Goal: Task Accomplishment & Management: Manage account settings

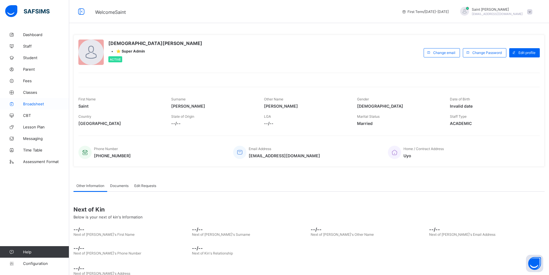
click at [38, 104] on span "Broadsheet" at bounding box center [46, 103] width 46 height 5
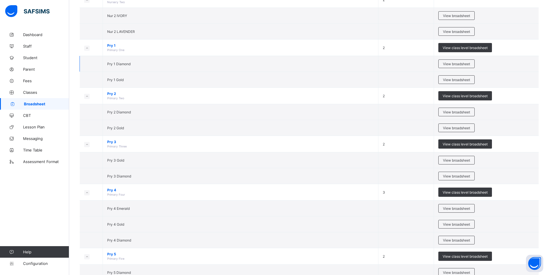
scroll to position [173, 0]
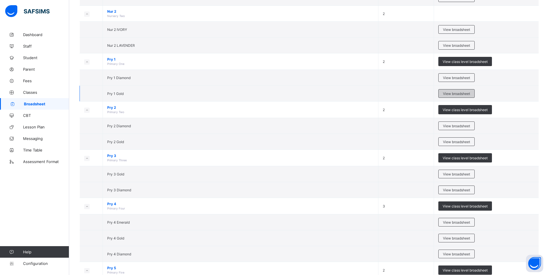
click at [456, 92] on span "View broadsheet" at bounding box center [456, 93] width 27 height 4
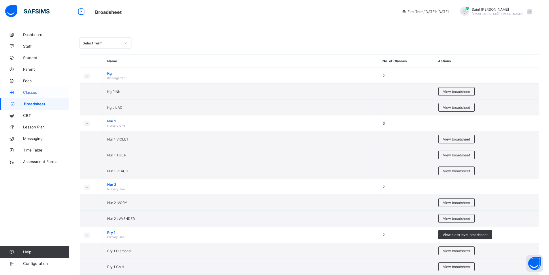
click at [35, 90] on span "Classes" at bounding box center [46, 92] width 46 height 5
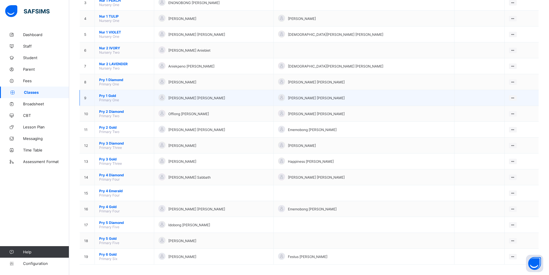
scroll to position [109, 0]
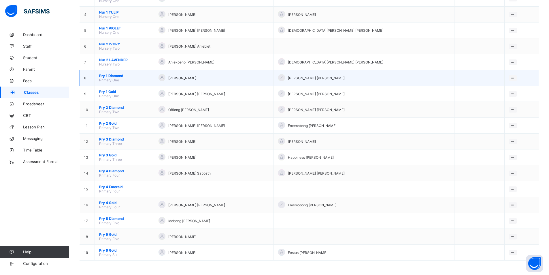
click at [115, 76] on span "Pry 1 Diamond" at bounding box center [124, 75] width 50 height 4
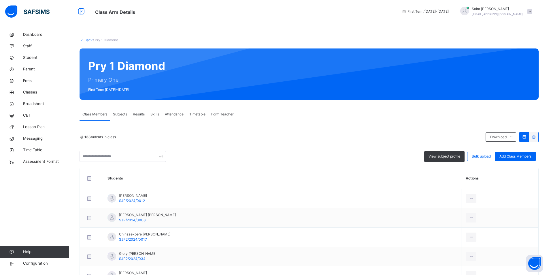
click at [230, 114] on span "Form Teacher" at bounding box center [222, 113] width 22 height 5
click at [222, 114] on span "Form Teacher" at bounding box center [222, 113] width 22 height 5
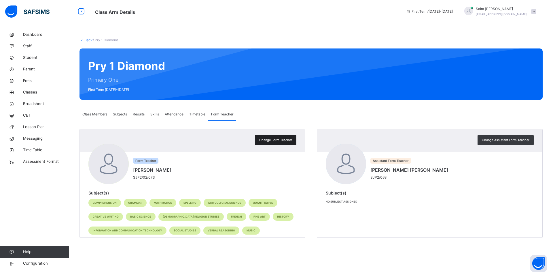
click at [281, 140] on span "Change Form Teacher" at bounding box center [275, 139] width 33 height 5
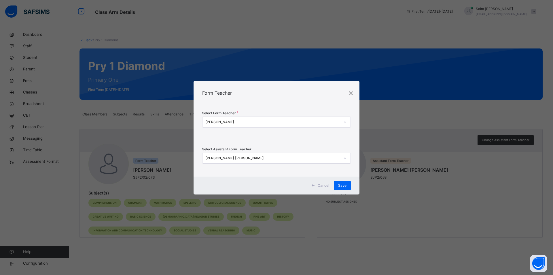
click at [279, 123] on div "Edidiong Emah Godwin" at bounding box center [272, 121] width 135 height 5
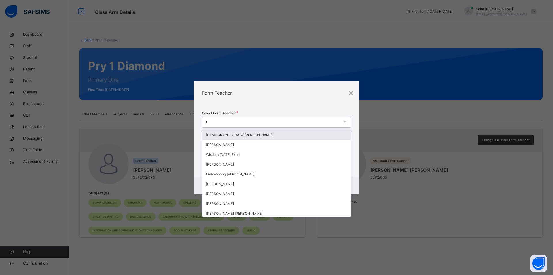
type input "**"
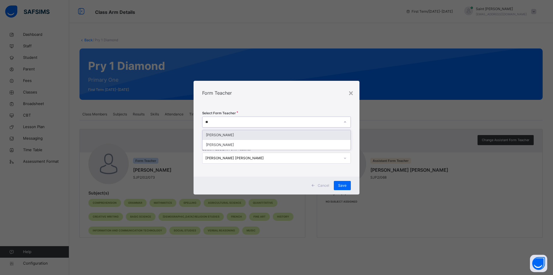
click at [233, 136] on div "[PERSON_NAME]" at bounding box center [276, 135] width 148 height 10
click at [342, 158] on div at bounding box center [345, 157] width 10 height 9
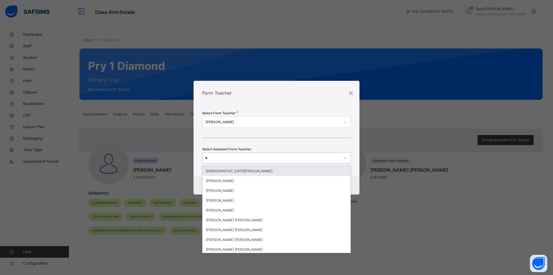
type input "**"
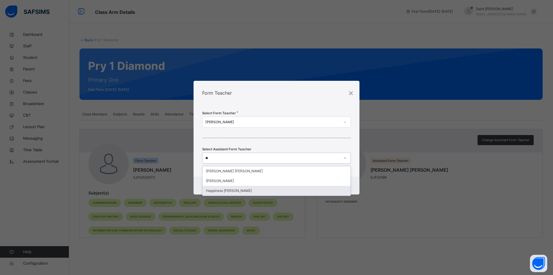
click at [286, 188] on div "Happiness [PERSON_NAME]" at bounding box center [276, 190] width 148 height 10
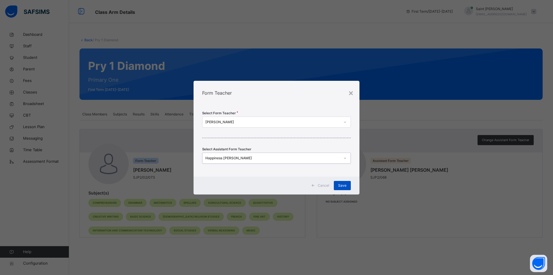
click at [343, 186] on span "Save" at bounding box center [342, 185] width 8 height 5
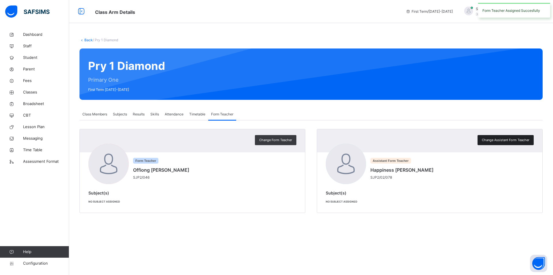
click at [497, 142] on span "Change Assistant Form Teacher" at bounding box center [506, 139] width 48 height 5
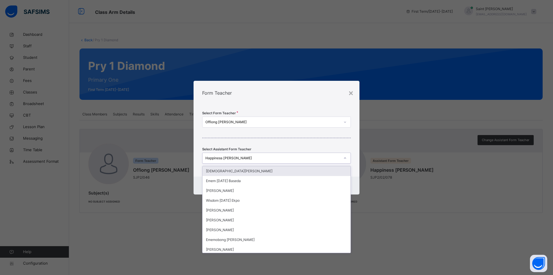
click at [345, 157] on icon at bounding box center [344, 158] width 3 height 6
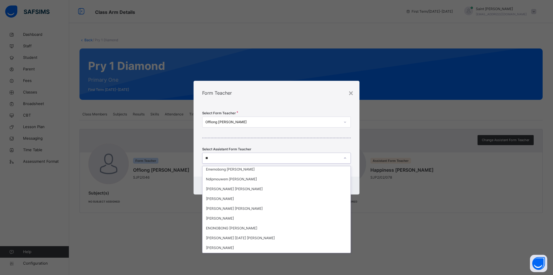
scroll to position [12, 0]
type input "***"
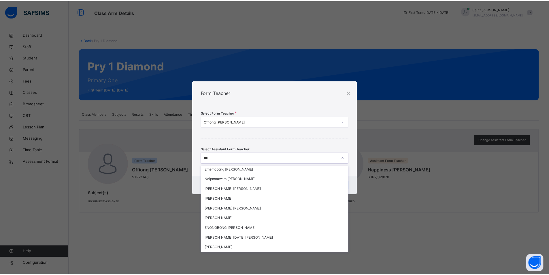
scroll to position [0, 0]
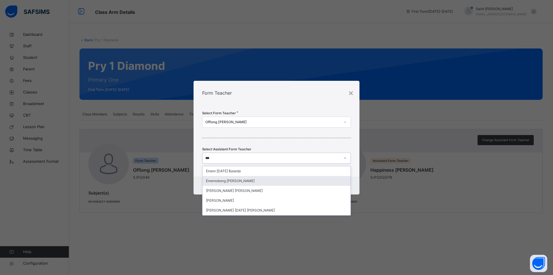
click at [230, 181] on div "Ememobong [PERSON_NAME]" at bounding box center [276, 181] width 148 height 10
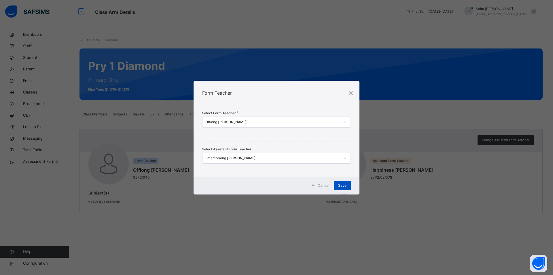
click at [340, 181] on div "Save" at bounding box center [342, 185] width 17 height 9
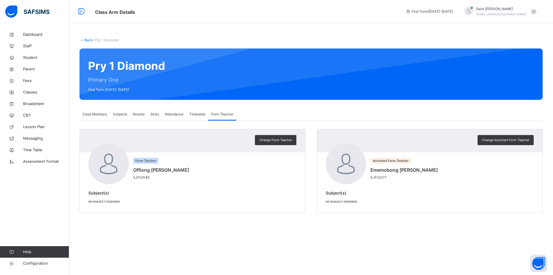
click at [100, 113] on span "Class Members" at bounding box center [94, 113] width 25 height 5
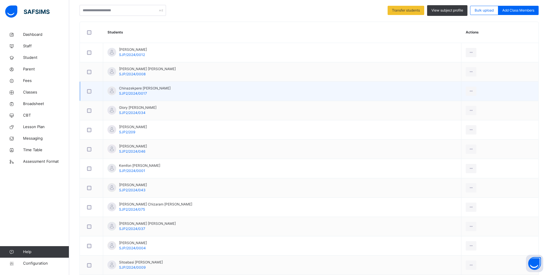
scroll to position [139, 0]
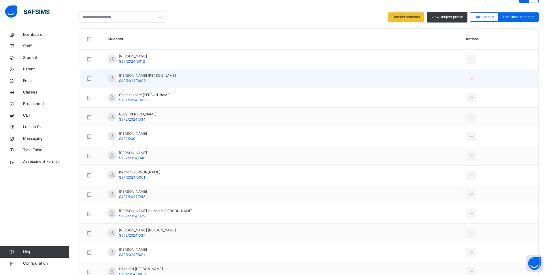
click at [92, 79] on div at bounding box center [91, 78] width 11 height 4
click at [84, 76] on td at bounding box center [91, 78] width 23 height 19
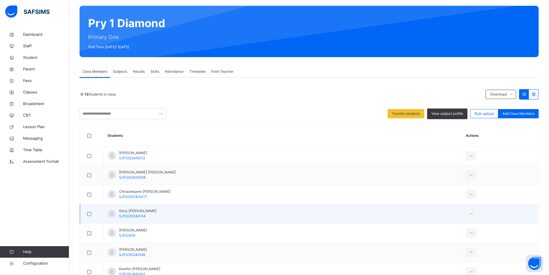
scroll to position [0, 0]
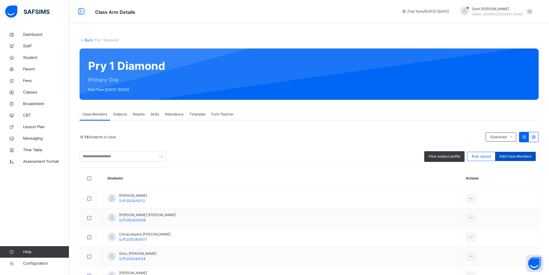
click at [519, 157] on span "Add Class Members" at bounding box center [515, 156] width 32 height 5
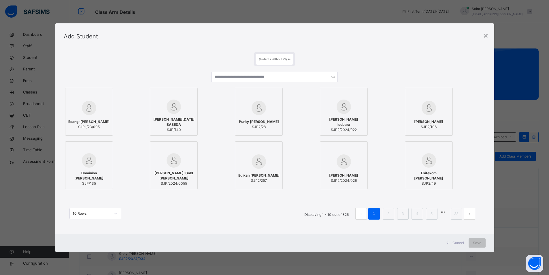
click at [242, 92] on div at bounding box center [258, 95] width 41 height 9
click at [243, 93] on div at bounding box center [260, 95] width 41 height 9
click at [239, 77] on input "text" at bounding box center [277, 77] width 128 height 10
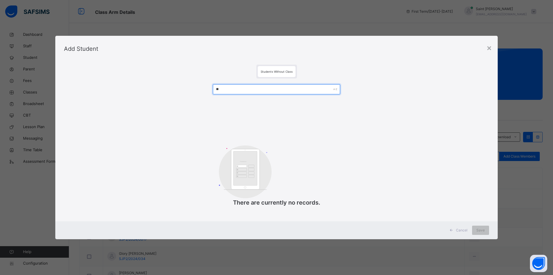
type input "*"
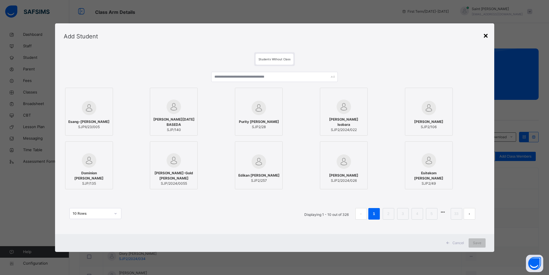
click at [488, 35] on div "×" at bounding box center [485, 35] width 5 height 12
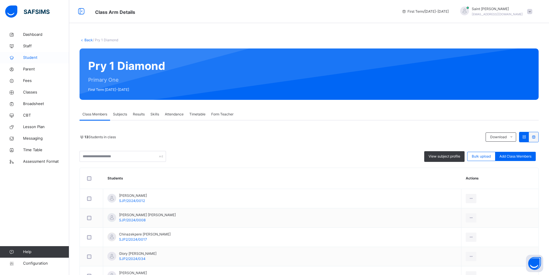
click at [32, 58] on span "Student" at bounding box center [46, 58] width 46 height 6
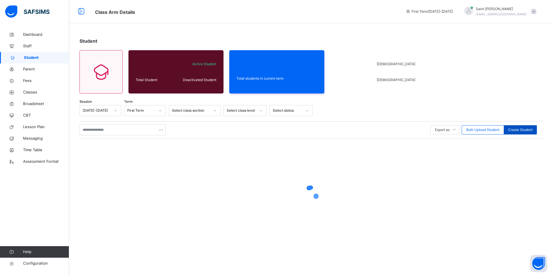
click at [520, 128] on span "Create Student" at bounding box center [520, 129] width 24 height 5
select select "**"
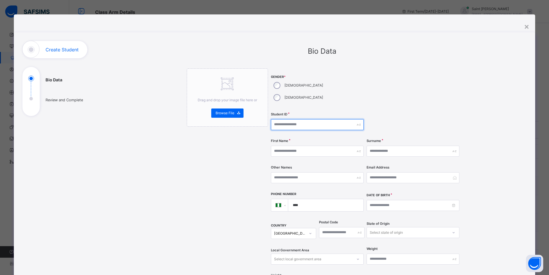
click at [293, 119] on input "text" at bounding box center [317, 124] width 93 height 11
type input "**********"
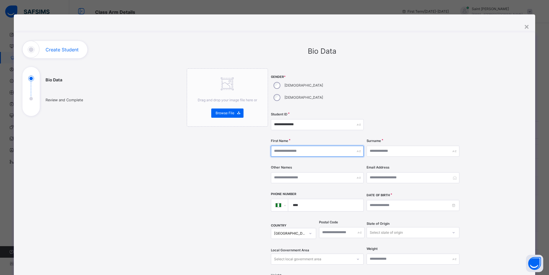
click at [286, 145] on input "text" at bounding box center [317, 150] width 93 height 11
type input "*"
type input "*******"
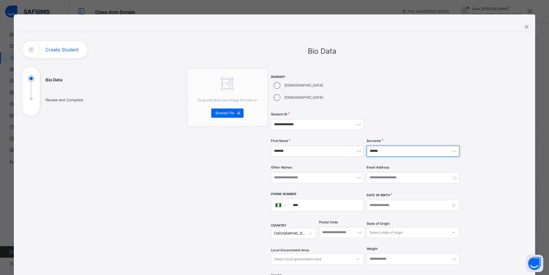
type input "******"
type input "********"
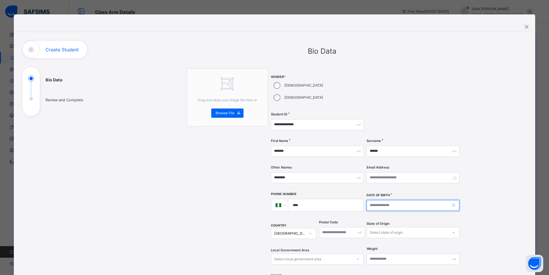
click at [381, 200] on input at bounding box center [412, 205] width 93 height 11
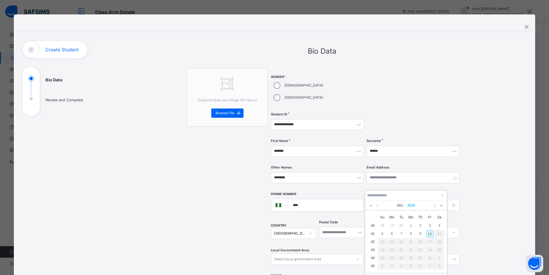
click at [410, 205] on link "2025" at bounding box center [411, 205] width 12 height 10
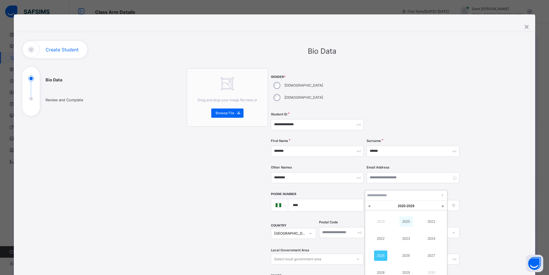
click at [408, 221] on link "2020" at bounding box center [405, 221] width 13 height 10
click at [378, 205] on link at bounding box center [377, 205] width 4 height 10
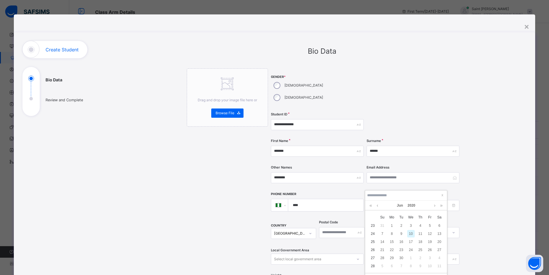
click at [371, 257] on td "27" at bounding box center [373, 257] width 10 height 8
click at [374, 258] on td "27" at bounding box center [373, 257] width 10 height 8
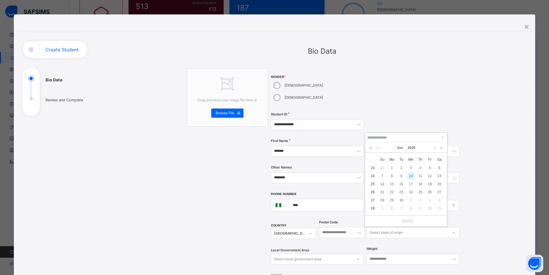
click at [373, 200] on td "27" at bounding box center [373, 200] width 10 height 8
click at [438, 192] on div "27" at bounding box center [439, 191] width 7 height 7
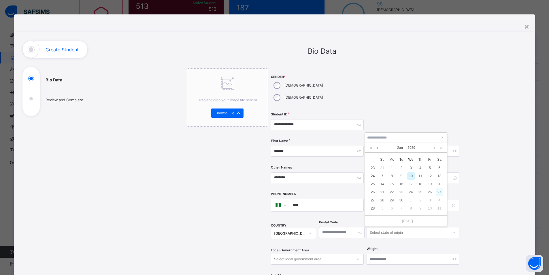
type input "**********"
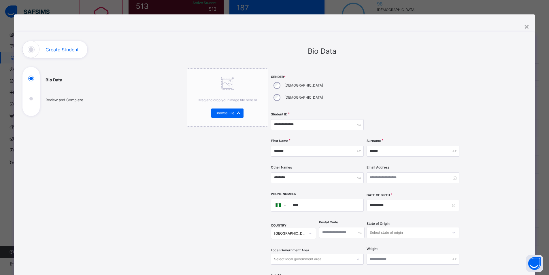
scroll to position [86, 0]
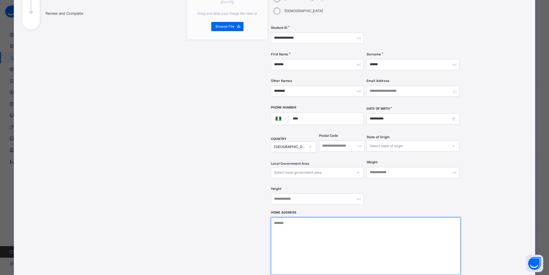
click at [297, 217] on textarea at bounding box center [366, 246] width 190 height 58
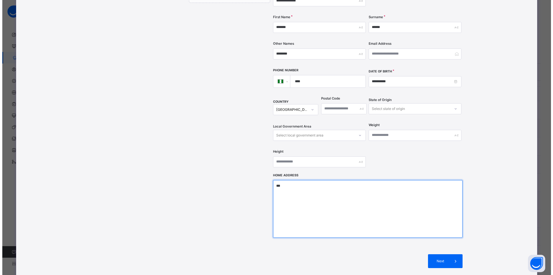
scroll to position [167, 0]
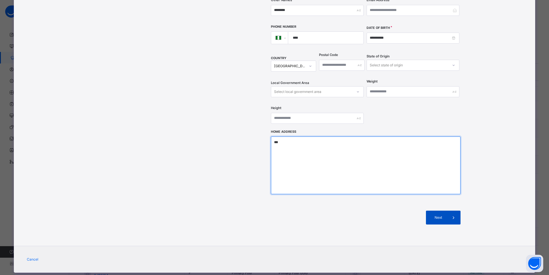
type textarea "***"
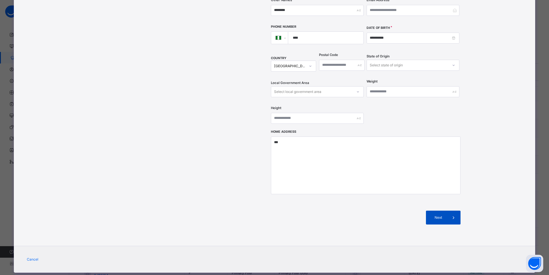
click at [434, 210] on div "Next" at bounding box center [443, 217] width 35 height 14
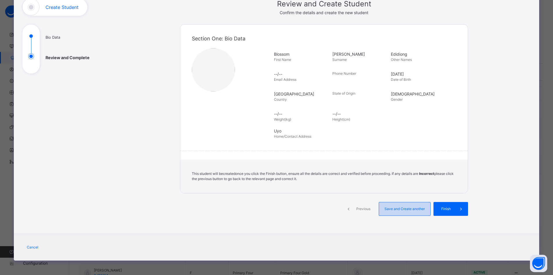
drag, startPoint x: 400, startPoint y: 209, endPoint x: 399, endPoint y: 204, distance: 4.6
click at [400, 208] on span "Save and Create another" at bounding box center [404, 208] width 43 height 5
select select "**"
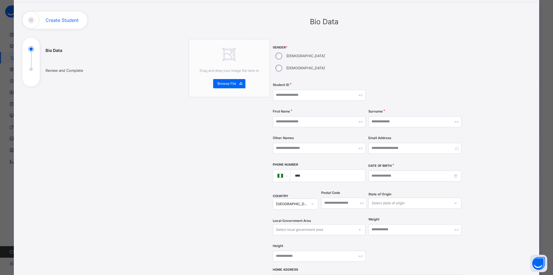
scroll to position [0, 0]
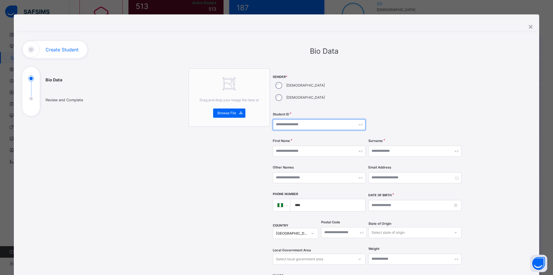
drag, startPoint x: 291, startPoint y: 112, endPoint x: 296, endPoint y: 111, distance: 4.5
click at [292, 119] on input "text" at bounding box center [319, 124] width 93 height 11
type input "**********"
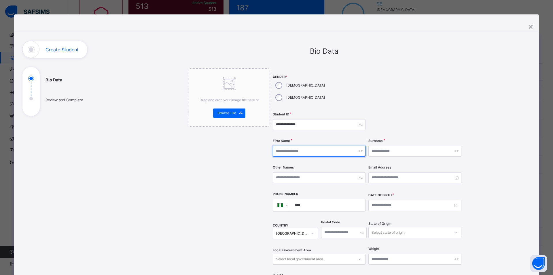
click at [306, 145] on input "text" at bounding box center [319, 150] width 93 height 11
type input "**********"
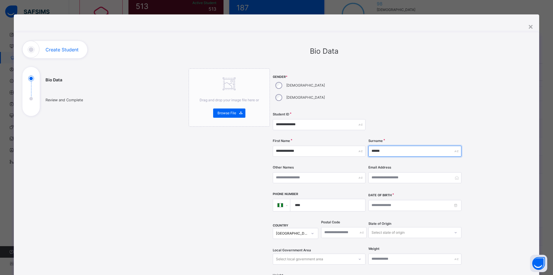
type input "******"
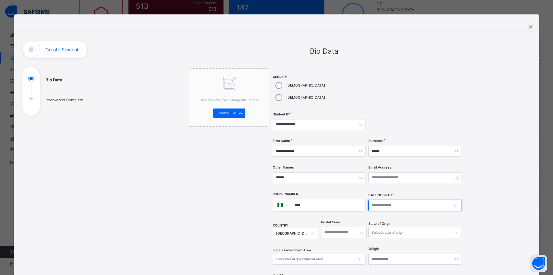
click at [389, 200] on input at bounding box center [414, 205] width 93 height 11
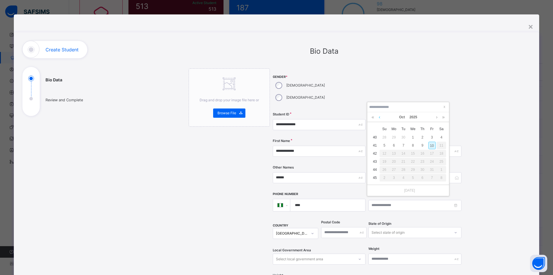
click at [380, 116] on link at bounding box center [379, 117] width 4 height 10
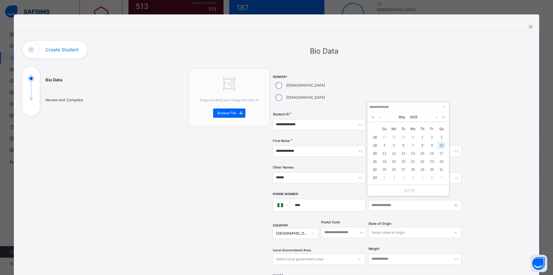
click at [380, 116] on link at bounding box center [379, 117] width 4 height 10
click at [380, 117] on link at bounding box center [379, 117] width 4 height 10
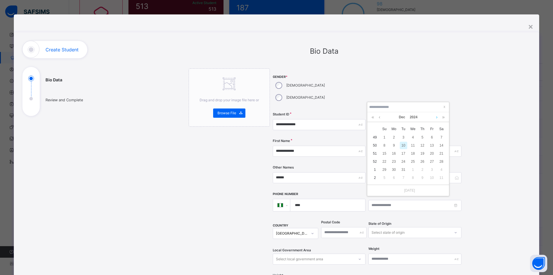
click at [437, 117] on link at bounding box center [437, 117] width 4 height 10
click at [414, 117] on link "2025" at bounding box center [413, 117] width 12 height 10
click at [406, 133] on link "2020" at bounding box center [408, 133] width 13 height 10
click at [434, 145] on div "10" at bounding box center [431, 144] width 7 height 7
type input "**********"
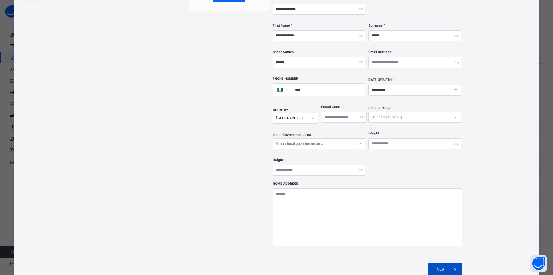
click at [446, 266] on span "Next" at bounding box center [440, 268] width 16 height 5
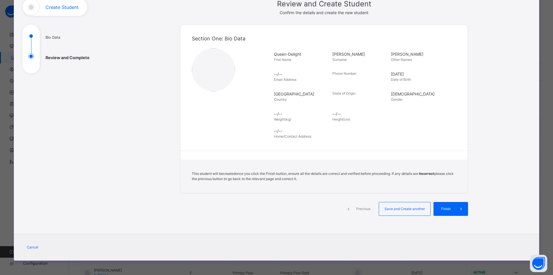
scroll to position [42, 0]
click at [409, 212] on div "Save and Create another" at bounding box center [405, 209] width 52 height 14
select select "**"
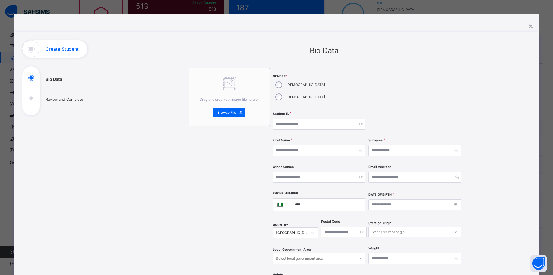
scroll to position [0, 0]
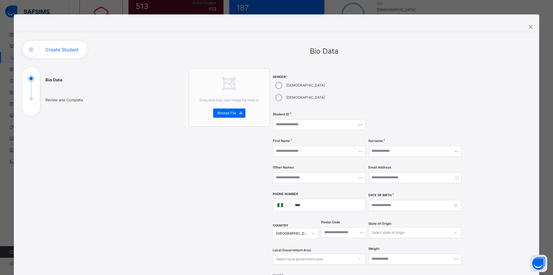
click at [279, 88] on div "Male" at bounding box center [300, 85] width 54 height 12
click at [295, 119] on input "text" at bounding box center [319, 124] width 93 height 11
type input "**********"
click at [286, 145] on input "text" at bounding box center [319, 150] width 93 height 11
type input "******"
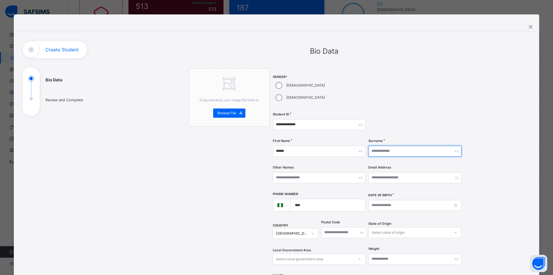
click at [396, 145] on input "text" at bounding box center [414, 150] width 93 height 11
type input "******"
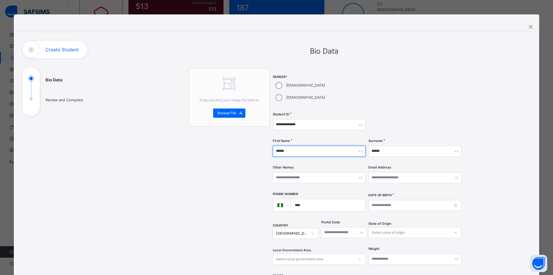
click at [294, 145] on input "******" at bounding box center [319, 150] width 93 height 11
drag, startPoint x: 294, startPoint y: 140, endPoint x: 270, endPoint y: 138, distance: 24.3
click at [266, 135] on div "**********" at bounding box center [324, 234] width 271 height 332
click at [375, 145] on input "******" at bounding box center [414, 150] width 93 height 11
click at [360, 136] on div "**********" at bounding box center [368, 182] width 190 height 229
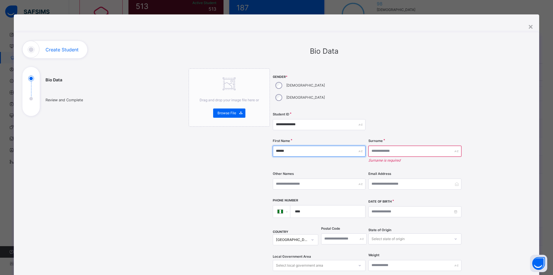
click at [351, 145] on input "******" at bounding box center [319, 150] width 93 height 11
click at [531, 27] on div "×" at bounding box center [530, 26] width 5 height 12
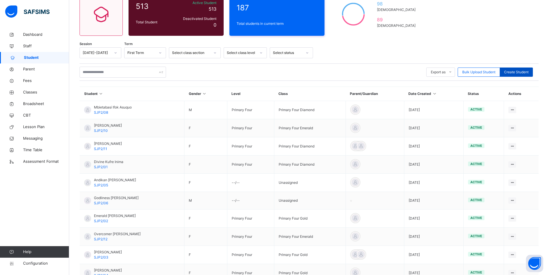
click at [522, 70] on span "Create Student" at bounding box center [516, 71] width 24 height 5
select select "**"
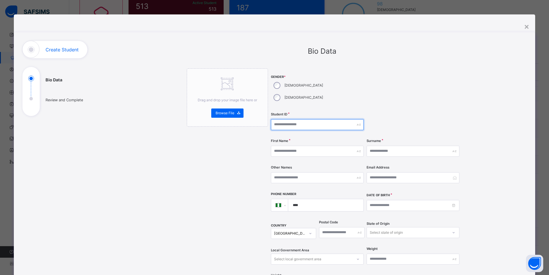
click at [288, 119] on input "text" at bounding box center [317, 124] width 93 height 11
type input "**********"
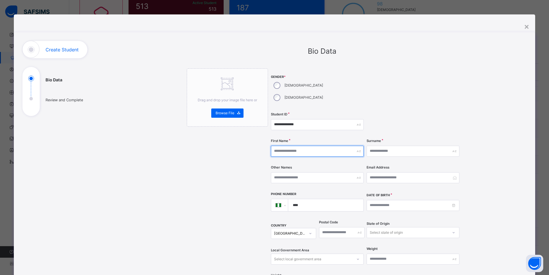
click at [294, 145] on input "text" at bounding box center [317, 150] width 93 height 11
type input "******"
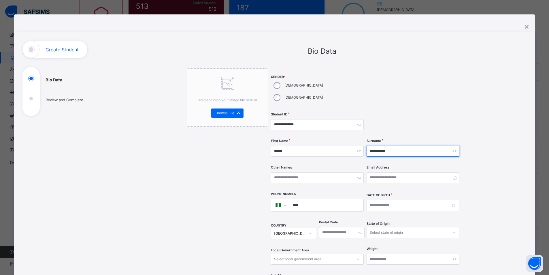
type input "**********"
type input "******"
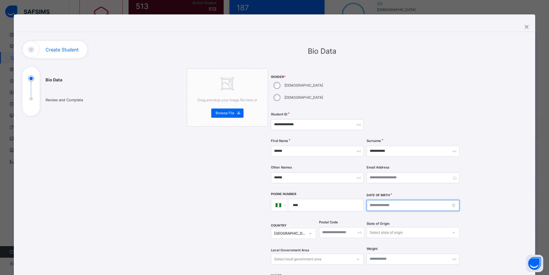
click at [396, 200] on input at bounding box center [412, 205] width 93 height 11
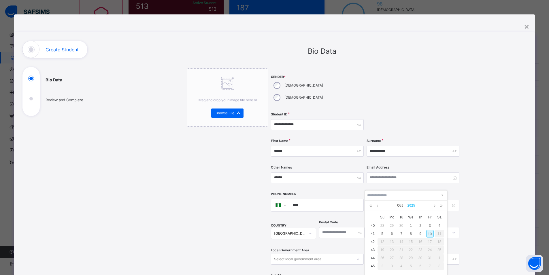
click at [416, 206] on link "2025" at bounding box center [411, 205] width 12 height 10
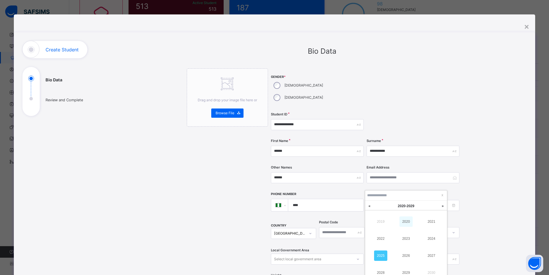
click at [406, 221] on link "2020" at bounding box center [405, 221] width 13 height 10
click at [401, 206] on link "Oct" at bounding box center [400, 205] width 10 height 10
click at [381, 239] on link "Apr" at bounding box center [380, 238] width 13 height 10
click at [441, 241] on div "18" at bounding box center [439, 241] width 7 height 7
type input "**********"
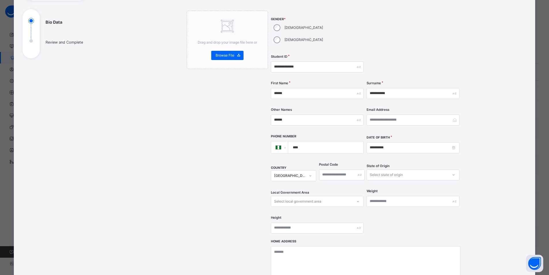
scroll to position [167, 0]
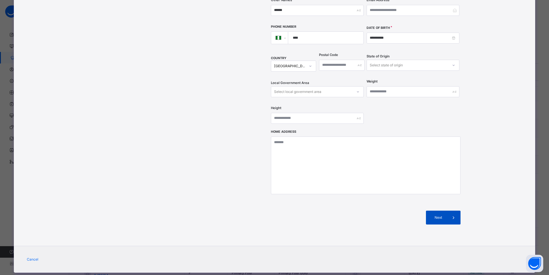
click at [438, 215] on span "Next" at bounding box center [438, 217] width 16 height 5
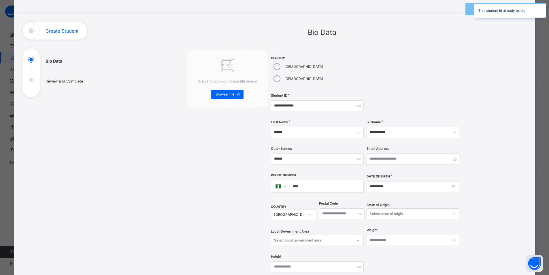
scroll to position [0, 0]
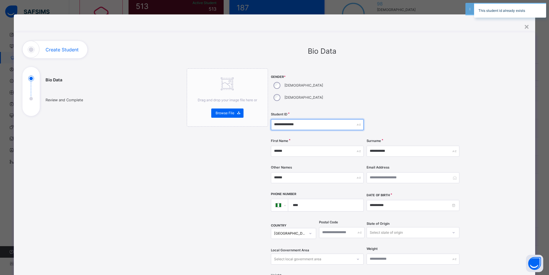
click at [302, 119] on input "**********" at bounding box center [317, 124] width 93 height 11
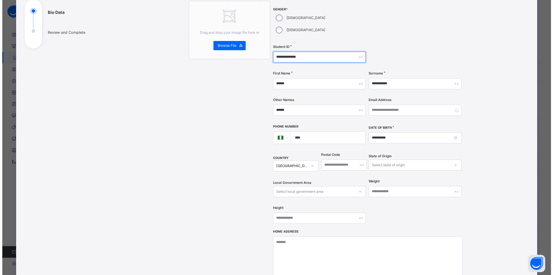
scroll to position [167, 0]
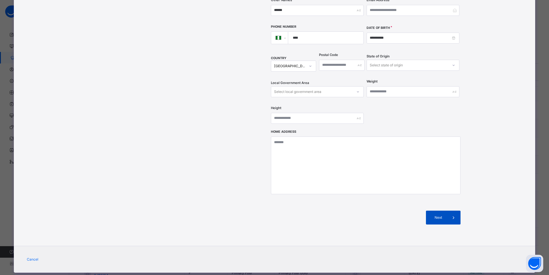
type input "**********"
click at [431, 215] on span "Next" at bounding box center [438, 217] width 16 height 5
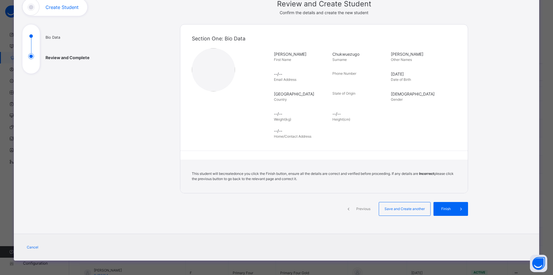
scroll to position [42, 0]
click at [408, 208] on span "Save and Create another" at bounding box center [404, 208] width 43 height 5
select select "**"
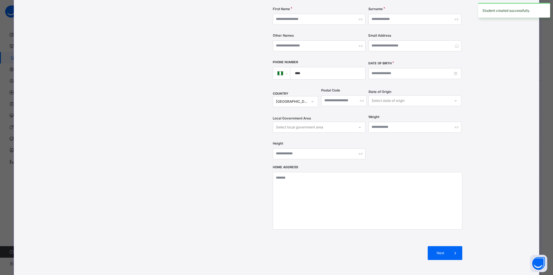
scroll to position [23, 0]
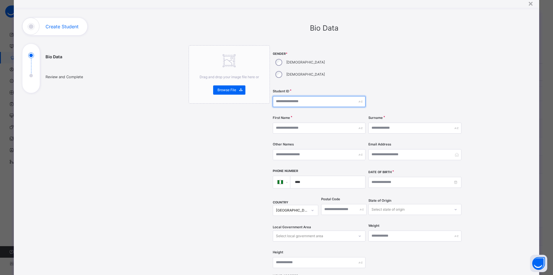
click at [290, 96] on input "text" at bounding box center [319, 101] width 93 height 11
type input "**********"
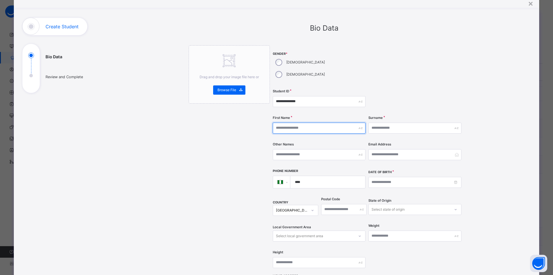
click at [315, 122] on input "text" at bounding box center [319, 127] width 93 height 11
type input "******"
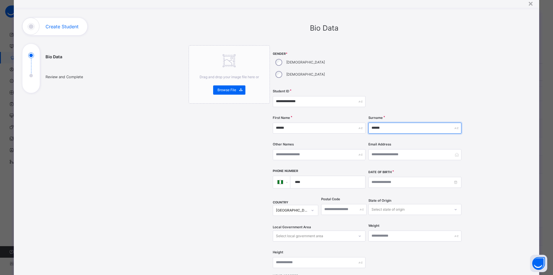
type input "******"
type input "*****"
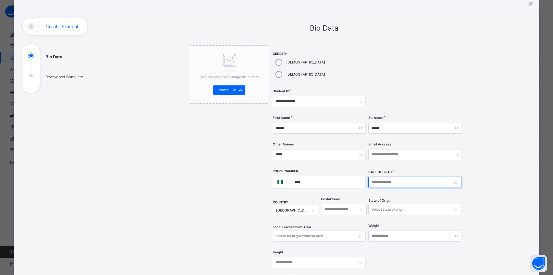
click at [383, 177] on input at bounding box center [414, 182] width 93 height 11
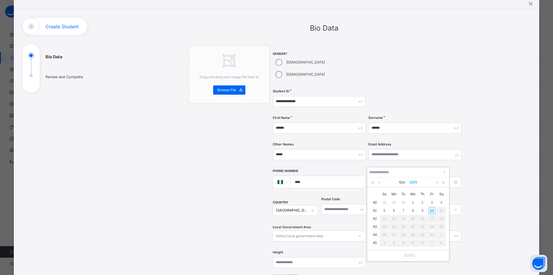
click at [414, 181] on link "2025" at bounding box center [413, 182] width 12 height 10
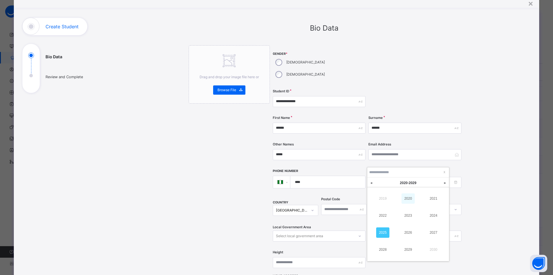
click at [411, 198] on link "2020" at bounding box center [408, 198] width 13 height 10
click at [431, 219] on div "16" at bounding box center [431, 218] width 7 height 7
type input "**********"
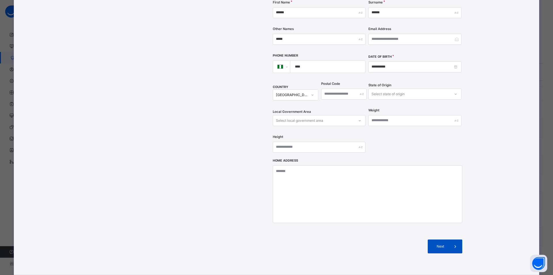
click at [436, 243] on span "Next" at bounding box center [440, 245] width 16 height 5
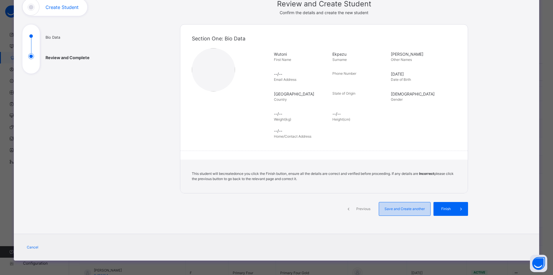
click at [413, 211] on span "Save and Create another" at bounding box center [404, 208] width 43 height 5
select select "**"
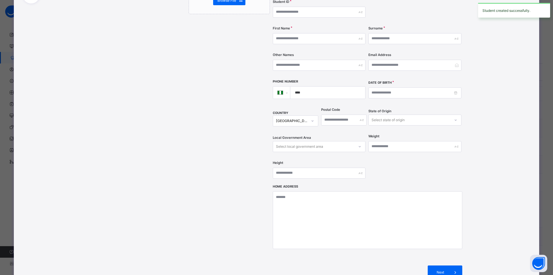
scroll to position [52, 0]
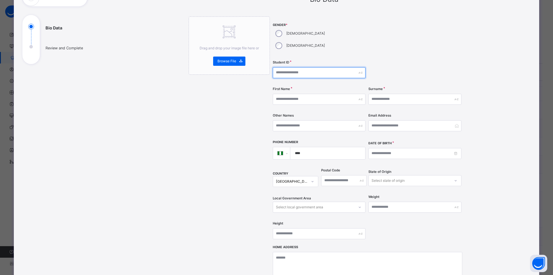
click at [290, 67] on input "text" at bounding box center [319, 72] width 93 height 11
type input "**********"
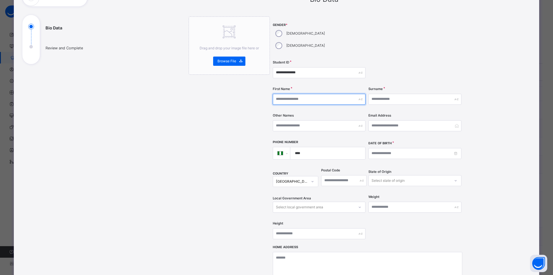
click at [304, 94] on input "text" at bounding box center [319, 99] width 93 height 11
type input "******"
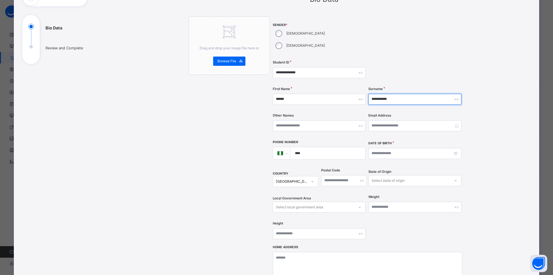
type input "**********"
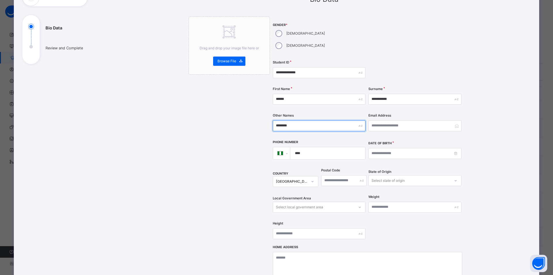
type input "********"
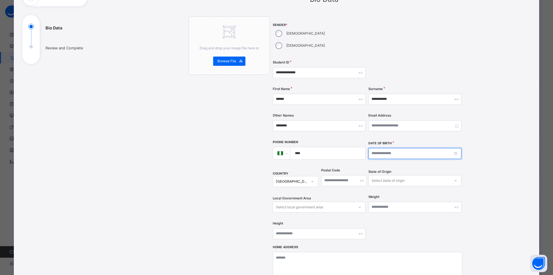
click at [390, 148] on input at bounding box center [414, 153] width 93 height 11
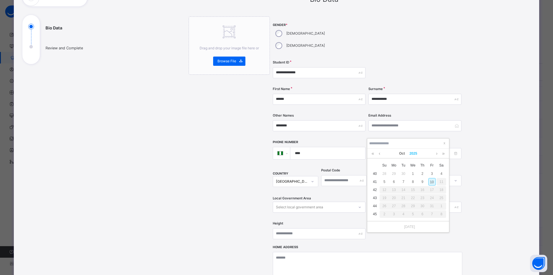
click at [413, 151] on link "2025" at bounding box center [413, 153] width 12 height 10
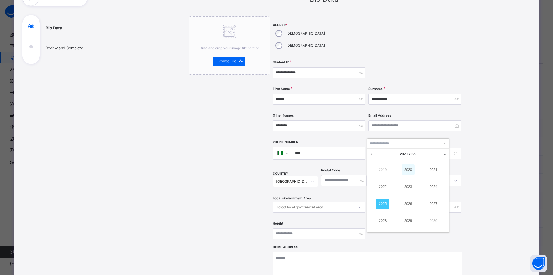
click at [408, 170] on link "2020" at bounding box center [408, 169] width 13 height 10
click at [402, 153] on link "Oct" at bounding box center [402, 153] width 10 height 10
click at [429, 204] on link "Sep" at bounding box center [433, 203] width 13 height 10
click at [431, 190] on div "18" at bounding box center [431, 189] width 7 height 7
type input "**********"
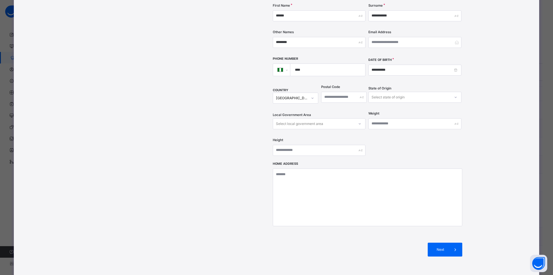
scroll to position [138, 0]
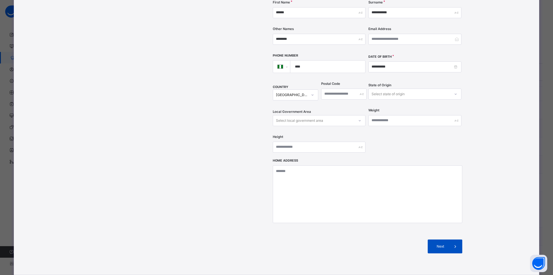
click at [438, 243] on span "Next" at bounding box center [440, 245] width 16 height 5
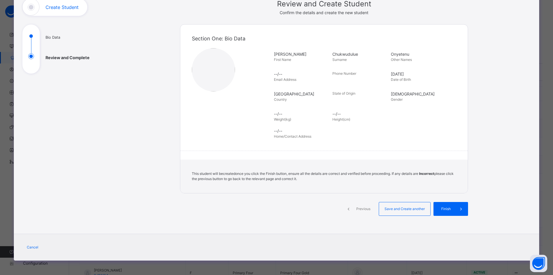
scroll to position [42, 0]
click at [396, 209] on span "Save and Create another" at bounding box center [404, 208] width 43 height 5
select select "**"
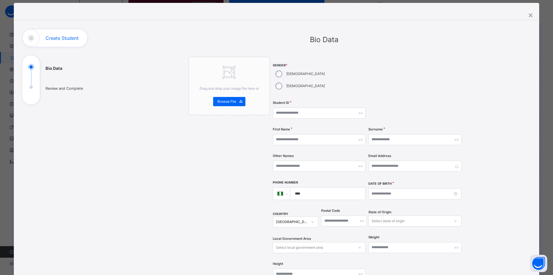
scroll to position [0, 0]
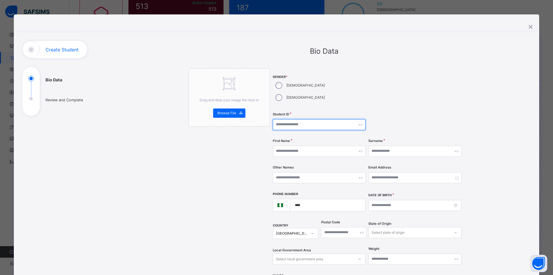
click at [298, 119] on input "text" at bounding box center [319, 124] width 93 height 11
type input "**********"
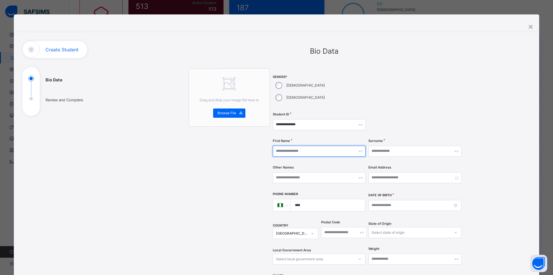
click at [303, 145] on input "text" at bounding box center [319, 150] width 93 height 11
type input "******"
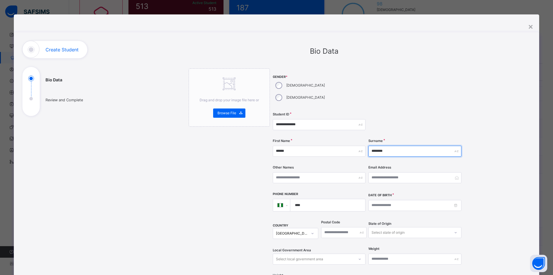
type input "********"
type input "****"
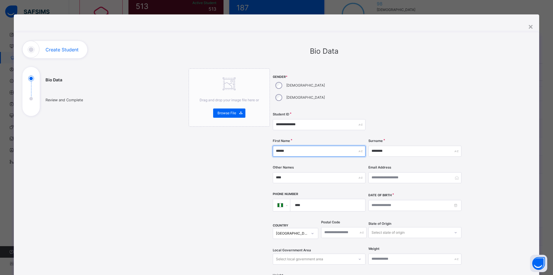
click at [293, 145] on input "******" at bounding box center [319, 150] width 93 height 11
type input "**********"
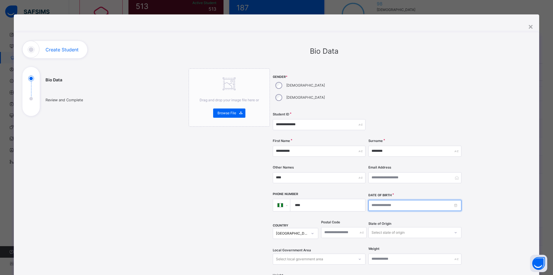
click at [388, 200] on input at bounding box center [414, 205] width 93 height 11
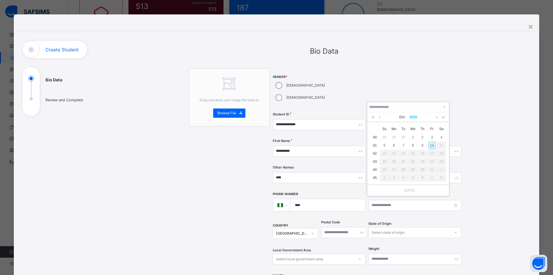
click at [417, 115] on link "2025" at bounding box center [413, 117] width 12 height 10
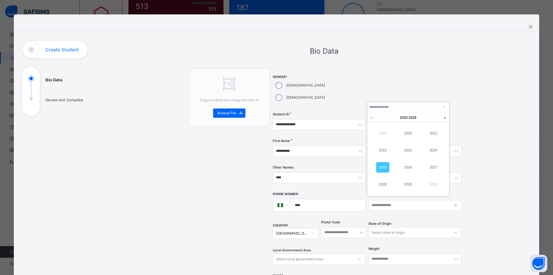
click at [372, 119] on link at bounding box center [371, 117] width 9 height 11
click at [387, 184] on link "2018" at bounding box center [382, 184] width 13 height 10
click at [438, 116] on link at bounding box center [437, 117] width 4 height 10
click at [443, 145] on div "8" at bounding box center [441, 144] width 7 height 7
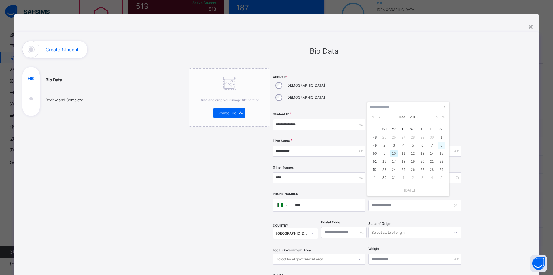
type input "**********"
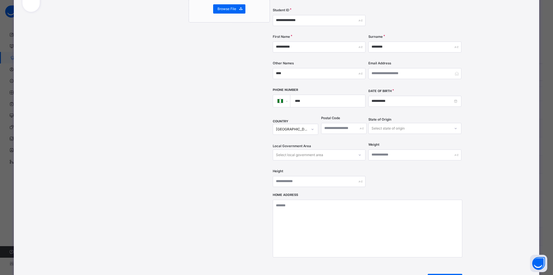
scroll to position [115, 0]
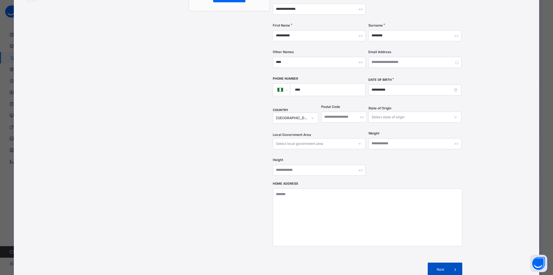
click at [436, 266] on span "Next" at bounding box center [440, 268] width 16 height 5
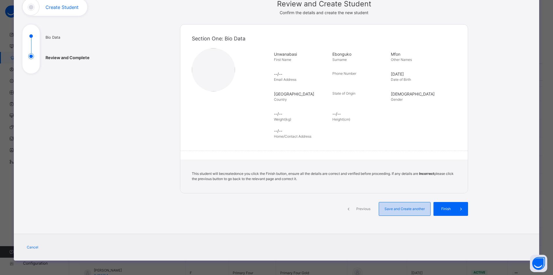
click at [404, 209] on span "Save and Create another" at bounding box center [404, 208] width 43 height 5
select select "**"
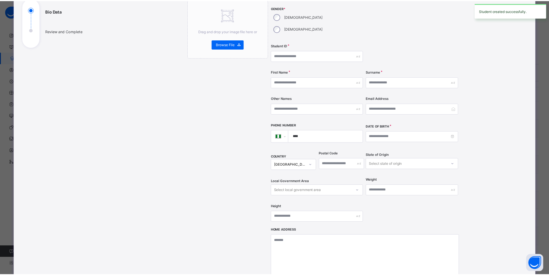
scroll to position [0, 0]
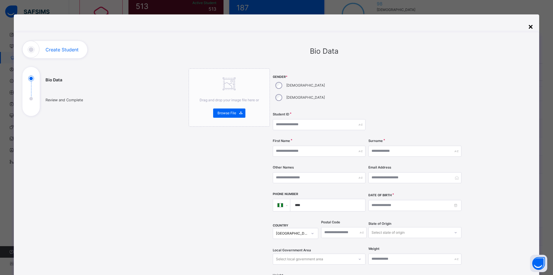
click at [528, 27] on div "×" at bounding box center [530, 26] width 5 height 12
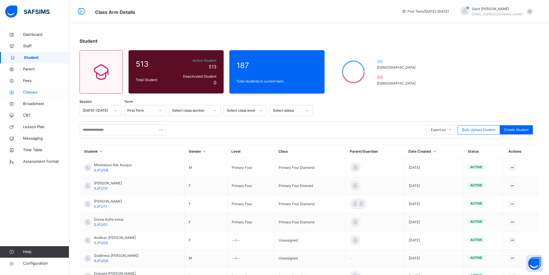
click at [31, 92] on span "Classes" at bounding box center [46, 92] width 46 height 6
click at [30, 91] on span "Classes" at bounding box center [46, 92] width 46 height 6
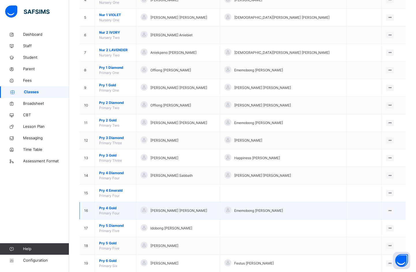
scroll to position [145, 0]
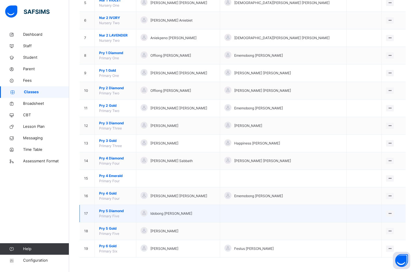
click at [112, 210] on span "Pry 5 Diamond" at bounding box center [115, 211] width 33 height 5
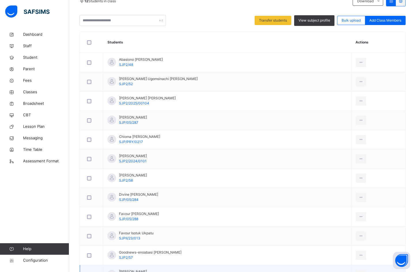
scroll to position [180, 0]
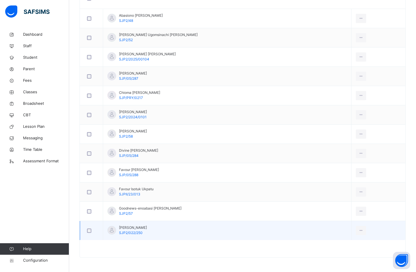
click at [87, 229] on div at bounding box center [91, 231] width 11 height 4
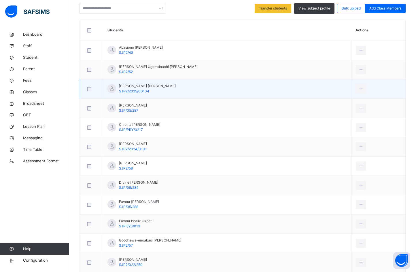
scroll to position [151, 0]
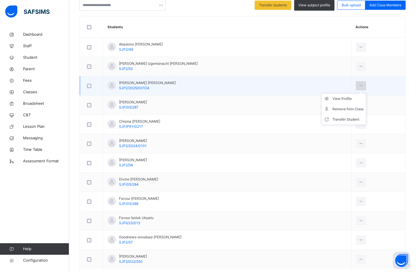
click at [359, 85] on icon at bounding box center [361, 85] width 5 height 5
click at [336, 109] on div "Remove from Class" at bounding box center [347, 109] width 31 height 6
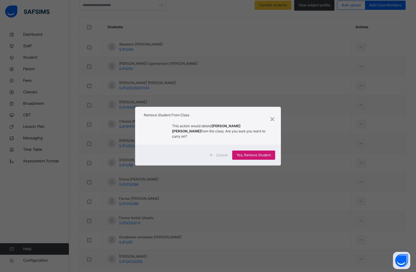
click at [245, 153] on span "Yes, Remove Student" at bounding box center [253, 155] width 34 height 5
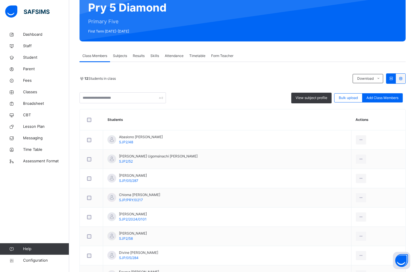
scroll to position [45, 0]
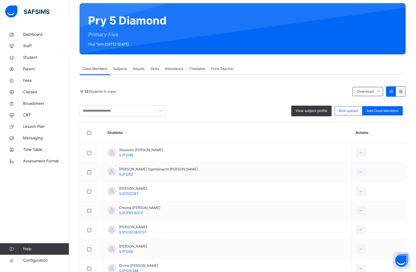
click at [221, 70] on span "Form Teacher" at bounding box center [222, 68] width 22 height 5
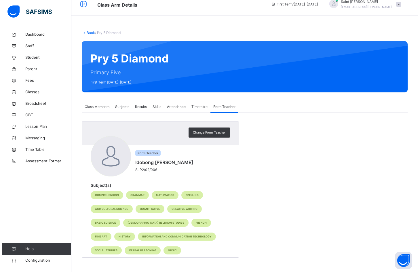
scroll to position [7, 0]
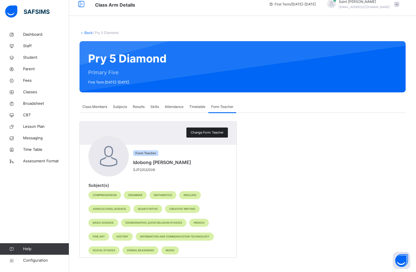
click at [204, 133] on span "Change Form Teacher" at bounding box center [207, 132] width 33 height 5
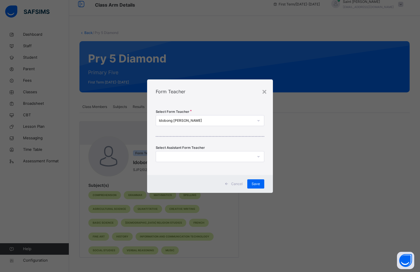
click at [259, 121] on icon at bounding box center [258, 121] width 3 height 6
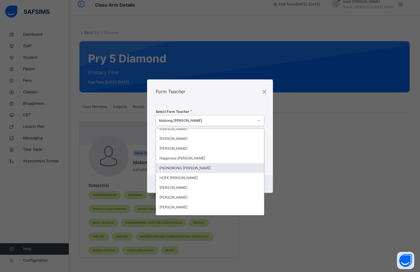
scroll to position [317, 0]
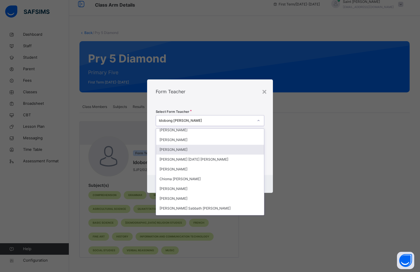
click at [186, 152] on div "Hosana Francis Udoh" at bounding box center [210, 150] width 108 height 10
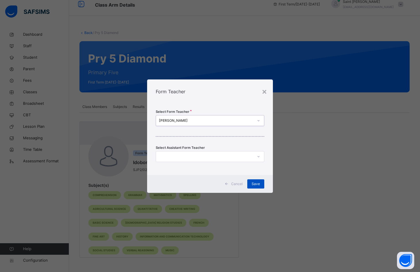
click at [254, 187] on div "Save" at bounding box center [255, 183] width 17 height 9
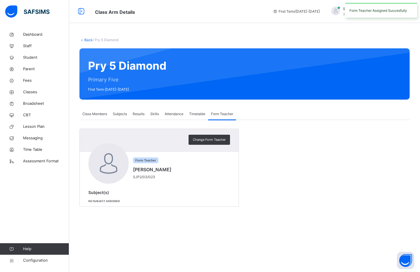
scroll to position [0, 0]
click at [126, 114] on span "Subjects" at bounding box center [120, 113] width 14 height 5
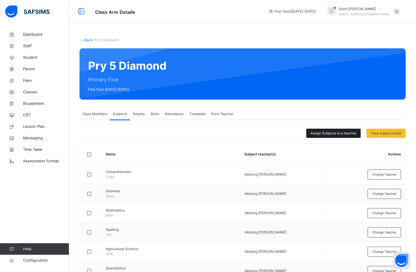
click at [337, 133] on span "Assign Subjects to a teacher" at bounding box center [334, 133] width 46 height 5
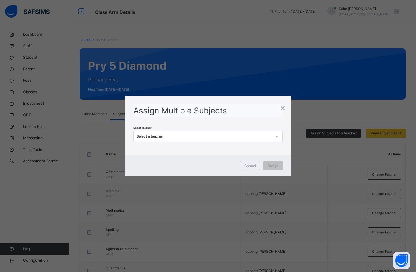
click at [279, 136] on icon at bounding box center [276, 137] width 3 height 6
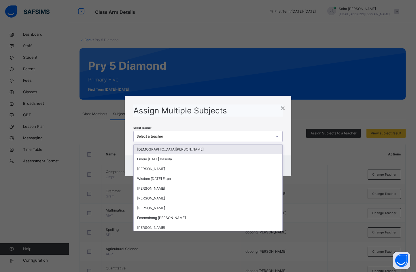
type input "*"
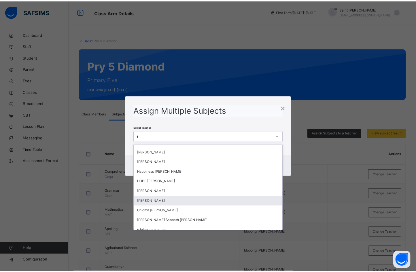
scroll to position [173, 0]
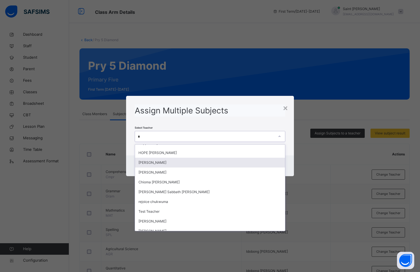
click at [171, 164] on div "Hosana Francis Udoh" at bounding box center [210, 163] width 150 height 10
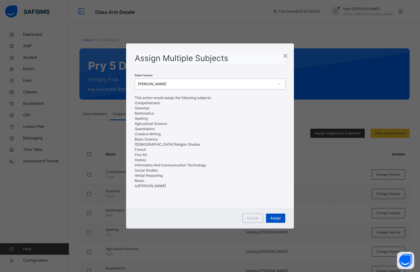
click at [274, 218] on span "Assign" at bounding box center [275, 218] width 11 height 5
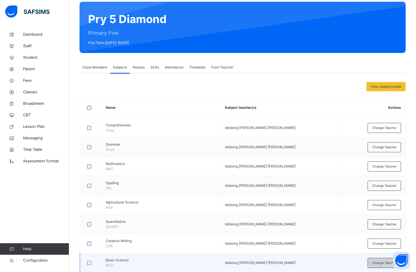
scroll to position [43, 0]
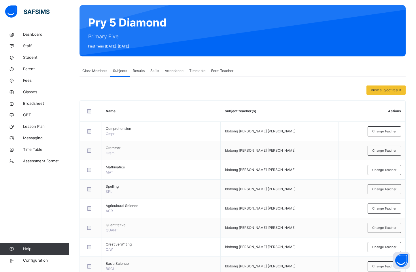
click at [138, 71] on span "Results" at bounding box center [139, 70] width 12 height 5
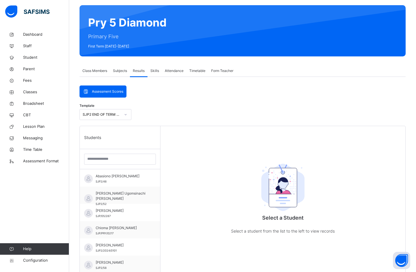
click at [103, 71] on span "Class Members" at bounding box center [94, 70] width 25 height 5
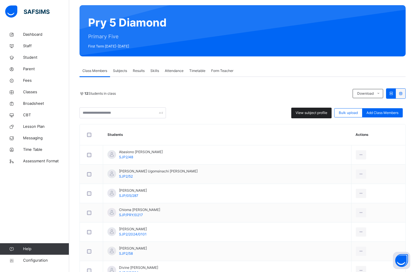
click at [302, 111] on span "View subject profile" at bounding box center [312, 112] width 32 height 5
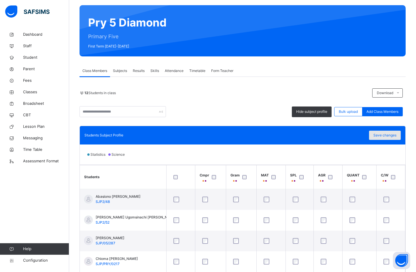
click at [388, 137] on span "Save changes" at bounding box center [384, 135] width 23 height 5
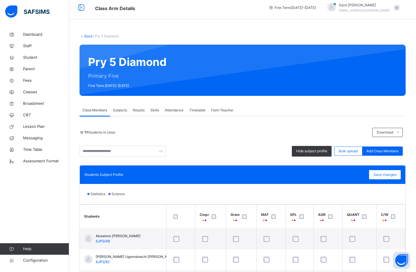
scroll to position [0, 0]
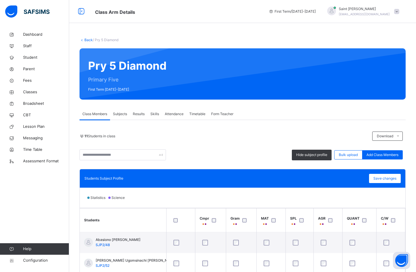
click at [88, 38] on link "Back" at bounding box center [88, 40] width 8 height 4
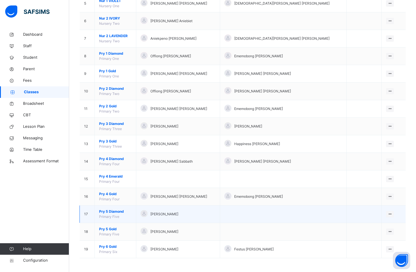
scroll to position [145, 0]
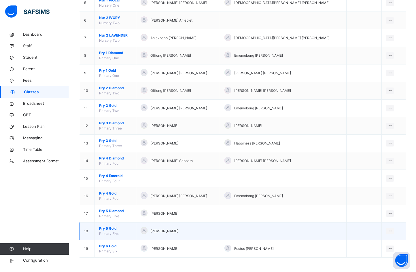
click at [110, 228] on span "Pry 5 Gold" at bounding box center [115, 228] width 33 height 5
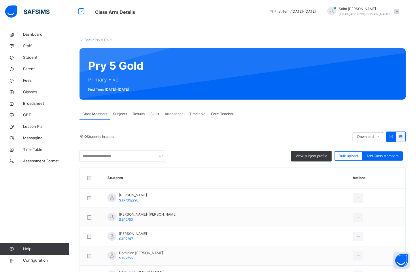
click at [220, 113] on span "Form Teacher" at bounding box center [222, 113] width 22 height 5
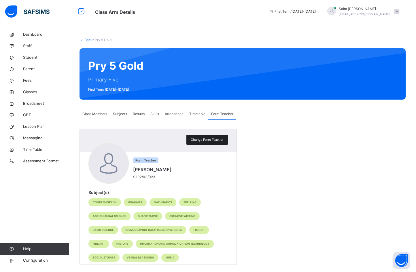
click at [209, 135] on div "Change Form Teacher" at bounding box center [206, 140] width 41 height 10
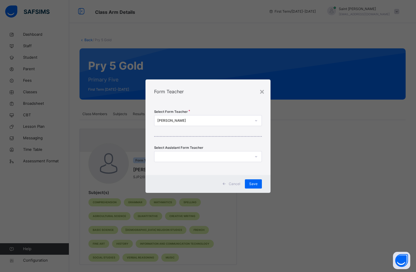
click at [207, 138] on div "Select Form Teacher Hosana Udoh Francis Select Assistant Form Teacher" at bounding box center [207, 139] width 125 height 71
click at [250, 122] on div "[PERSON_NAME]" at bounding box center [204, 120] width 94 height 5
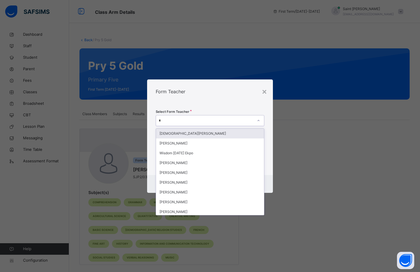
type input "**"
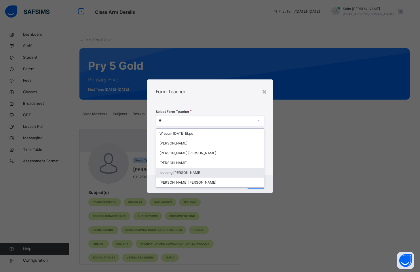
click at [179, 173] on div "Idobong Bassey Nsudo" at bounding box center [210, 173] width 108 height 10
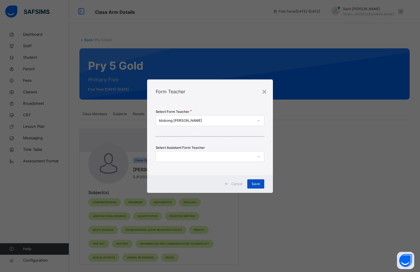
click at [250, 181] on div "Save" at bounding box center [255, 183] width 17 height 9
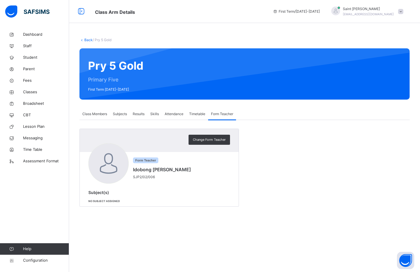
click at [126, 114] on span "Subjects" at bounding box center [120, 113] width 14 height 5
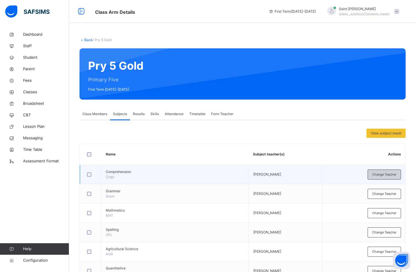
click at [379, 175] on span "Change Teacher" at bounding box center [384, 174] width 24 height 5
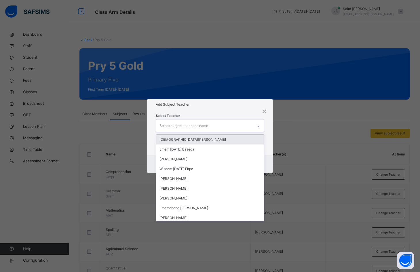
click at [259, 125] on icon at bounding box center [258, 127] width 3 height 6
type input "*"
click at [264, 113] on div "×" at bounding box center [264, 111] width 5 height 12
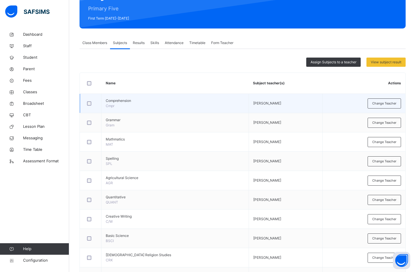
scroll to position [14, 0]
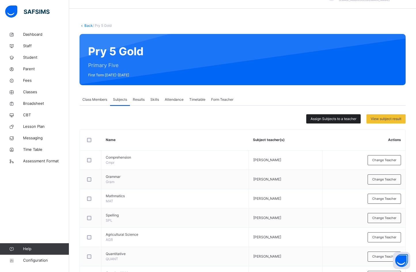
click at [336, 121] on span "Assign Subjects to a teacher" at bounding box center [334, 118] width 46 height 5
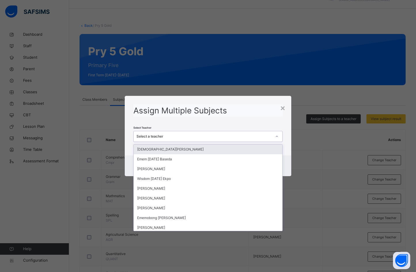
click at [254, 139] on div "Select a teacher" at bounding box center [204, 136] width 135 height 5
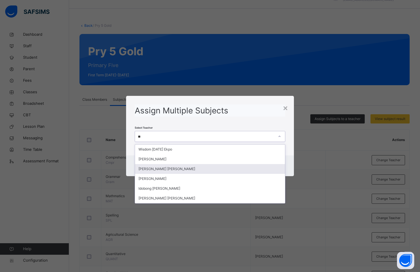
type input "***"
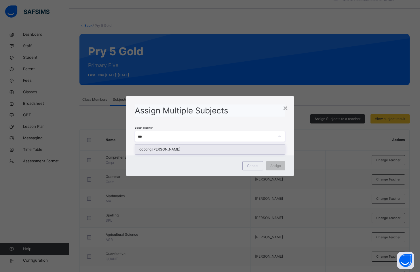
click at [232, 150] on div "Idobong Bassey Nsudo" at bounding box center [210, 150] width 150 height 10
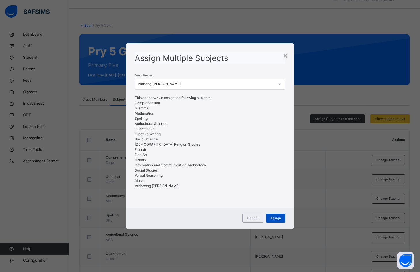
click at [275, 217] on span "Assign" at bounding box center [275, 218] width 11 height 5
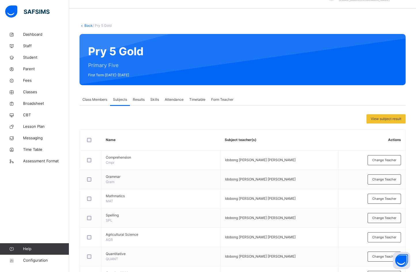
click at [140, 99] on span "Results" at bounding box center [139, 99] width 12 height 5
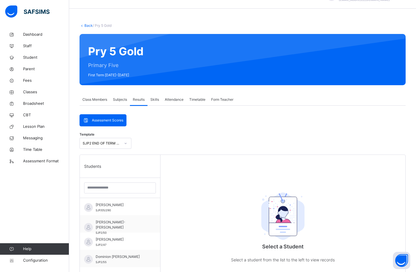
click at [98, 99] on span "Class Members" at bounding box center [94, 99] width 25 height 5
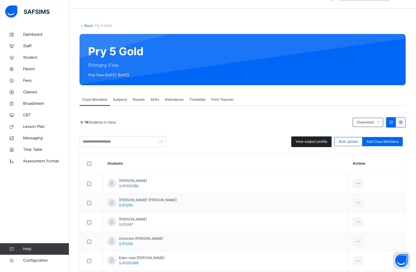
click at [315, 141] on span "View subject profile" at bounding box center [312, 141] width 32 height 5
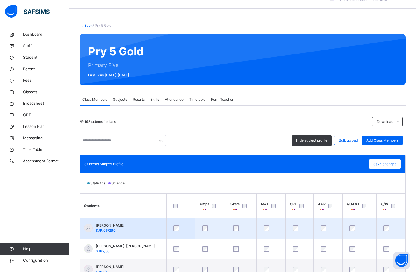
scroll to position [72, 0]
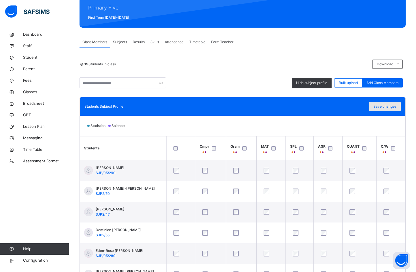
click at [393, 105] on span "Save changes" at bounding box center [384, 106] width 23 height 5
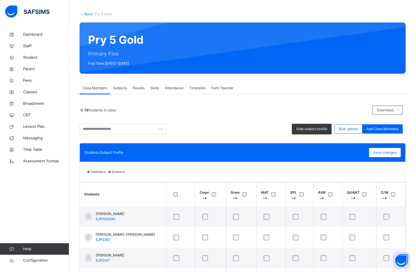
scroll to position [0, 0]
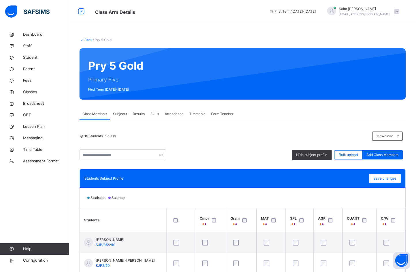
click at [87, 40] on link "Back" at bounding box center [88, 40] width 8 height 4
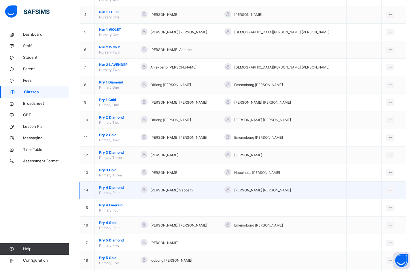
scroll to position [144, 0]
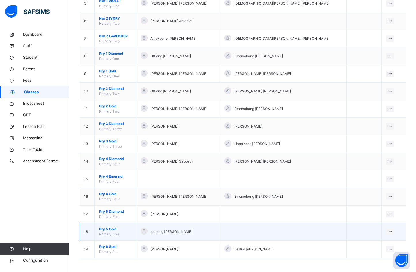
click at [109, 230] on span "Pry 5 Gold" at bounding box center [115, 229] width 33 height 5
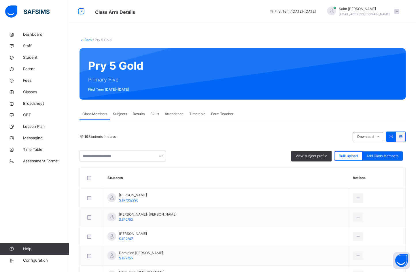
click at [88, 41] on link "Back" at bounding box center [88, 40] width 8 height 4
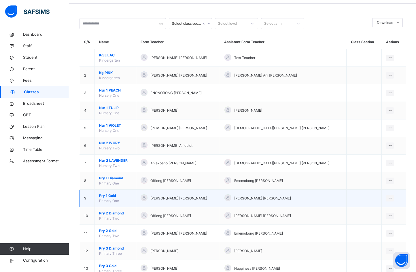
scroll to position [115, 0]
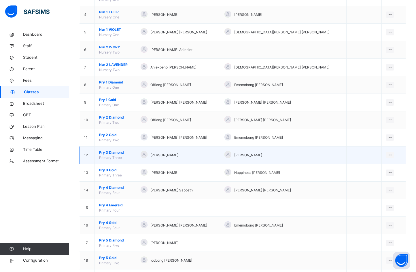
click at [114, 152] on span "Pry 3 Diamond" at bounding box center [115, 152] width 33 height 5
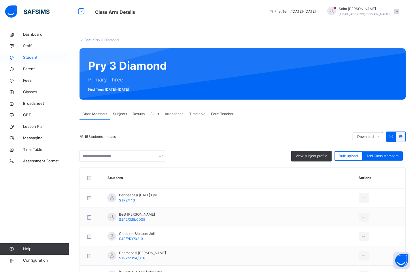
click at [36, 58] on span "Student" at bounding box center [46, 58] width 46 height 6
click at [32, 58] on span "Student" at bounding box center [46, 58] width 46 height 6
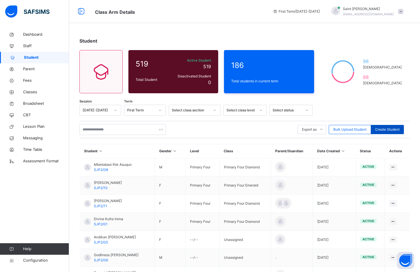
click at [381, 131] on span "Create Student" at bounding box center [387, 129] width 24 height 5
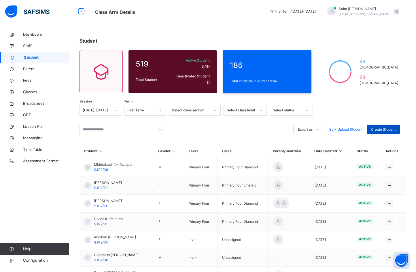
select select "**"
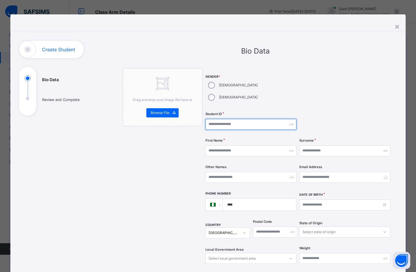
click at [235, 119] on input "text" at bounding box center [250, 124] width 91 height 11
type input "**********"
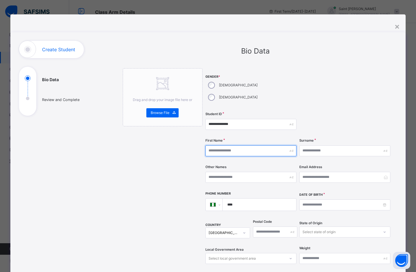
click at [224, 145] on input "text" at bounding box center [250, 150] width 91 height 11
type input "*"
type input "*********"
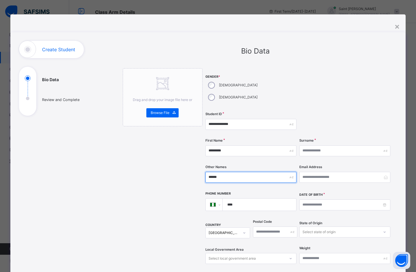
type input "******"
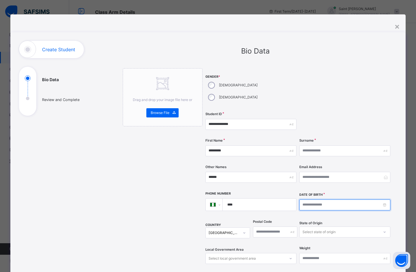
click at [317, 200] on input at bounding box center [344, 205] width 91 height 11
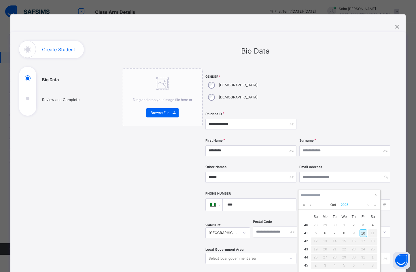
click at [344, 205] on link "2025" at bounding box center [344, 205] width 12 height 10
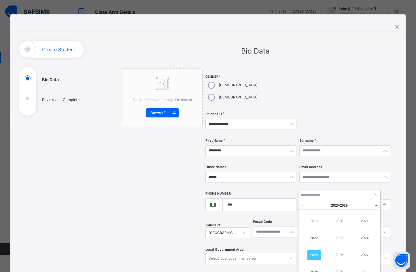
click at [302, 206] on link at bounding box center [302, 205] width 9 height 11
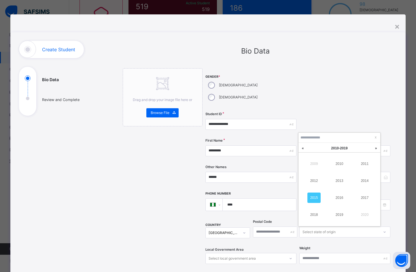
scroll to position [58, 0]
click at [317, 214] on link "2018" at bounding box center [313, 214] width 13 height 10
click at [333, 147] on link "Oct" at bounding box center [333, 148] width 10 height 10
click at [365, 196] on link "Sep" at bounding box center [364, 197] width 13 height 10
click at [345, 192] on div "19" at bounding box center [343, 191] width 7 height 7
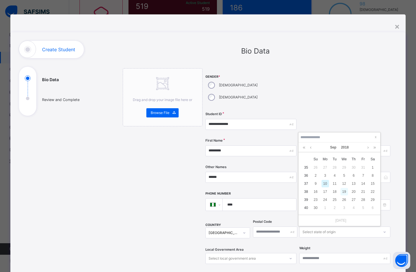
type input "**********"
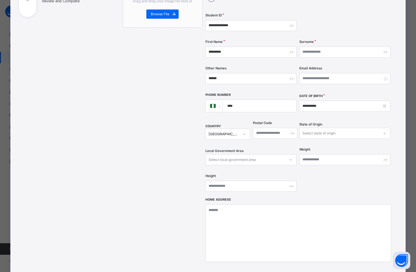
scroll to position [115, 0]
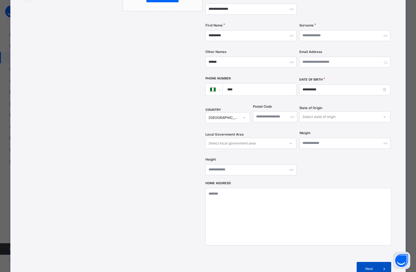
click at [369, 266] on span "Next" at bounding box center [369, 268] width 16 height 5
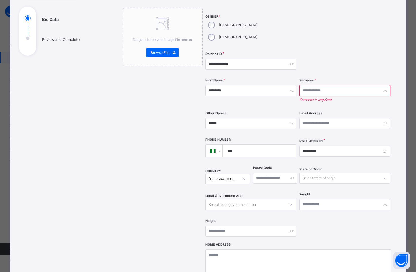
scroll to position [58, 0]
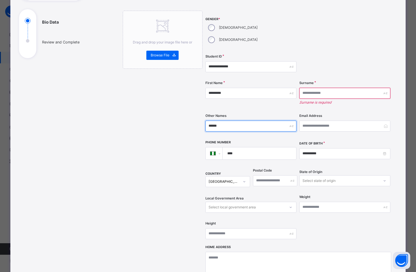
drag, startPoint x: 226, startPoint y: 116, endPoint x: 197, endPoint y: 111, distance: 30.0
click at [197, 111] on div "**********" at bounding box center [256, 180] width 266 height 338
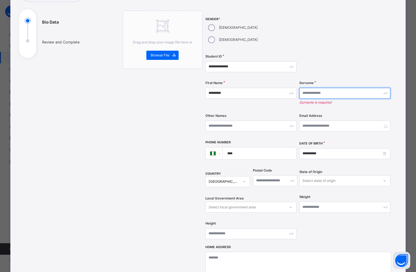
click at [319, 88] on input "text" at bounding box center [344, 93] width 91 height 11
paste input "******"
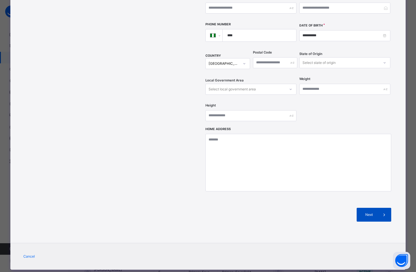
type input "******"
click at [369, 212] on span "Next" at bounding box center [369, 214] width 16 height 5
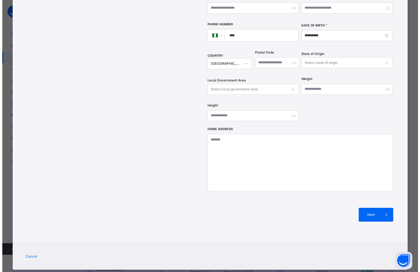
scroll to position [45, 0]
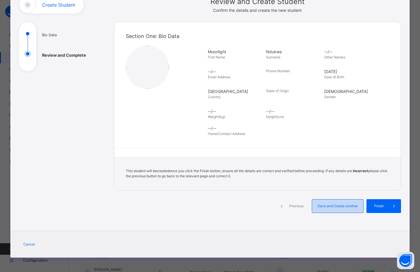
click at [335, 203] on div "Save and Create another" at bounding box center [338, 206] width 52 height 14
select select "**"
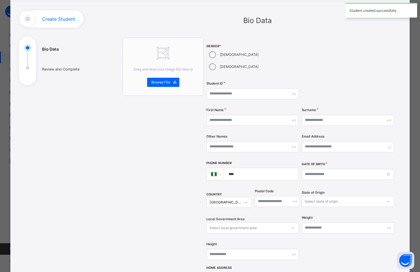
scroll to position [25, 0]
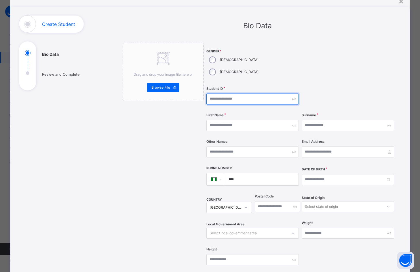
click at [224, 94] on input "text" at bounding box center [253, 99] width 92 height 11
type input "**********"
click at [231, 114] on div "First Name" at bounding box center [253, 126] width 92 height 24
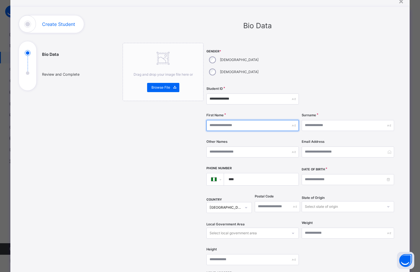
click at [230, 120] on input "text" at bounding box center [253, 125] width 92 height 11
type input "********"
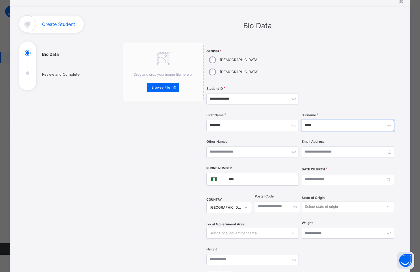
type input "*****"
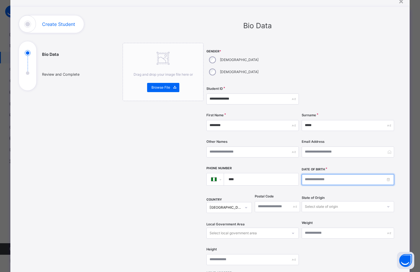
click at [319, 174] on input at bounding box center [348, 179] width 92 height 11
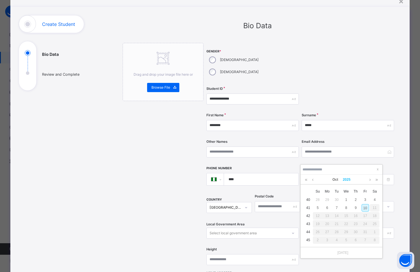
click at [350, 181] on link "2025" at bounding box center [347, 180] width 12 height 10
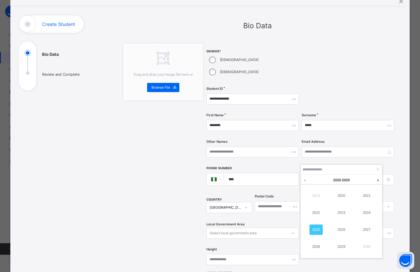
click at [307, 181] on link at bounding box center [305, 180] width 9 height 11
click at [367, 230] on link "2017" at bounding box center [366, 230] width 13 height 10
click at [356, 224] on div "26" at bounding box center [355, 223] width 7 height 7
type input "**********"
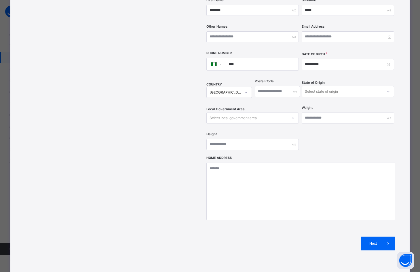
click at [369, 241] on span "Next" at bounding box center [373, 243] width 16 height 5
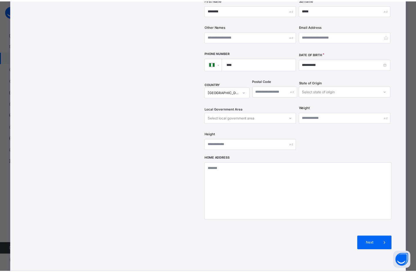
scroll to position [45, 0]
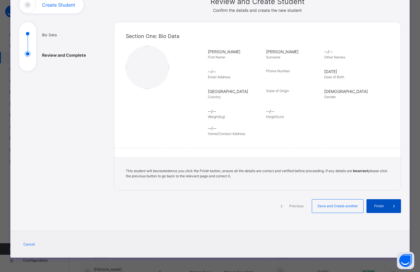
click at [387, 209] on span at bounding box center [394, 206] width 14 height 14
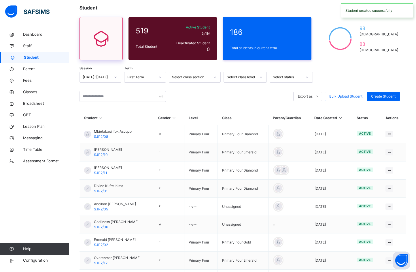
scroll to position [0, 0]
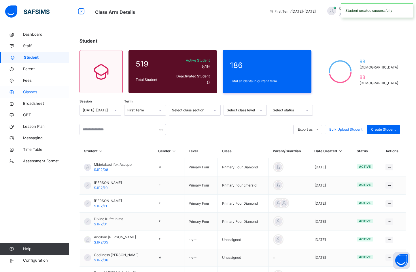
click at [35, 92] on span "Classes" at bounding box center [46, 92] width 46 height 6
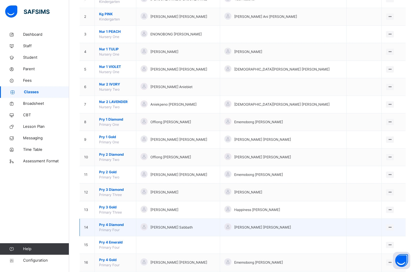
scroll to position [86, 0]
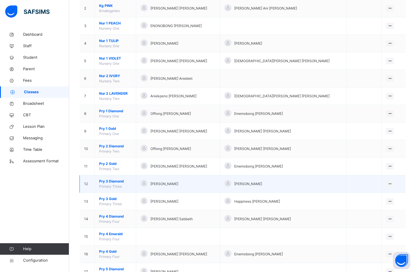
click at [108, 182] on span "Pry 3 Diamond" at bounding box center [115, 181] width 33 height 5
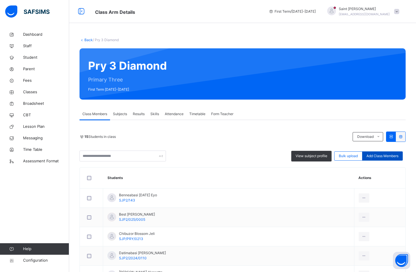
click at [387, 155] on span "Add Class Members" at bounding box center [382, 156] width 32 height 5
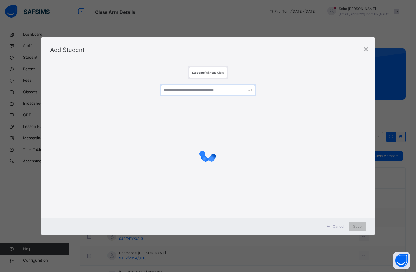
click at [193, 90] on input "text" at bounding box center [208, 90] width 95 height 10
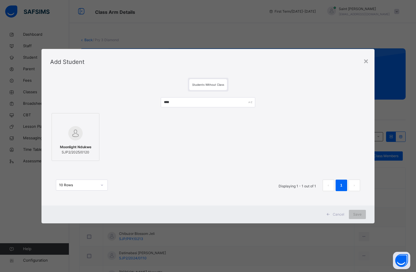
click at [79, 141] on div at bounding box center [75, 133] width 41 height 17
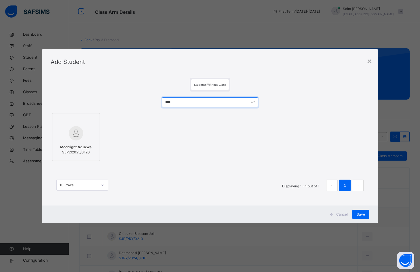
drag, startPoint x: 200, startPoint y: 102, endPoint x: 140, endPoint y: 99, distance: 60.9
click at [140, 98] on div "**** Moonlight Ndukwe SJP2/2025/0120 10 Rows Displaying 1 - 1 out of 1 1" at bounding box center [210, 147] width 319 height 111
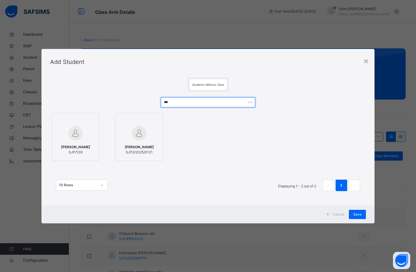
type input "***"
click at [145, 144] on div "Uwakmfon Aaron SJP2/2025/0121" at bounding box center [138, 150] width 41 height 16
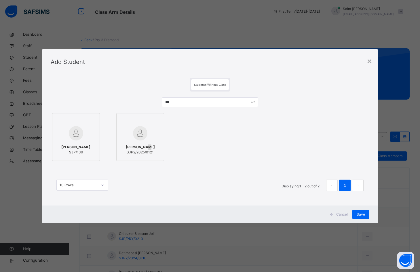
click at [143, 130] on img at bounding box center [140, 133] width 14 height 14
click at [357, 212] on div "Save" at bounding box center [361, 214] width 17 height 9
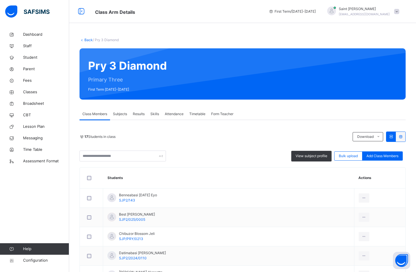
click at [229, 116] on span "Form Teacher" at bounding box center [222, 113] width 22 height 5
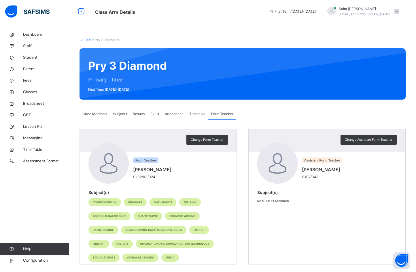
click at [123, 114] on span "Subjects" at bounding box center [120, 113] width 14 height 5
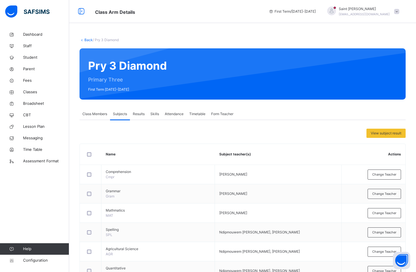
click at [99, 114] on span "Class Members" at bounding box center [94, 113] width 25 height 5
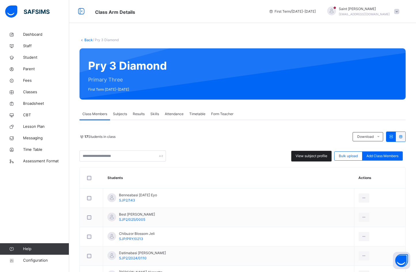
click at [321, 157] on span "View subject profile" at bounding box center [312, 156] width 32 height 5
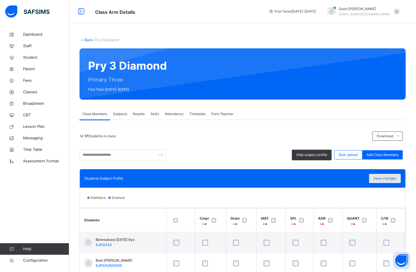
click at [387, 177] on span "Save changes" at bounding box center [384, 178] width 23 height 5
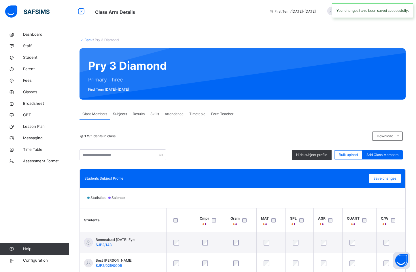
click at [123, 113] on span "Subjects" at bounding box center [120, 113] width 14 height 5
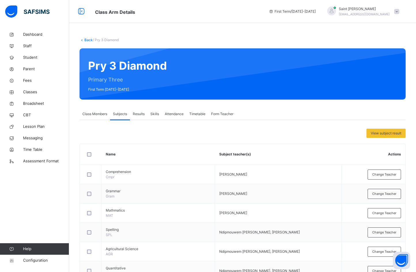
click at [89, 41] on link "Back" at bounding box center [88, 40] width 8 height 4
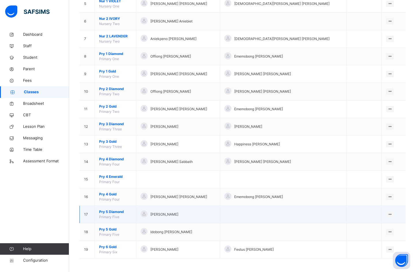
scroll to position [145, 0]
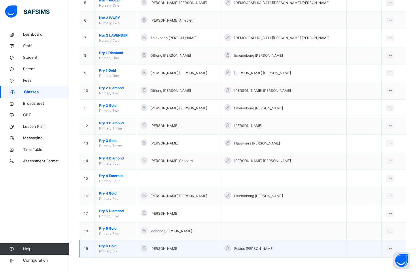
click at [110, 246] on span "Pry 6 Gold" at bounding box center [115, 246] width 33 height 5
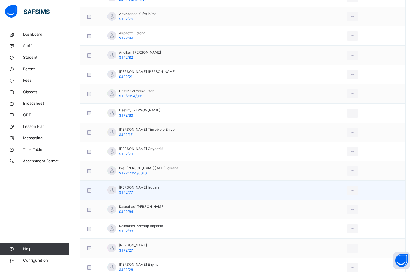
scroll to position [202, 0]
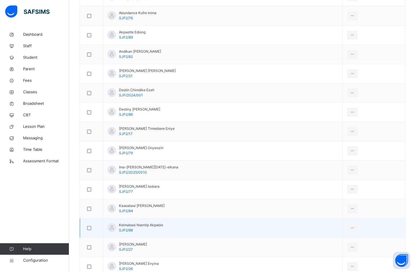
click at [88, 230] on div at bounding box center [91, 228] width 14 height 12
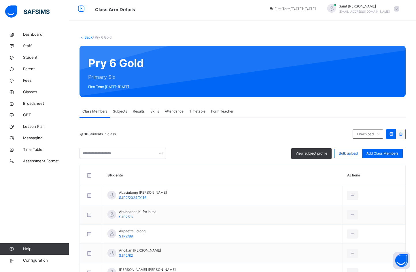
scroll to position [0, 0]
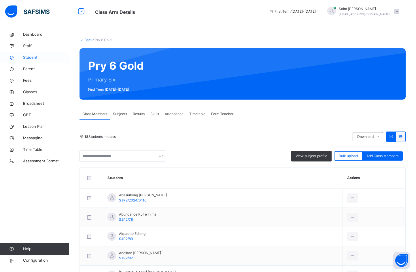
drag, startPoint x: 33, startPoint y: 57, endPoint x: 45, endPoint y: 60, distance: 13.1
click at [33, 56] on span "Student" at bounding box center [46, 58] width 46 height 6
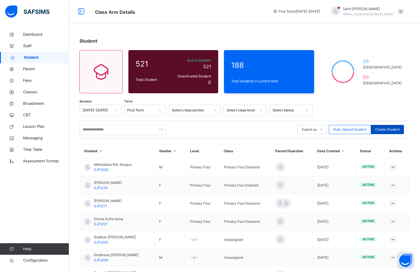
click at [383, 130] on span "Create Student" at bounding box center [387, 129] width 24 height 5
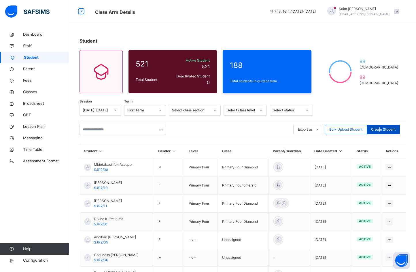
select select "**"
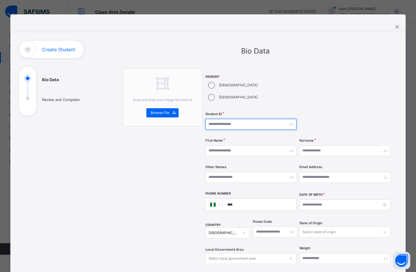
click at [222, 119] on input "text" at bounding box center [250, 124] width 91 height 11
type input "**********"
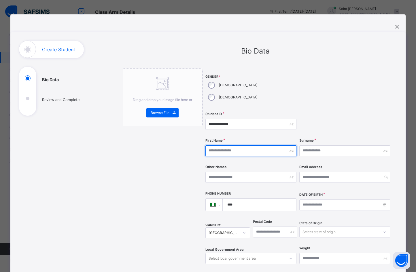
click at [219, 145] on input "text" at bounding box center [250, 150] width 91 height 11
type input "******"
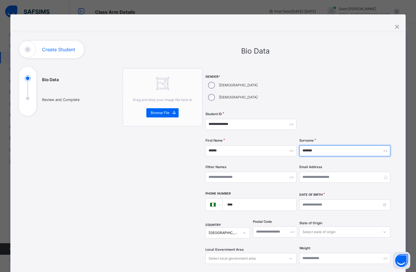
type input "*******"
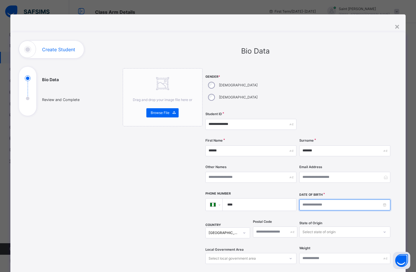
click at [321, 200] on input at bounding box center [344, 205] width 91 height 11
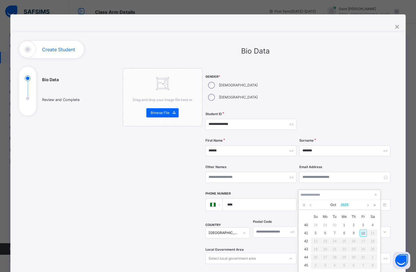
click at [346, 205] on link "2025" at bounding box center [344, 205] width 12 height 10
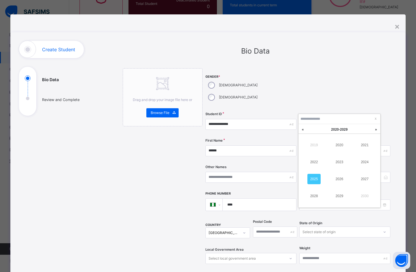
scroll to position [86, 0]
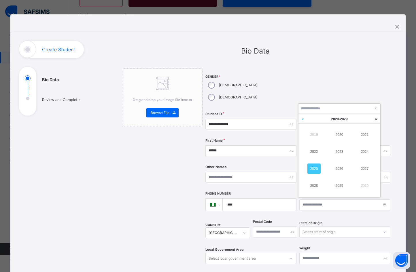
click at [303, 120] on link at bounding box center [302, 119] width 9 height 11
click at [314, 170] on link "2015" at bounding box center [313, 169] width 13 height 10
click at [317, 154] on div "11" at bounding box center [315, 154] width 7 height 7
type input "**********"
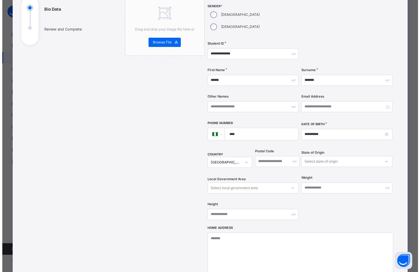
scroll to position [115, 0]
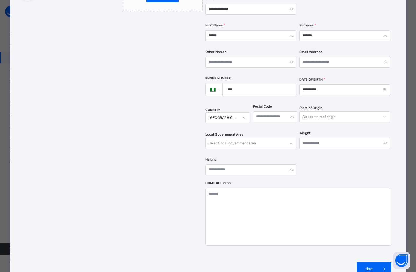
click at [372, 266] on span "Next" at bounding box center [369, 268] width 16 height 5
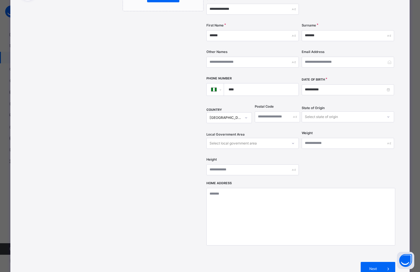
scroll to position [45, 0]
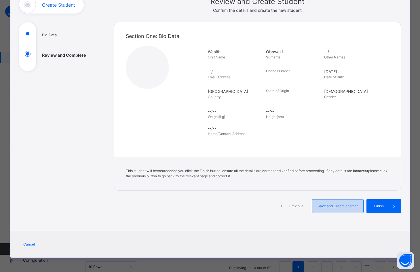
click at [324, 204] on span "Save and Create another" at bounding box center [338, 206] width 43 height 5
select select "**"
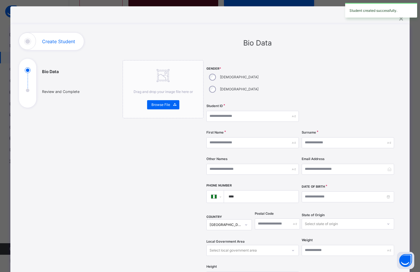
scroll to position [0, 0]
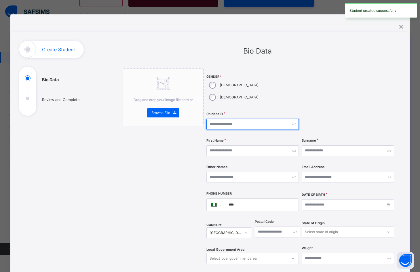
click at [219, 119] on input "text" at bounding box center [253, 124] width 92 height 11
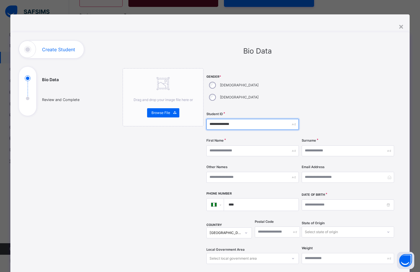
type input "**********"
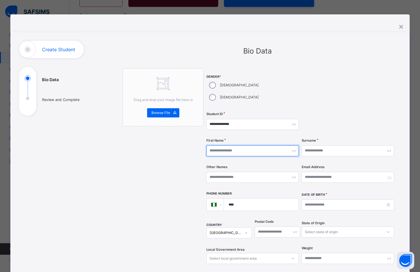
click at [217, 145] on input "text" at bounding box center [253, 150] width 92 height 11
type input "********"
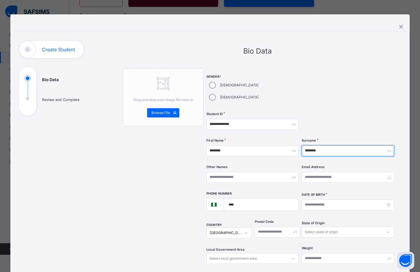
type input "********"
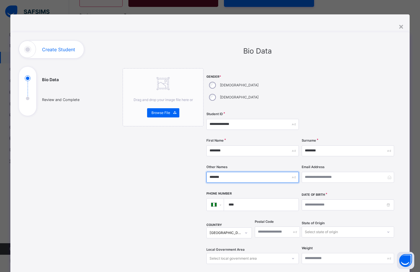
type input "*******"
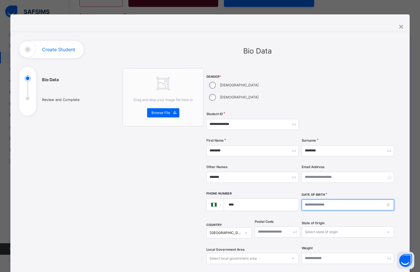
click at [319, 200] on input at bounding box center [348, 205] width 92 height 11
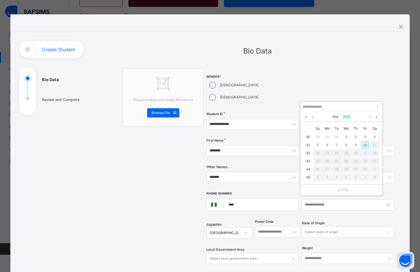
click at [350, 116] on link "2025" at bounding box center [347, 117] width 12 height 10
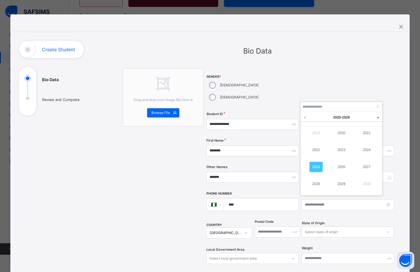
click at [303, 117] on link at bounding box center [305, 117] width 9 height 11
click at [317, 165] on link "2015" at bounding box center [316, 167] width 13 height 10
click at [335, 117] on link "Oct" at bounding box center [335, 117] width 10 height 10
click at [318, 167] on link "Jul" at bounding box center [316, 167] width 13 height 10
click at [319, 170] on div "26" at bounding box center [317, 169] width 7 height 7
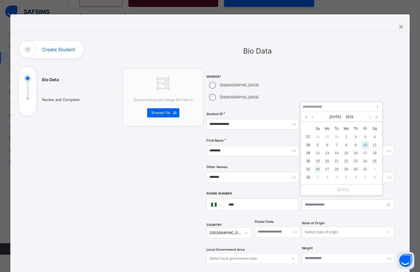
type input "**********"
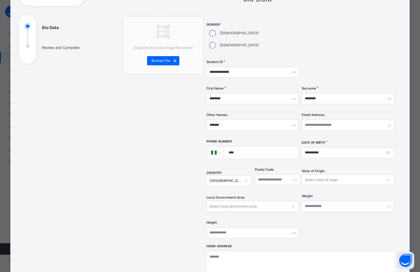
scroll to position [144, 0]
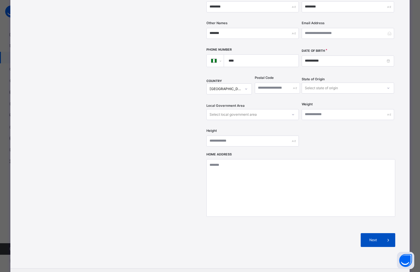
click at [365, 233] on div "Next" at bounding box center [378, 240] width 35 height 14
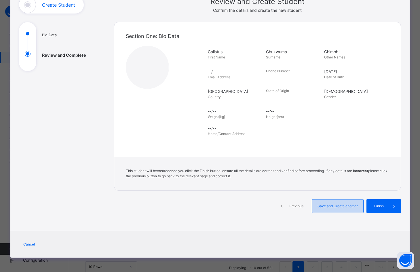
click at [327, 210] on div "Save and Create another" at bounding box center [338, 206] width 52 height 14
select select "**"
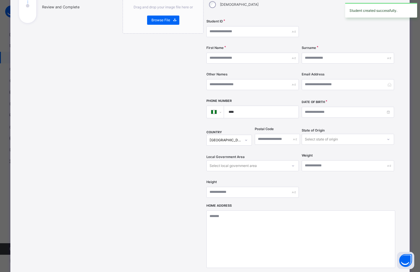
scroll to position [29, 0]
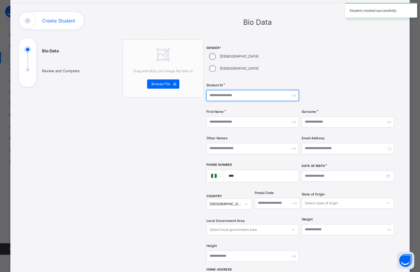
click at [232, 90] on input "text" at bounding box center [253, 95] width 92 height 11
type input "**********"
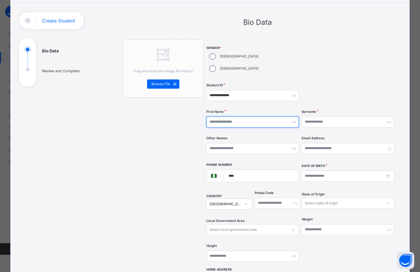
click at [261, 117] on input "text" at bounding box center [253, 122] width 92 height 11
type input "**********"
drag, startPoint x: 241, startPoint y: 110, endPoint x: 198, endPoint y: 108, distance: 42.7
click at [198, 108] on div "**********" at bounding box center [258, 205] width 270 height 332
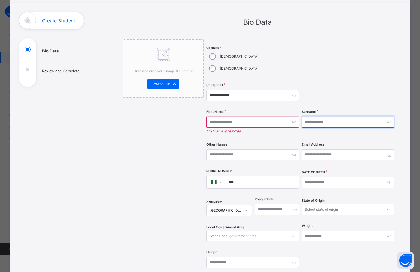
click at [320, 117] on input "text" at bounding box center [348, 122] width 92 height 11
paste input "**********"
type input "**********"
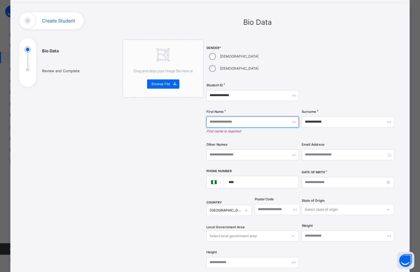
click at [256, 117] on input "text" at bounding box center [253, 122] width 92 height 11
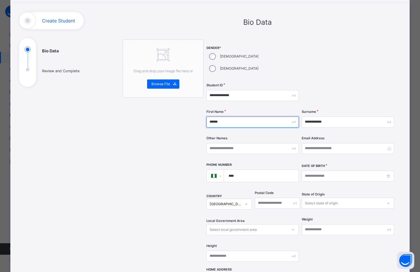
type input "******"
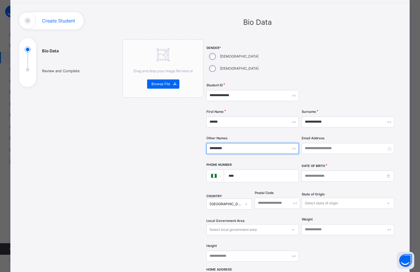
type input "*********"
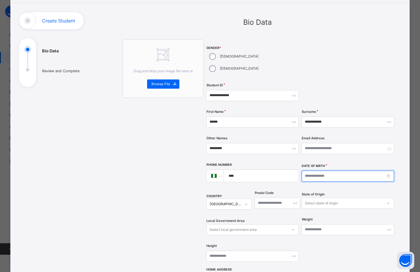
click at [326, 171] on input at bounding box center [348, 176] width 92 height 11
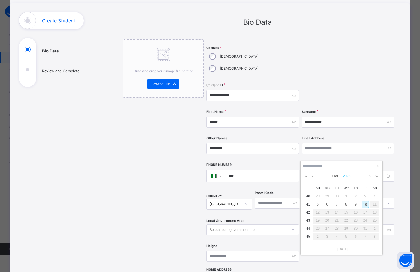
click at [346, 177] on link "2025" at bounding box center [347, 176] width 12 height 10
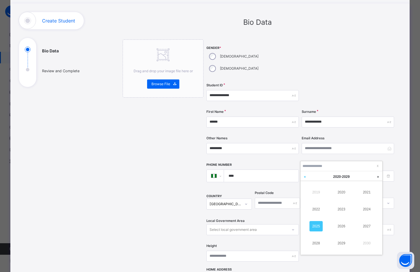
click at [305, 176] on link at bounding box center [305, 176] width 9 height 11
click at [317, 226] on link "2015" at bounding box center [316, 226] width 13 height 10
click at [335, 177] on link "Oct" at bounding box center [335, 176] width 10 height 10
click at [371, 229] on link "Sep" at bounding box center [366, 226] width 13 height 10
click at [328, 205] on div "7" at bounding box center [327, 204] width 7 height 7
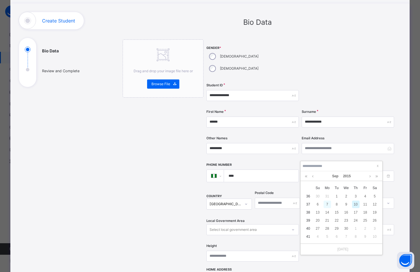
type input "**********"
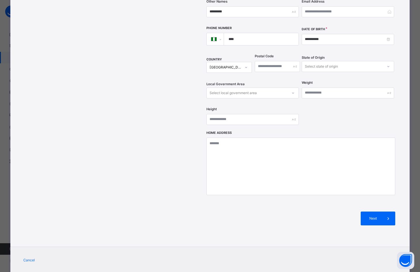
scroll to position [169, 0]
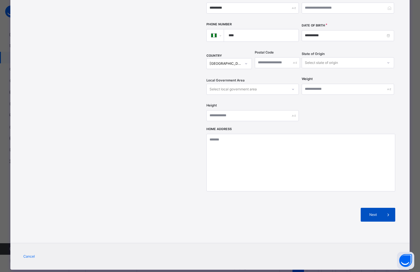
click at [377, 212] on span "Next" at bounding box center [373, 214] width 16 height 5
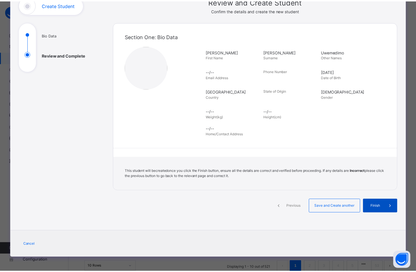
scroll to position [45, 0]
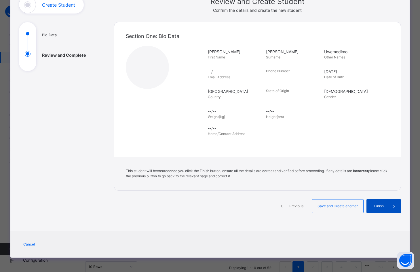
click at [377, 206] on span "Finish" at bounding box center [379, 206] width 16 height 5
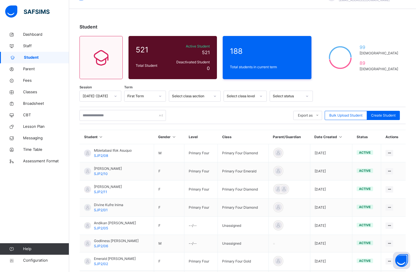
scroll to position [0, 0]
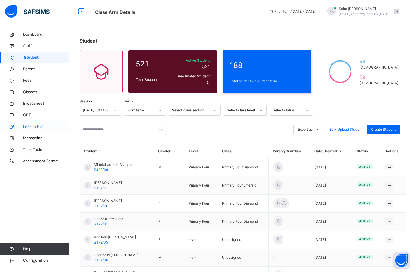
drag, startPoint x: 30, startPoint y: 91, endPoint x: 37, endPoint y: 122, distance: 32.4
click at [31, 90] on span "Classes" at bounding box center [46, 92] width 46 height 6
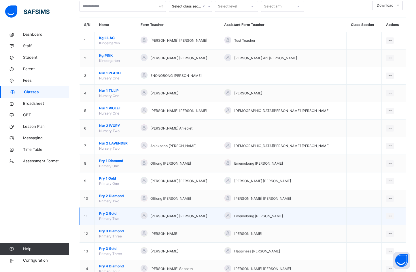
scroll to position [145, 0]
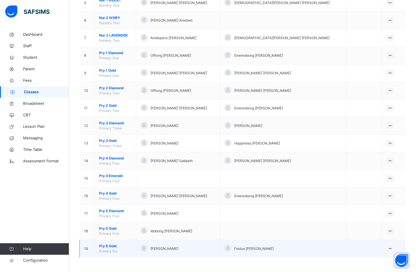
click at [112, 246] on span "Pry 6 Gold" at bounding box center [115, 246] width 33 height 5
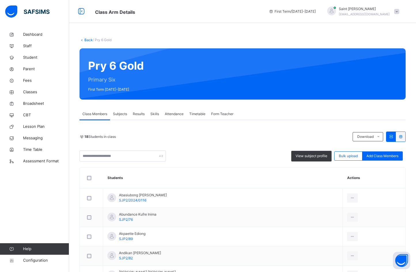
click at [378, 157] on span "Add Class Members" at bounding box center [382, 156] width 32 height 5
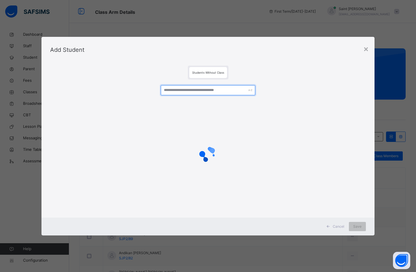
click at [170, 91] on input "text" at bounding box center [208, 90] width 95 height 10
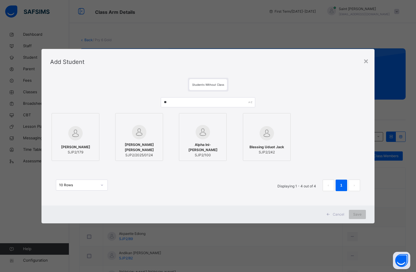
click at [143, 142] on span "Janice Uwemedimo Emmanuel-Udo" at bounding box center [138, 147] width 41 height 10
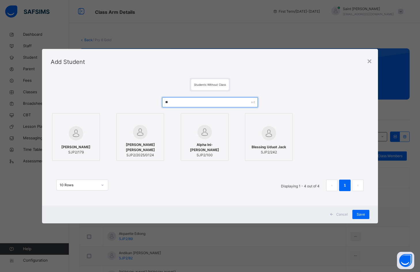
drag, startPoint x: 183, startPoint y: 103, endPoint x: 154, endPoint y: 104, distance: 29.1
click at [154, 104] on div "** Jaziel Idorenyin John SJP2/179 Janice Uwemedimo Emmanuel-Udo SJP2/2025/0124 …" at bounding box center [210, 147] width 319 height 111
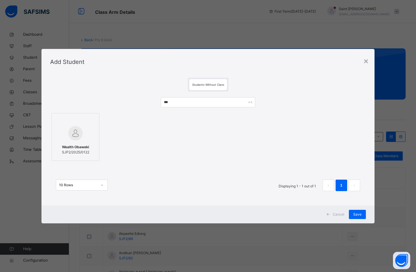
click at [80, 139] on img at bounding box center [75, 133] width 14 height 14
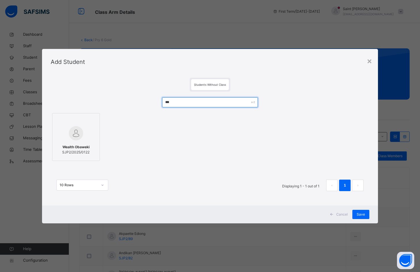
drag, startPoint x: 175, startPoint y: 103, endPoint x: 141, endPoint y: 104, distance: 33.7
click at [141, 104] on div "*** Wealth Obaweki SJP2/2025/0122 10 Rows Displaying 1 - 1 out of 1 1" at bounding box center [210, 147] width 319 height 111
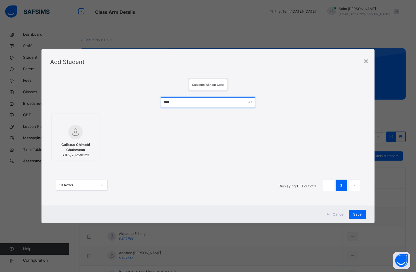
type input "****"
click at [81, 143] on span "Calistus Chimobi Chukwuma" at bounding box center [75, 147] width 41 height 10
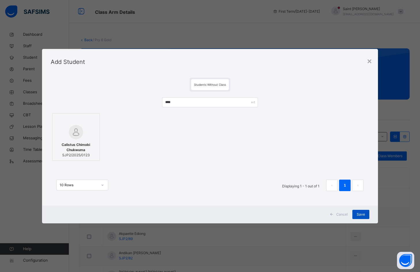
drag, startPoint x: 357, startPoint y: 213, endPoint x: 355, endPoint y: 212, distance: 3.0
click at [357, 213] on div "Save" at bounding box center [361, 214] width 17 height 9
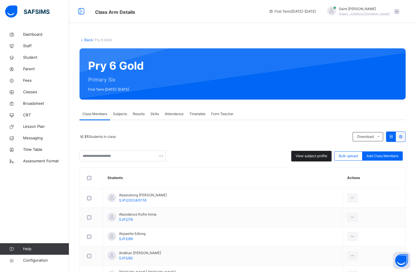
click at [306, 154] on span "View subject profile" at bounding box center [312, 156] width 32 height 5
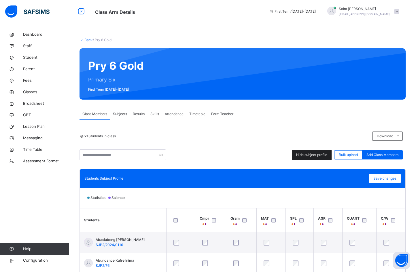
click at [90, 176] on div "Students Subject Profile" at bounding box center [103, 178] width 39 height 5
click at [88, 178] on span "Students Subject Profile" at bounding box center [103, 178] width 39 height 4
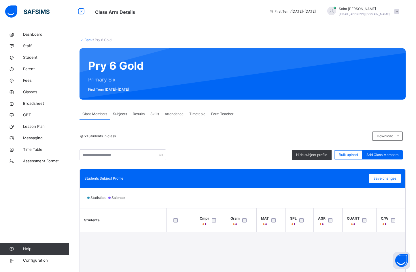
scroll to position [29, 0]
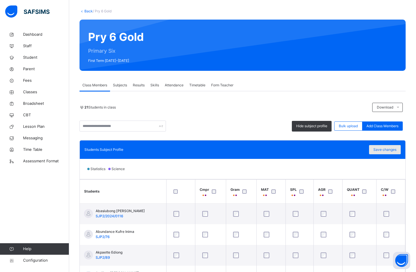
click at [386, 151] on span "Save changes" at bounding box center [384, 149] width 23 height 5
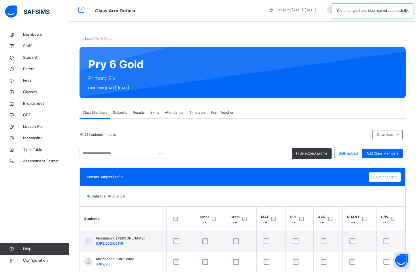
scroll to position [0, 0]
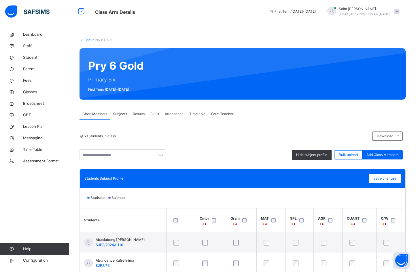
click at [226, 114] on span "Form Teacher" at bounding box center [222, 113] width 22 height 5
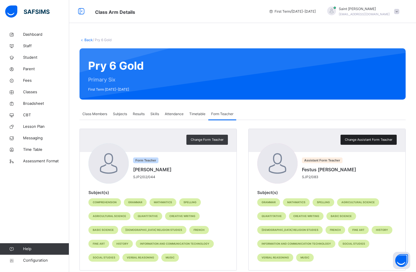
click at [370, 138] on span "Change Assistant Form Teacher" at bounding box center [369, 139] width 48 height 5
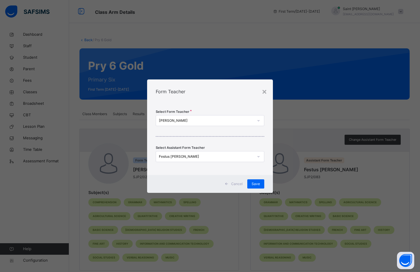
click at [258, 120] on icon at bounding box center [258, 121] width 3 height 6
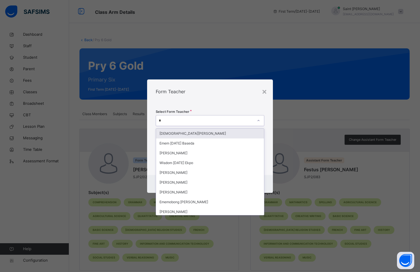
type input "**"
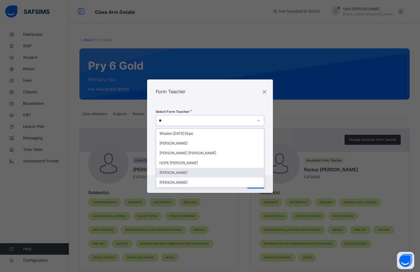
click at [182, 171] on div "Frank Ime Ezekiel" at bounding box center [210, 173] width 108 height 10
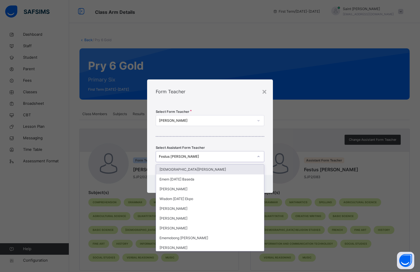
click at [259, 159] on div at bounding box center [259, 156] width 10 height 9
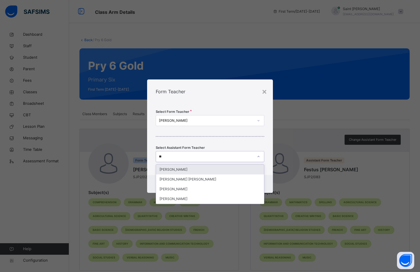
type input "*"
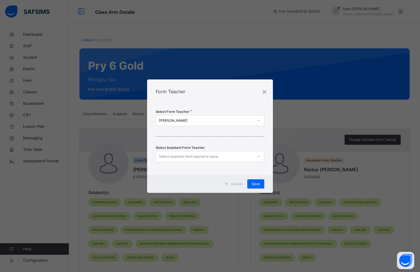
click at [215, 139] on div "Select Form Teacher Frank Ime Ezekiel Select Assistant Form Teacher Select assi…" at bounding box center [210, 139] width 126 height 71
click at [254, 181] on span "Save" at bounding box center [256, 183] width 8 height 5
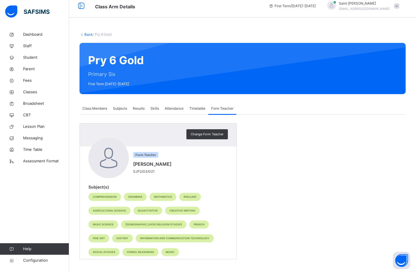
scroll to position [7, 0]
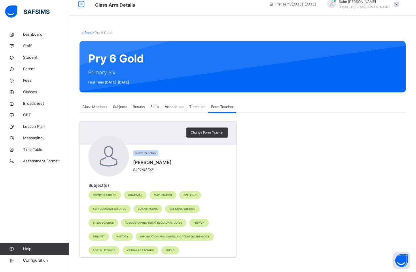
click at [120, 107] on span "Subjects" at bounding box center [120, 106] width 14 height 5
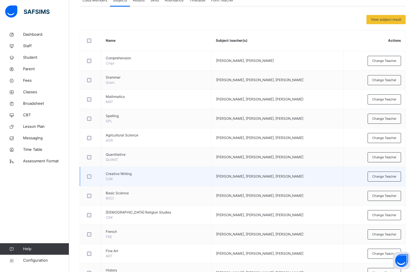
scroll to position [122, 0]
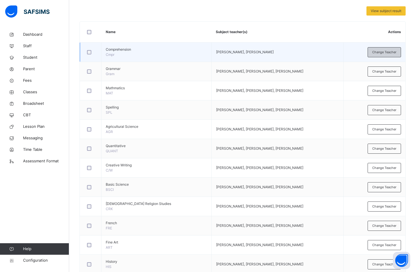
click at [383, 51] on span "Change Teacher" at bounding box center [384, 52] width 24 height 5
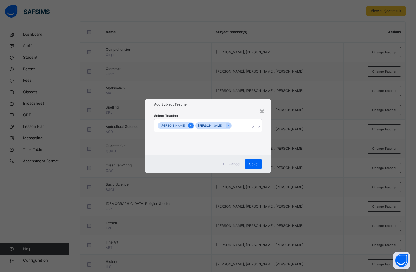
click at [192, 124] on icon at bounding box center [190, 126] width 3 height 4
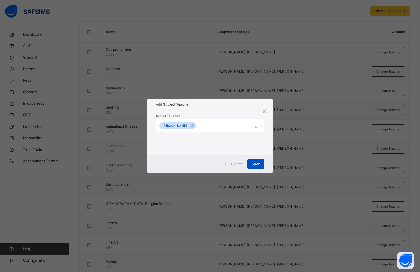
click at [255, 164] on span "Save" at bounding box center [256, 164] width 8 height 5
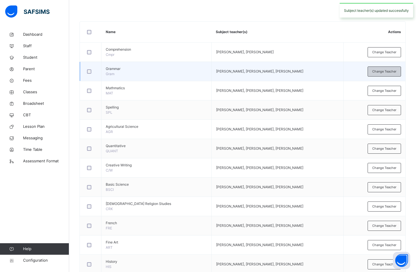
click at [389, 72] on span "Change Teacher" at bounding box center [384, 71] width 24 height 5
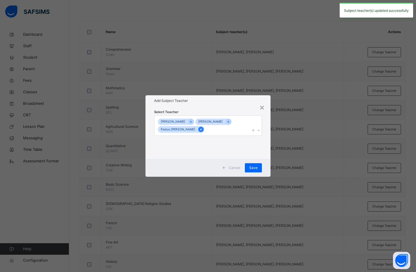
click at [199, 130] on icon at bounding box center [200, 130] width 3 height 4
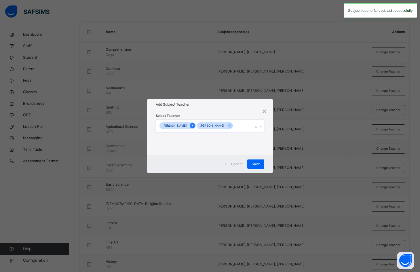
click at [194, 125] on icon at bounding box center [192, 126] width 3 height 4
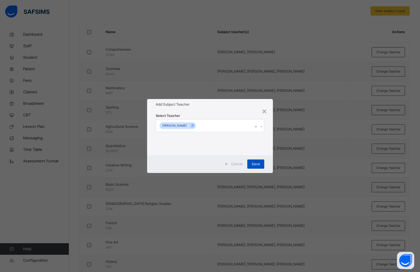
click at [257, 163] on span "Save" at bounding box center [256, 164] width 8 height 5
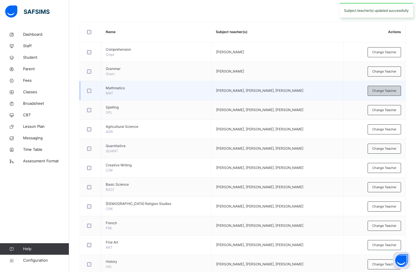
click at [382, 87] on div "Change Teacher" at bounding box center [384, 91] width 33 height 10
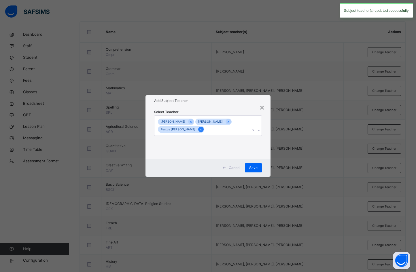
click at [199, 128] on icon at bounding box center [200, 130] width 3 height 4
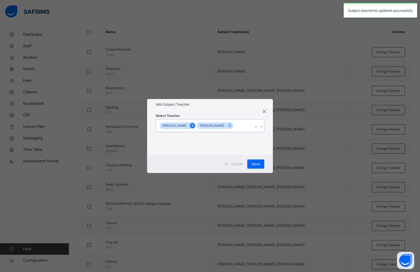
click at [194, 124] on icon at bounding box center [192, 126] width 3 height 4
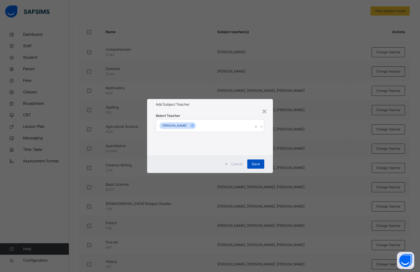
click at [258, 163] on span "Save" at bounding box center [256, 164] width 8 height 5
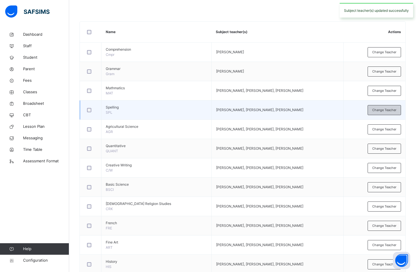
click at [385, 110] on span "Change Teacher" at bounding box center [384, 110] width 24 height 5
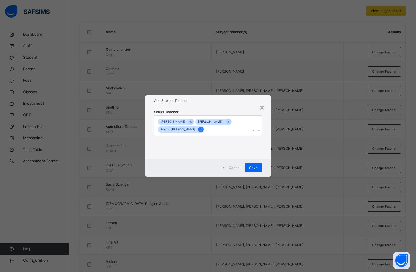
click at [200, 130] on icon at bounding box center [200, 130] width 1 height 2
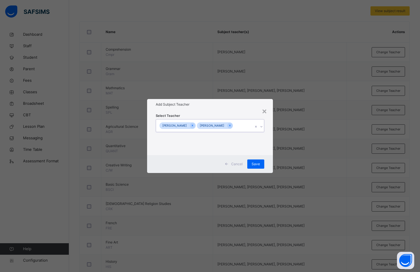
click at [195, 124] on div at bounding box center [192, 125] width 5 height 5
click at [255, 163] on span "Save" at bounding box center [256, 164] width 8 height 5
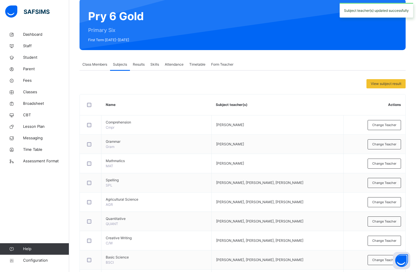
scroll to position [0, 0]
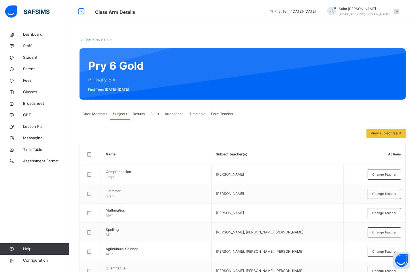
click at [99, 117] on div "Class Members" at bounding box center [94, 114] width 31 height 12
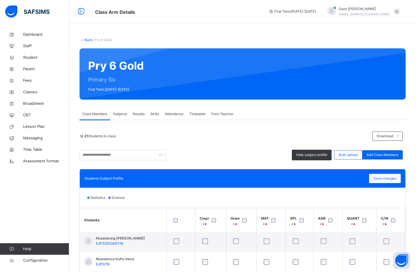
click at [88, 40] on link "Back" at bounding box center [88, 40] width 8 height 4
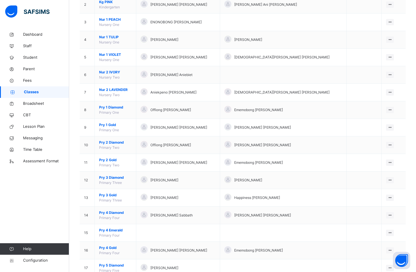
scroll to position [144, 0]
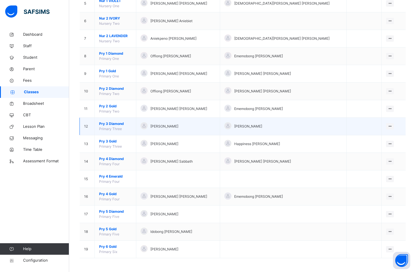
click at [111, 124] on span "Pry 3 Diamond" at bounding box center [115, 123] width 33 height 5
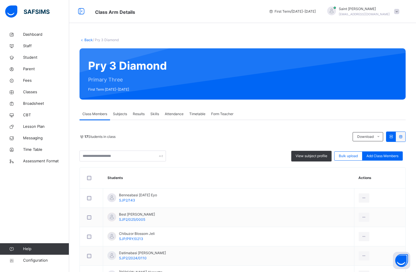
click at [88, 40] on link "Back" at bounding box center [88, 40] width 8 height 4
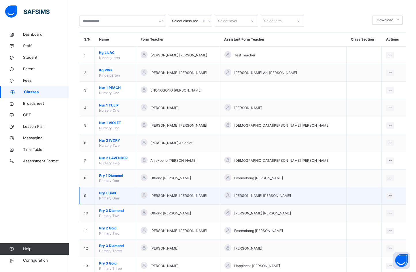
scroll to position [86, 0]
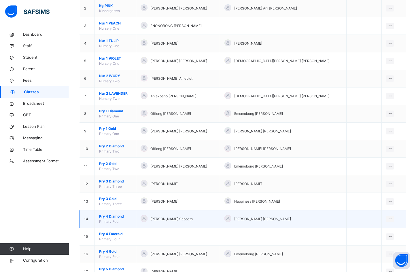
click at [111, 216] on span "Pry 4 Diamond" at bounding box center [115, 216] width 33 height 5
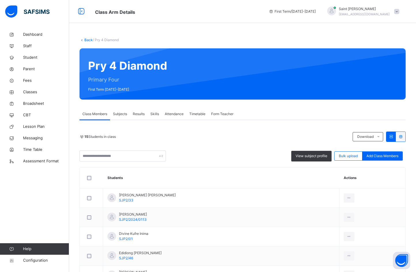
click at [216, 115] on span "Form Teacher" at bounding box center [222, 113] width 22 height 5
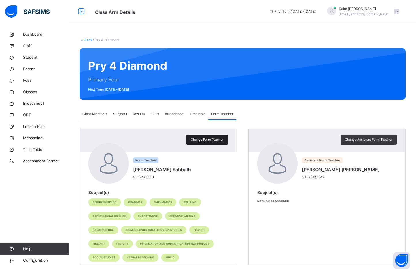
click at [201, 135] on div "Change Form Teacher" at bounding box center [206, 140] width 41 height 10
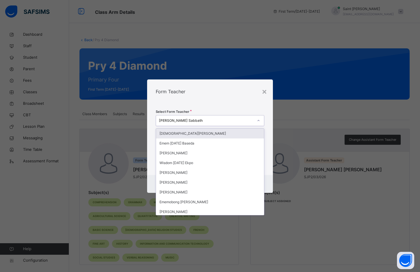
click at [258, 120] on icon at bounding box center [258, 121] width 3 height 6
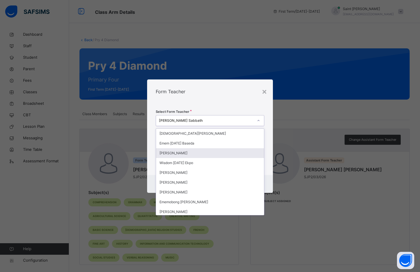
click at [181, 153] on div "Obiageli Boniface Morah" at bounding box center [210, 153] width 108 height 10
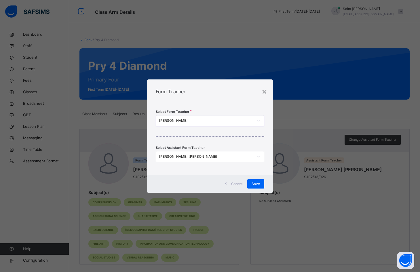
click at [259, 156] on icon at bounding box center [258, 157] width 3 height 6
click at [216, 154] on div "Nathaniel Inyang Edet" at bounding box center [206, 156] width 95 height 5
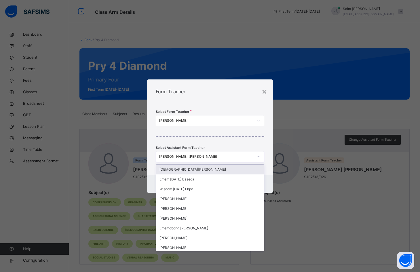
drag, startPoint x: 208, startPoint y: 155, endPoint x: 175, endPoint y: 160, distance: 33.2
click at [175, 160] on div "Nathaniel Inyang Edet" at bounding box center [204, 156] width 97 height 9
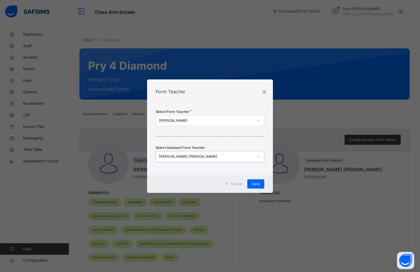
click at [196, 157] on div "Nathaniel Inyang Edet" at bounding box center [206, 156] width 95 height 5
click at [196, 156] on div "Nathaniel Inyang Edet" at bounding box center [206, 156] width 95 height 5
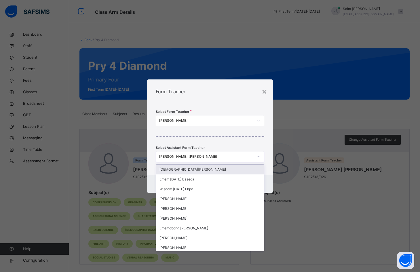
click at [192, 156] on div "Nathaniel Inyang Edet" at bounding box center [206, 156] width 95 height 5
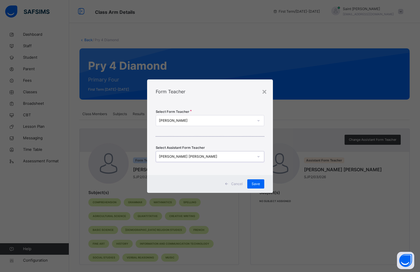
click at [259, 157] on icon at bounding box center [258, 157] width 3 height 6
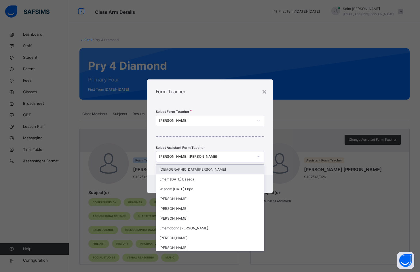
click at [226, 168] on div "Saint John Paul II" at bounding box center [210, 170] width 108 height 10
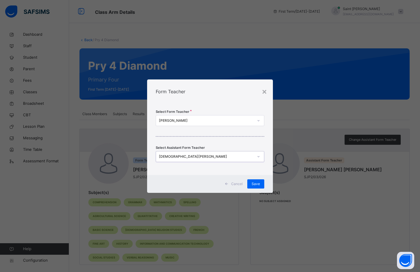
click at [196, 156] on div "Saint John Paul II" at bounding box center [206, 156] width 95 height 5
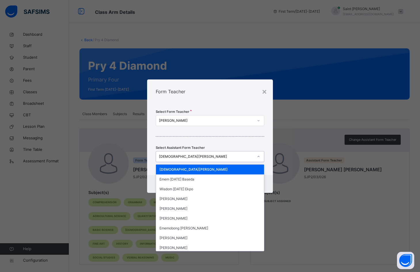
click at [203, 139] on div "Select Form Teacher Obiageli Boniface Morah Select Assistant Form Teacher optio…" at bounding box center [210, 139] width 126 height 71
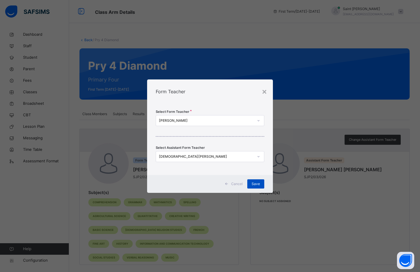
click at [254, 182] on span "Save" at bounding box center [256, 183] width 8 height 5
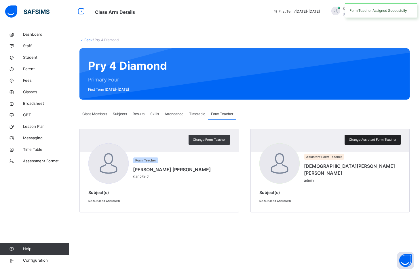
click at [359, 141] on span "Change Assistant Form Teacher" at bounding box center [373, 139] width 48 height 5
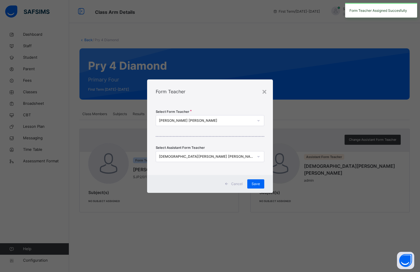
drag, startPoint x: 353, startPoint y: 120, endPoint x: 243, endPoint y: 178, distance: 124.9
click at [353, 120] on div "× Form Teacher Select Form Teacher Obiageli Morah Boniface Select Assistant For…" at bounding box center [210, 136] width 420 height 272
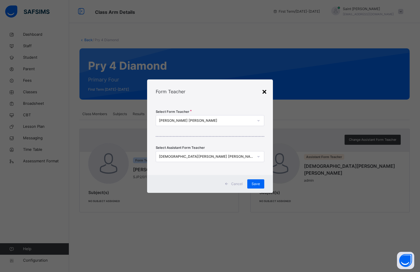
click at [265, 91] on div "×" at bounding box center [264, 91] width 5 height 12
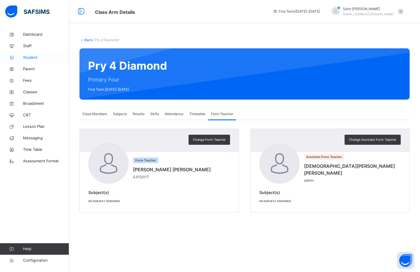
click at [33, 56] on span "Student" at bounding box center [46, 58] width 46 height 6
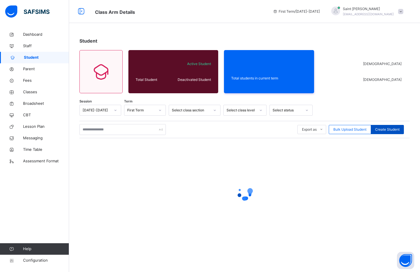
click at [386, 130] on span "Create Student" at bounding box center [387, 129] width 24 height 5
select select "**"
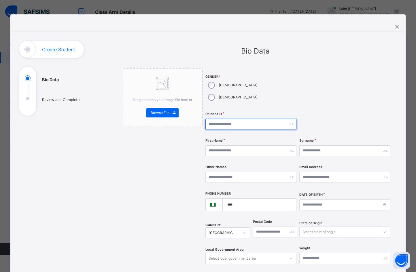
click at [222, 119] on input "text" at bounding box center [250, 124] width 91 height 11
type input "**********"
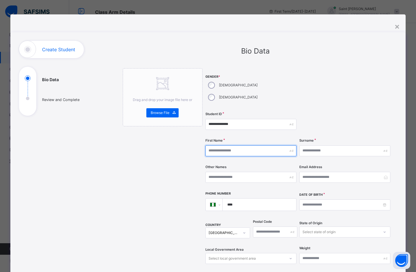
click at [239, 145] on input "text" at bounding box center [250, 150] width 91 height 11
type input "*"
type input "******"
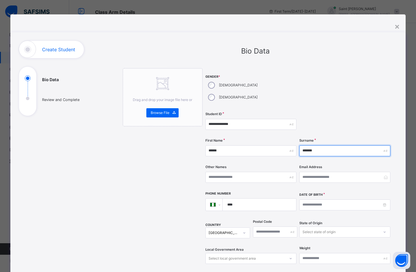
type input "*******"
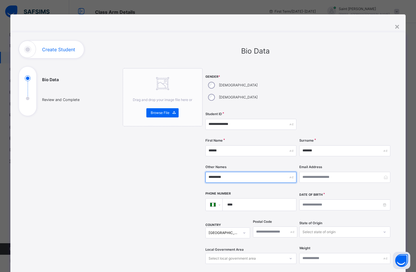
type input "*********"
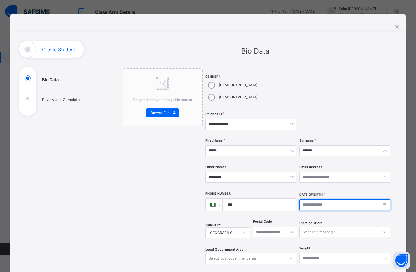
click at [337, 200] on input at bounding box center [344, 205] width 91 height 11
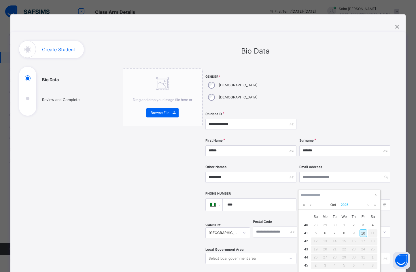
click at [344, 203] on link "2025" at bounding box center [344, 205] width 12 height 10
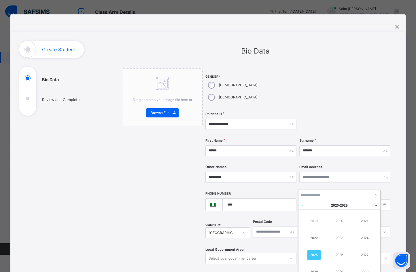
click at [303, 206] on link at bounding box center [302, 205] width 9 height 11
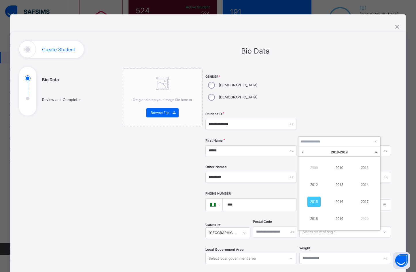
scroll to position [58, 0]
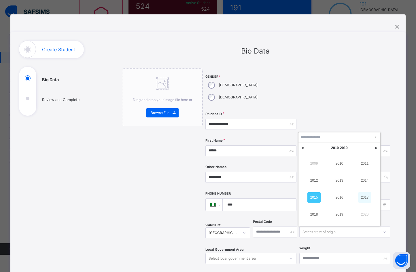
click at [361, 198] on link "2017" at bounding box center [364, 197] width 13 height 10
click at [310, 147] on link at bounding box center [310, 148] width 4 height 10
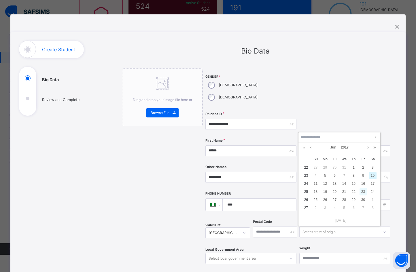
click at [362, 191] on div "23" at bounding box center [362, 191] width 7 height 7
type input "**********"
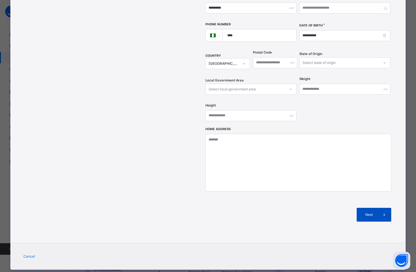
click at [368, 212] on span "Next" at bounding box center [369, 214] width 16 height 5
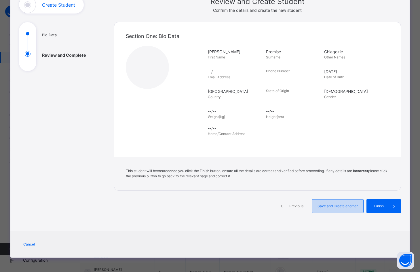
scroll to position [45, 0]
click at [337, 208] on span "Save and Create another" at bounding box center [338, 206] width 43 height 5
select select "**"
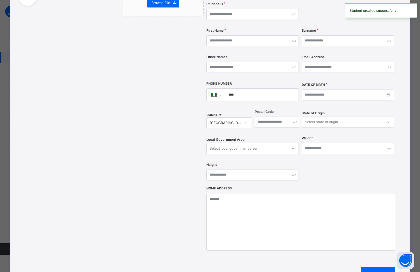
scroll to position [0, 0]
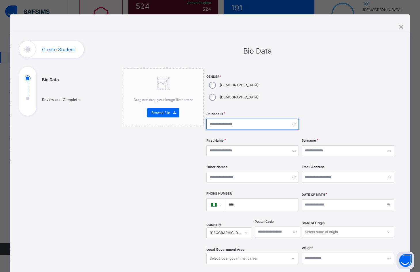
click at [223, 119] on input "text" at bounding box center [253, 124] width 92 height 11
type input "**********"
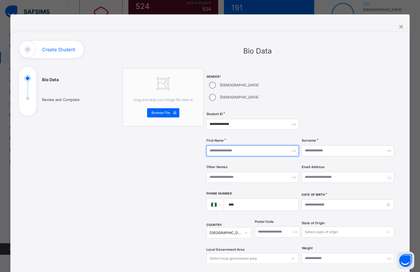
click at [229, 145] on input "text" at bounding box center [253, 150] width 92 height 11
type input "*****"
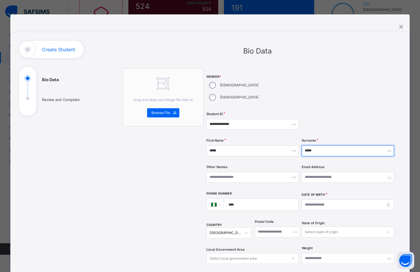
type input "**********"
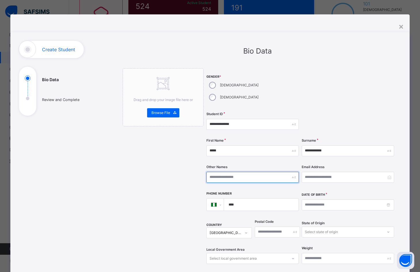
click at [258, 172] on input "text" at bounding box center [253, 177] width 92 height 11
type input "*********"
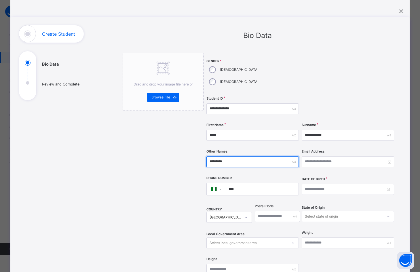
scroll to position [29, 0]
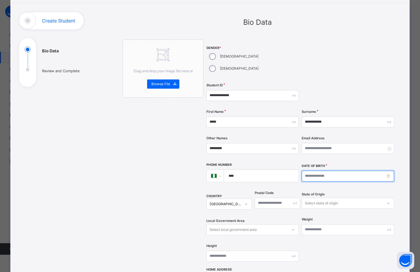
click at [322, 171] on input at bounding box center [348, 176] width 92 height 11
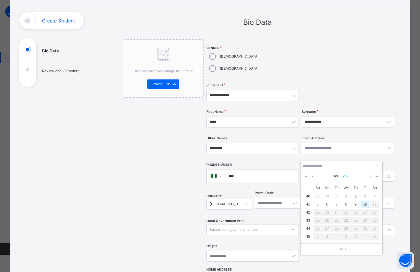
click at [349, 175] on link "2025" at bounding box center [347, 176] width 12 height 10
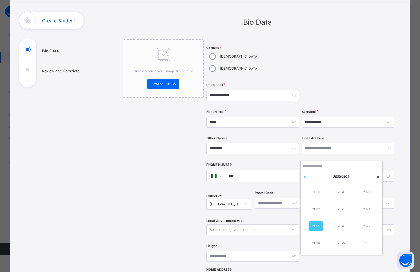
click at [306, 177] on link at bounding box center [305, 176] width 9 height 11
click at [373, 226] on link "2017" at bounding box center [366, 226] width 13 height 10
click at [313, 176] on link at bounding box center [313, 176] width 4 height 10
click at [370, 176] on link at bounding box center [370, 176] width 4 height 10
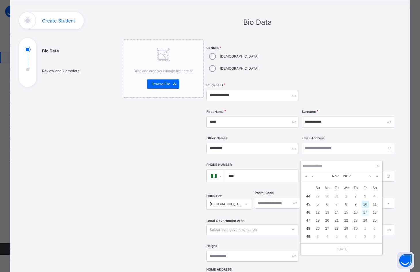
click at [366, 211] on div "17" at bounding box center [365, 212] width 7 height 7
type input "**********"
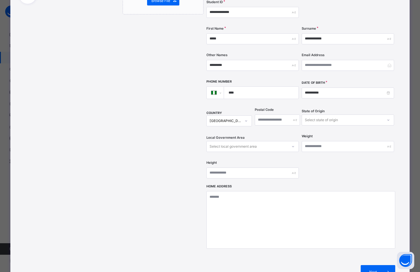
scroll to position [115, 0]
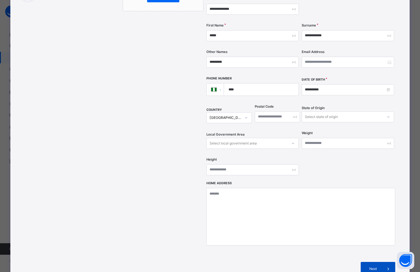
click at [373, 266] on span "Next" at bounding box center [373, 268] width 16 height 5
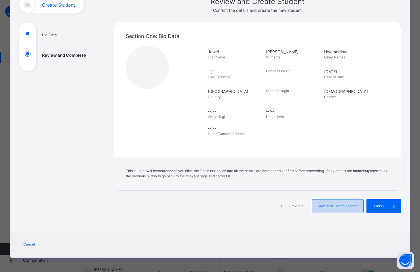
click at [333, 205] on span "Save and Create another" at bounding box center [338, 206] width 43 height 5
select select "**"
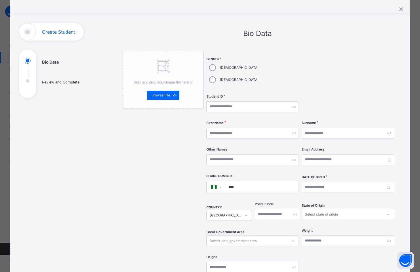
scroll to position [0, 0]
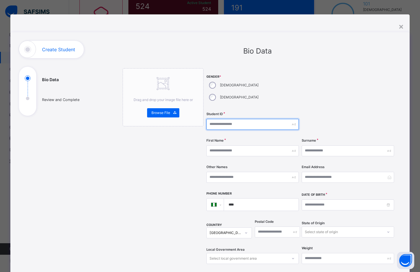
click at [222, 119] on input "text" at bounding box center [253, 124] width 92 height 11
type input "**********"
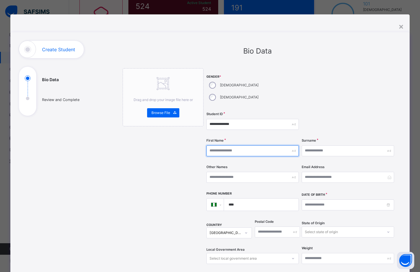
click at [223, 145] on input "text" at bounding box center [253, 150] width 92 height 11
type input "*******"
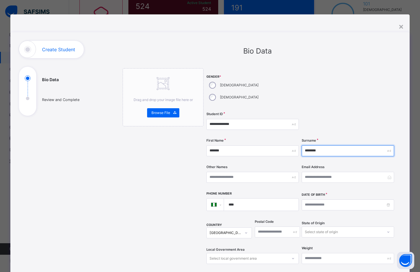
type input "********"
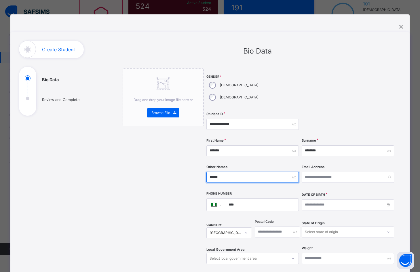
type input "******"
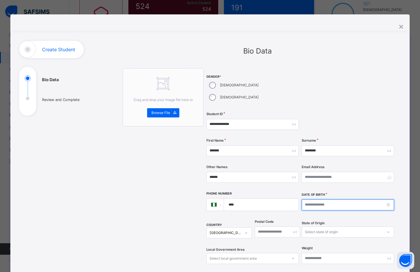
click at [308, 200] on input at bounding box center [348, 205] width 92 height 11
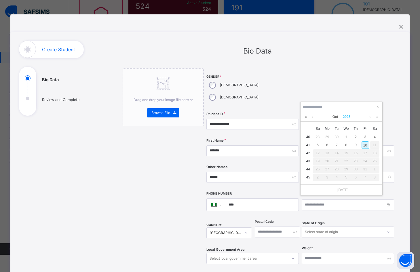
click at [345, 116] on link "2025" at bounding box center [347, 117] width 12 height 10
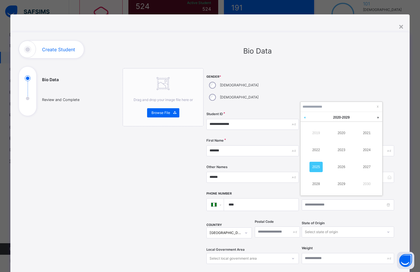
click at [305, 118] on link at bounding box center [305, 117] width 9 height 11
click at [365, 168] on link "2017" at bounding box center [366, 167] width 13 height 10
click at [371, 117] on link at bounding box center [370, 117] width 4 height 10
click at [367, 161] on div "22" at bounding box center [365, 161] width 7 height 7
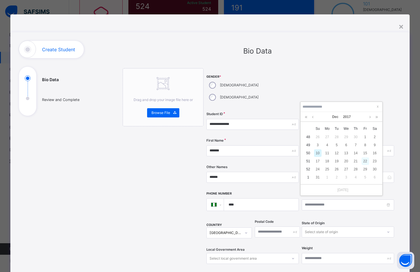
type input "**********"
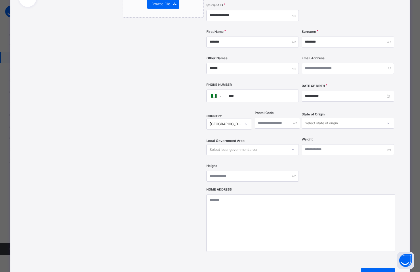
scroll to position [169, 0]
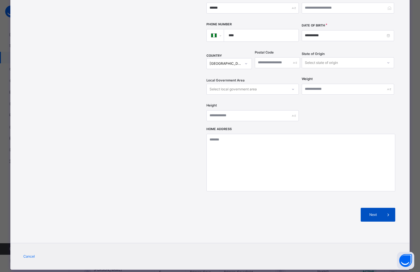
click at [372, 208] on div "Next" at bounding box center [378, 215] width 35 height 14
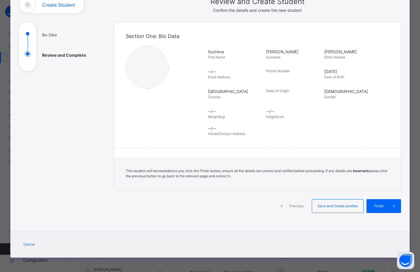
scroll to position [45, 0]
click at [332, 205] on span "Save and Create another" at bounding box center [338, 206] width 43 height 5
select select "**"
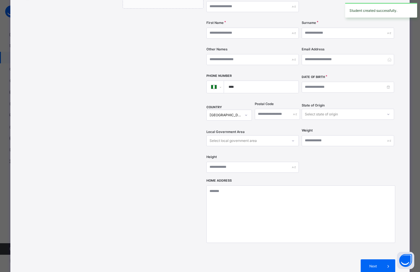
scroll to position [25, 0]
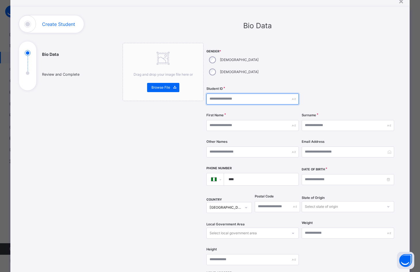
click at [225, 94] on input "text" at bounding box center [253, 99] width 92 height 11
type input "**********"
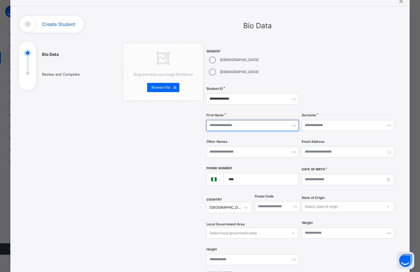
click at [215, 120] on input "text" at bounding box center [253, 125] width 92 height 11
type input "********"
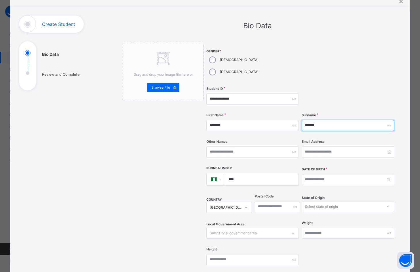
type input "*******"
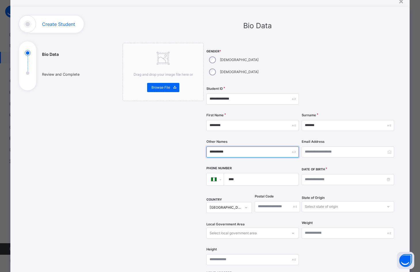
click at [223, 147] on input "**********" at bounding box center [253, 152] width 92 height 11
type input "**********"
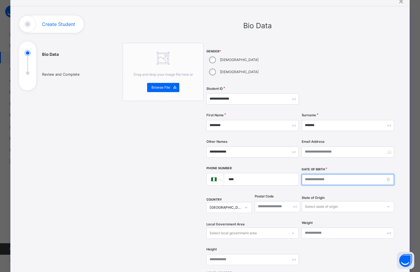
click at [325, 174] on input at bounding box center [348, 179] width 92 height 11
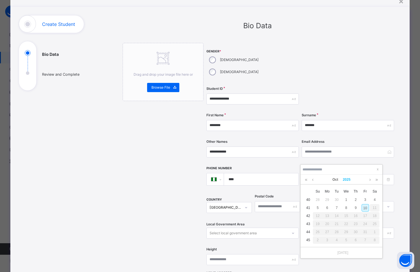
click at [348, 181] on link "2025" at bounding box center [347, 180] width 12 height 10
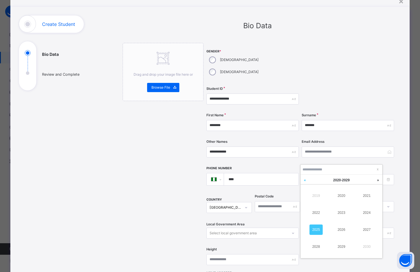
click at [303, 181] on link at bounding box center [305, 180] width 9 height 11
click at [366, 230] on link "2017" at bounding box center [366, 230] width 13 height 10
click at [357, 215] on div "19" at bounding box center [355, 215] width 7 height 7
type input "**********"
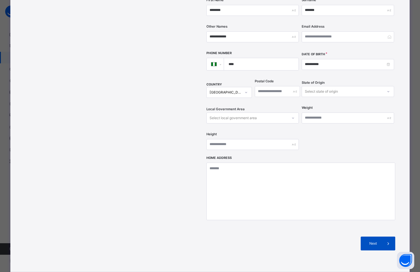
click at [363, 237] on div "Next" at bounding box center [378, 244] width 35 height 14
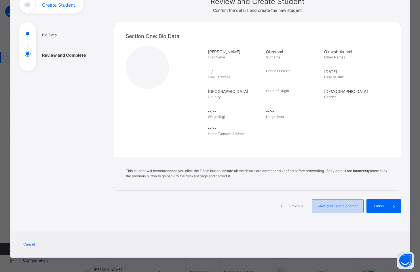
click at [340, 206] on span "Save and Create another" at bounding box center [338, 206] width 43 height 5
select select "**"
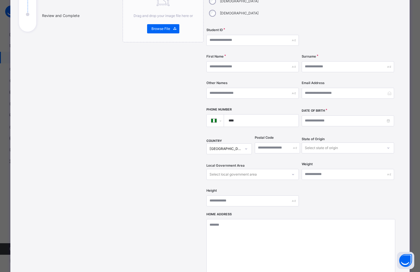
scroll to position [0, 0]
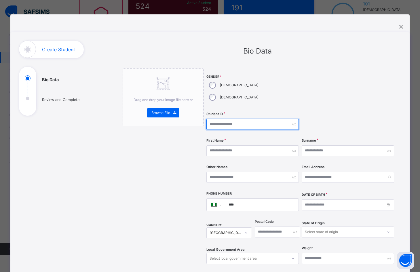
click at [225, 119] on input "text" at bounding box center [253, 124] width 92 height 11
type input "**********"
click at [230, 91] on div "Female" at bounding box center [234, 97] width 54 height 12
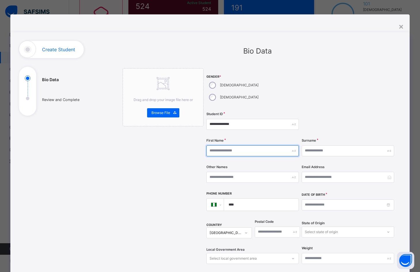
click at [236, 145] on input "text" at bounding box center [253, 150] width 92 height 11
type input "*******"
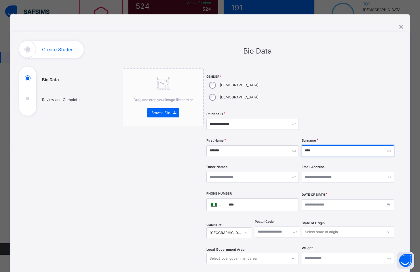
type input "****"
drag, startPoint x: 314, startPoint y: 138, endPoint x: 301, endPoint y: 141, distance: 13.3
click at [302, 145] on input "****" at bounding box center [348, 150] width 92 height 11
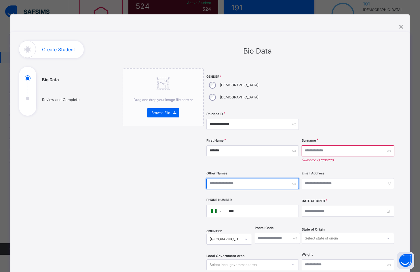
click at [239, 178] on input "text" at bounding box center [253, 183] width 92 height 11
paste input "****"
type input "****"
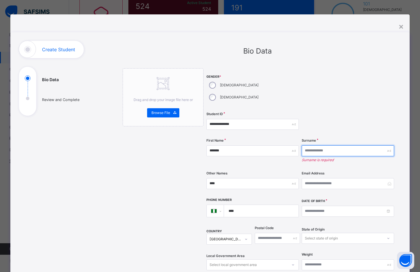
click at [315, 145] on input "text" at bounding box center [348, 150] width 92 height 11
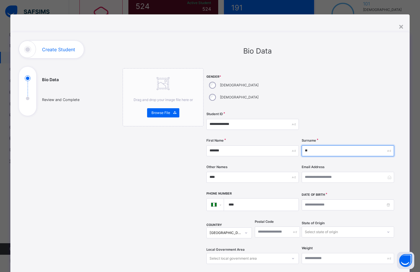
type input "*"
type input "********"
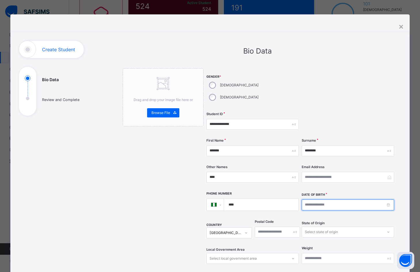
click at [315, 200] on input at bounding box center [348, 205] width 92 height 11
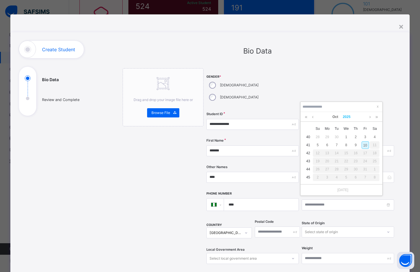
click at [348, 117] on link "2025" at bounding box center [347, 117] width 12 height 10
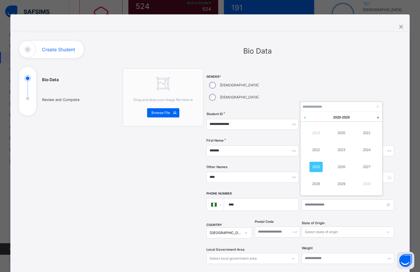
click at [305, 117] on link at bounding box center [305, 117] width 9 height 11
click at [367, 168] on link "2017" at bounding box center [366, 167] width 13 height 10
click at [313, 117] on link at bounding box center [313, 117] width 4 height 10
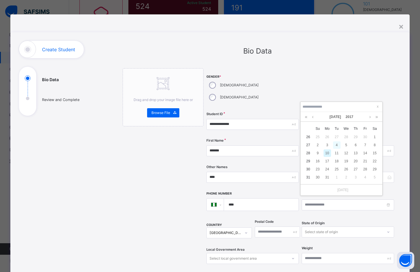
click at [338, 145] on div "4" at bounding box center [336, 144] width 7 height 7
type input "**********"
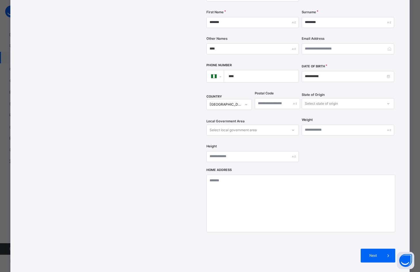
scroll to position [144, 0]
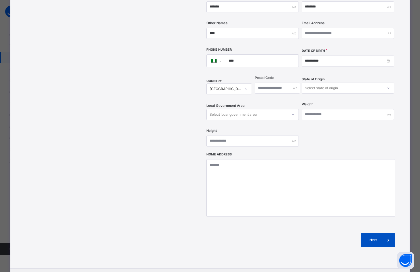
click at [375, 238] on span "Next" at bounding box center [373, 240] width 16 height 5
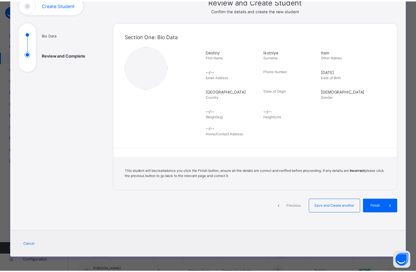
scroll to position [45, 0]
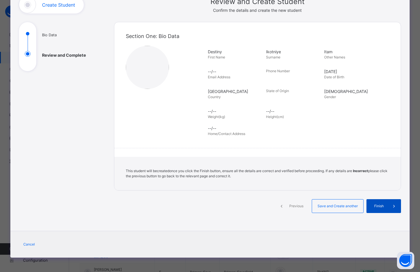
click at [383, 207] on span "Finish" at bounding box center [379, 206] width 16 height 5
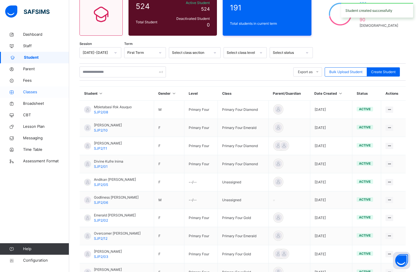
click at [34, 93] on span "Classes" at bounding box center [46, 92] width 46 height 6
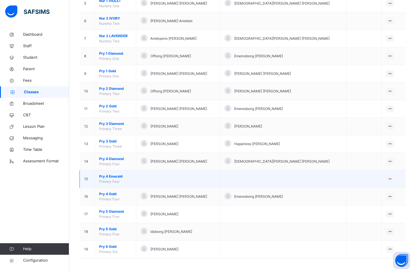
scroll to position [145, 0]
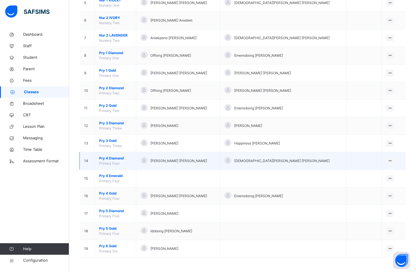
click at [115, 158] on span "Pry 4 Diamond" at bounding box center [115, 158] width 33 height 5
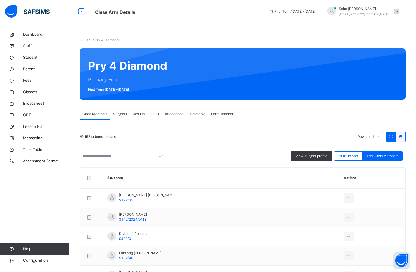
click at [391, 156] on span "Add Class Members" at bounding box center [382, 156] width 32 height 5
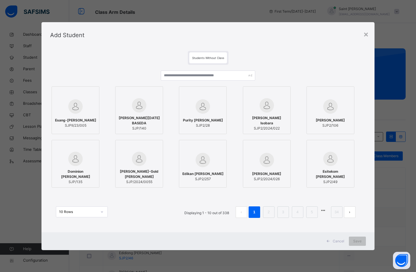
click at [177, 91] on div "Esang-Ubong Lawrence Udoide SJPII/23/005 DEBORAH SUNDAY BASEDA SJP/140 Purity B…" at bounding box center [207, 137] width 315 height 104
click at [175, 76] on input "text" at bounding box center [208, 76] width 95 height 10
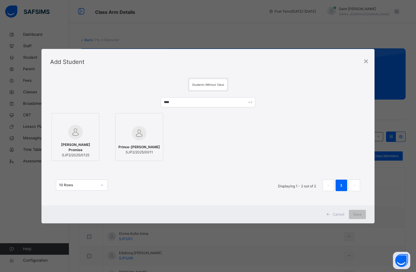
click at [84, 133] on div at bounding box center [75, 132] width 41 height 14
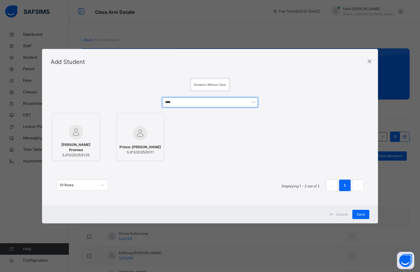
drag, startPoint x: 179, startPoint y: 98, endPoint x: 142, endPoint y: 101, distance: 37.0
click at [142, 101] on div "**** George Chiagozie Promise SJP2/2025/0125 Prince-Amanam George Udoh SJP2/202…" at bounding box center [210, 147] width 319 height 111
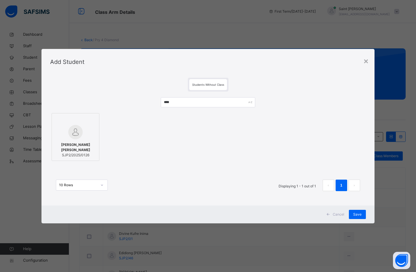
click at [90, 152] on div "Jewel Uwemedimo Emmanuel-Udo SJP2/2025/0126" at bounding box center [75, 150] width 41 height 16
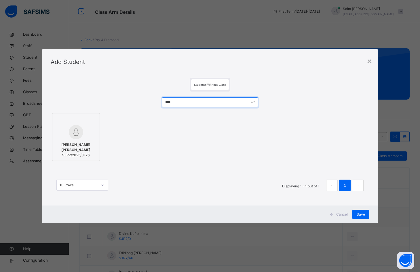
drag, startPoint x: 166, startPoint y: 102, endPoint x: 152, endPoint y: 102, distance: 14.1
click at [152, 102] on div "**** Jewel Uwemedimo Emmanuel-Udo SJP2/2025/0126 10 Rows Displaying 1 - 1 out o…" at bounding box center [210, 147] width 319 height 111
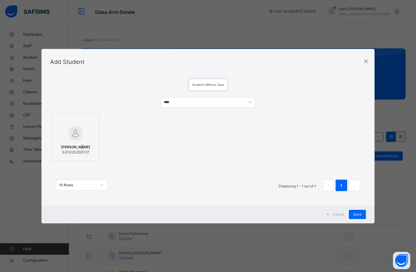
click at [79, 142] on div "Sochima Godwin Emmanuel SJP2/2025/0127" at bounding box center [75, 150] width 41 height 16
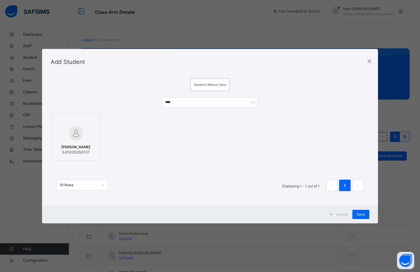
click at [89, 132] on div at bounding box center [75, 133] width 41 height 17
drag, startPoint x: 177, startPoint y: 100, endPoint x: 147, endPoint y: 100, distance: 30.2
click at [147, 100] on div "**** Sochima Godwin Emmanuel SJP2/2025/0127 10 Rows Displaying 1 - 1 out of 1 1" at bounding box center [210, 147] width 319 height 111
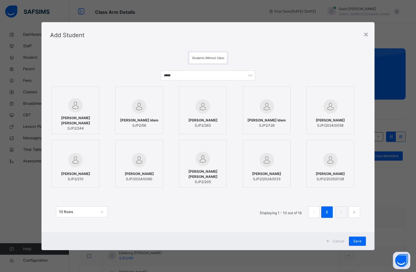
click at [334, 164] on img at bounding box center [330, 160] width 14 height 14
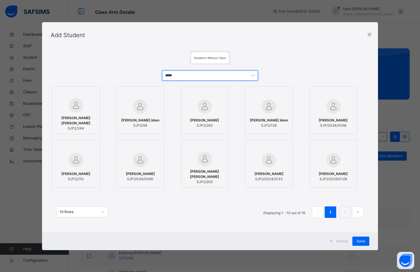
drag, startPoint x: 177, startPoint y: 75, endPoint x: 137, endPoint y: 75, distance: 39.7
click at [137, 75] on div "***** Michelle Isaac John SJP2/244 Michelle Unyime Idem SJP2/56 Michelle Frank …" at bounding box center [210, 147] width 319 height 165
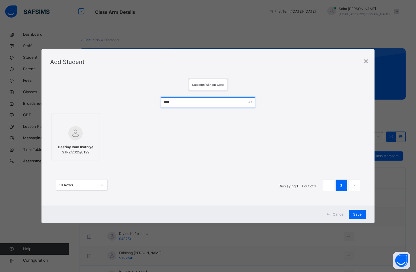
type input "****"
drag, startPoint x: 81, startPoint y: 141, endPoint x: 109, endPoint y: 149, distance: 29.5
click at [82, 141] on div at bounding box center [75, 133] width 41 height 17
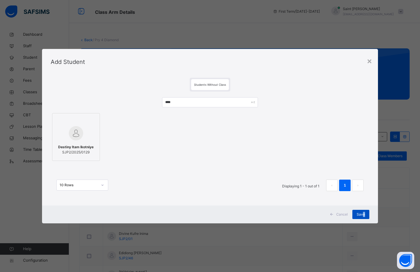
click at [364, 215] on span "Save" at bounding box center [361, 214] width 8 height 5
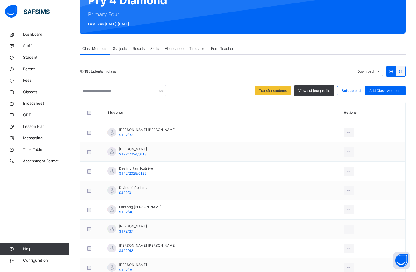
scroll to position [56, 0]
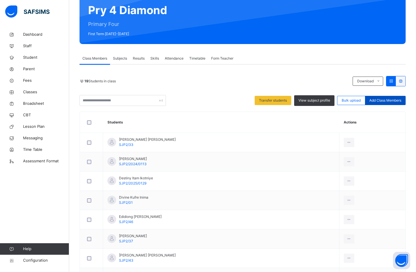
click at [396, 102] on span "Add Class Members" at bounding box center [385, 100] width 32 height 5
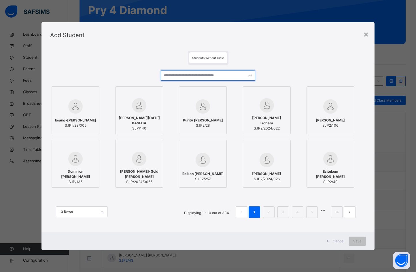
click at [178, 76] on input "text" at bounding box center [208, 76] width 95 height 10
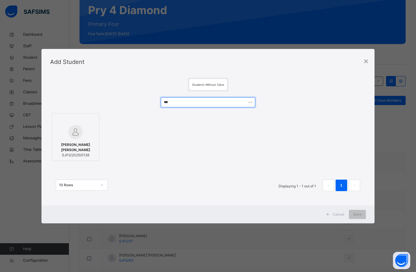
type input "***"
click at [77, 139] on img at bounding box center [75, 132] width 14 height 14
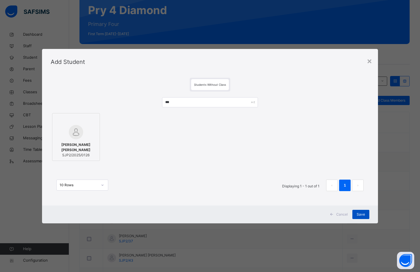
click at [357, 215] on div "Save" at bounding box center [361, 214] width 17 height 9
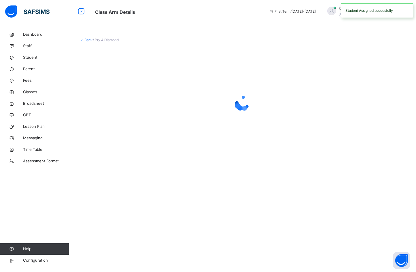
scroll to position [0, 0]
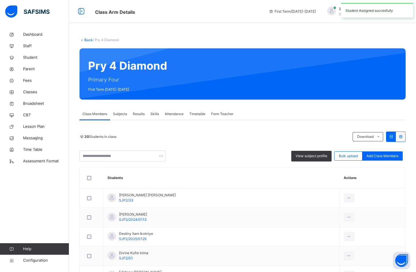
click at [219, 113] on span "Form Teacher" at bounding box center [222, 113] width 22 height 5
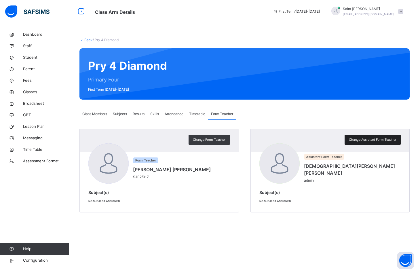
click at [372, 139] on span "Change Assistant Form Teacher" at bounding box center [373, 139] width 48 height 5
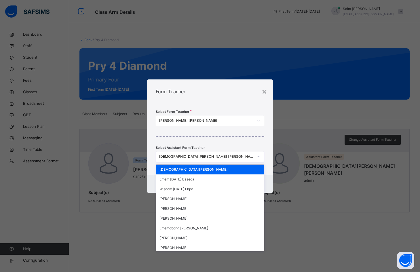
click at [260, 156] on icon at bounding box center [258, 157] width 3 height 6
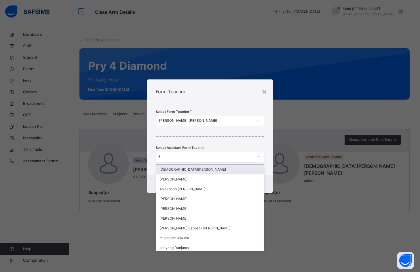
type input "**"
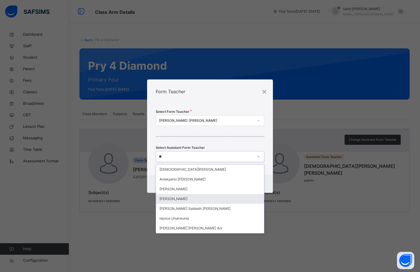
click at [189, 201] on div "Joy Ekaete Inyang" at bounding box center [210, 199] width 108 height 10
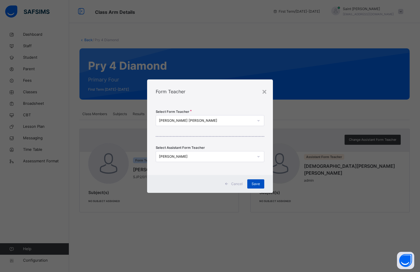
click at [255, 183] on span "Save" at bounding box center [256, 183] width 8 height 5
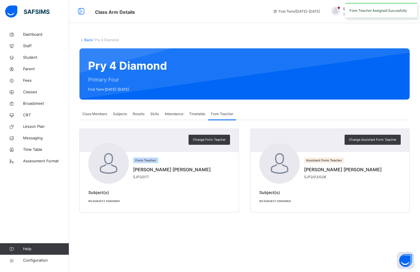
click at [120, 116] on span "Subjects" at bounding box center [120, 113] width 14 height 5
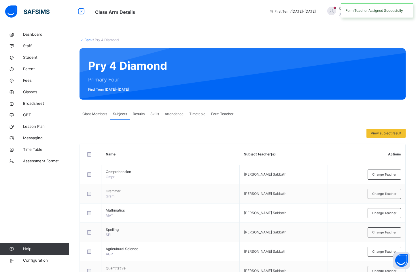
drag, startPoint x: 96, startPoint y: 113, endPoint x: 98, endPoint y: 115, distance: 3.3
click at [96, 113] on span "Class Members" at bounding box center [94, 113] width 25 height 5
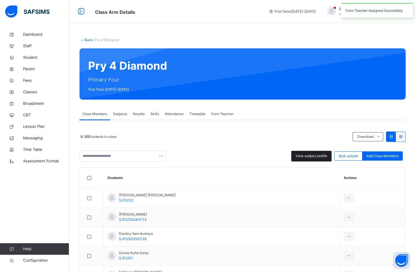
click at [319, 152] on div "View subject profile" at bounding box center [311, 156] width 40 height 11
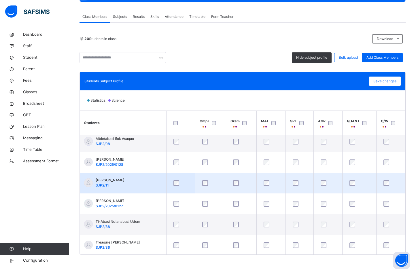
scroll to position [298, 0]
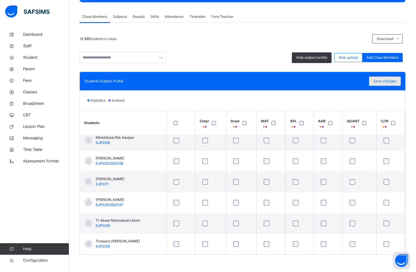
click at [389, 82] on span "Save changes" at bounding box center [384, 81] width 23 height 5
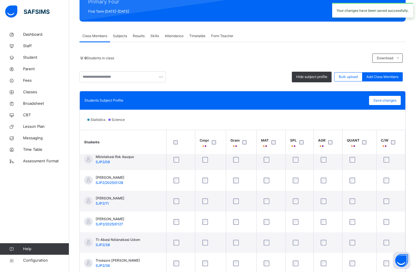
scroll to position [0, 0]
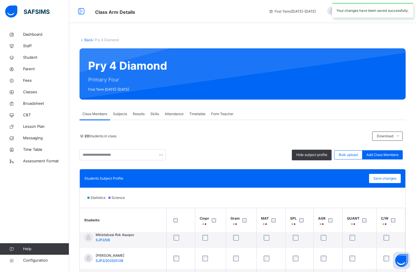
click at [119, 116] on span "Subjects" at bounding box center [120, 113] width 14 height 5
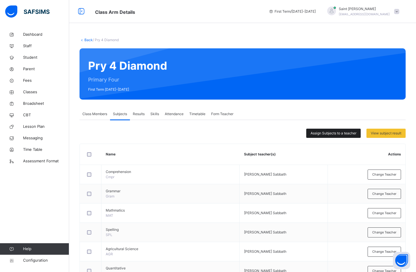
click at [326, 132] on span "Assign Subjects to a teacher" at bounding box center [334, 133] width 46 height 5
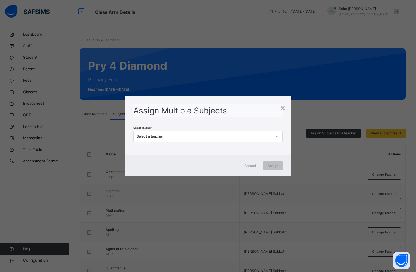
click at [220, 136] on div "Select a teacher" at bounding box center [204, 136] width 135 height 5
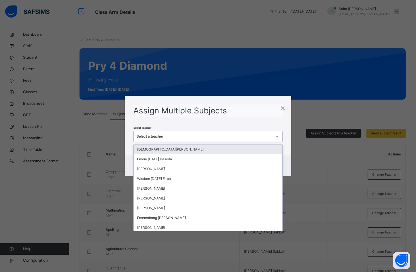
type input "*"
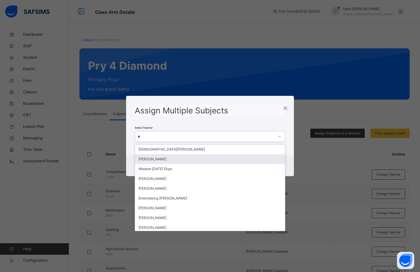
click at [188, 160] on div "Obiageli Boniface Morah" at bounding box center [210, 159] width 150 height 10
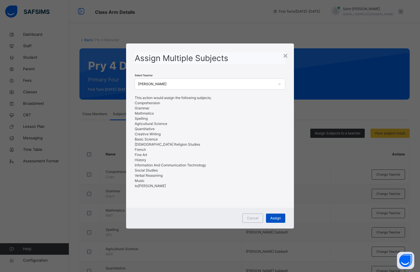
click at [275, 219] on span "Assign" at bounding box center [275, 218] width 11 height 5
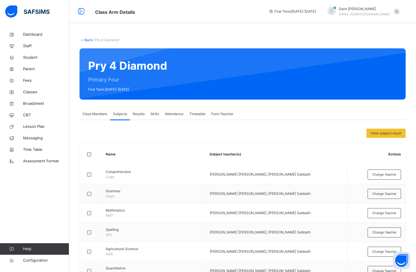
click at [89, 40] on link "Back" at bounding box center [88, 40] width 8 height 4
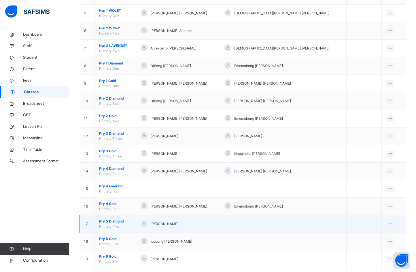
scroll to position [145, 0]
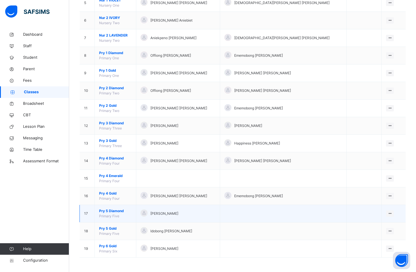
click at [112, 210] on span "Pry 5 Diamond" at bounding box center [115, 211] width 33 height 5
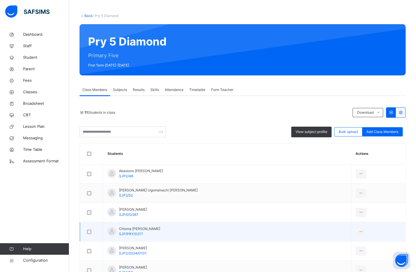
scroll to position [58, 0]
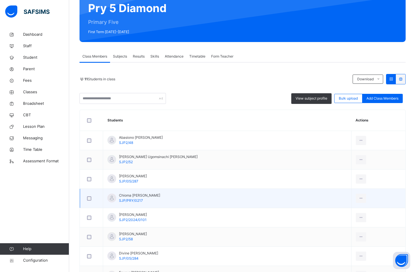
click at [179, 202] on td "Chioma Michelle Jeli SJP/PRY/0217" at bounding box center [227, 198] width 248 height 19
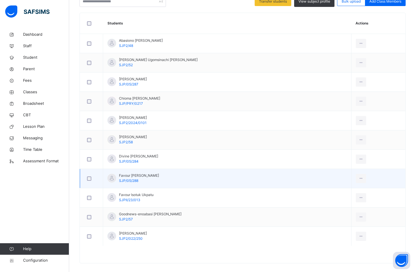
scroll to position [160, 0]
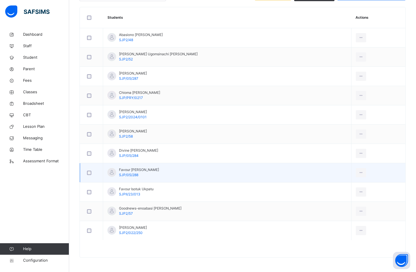
click at [89, 170] on div at bounding box center [91, 173] width 14 height 12
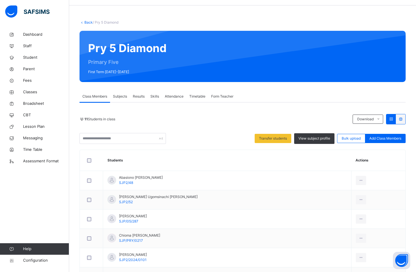
scroll to position [16, 0]
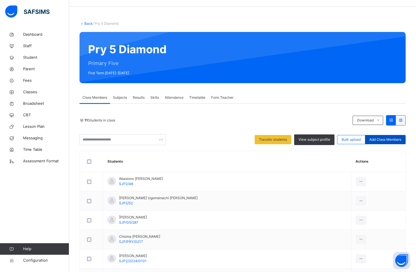
click at [381, 140] on span "Add Class Members" at bounding box center [385, 139] width 32 height 5
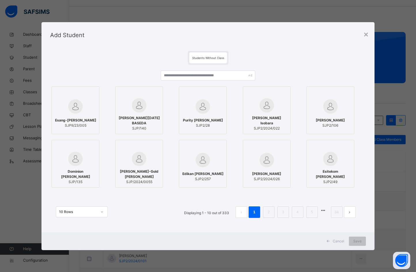
click at [173, 90] on div "Esang-Ubong Lawrence Udoide SJPII/23/005 DEBORAH SUNDAY BASEDA SJP/140 Purity B…" at bounding box center [207, 137] width 315 height 104
click at [170, 77] on input "text" at bounding box center [208, 76] width 95 height 10
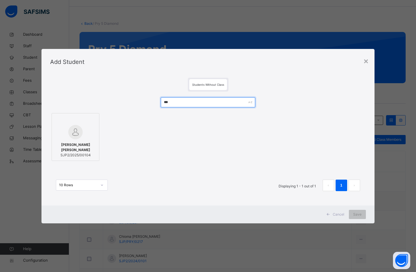
type input "***"
click at [84, 147] on span "Bernice NsikakAbasi David" at bounding box center [75, 147] width 41 height 10
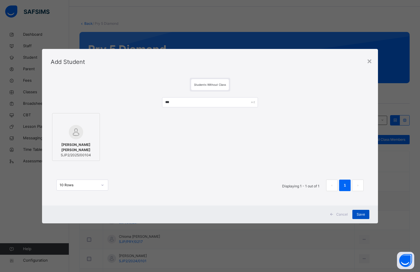
click at [363, 214] on span "Save" at bounding box center [361, 214] width 8 height 5
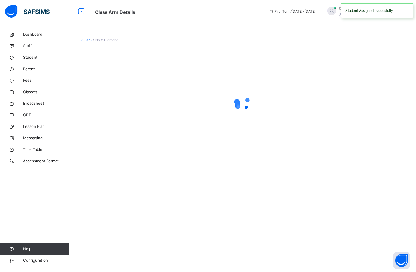
scroll to position [0, 0]
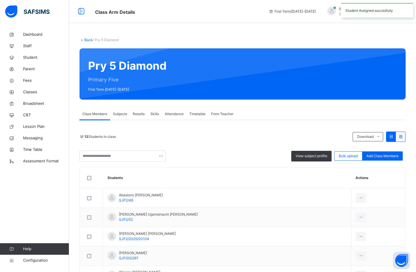
click at [378, 155] on span "Add Class Members" at bounding box center [382, 156] width 32 height 5
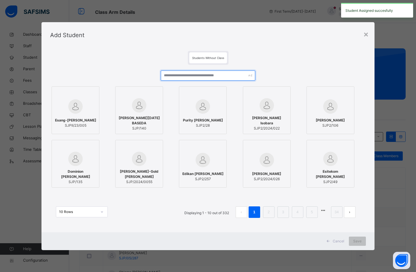
click at [181, 77] on input "text" at bounding box center [208, 76] width 95 height 10
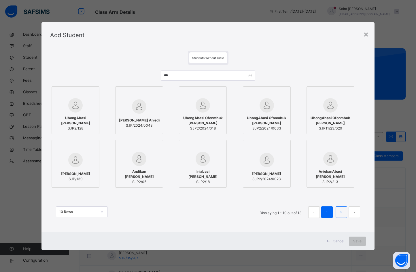
click at [341, 212] on link "2" at bounding box center [340, 212] width 5 height 7
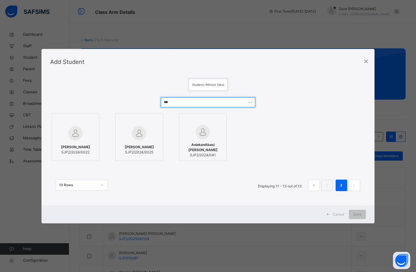
drag, startPoint x: 173, startPoint y: 101, endPoint x: 150, endPoint y: 105, distance: 22.7
click at [150, 105] on div "*** Joshua Ubong Aniedi SJP2/2024/0022 Ellen Moses UbonAbasi SJP2/2024/0025 Ani…" at bounding box center [207, 147] width 315 height 111
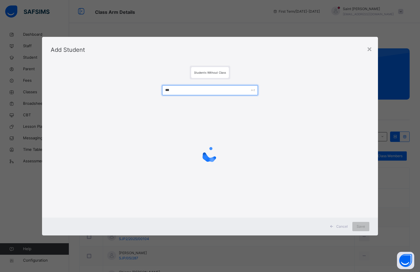
type input "****"
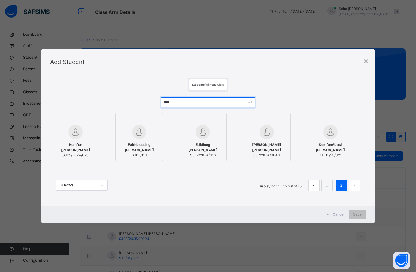
drag, startPoint x: 176, startPoint y: 100, endPoint x: 151, endPoint y: 103, distance: 25.5
click at [151, 103] on div "**** Kemfon Koko Akpakan SJP2/2024/029 Faithblessing Anthony Akpan SJP2/119 Edi…" at bounding box center [207, 147] width 315 height 111
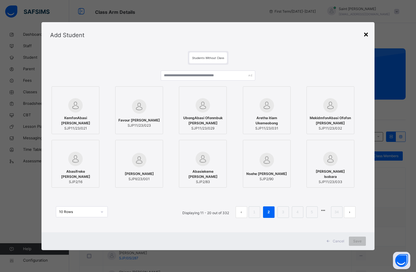
click at [367, 34] on div "×" at bounding box center [365, 34] width 5 height 12
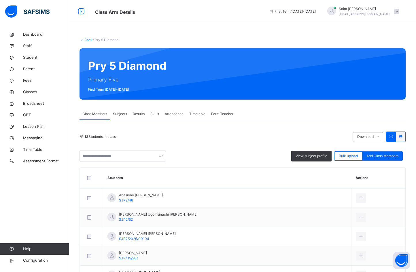
click at [89, 38] on link "Back" at bounding box center [88, 40] width 8 height 4
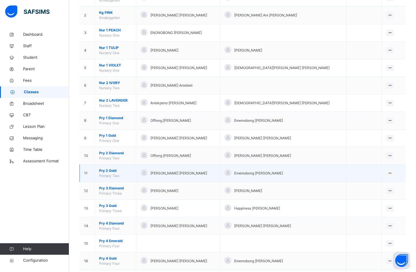
scroll to position [145, 0]
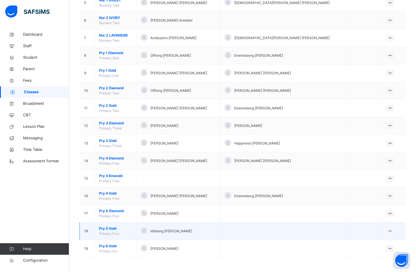
click at [112, 229] on span "Pry 5 Gold" at bounding box center [115, 228] width 33 height 5
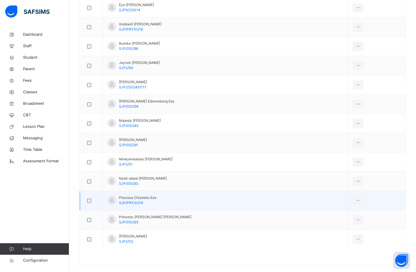
scroll to position [315, 0]
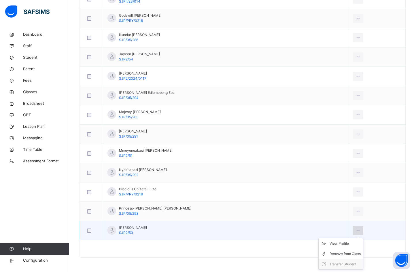
click at [355, 229] on icon at bounding box center [357, 230] width 5 height 5
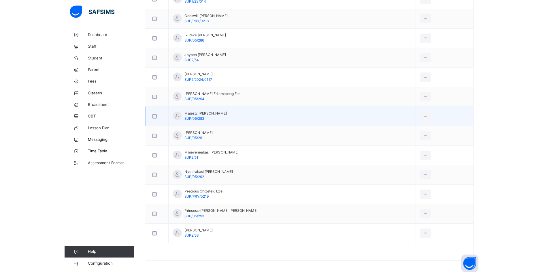
scroll to position [313, 0]
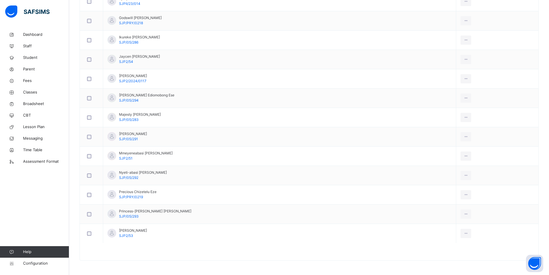
click at [182, 249] on div at bounding box center [309, 254] width 458 height 12
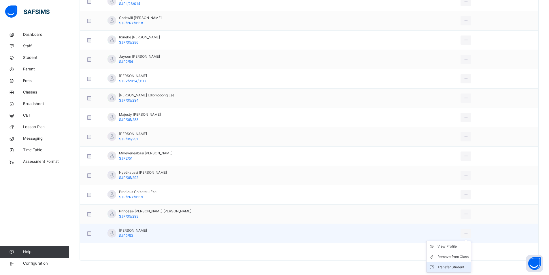
click at [442, 265] on div "Transfer Student" at bounding box center [452, 267] width 31 height 6
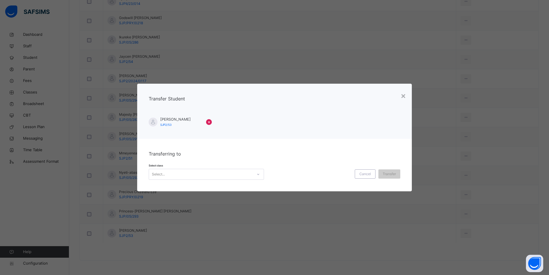
click at [243, 175] on div "Select..." at bounding box center [201, 174] width 104 height 9
click at [223, 188] on div "Pry 5 Diamond" at bounding box center [206, 187] width 115 height 10
click at [397, 174] on span "Transfer" at bounding box center [392, 173] width 13 height 5
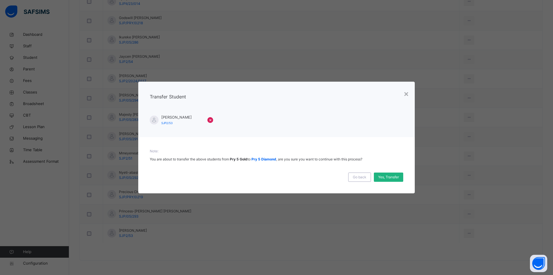
click at [391, 177] on span "Yes, Transfer" at bounding box center [388, 176] width 21 height 5
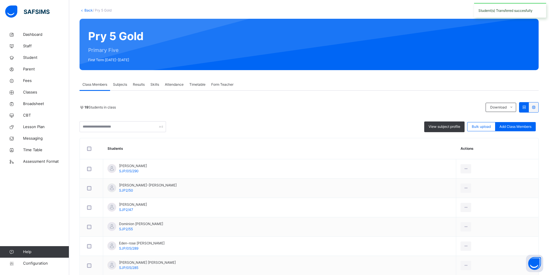
scroll to position [0, 0]
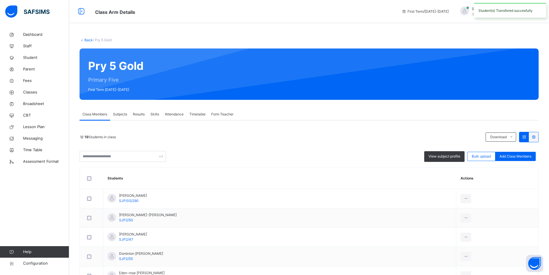
click at [85, 38] on link "Back" at bounding box center [88, 40] width 8 height 4
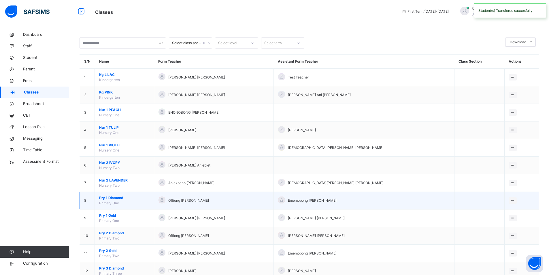
scroll to position [142, 0]
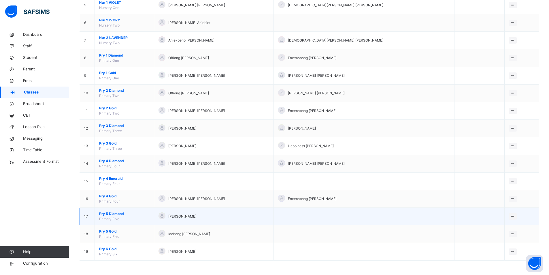
click at [115, 210] on td "Pry 5 Diamond Primary Five" at bounding box center [124, 216] width 59 height 18
click at [114, 213] on span "Pry 5 Diamond" at bounding box center [124, 213] width 50 height 5
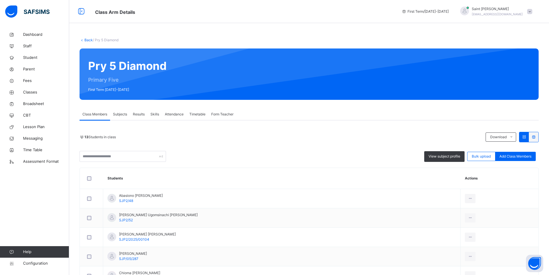
click at [441, 158] on span "View subject profile" at bounding box center [444, 156] width 32 height 5
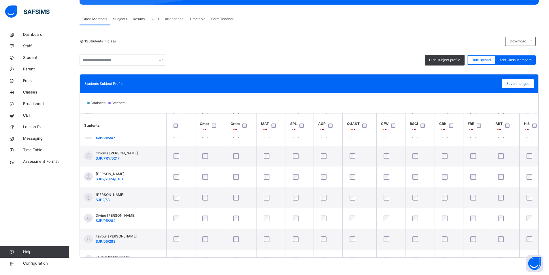
scroll to position [37, 0]
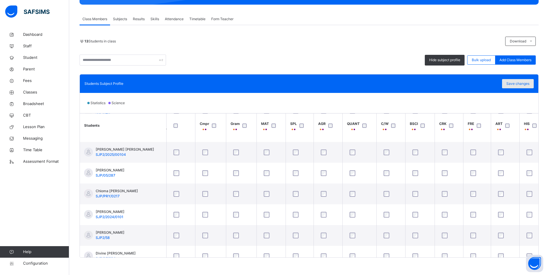
click at [512, 83] on span "Save changes" at bounding box center [517, 83] width 23 height 5
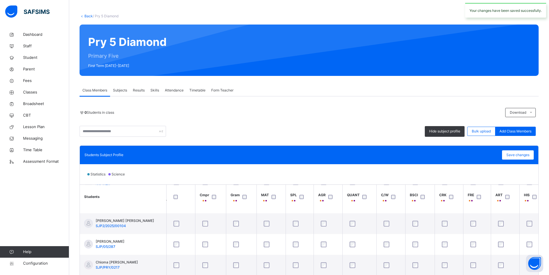
scroll to position [0, 0]
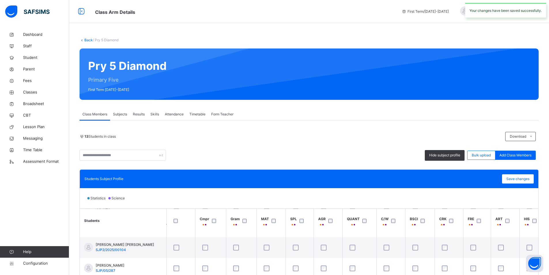
click at [88, 38] on link "Back" at bounding box center [88, 40] width 8 height 4
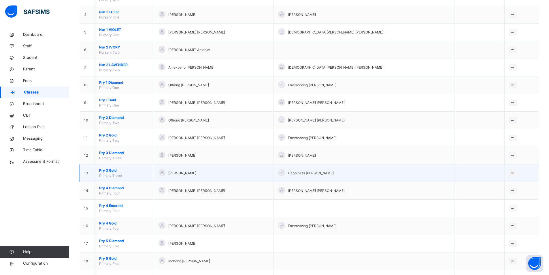
scroll to position [142, 0]
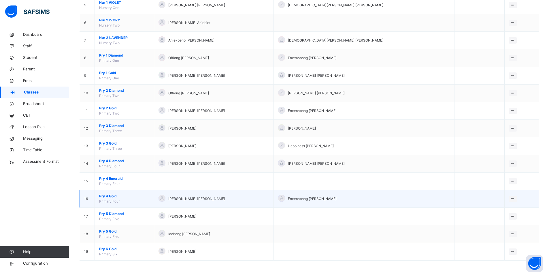
click at [111, 195] on span "Pry 4 Gold" at bounding box center [124, 195] width 50 height 5
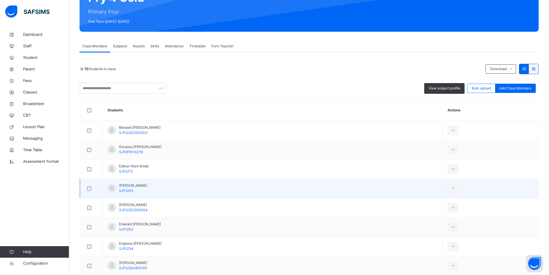
scroll to position [63, 0]
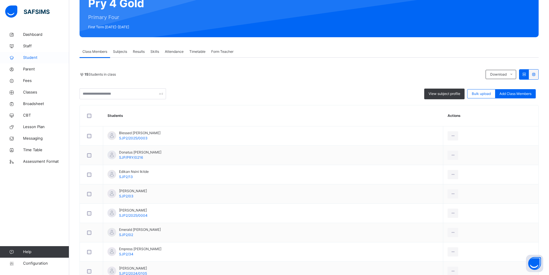
click at [34, 58] on span "Student" at bounding box center [46, 58] width 46 height 6
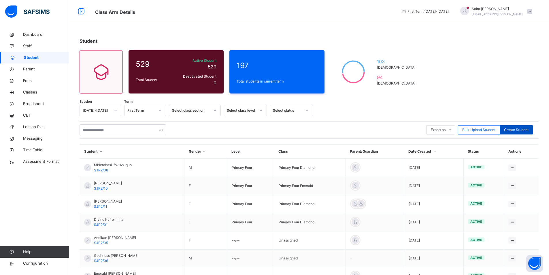
click at [512, 128] on span "Create Student" at bounding box center [516, 129] width 24 height 5
select select "**"
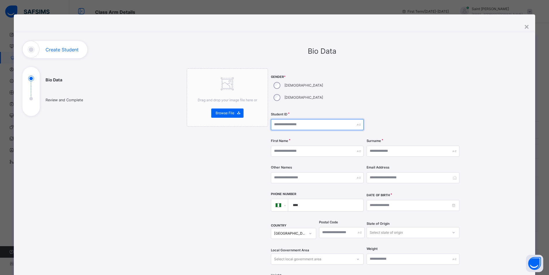
click at [286, 119] on input "text" at bounding box center [317, 124] width 93 height 11
type input "**********"
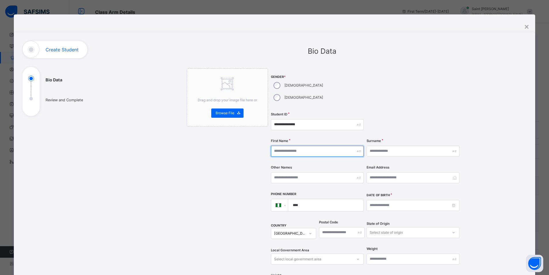
click at [298, 145] on input "text" at bounding box center [317, 150] width 93 height 11
type input "**********"
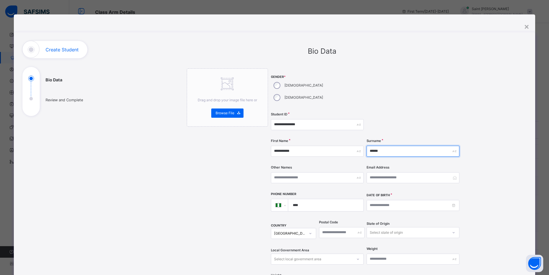
type input "******"
type input "*******"
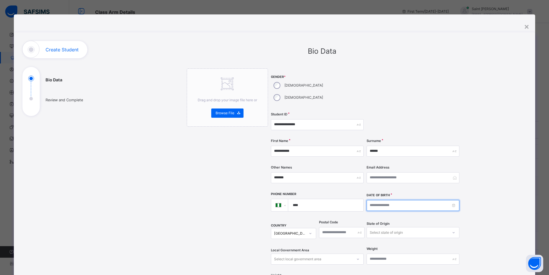
click at [377, 200] on input at bounding box center [412, 205] width 93 height 11
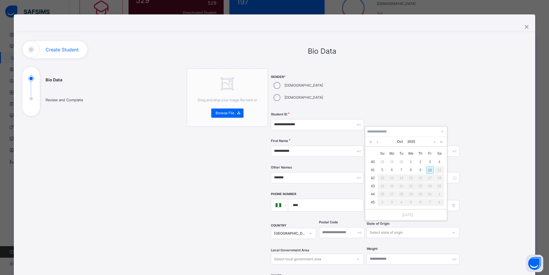
scroll to position [29, 0]
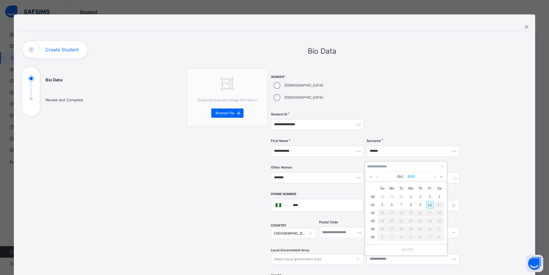
click at [411, 175] on link "2025" at bounding box center [411, 176] width 12 height 10
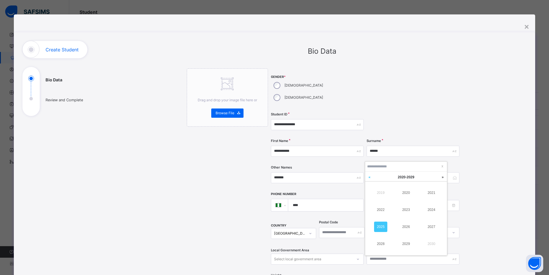
click at [369, 177] on link at bounding box center [369, 176] width 9 height 11
click at [429, 227] on link "2017" at bounding box center [431, 226] width 13 height 10
click at [376, 177] on link at bounding box center [377, 176] width 4 height 10
click at [377, 177] on link at bounding box center [377, 176] width 4 height 10
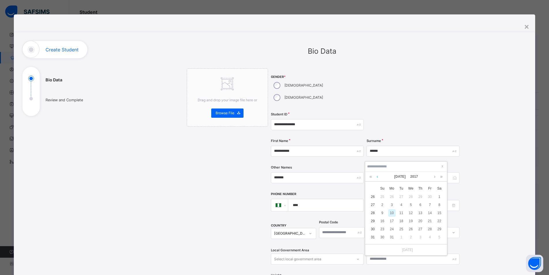
click at [377, 177] on link at bounding box center [377, 176] width 4 height 10
click at [410, 196] on div "3" at bounding box center [410, 196] width 7 height 7
type input "**********"
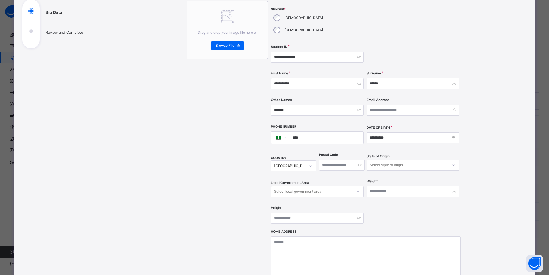
scroll to position [167, 0]
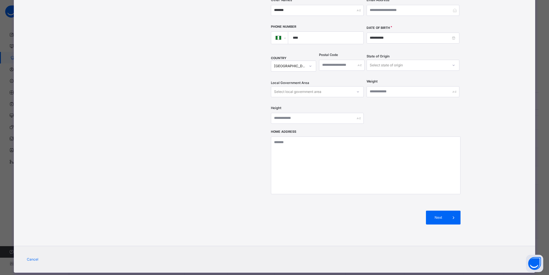
click at [438, 215] on span "Next" at bounding box center [438, 217] width 16 height 5
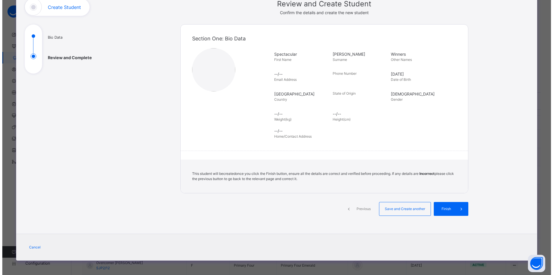
scroll to position [42, 0]
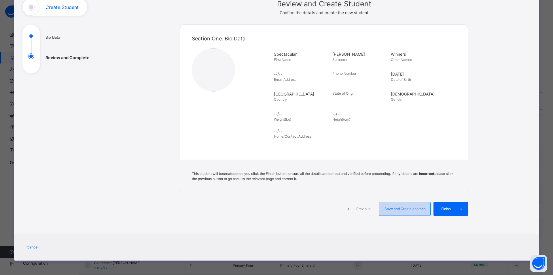
click at [400, 209] on span "Save and Create another" at bounding box center [404, 208] width 43 height 5
select select "**"
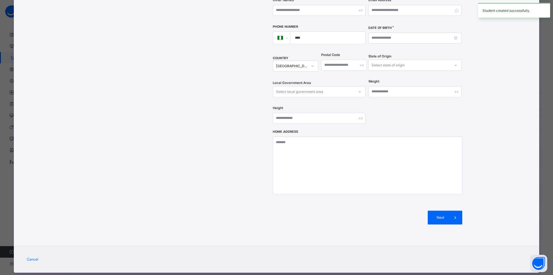
scroll to position [23, 0]
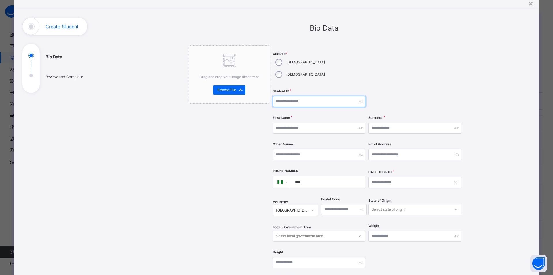
click at [290, 96] on input "text" at bounding box center [319, 101] width 93 height 11
type input "*"
type input "**********"
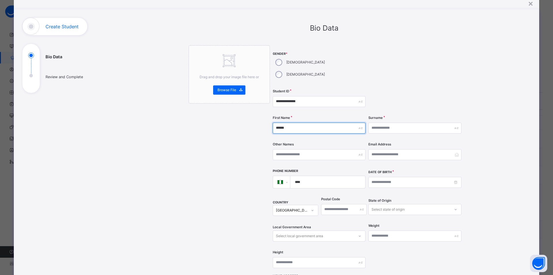
type input "******"
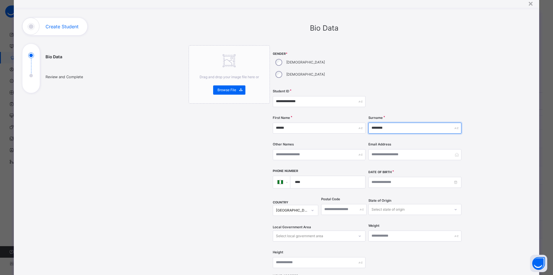
type input "********"
type input "****"
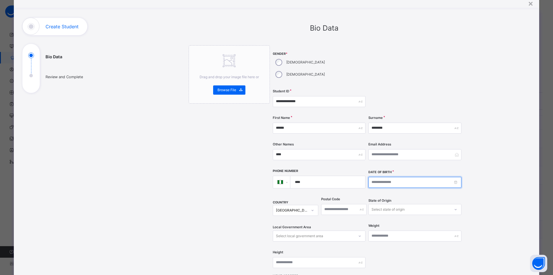
click at [372, 177] on input at bounding box center [414, 182] width 93 height 11
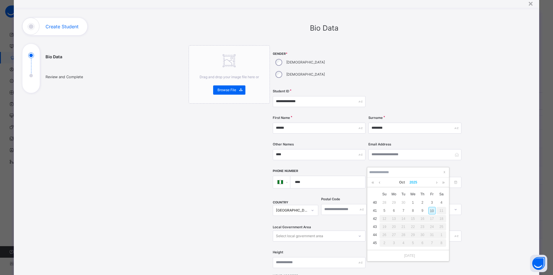
click at [412, 181] on link "2025" at bounding box center [413, 182] width 12 height 10
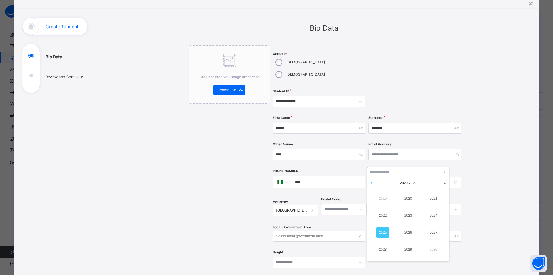
click at [371, 184] on link at bounding box center [371, 182] width 9 height 11
click at [405, 232] on link "2016" at bounding box center [408, 232] width 13 height 10
click at [436, 181] on link at bounding box center [437, 182] width 4 height 10
click at [424, 210] on div "10" at bounding box center [422, 210] width 7 height 7
type input "**********"
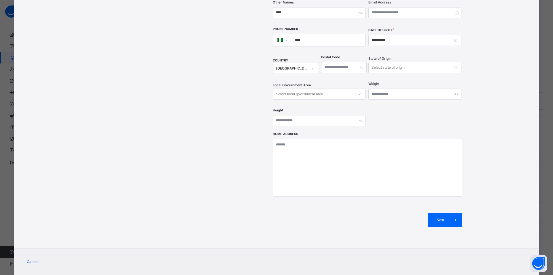
scroll to position [167, 0]
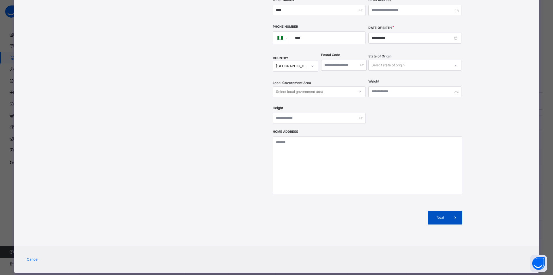
click at [437, 215] on span "Next" at bounding box center [440, 217] width 16 height 5
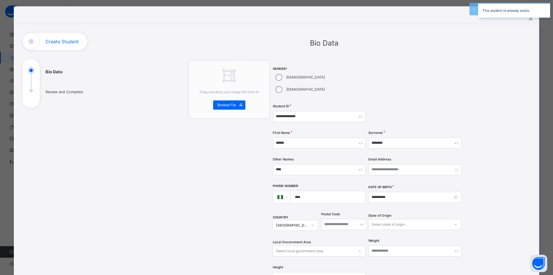
scroll to position [0, 0]
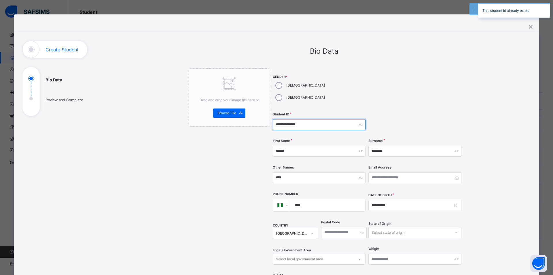
click at [304, 119] on input "**********" at bounding box center [319, 124] width 93 height 11
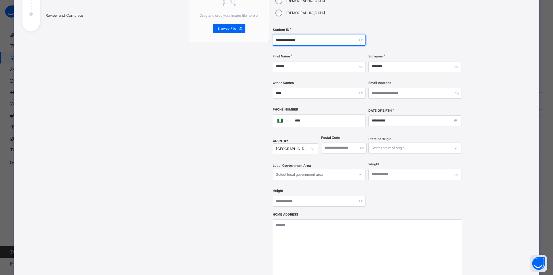
scroll to position [144, 0]
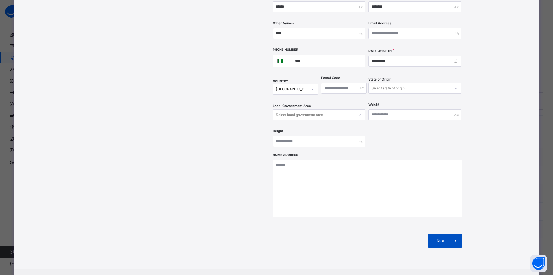
click at [448, 233] on span at bounding box center [455, 240] width 14 height 14
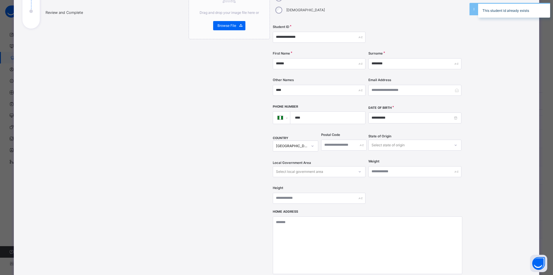
scroll to position [0, 0]
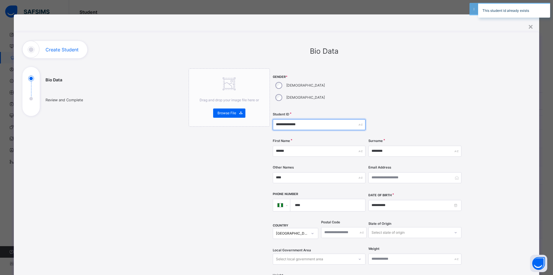
click at [304, 119] on input "**********" at bounding box center [319, 124] width 93 height 11
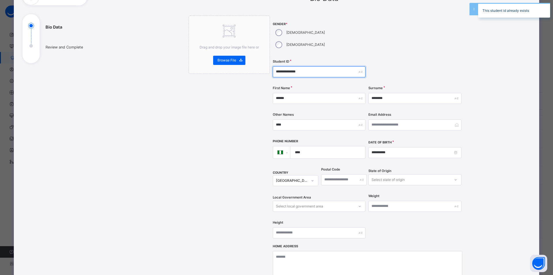
scroll to position [144, 0]
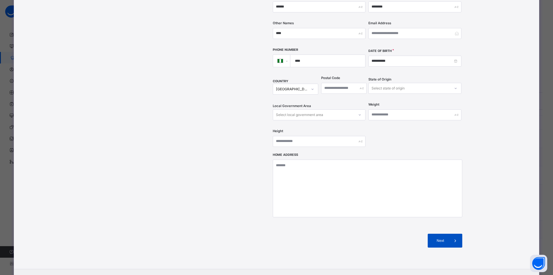
click at [438, 238] on span "Next" at bounding box center [440, 240] width 16 height 5
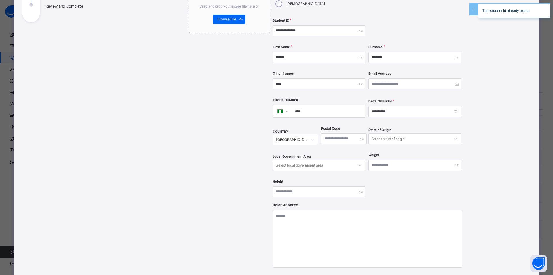
scroll to position [0, 0]
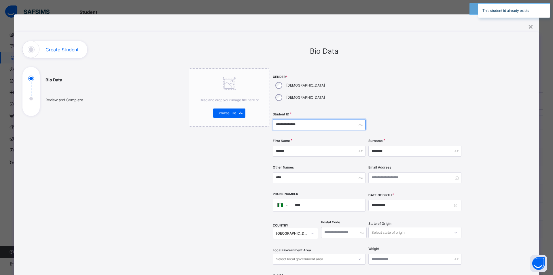
click at [304, 119] on input "**********" at bounding box center [319, 124] width 93 height 11
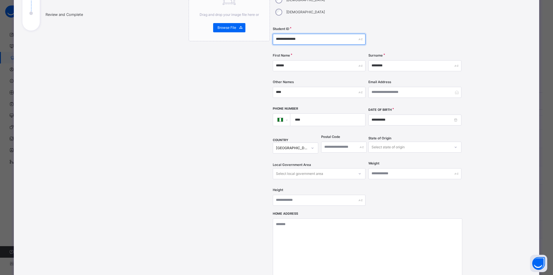
scroll to position [144, 0]
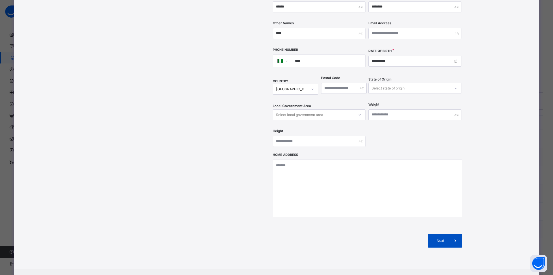
click at [436, 238] on span "Next" at bounding box center [440, 240] width 16 height 5
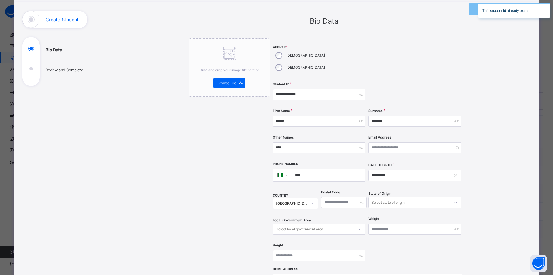
scroll to position [0, 0]
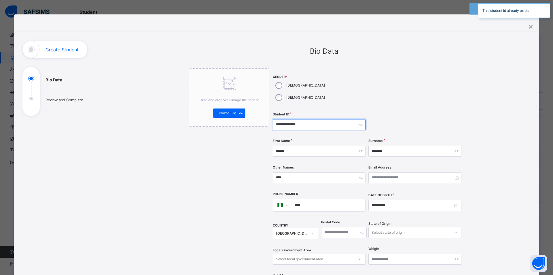
click at [307, 119] on input "**********" at bounding box center [319, 124] width 93 height 11
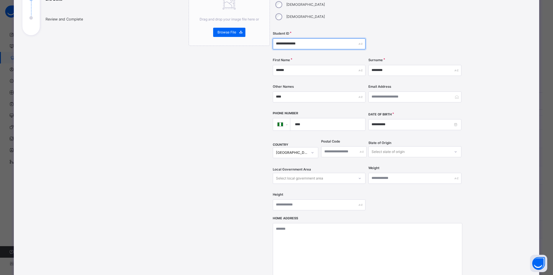
scroll to position [144, 0]
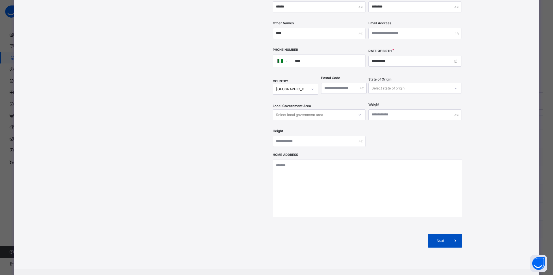
type input "**********"
click at [441, 238] on span "Next" at bounding box center [440, 240] width 16 height 5
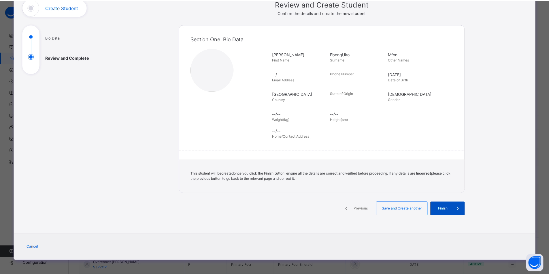
scroll to position [42, 0]
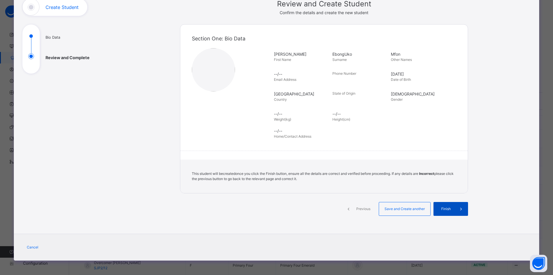
click at [449, 209] on span "Finish" at bounding box center [446, 208] width 16 height 5
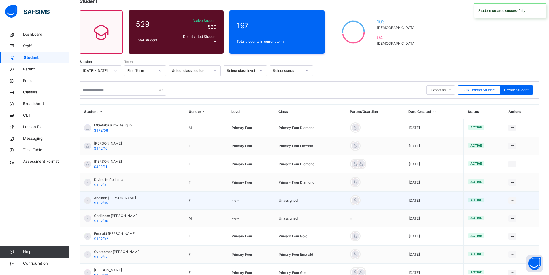
scroll to position [0, 0]
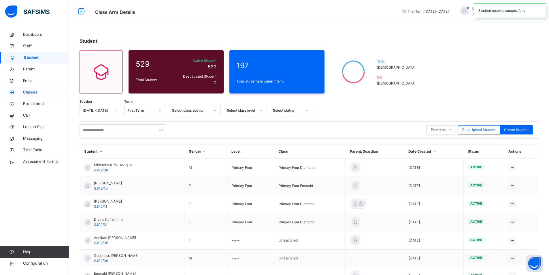
click at [35, 93] on span "Classes" at bounding box center [46, 92] width 46 height 6
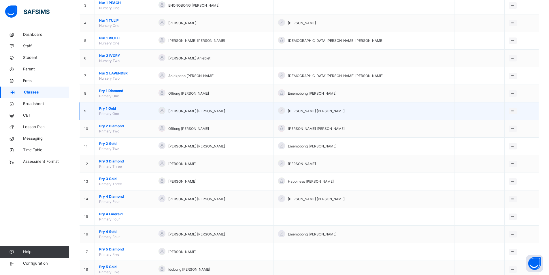
scroll to position [142, 0]
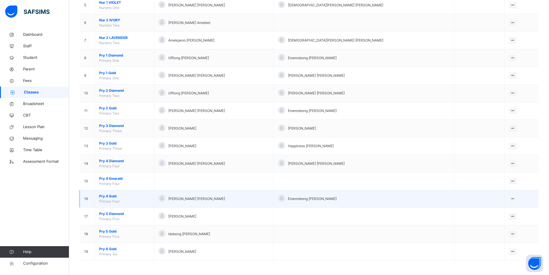
click at [111, 196] on span "Pry 4 Gold" at bounding box center [124, 195] width 50 height 5
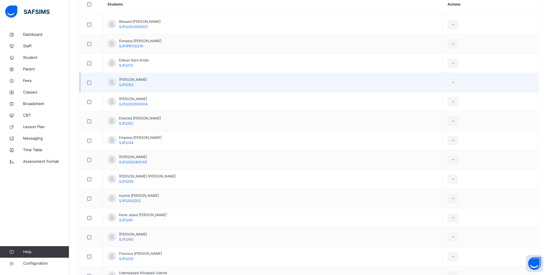
scroll to position [91, 0]
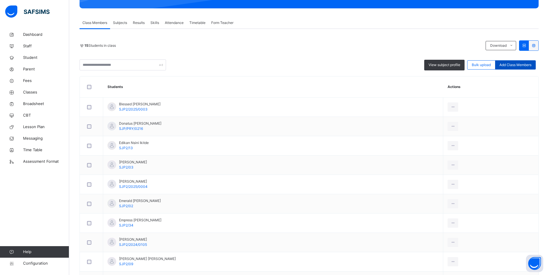
click at [518, 67] on span "Add Class Members" at bounding box center [515, 64] width 32 height 5
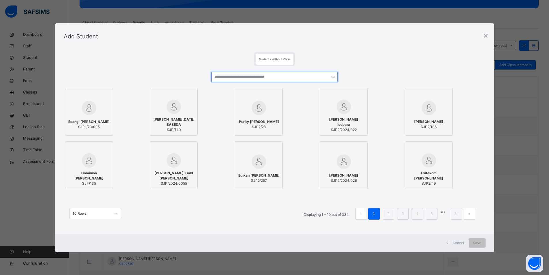
click at [233, 75] on input "text" at bounding box center [274, 77] width 126 height 10
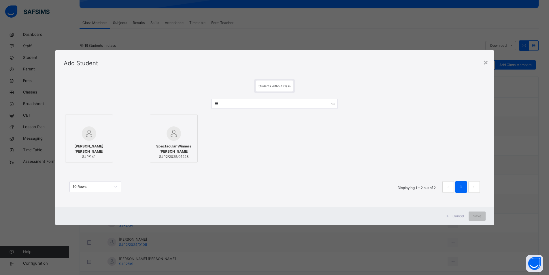
click at [178, 147] on span "Spectacular Winners Hanson" at bounding box center [173, 148] width 41 height 10
drag, startPoint x: 228, startPoint y: 102, endPoint x: 193, endPoint y: 103, distance: 34.3
click at [193, 103] on div "*** Spenser Martin Esin SJP/141 Spectacular Winners Hanson SJP2/2025/01223 10 R…" at bounding box center [276, 148] width 425 height 111
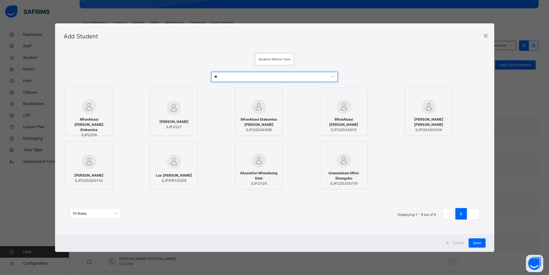
type input "**"
click at [93, 168] on img at bounding box center [89, 161] width 14 height 14
click at [483, 243] on span "Save" at bounding box center [480, 242] width 8 height 5
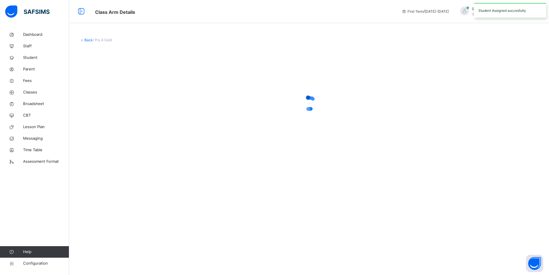
scroll to position [0, 0]
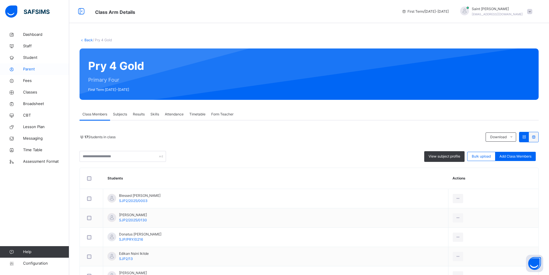
drag, startPoint x: 31, startPoint y: 58, endPoint x: 43, endPoint y: 66, distance: 14.7
click at [30, 58] on span "Student" at bounding box center [46, 58] width 46 height 6
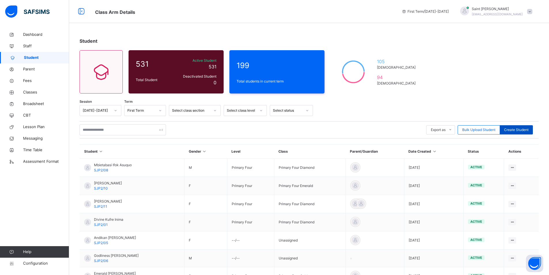
click at [515, 127] on span "Create Student" at bounding box center [516, 129] width 24 height 5
select select "**"
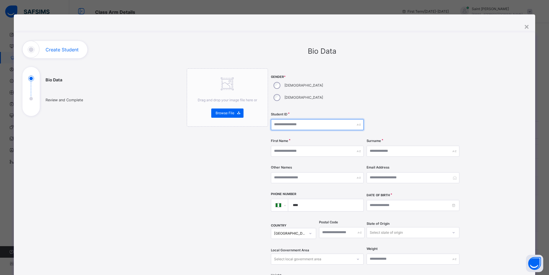
click at [296, 119] on input "text" at bounding box center [317, 124] width 93 height 11
type input "**********"
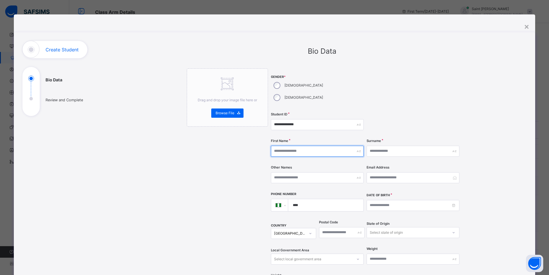
click at [298, 145] on input "text" at bounding box center [317, 150] width 93 height 11
type input "*"
type input "******"
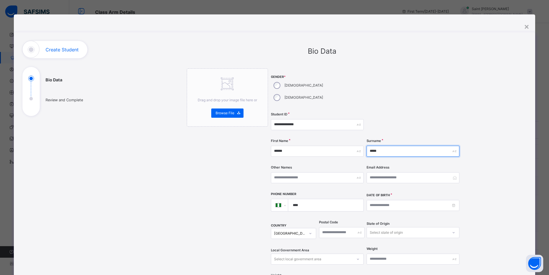
type input "*****"
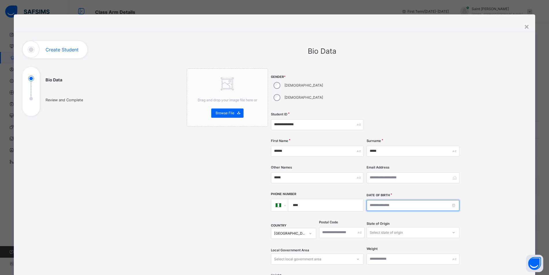
click at [376, 200] on input at bounding box center [412, 205] width 93 height 11
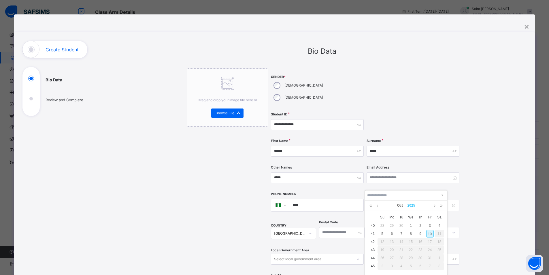
click at [416, 207] on link "2025" at bounding box center [411, 205] width 12 height 10
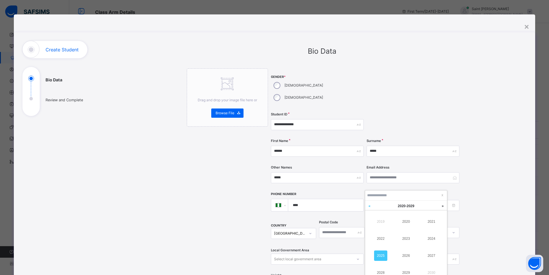
click at [370, 205] on link at bounding box center [369, 205] width 9 height 11
click at [429, 255] on link "2017" at bounding box center [431, 255] width 13 height 10
click at [393, 248] on div "23" at bounding box center [391, 249] width 7 height 7
type input "**********"
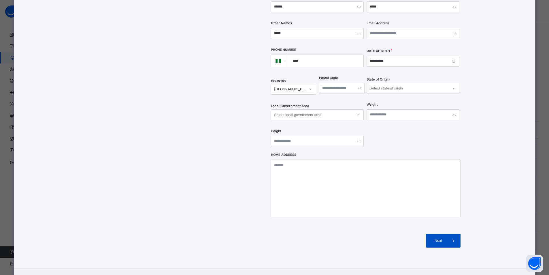
click at [432, 238] on span "Next" at bounding box center [438, 240] width 16 height 5
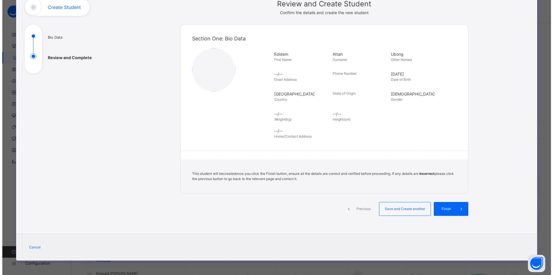
scroll to position [42, 0]
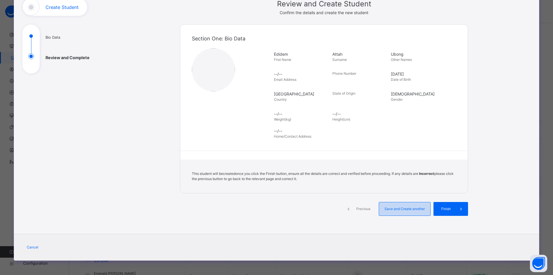
click at [402, 212] on div "Save and Create another" at bounding box center [405, 209] width 52 height 14
select select "**"
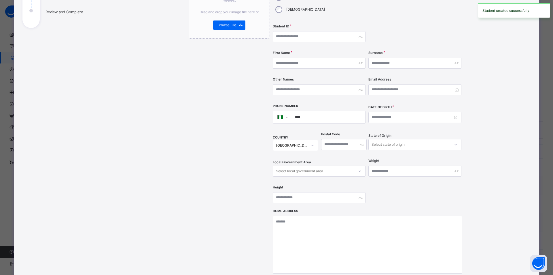
scroll to position [0, 0]
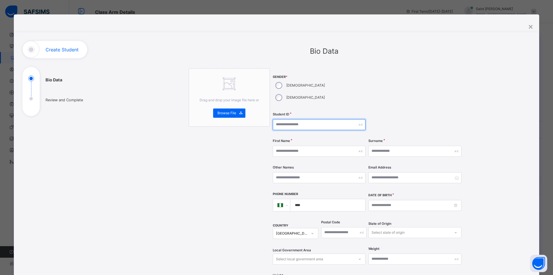
click at [291, 119] on input "text" at bounding box center [319, 124] width 93 height 11
type input "**********"
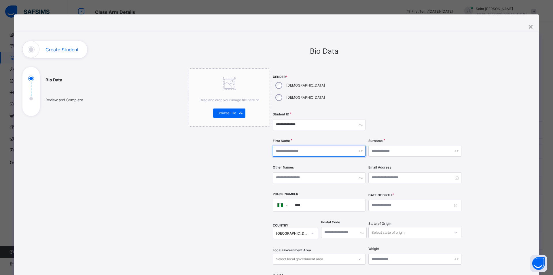
click at [293, 145] on input "text" at bounding box center [319, 150] width 93 height 11
type input "**********"
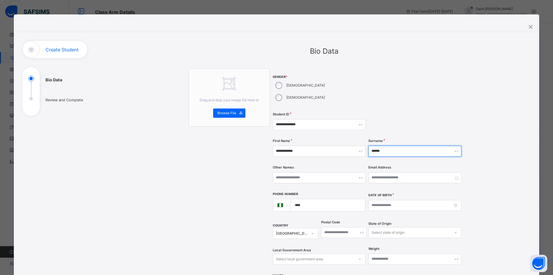
type input "******"
type input "*******"
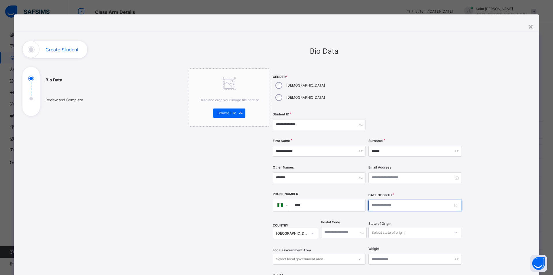
click at [374, 200] on input at bounding box center [414, 205] width 93 height 11
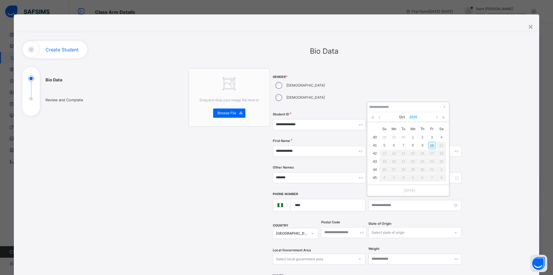
click at [414, 116] on link "2025" at bounding box center [413, 117] width 12 height 10
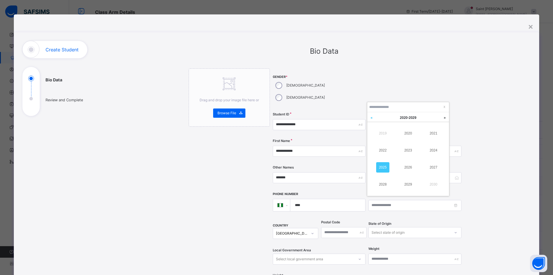
click at [373, 117] on link at bounding box center [371, 117] width 9 height 11
click at [434, 166] on link "2017" at bounding box center [433, 167] width 13 height 10
click at [403, 116] on link "Oct" at bounding box center [402, 117] width 10 height 10
click at [433, 149] on link "Jun" at bounding box center [433, 150] width 13 height 10
click at [397, 161] on div "19" at bounding box center [393, 161] width 7 height 7
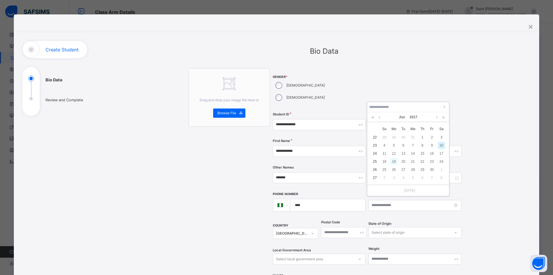
type input "**********"
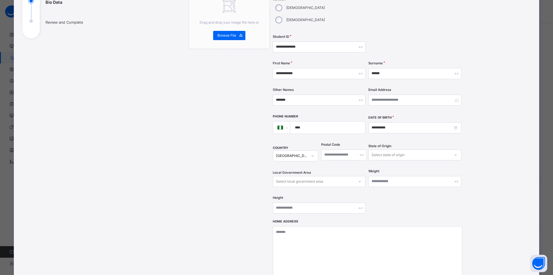
scroll to position [144, 0]
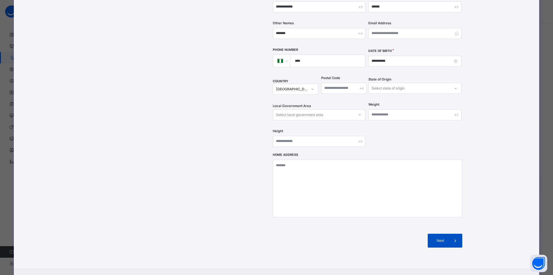
click at [438, 238] on span "Next" at bounding box center [440, 240] width 16 height 5
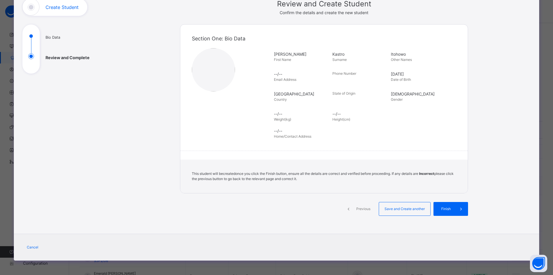
scroll to position [42, 0]
click at [412, 210] on span "Save and Create another" at bounding box center [404, 208] width 43 height 5
select select "**"
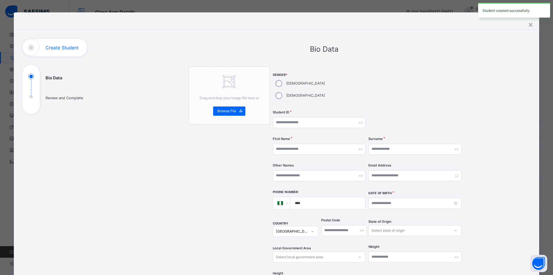
scroll to position [0, 0]
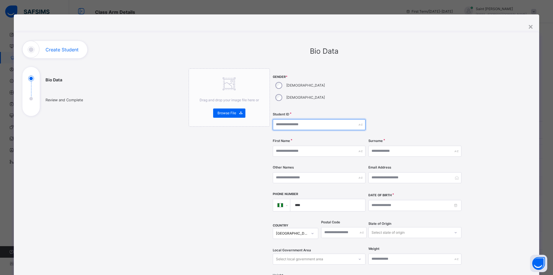
click at [291, 119] on input "text" at bounding box center [319, 124] width 93 height 11
type input "**********"
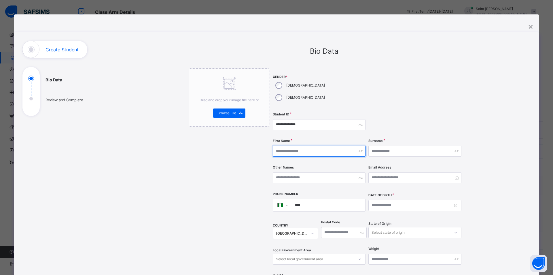
click at [308, 145] on input "text" at bounding box center [319, 150] width 93 height 11
type input "********"
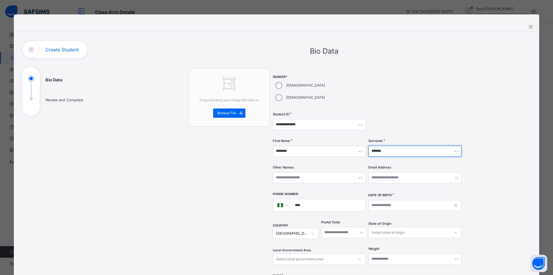
type input "*******"
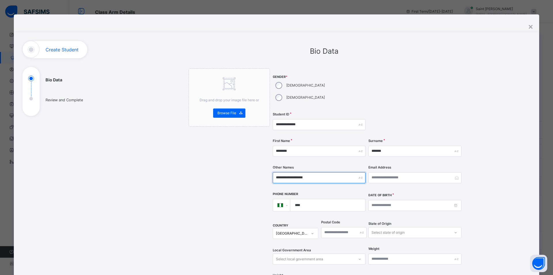
click at [290, 172] on input "**********" at bounding box center [319, 177] width 93 height 11
drag, startPoint x: 312, startPoint y: 163, endPoint x: 290, endPoint y: 165, distance: 21.9
click at [290, 172] on input "**********" at bounding box center [319, 177] width 93 height 11
type input "*******"
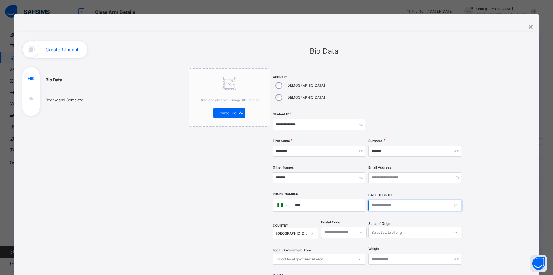
click at [396, 200] on input at bounding box center [414, 205] width 93 height 11
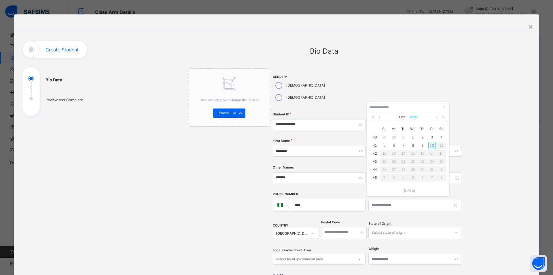
click at [412, 119] on link "2025" at bounding box center [413, 117] width 12 height 10
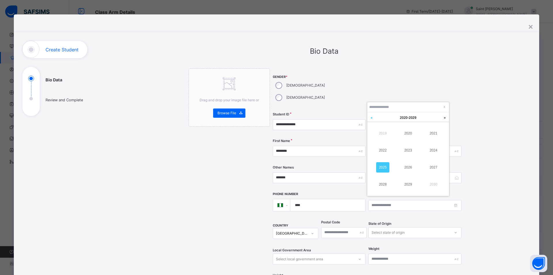
click at [373, 117] on link at bounding box center [371, 117] width 9 height 11
click at [387, 185] on link "2018" at bounding box center [382, 184] width 13 height 10
click at [402, 116] on link "Oct" at bounding box center [402, 117] width 10 height 10
click at [434, 132] on link "Mar" at bounding box center [433, 133] width 13 height 10
click at [405, 169] on div "27" at bounding box center [403, 169] width 7 height 7
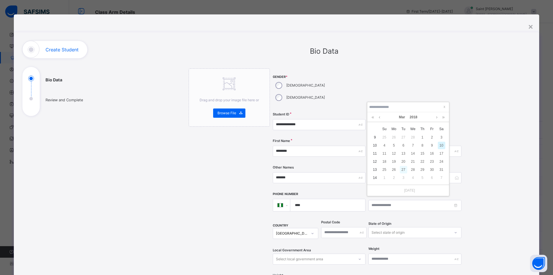
type input "**********"
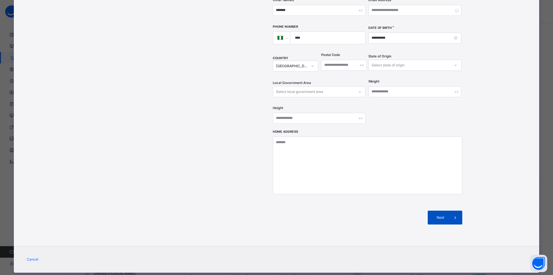
click at [435, 215] on span "Next" at bounding box center [440, 217] width 16 height 5
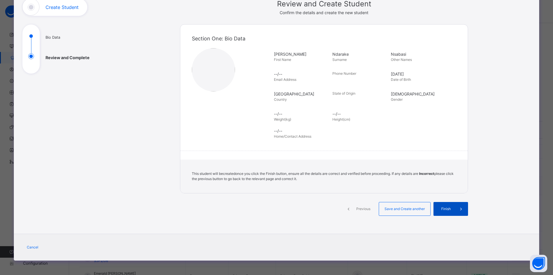
click at [442, 207] on span "Finish" at bounding box center [446, 208] width 16 height 5
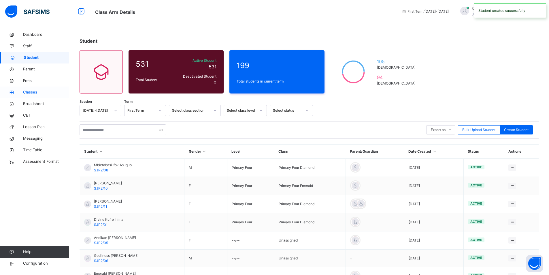
click at [34, 90] on span "Classes" at bounding box center [46, 92] width 46 height 6
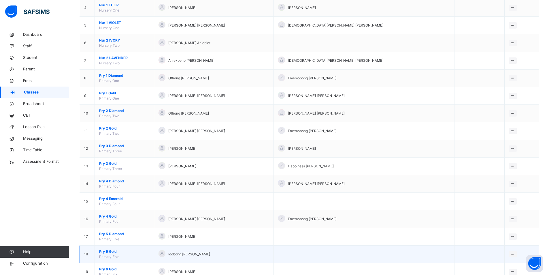
scroll to position [142, 0]
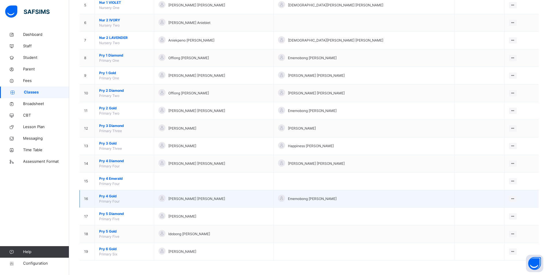
click at [113, 195] on span "Pry 4 Gold" at bounding box center [124, 195] width 50 height 5
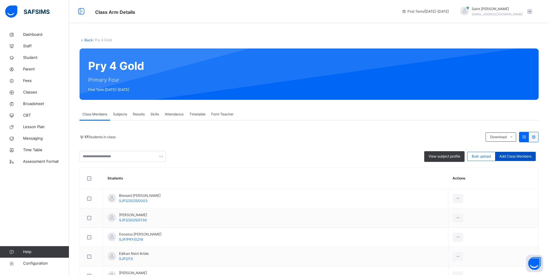
click at [518, 155] on span "Add Class Members" at bounding box center [515, 156] width 32 height 5
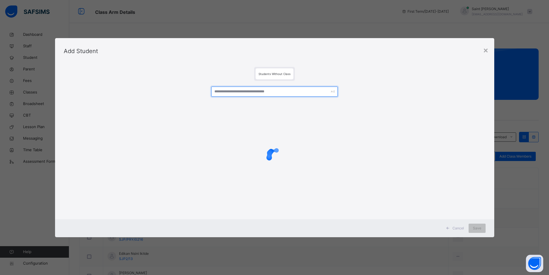
click at [243, 88] on input "text" at bounding box center [274, 91] width 126 height 10
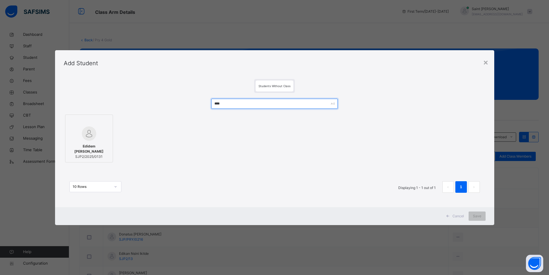
type input "****"
click at [97, 141] on div at bounding box center [88, 133] width 41 height 14
click at [483, 215] on span "Save" at bounding box center [480, 215] width 8 height 5
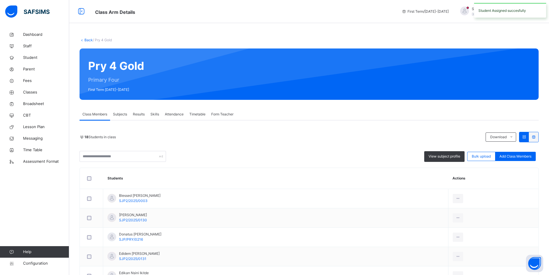
click at [216, 116] on span "Form Teacher" at bounding box center [222, 113] width 22 height 5
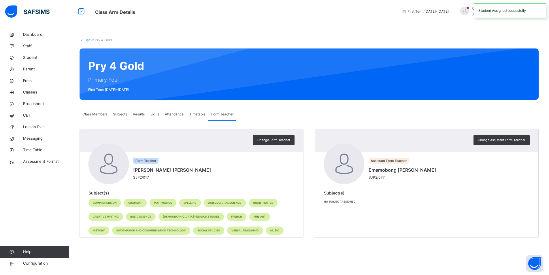
click at [228, 114] on span "Form Teacher" at bounding box center [222, 113] width 22 height 5
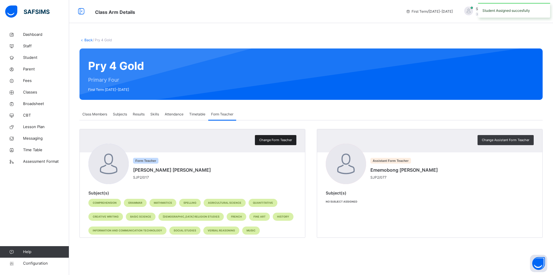
click at [275, 139] on span "Change Form Teacher" at bounding box center [275, 139] width 33 height 5
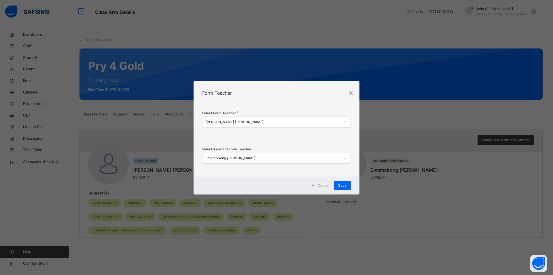
click at [262, 122] on div "[PERSON_NAME] [PERSON_NAME]" at bounding box center [272, 121] width 135 height 5
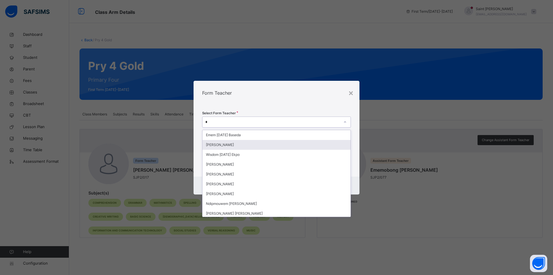
type input "**"
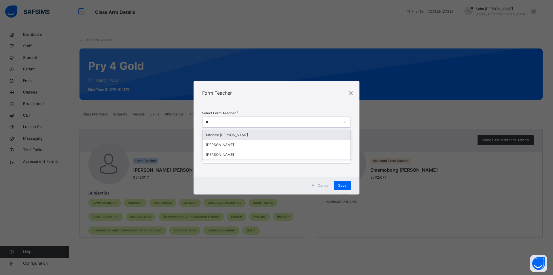
click at [227, 137] on div "Mfonma Peter Ukanga" at bounding box center [276, 135] width 148 height 10
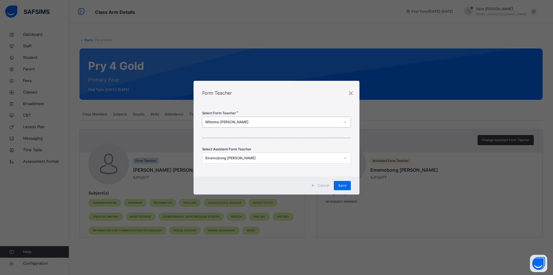
click at [268, 157] on div "Ememobong Asuquo Bassey" at bounding box center [272, 157] width 135 height 5
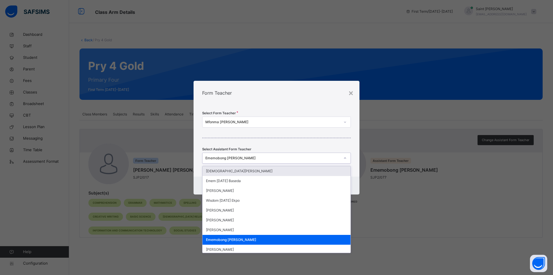
type input "**"
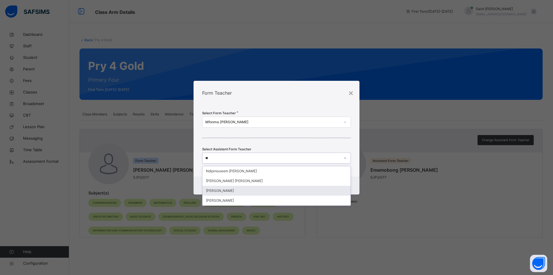
click at [225, 189] on div "Nathaniel Edet Inyang" at bounding box center [276, 190] width 148 height 10
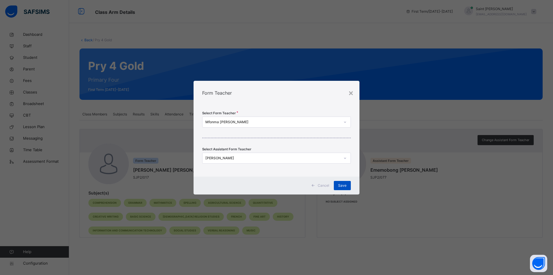
click at [338, 185] on div "Save" at bounding box center [342, 185] width 17 height 9
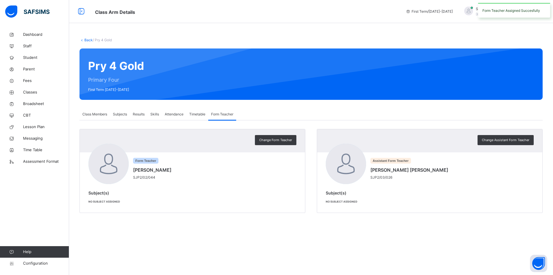
click at [118, 114] on span "Subjects" at bounding box center [120, 113] width 14 height 5
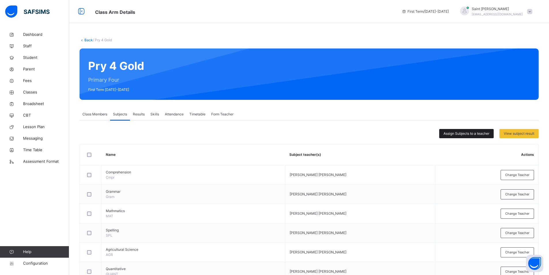
click at [458, 130] on div "Assign Subjects to a teacher" at bounding box center [466, 133] width 54 height 9
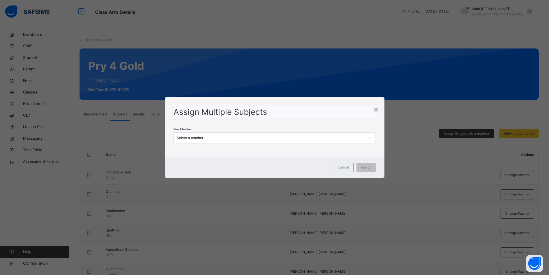
click at [349, 141] on div "Select a teacher" at bounding box center [269, 137] width 191 height 9
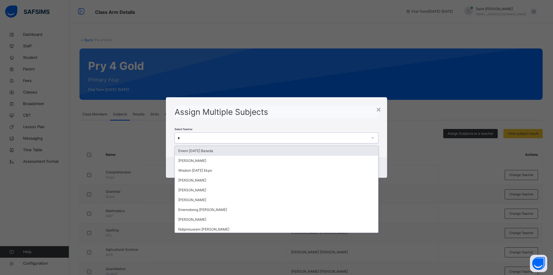
type input "**"
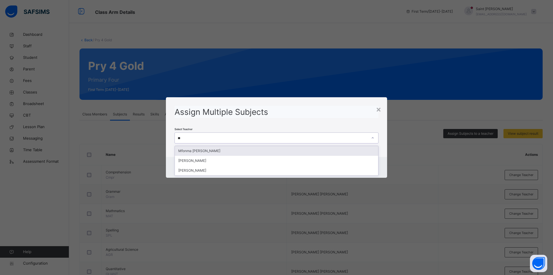
click at [217, 150] on div "Mfonma Peter Ukanga" at bounding box center [276, 151] width 203 height 10
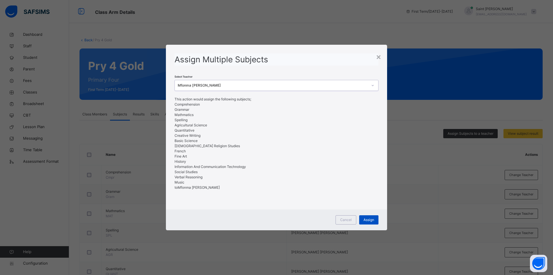
click at [375, 218] on div "Assign" at bounding box center [368, 219] width 19 height 9
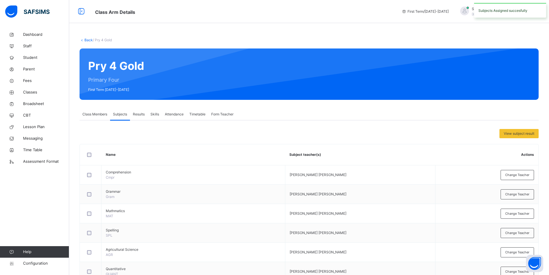
click at [94, 115] on span "Class Members" at bounding box center [94, 113] width 25 height 5
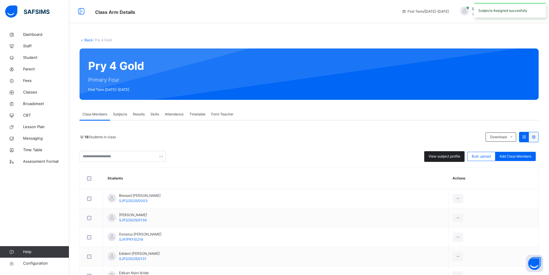
click at [448, 157] on span "View subject profile" at bounding box center [444, 156] width 32 height 5
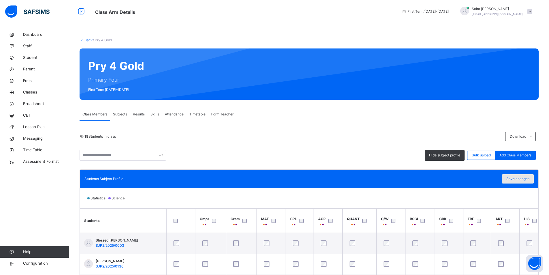
click at [518, 179] on span "Save changes" at bounding box center [517, 178] width 23 height 5
click at [90, 42] on div "Back / Pry 4 Gold" at bounding box center [308, 39] width 459 height 5
click at [89, 40] on link "Back" at bounding box center [88, 40] width 8 height 4
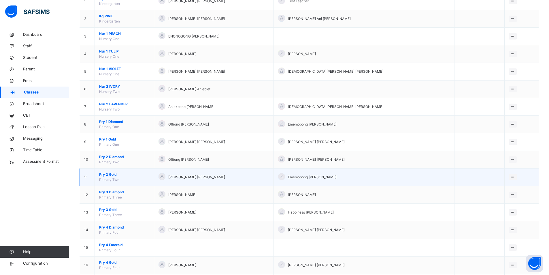
scroll to position [86, 0]
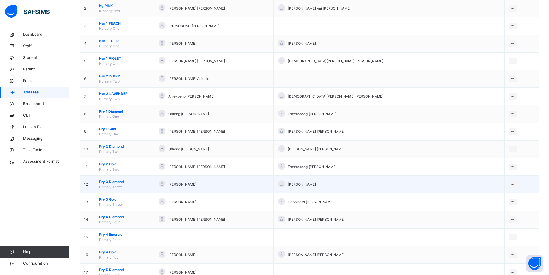
click at [117, 181] on span "Pry 3 Diamond" at bounding box center [124, 181] width 50 height 5
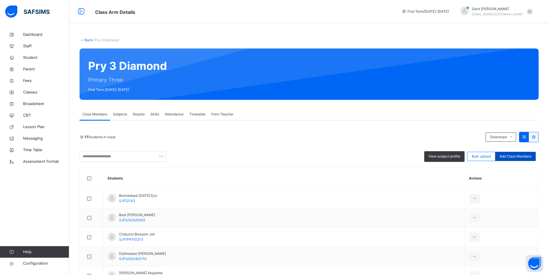
click at [514, 157] on span "Add Class Members" at bounding box center [515, 156] width 32 height 5
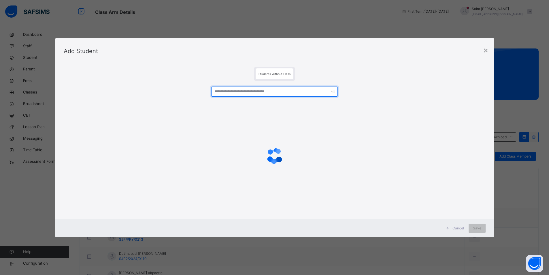
click at [235, 90] on input "text" at bounding box center [274, 91] width 126 height 10
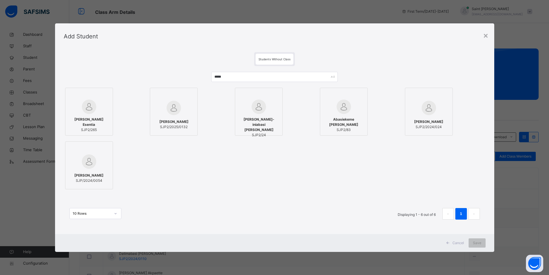
click at [182, 119] on span "Ethan-Manuel Itohowo Kastro" at bounding box center [173, 121] width 29 height 5
drag, startPoint x: 227, startPoint y: 77, endPoint x: 230, endPoint y: 73, distance: 5.3
click at [183, 77] on div "***** Ethan Edidiong Esentia SJP2/265 Ethan-Manuel Itohowo Kastro SJP2/2025/013…" at bounding box center [276, 148] width 425 height 165
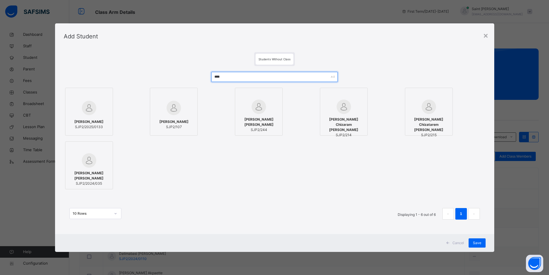
type input "****"
click at [97, 119] on span "Isabella Nsabasi Ndarake" at bounding box center [88, 121] width 29 height 5
click at [478, 241] on span "Save" at bounding box center [480, 242] width 8 height 5
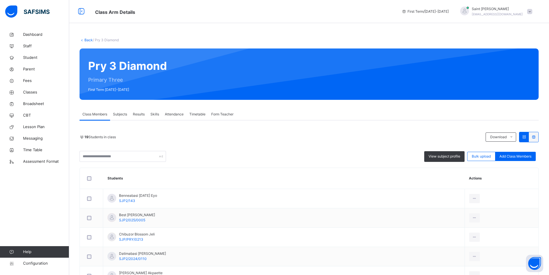
click at [216, 114] on span "Form Teacher" at bounding box center [222, 113] width 22 height 5
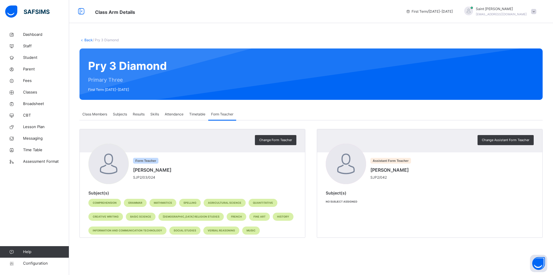
click at [119, 115] on span "Subjects" at bounding box center [120, 113] width 14 height 5
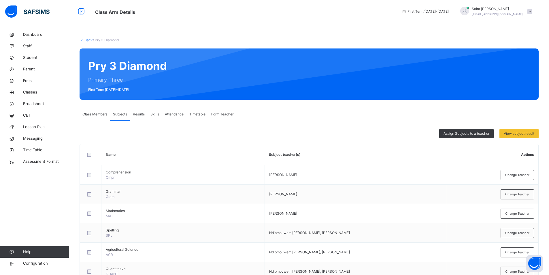
click at [98, 114] on span "Class Members" at bounding box center [94, 113] width 25 height 5
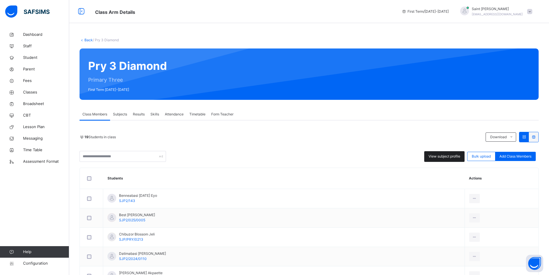
click at [444, 158] on span "View subject profile" at bounding box center [444, 156] width 32 height 5
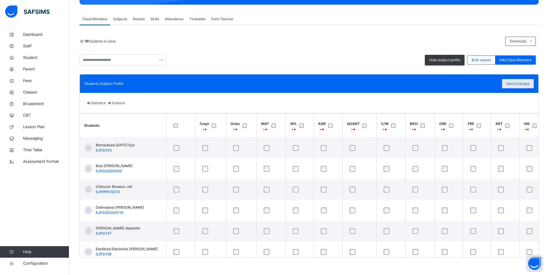
click at [524, 84] on span "Save changes" at bounding box center [517, 83] width 23 height 5
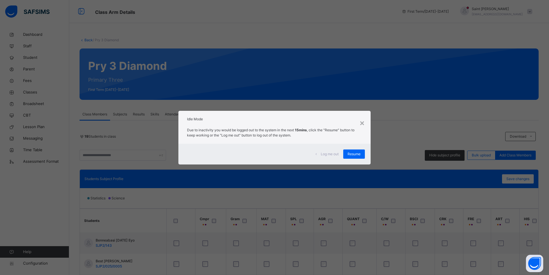
click at [356, 154] on span "Resume" at bounding box center [353, 153] width 13 height 5
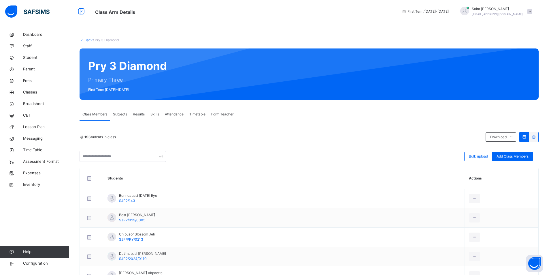
click at [87, 41] on link "Back" at bounding box center [88, 40] width 8 height 4
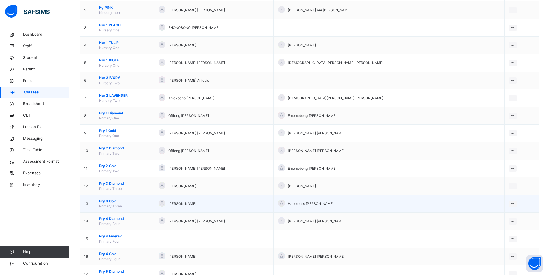
scroll to position [86, 0]
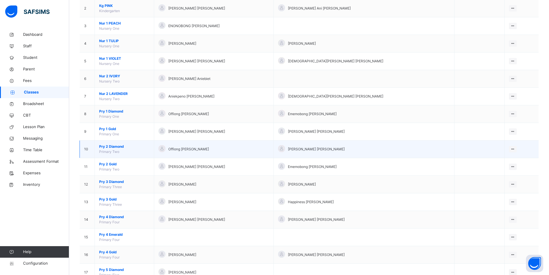
click at [113, 145] on span "Pry 2 Diamond" at bounding box center [124, 146] width 50 height 5
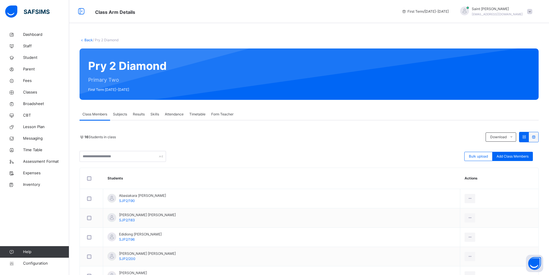
click at [222, 114] on span "Form Teacher" at bounding box center [222, 113] width 22 height 5
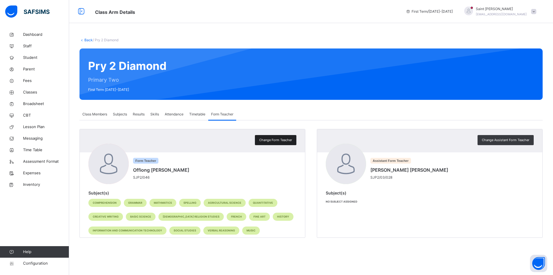
click at [279, 139] on span "Change Form Teacher" at bounding box center [275, 139] width 33 height 5
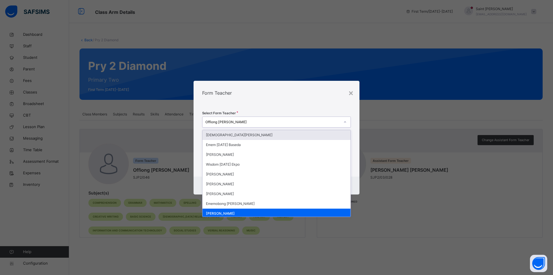
click at [282, 122] on div "Offiong [PERSON_NAME]" at bounding box center [272, 121] width 135 height 5
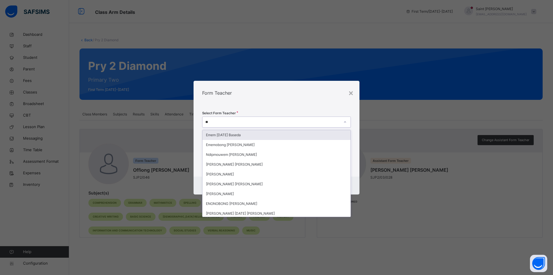
type input "***"
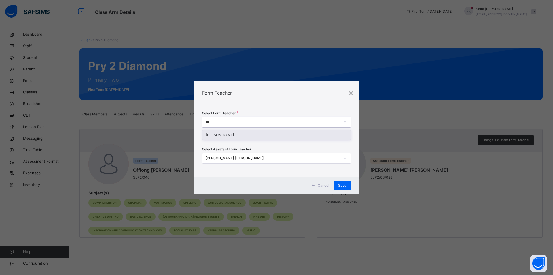
click at [249, 134] on div "[PERSON_NAME]" at bounding box center [276, 135] width 148 height 10
click at [248, 157] on div "[PERSON_NAME] [PERSON_NAME]" at bounding box center [272, 157] width 135 height 5
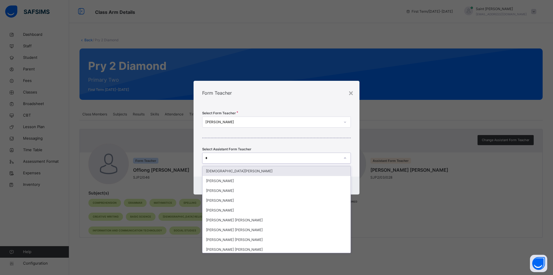
type input "**"
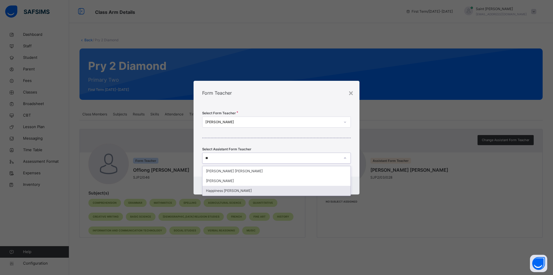
click at [233, 190] on div "Happiness [PERSON_NAME]" at bounding box center [276, 190] width 148 height 10
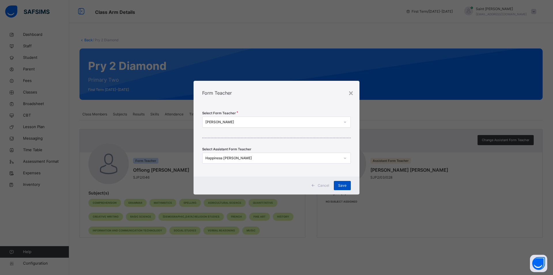
click at [342, 184] on span "Save" at bounding box center [342, 185] width 8 height 5
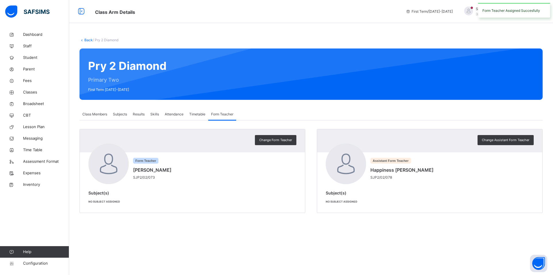
click at [94, 113] on span "Class Members" at bounding box center [94, 113] width 25 height 5
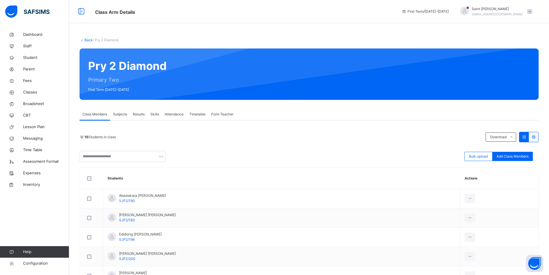
click at [89, 39] on link "Back" at bounding box center [88, 40] width 8 height 4
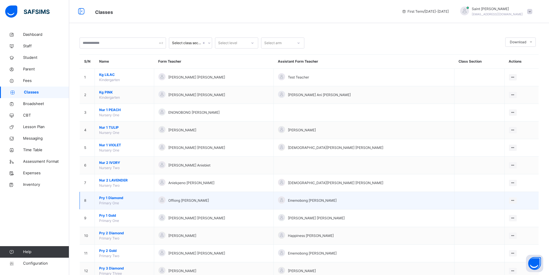
click at [113, 197] on span "Pry 1 Diamond" at bounding box center [124, 197] width 50 height 5
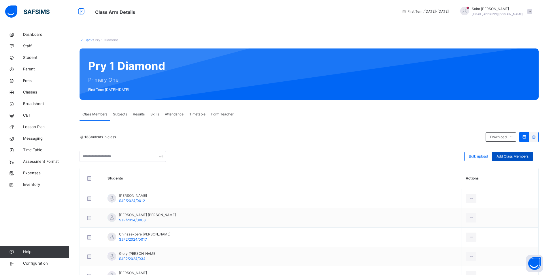
click at [509, 155] on span "Add Class Members" at bounding box center [512, 156] width 32 height 5
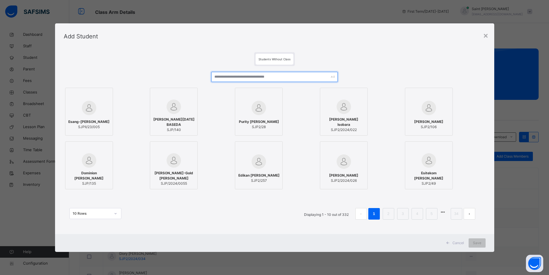
click at [249, 79] on input "text" at bounding box center [274, 77] width 126 height 10
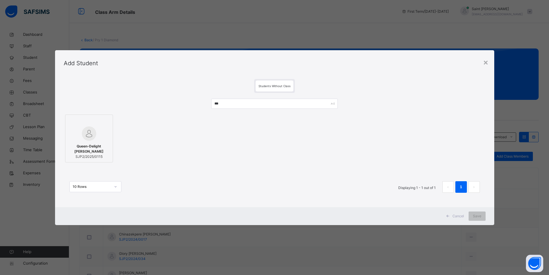
click at [91, 146] on span "Queen-Delight Ernest Edward" at bounding box center [88, 148] width 41 height 10
drag, startPoint x: 232, startPoint y: 102, endPoint x: 195, endPoint y: 102, distance: 36.6
click at [195, 102] on div "*** Queen-Delight Ernest Edward SJP2/2025/0115 10 Rows Displaying 1 - 1 out of …" at bounding box center [276, 148] width 425 height 111
click at [89, 139] on img at bounding box center [89, 134] width 14 height 14
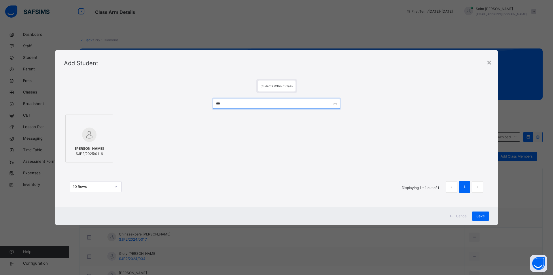
drag, startPoint x: 222, startPoint y: 103, endPoint x: 207, endPoint y: 104, distance: 15.3
click at [207, 104] on div "*** Hannah Samuel Chukwuezugo SJP2/2025/0116 10 Rows Displaying 1 - 1 out of 1 1" at bounding box center [276, 148] width 425 height 111
click at [90, 148] on span "Wutoni Felix Ekpezu" at bounding box center [88, 148] width 41 height 10
drag, startPoint x: 221, startPoint y: 103, endPoint x: 202, endPoint y: 105, distance: 18.5
click at [202, 105] on div "*** Wutoni Felix Ekpezu SJP2/2025/0117 10 Rows Displaying 1 - 1 out of 1 1" at bounding box center [276, 148] width 425 height 111
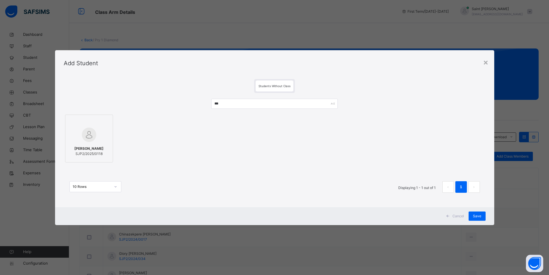
click at [81, 148] on span "Nicole Onyetenu Chukwudulue" at bounding box center [88, 148] width 29 height 5
drag, startPoint x: 223, startPoint y: 101, endPoint x: 198, endPoint y: 105, distance: 25.4
click at [198, 105] on div "*** Nicole Onyetenu Chukwudulue SJP2/2025/0118 10 Rows Displaying 1 - 1 out of …" at bounding box center [276, 148] width 425 height 111
type input "***"
click at [94, 141] on div "Unwanabasi Mfon Ebonguko SJP2/2025/0119" at bounding box center [88, 151] width 41 height 21
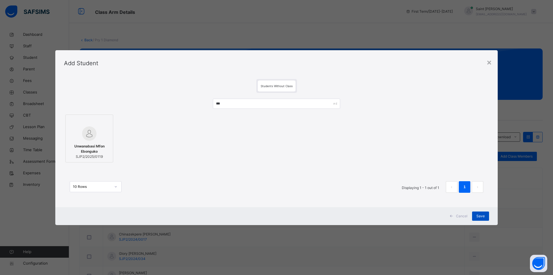
click at [479, 214] on span "Save" at bounding box center [480, 215] width 8 height 5
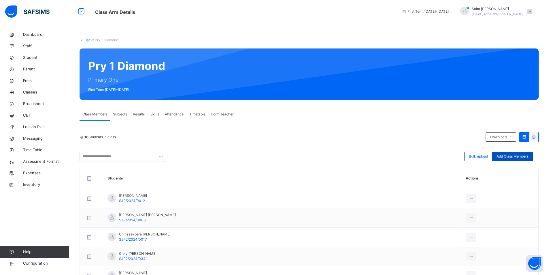
click at [510, 154] on span "Add Class Members" at bounding box center [512, 156] width 32 height 5
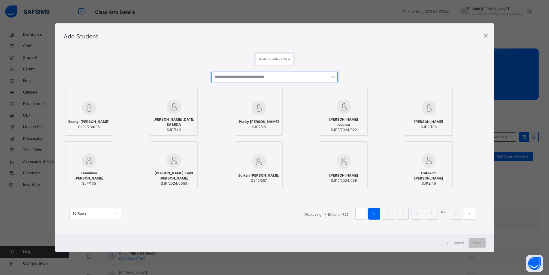
click at [242, 75] on input "text" at bounding box center [274, 77] width 126 height 10
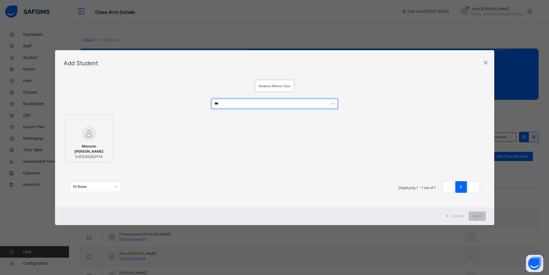
type input "***"
click at [97, 151] on span "Blossom Edidiong Inyang" at bounding box center [88, 148] width 41 height 10
click at [477, 215] on span "Save" at bounding box center [480, 215] width 8 height 5
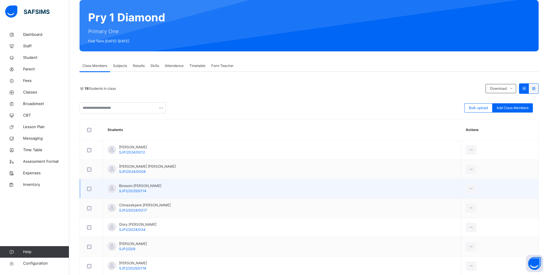
scroll to position [58, 0]
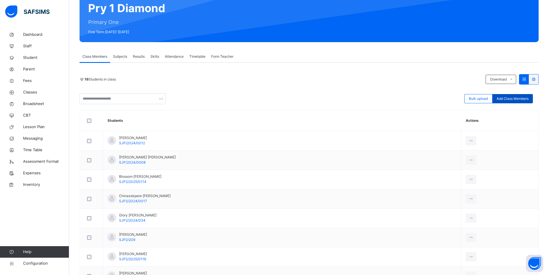
click at [505, 99] on span "Add Class Members" at bounding box center [512, 98] width 32 height 5
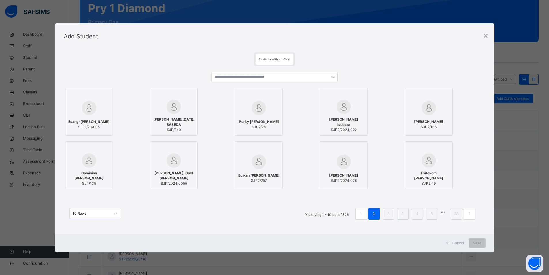
click at [226, 92] on div "DEBORAH SUNDAY BASEDA SJP/140" at bounding box center [189, 112] width 79 height 48
click at [227, 78] on input "text" at bounding box center [277, 77] width 128 height 10
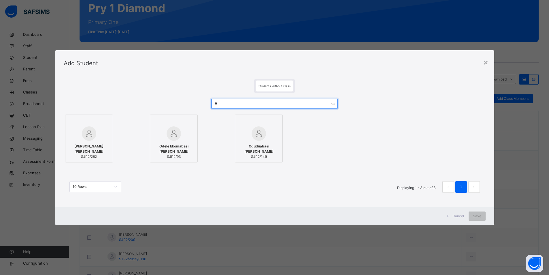
type input "*"
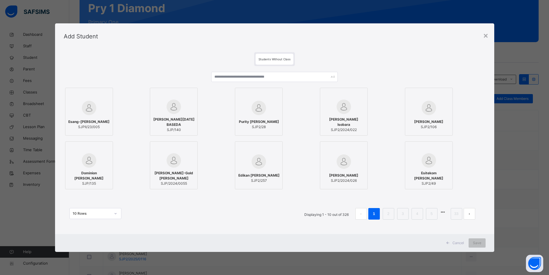
click at [485, 48] on div "Add Student" at bounding box center [274, 36] width 439 height 26
click at [488, 33] on div "×" at bounding box center [485, 35] width 5 height 12
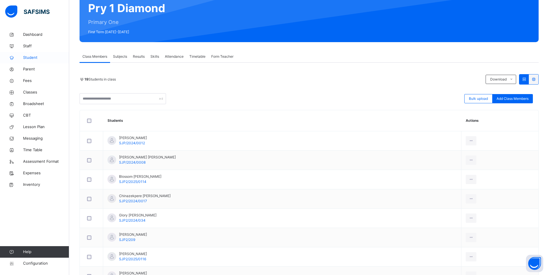
click at [29, 58] on span "Student" at bounding box center [46, 58] width 46 height 6
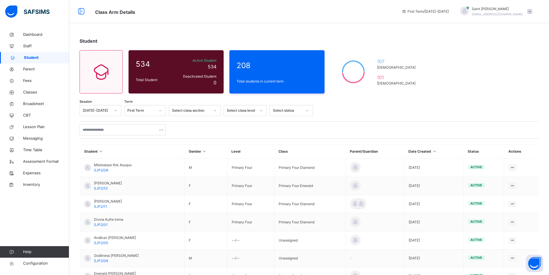
click at [34, 58] on span "Student" at bounding box center [46, 58] width 45 height 6
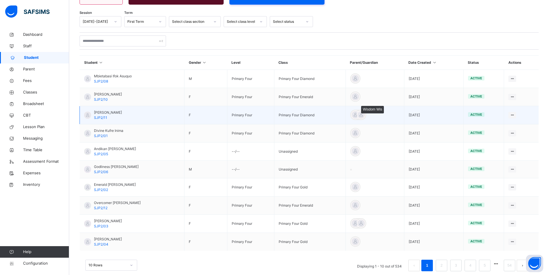
scroll to position [99, 0]
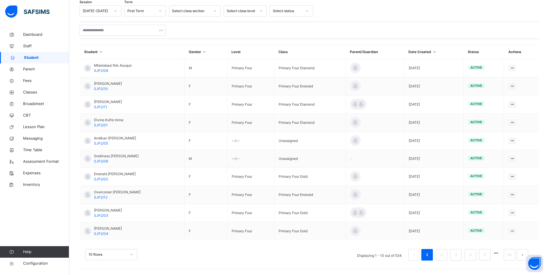
click at [32, 58] on span "Student" at bounding box center [46, 58] width 45 height 6
click at [32, 57] on span "Student" at bounding box center [46, 58] width 45 height 6
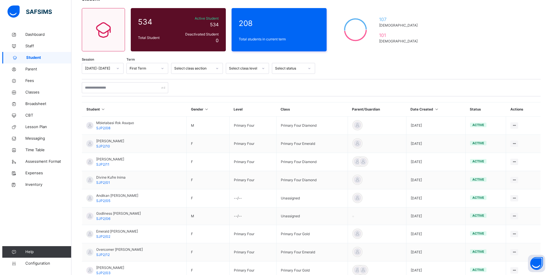
scroll to position [0, 0]
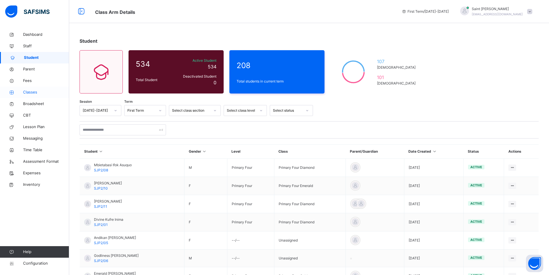
click at [26, 91] on span "Classes" at bounding box center [46, 92] width 46 height 6
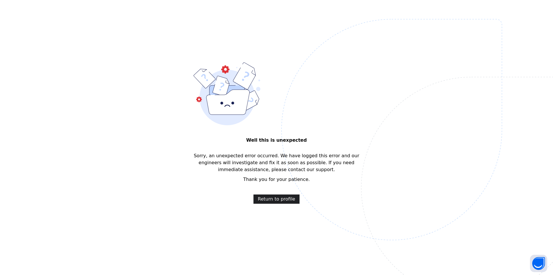
click at [281, 200] on span "Return to profile" at bounding box center [276, 198] width 37 height 7
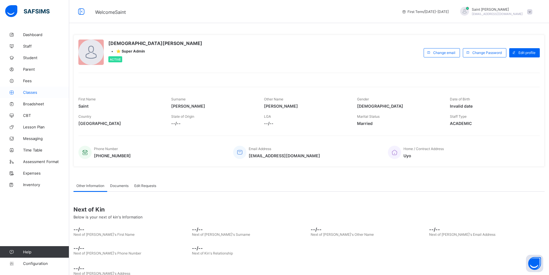
click at [35, 91] on span "Classes" at bounding box center [46, 92] width 46 height 5
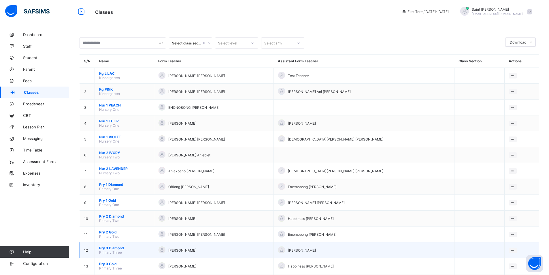
scroll to position [29, 0]
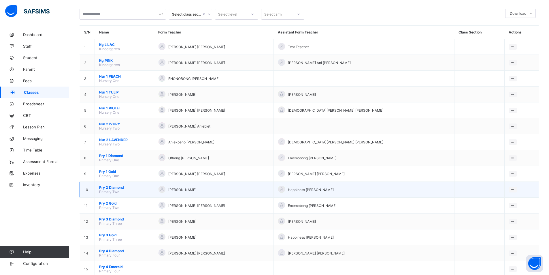
click at [112, 188] on span "Pry 2 Diamond" at bounding box center [124, 187] width 50 height 4
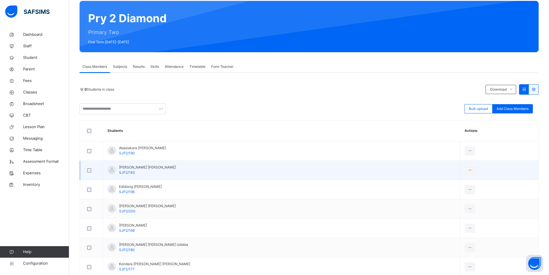
scroll to position [58, 0]
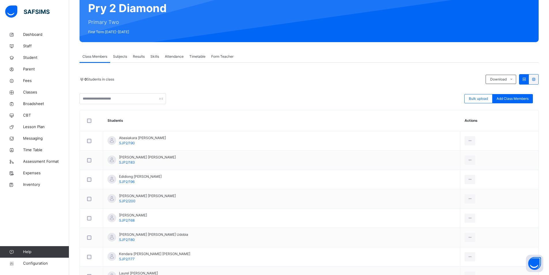
click at [223, 57] on span "Form Teacher" at bounding box center [222, 56] width 22 height 5
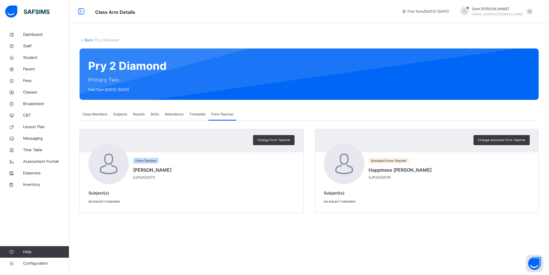
scroll to position [0, 0]
click at [93, 113] on span "Class Members" at bounding box center [94, 113] width 25 height 5
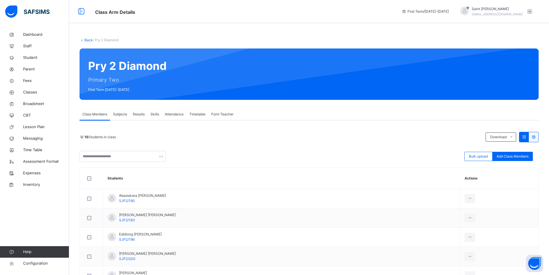
scroll to position [29, 0]
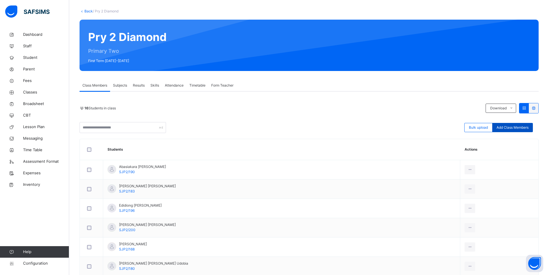
click at [524, 126] on span "Add Class Members" at bounding box center [512, 127] width 32 height 5
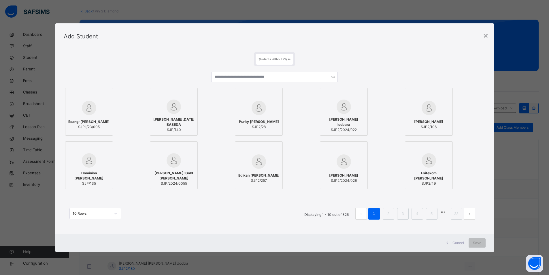
click at [226, 90] on div "DEBORAH SUNDAY BASEDA SJP/140" at bounding box center [189, 112] width 79 height 48
click at [230, 78] on input "text" at bounding box center [277, 77] width 128 height 10
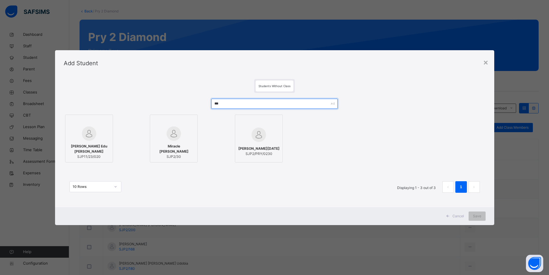
type input "***"
click at [266, 148] on span "Joshua Sunday Edubio" at bounding box center [258, 148] width 41 height 5
click at [479, 213] on span "Save" at bounding box center [480, 215] width 8 height 5
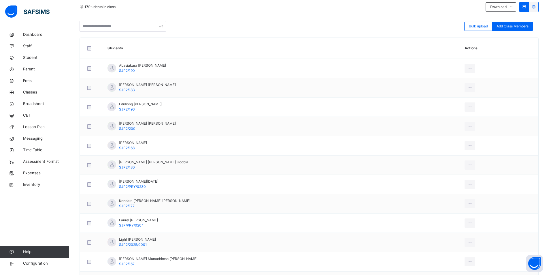
scroll to position [0, 0]
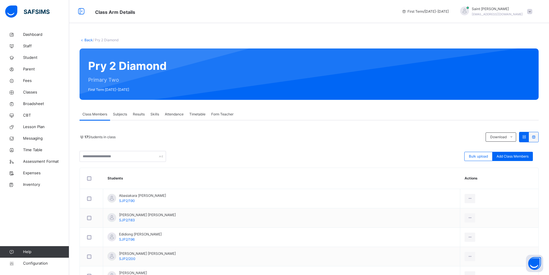
click at [88, 41] on link "Back" at bounding box center [88, 40] width 8 height 4
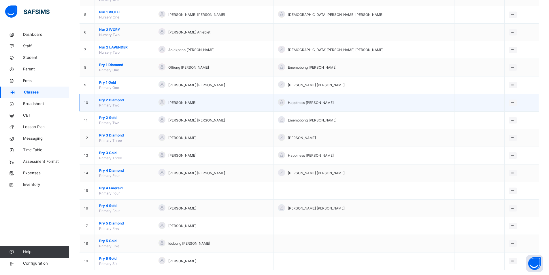
scroll to position [142, 0]
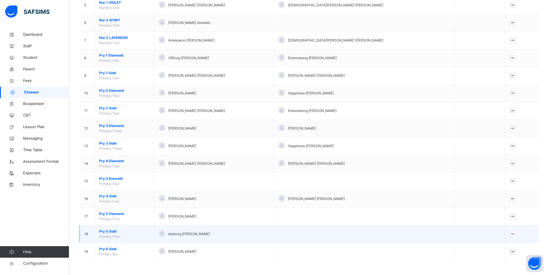
click at [111, 230] on span "Pry 5 Gold" at bounding box center [124, 230] width 50 height 5
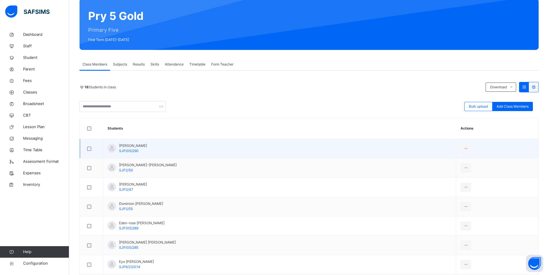
scroll to position [29, 0]
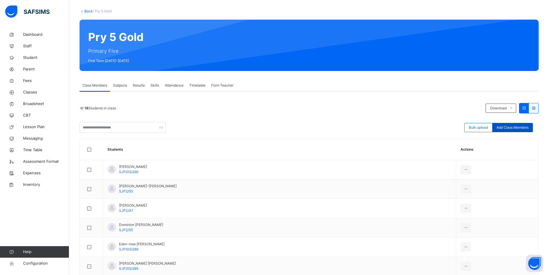
click at [518, 126] on span "Add Class Members" at bounding box center [512, 127] width 32 height 5
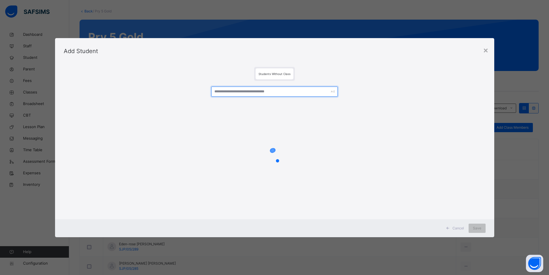
click at [222, 91] on input "text" at bounding box center [274, 91] width 126 height 10
type input "***"
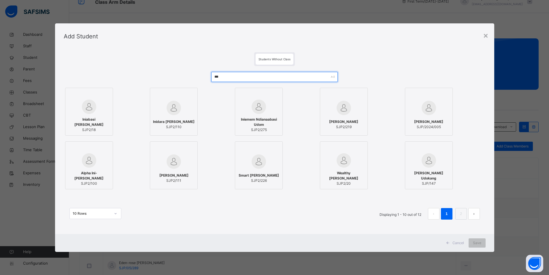
scroll to position [0, 0]
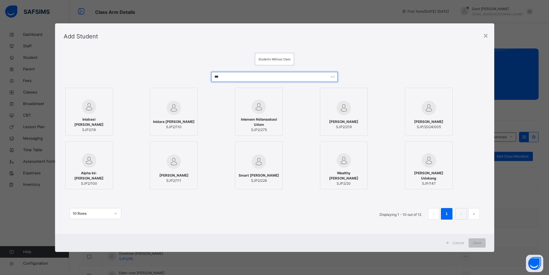
drag, startPoint x: 226, startPoint y: 78, endPoint x: 181, endPoint y: 80, distance: 45.6
click at [181, 80] on div "*** Iniabasi Ubong Inyang SJP2/18 Inidara Teddy Essien SJP2/110 Iniemem Ndianaa…" at bounding box center [275, 148] width 422 height 165
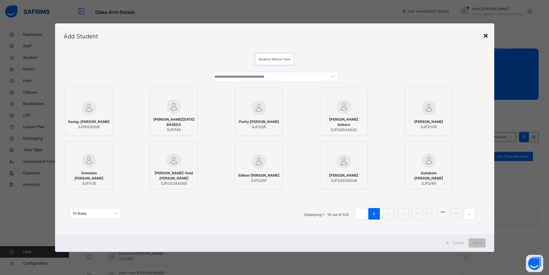
click at [487, 36] on div "×" at bounding box center [485, 35] width 5 height 12
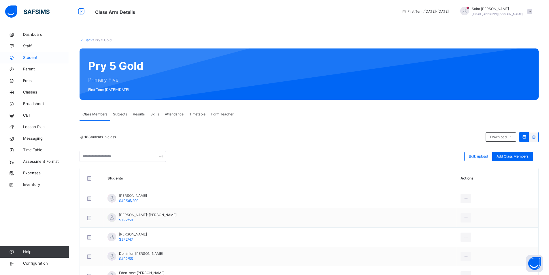
click at [32, 58] on span "Student" at bounding box center [46, 58] width 46 height 6
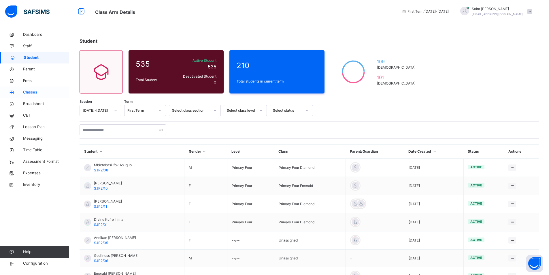
click at [35, 92] on span "Classes" at bounding box center [46, 92] width 46 height 6
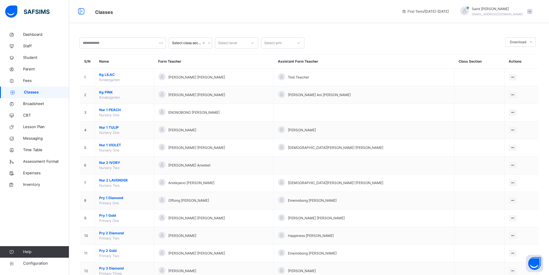
click at [465, 43] on div at bounding box center [404, 42] width 195 height 11
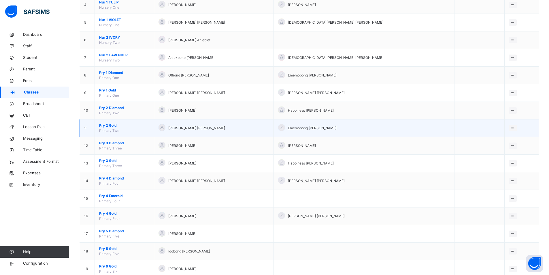
scroll to position [142, 0]
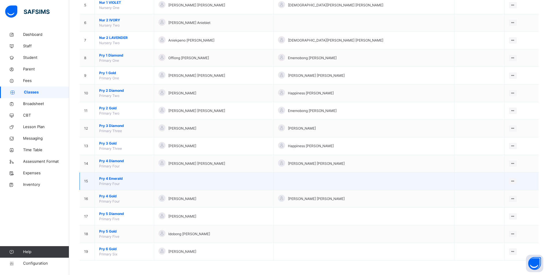
click at [110, 177] on span "Pry 4 Emerald" at bounding box center [124, 178] width 50 height 5
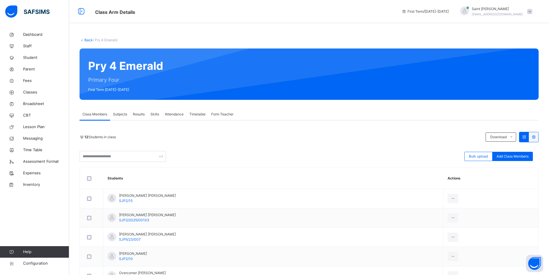
click at [227, 114] on span "Form Teacher" at bounding box center [222, 113] width 22 height 5
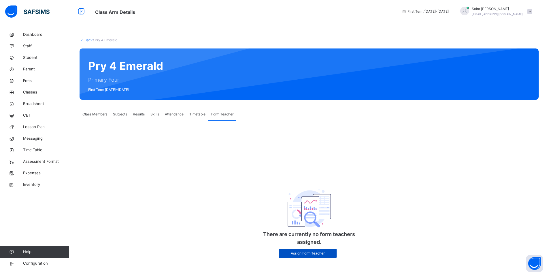
click at [317, 252] on span "Assign Form Teacher" at bounding box center [307, 252] width 49 height 5
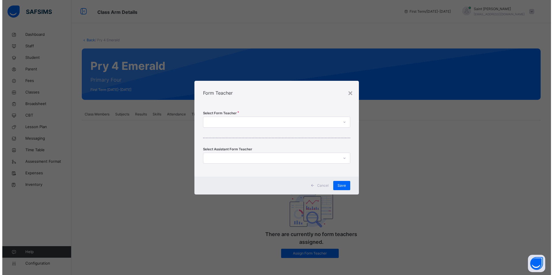
scroll to position [3, 0]
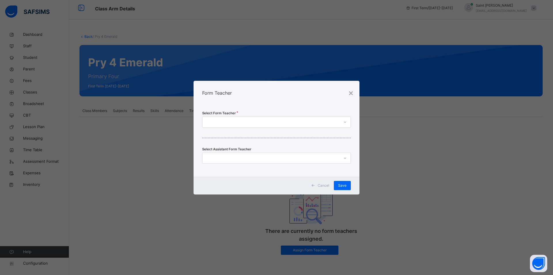
click at [260, 121] on div at bounding box center [270, 121] width 137 height 9
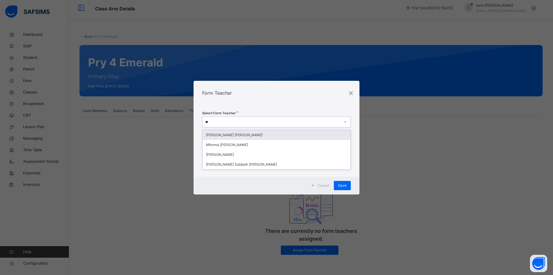
type input "***"
click at [240, 137] on div "[PERSON_NAME] Sabbath [PERSON_NAME]" at bounding box center [276, 135] width 148 height 10
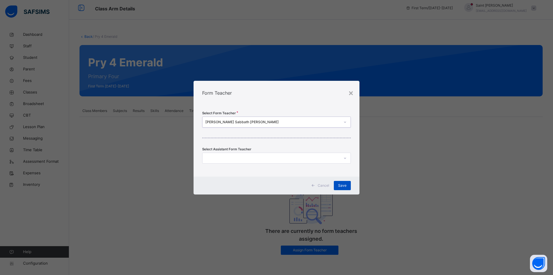
click at [341, 184] on span "Save" at bounding box center [342, 185] width 8 height 5
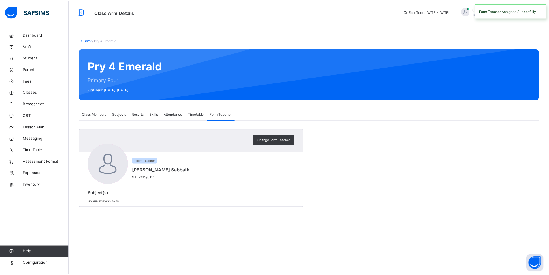
scroll to position [0, 0]
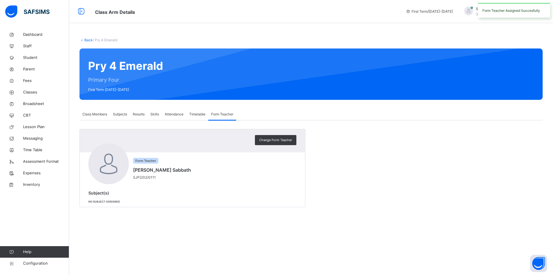
click at [124, 114] on span "Subjects" at bounding box center [120, 113] width 14 height 5
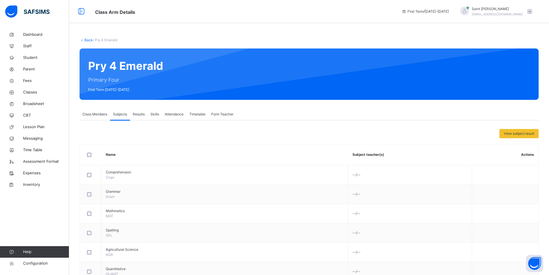
click at [91, 154] on div at bounding box center [91, 154] width 10 height 4
click at [464, 134] on span "Assign Subjects to a teacher" at bounding box center [466, 133] width 46 height 5
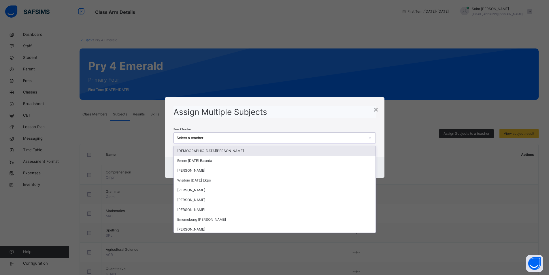
click at [242, 138] on div "Select a teacher" at bounding box center [271, 137] width 188 height 5
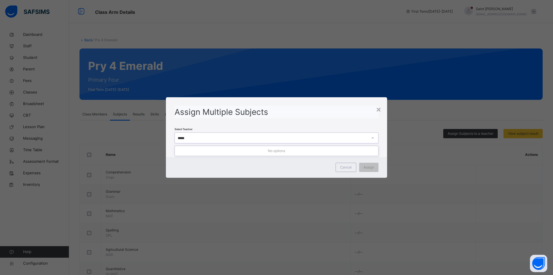
type input "****"
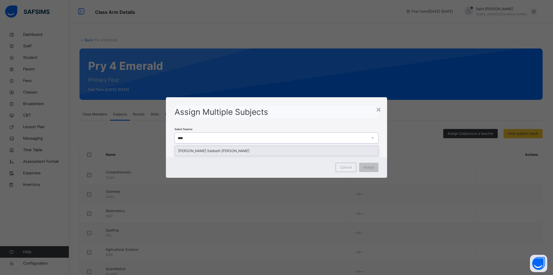
click at [236, 151] on div "[PERSON_NAME] Sabbath [PERSON_NAME]" at bounding box center [276, 151] width 203 height 10
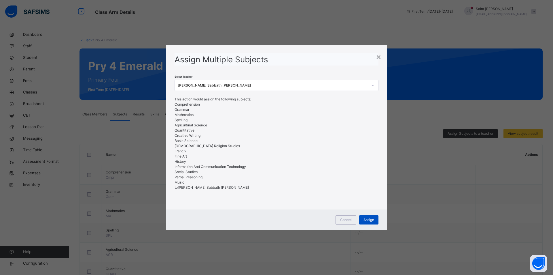
click at [371, 219] on span "Assign" at bounding box center [369, 219] width 11 height 5
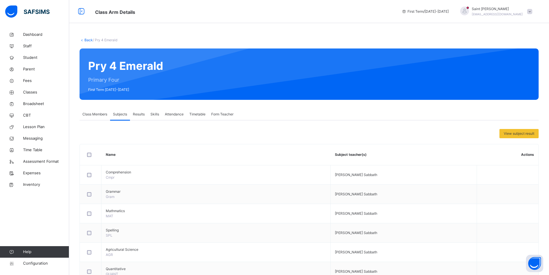
click at [102, 112] on span "Class Members" at bounding box center [94, 113] width 25 height 5
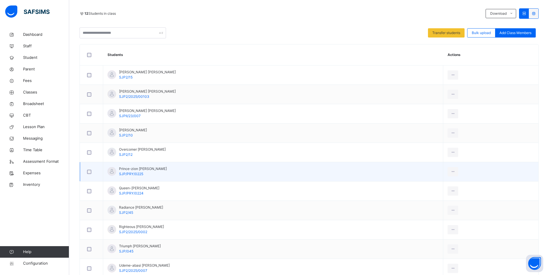
scroll to position [33, 0]
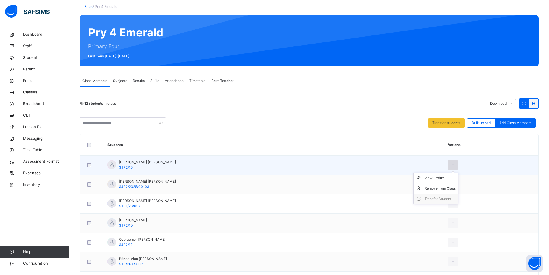
click at [450, 164] on icon at bounding box center [452, 164] width 5 height 5
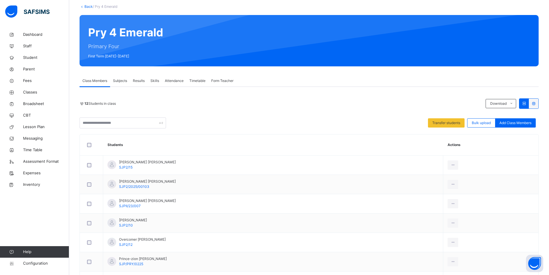
click at [301, 127] on div "Transfer students Bulk upload Add Class Members" at bounding box center [308, 122] width 459 height 11
click at [133, 105] on div "12 Students in class" at bounding box center [280, 103] width 403 height 5
click at [122, 81] on span "Subjects" at bounding box center [120, 80] width 14 height 5
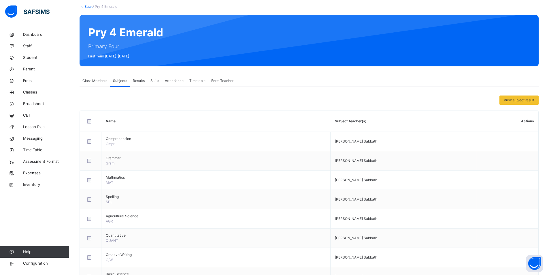
click at [95, 79] on span "Class Members" at bounding box center [94, 80] width 25 height 5
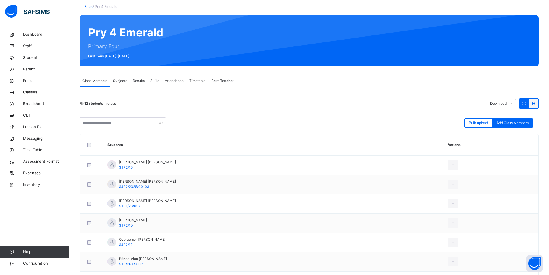
click at [406, 118] on div "Bulk upload Add Class Members" at bounding box center [308, 122] width 459 height 11
click at [121, 81] on span "Subjects" at bounding box center [120, 80] width 14 height 5
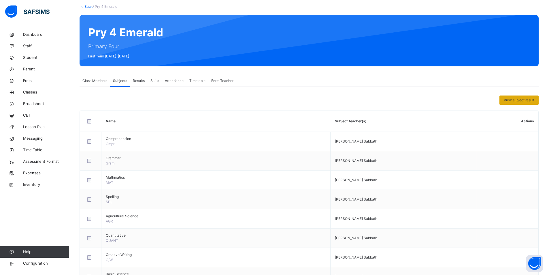
click at [521, 100] on span "View subject result" at bounding box center [518, 99] width 31 height 5
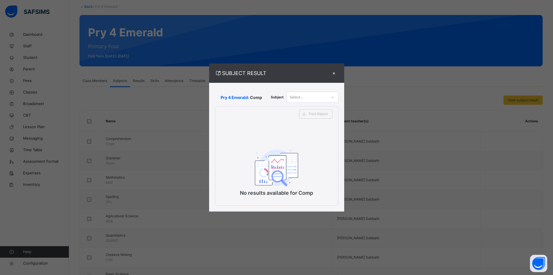
click at [334, 72] on div "×" at bounding box center [334, 73] width 9 height 8
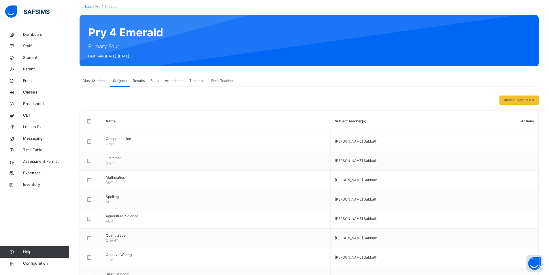
click at [219, 83] on span "Form Teacher" at bounding box center [222, 80] width 22 height 5
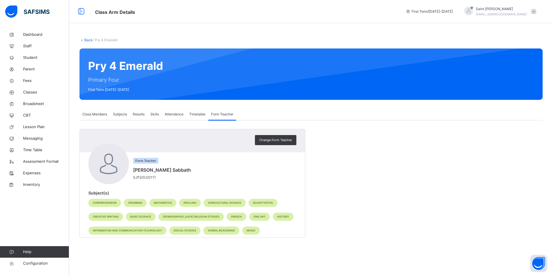
click at [121, 117] on div "Subjects" at bounding box center [120, 114] width 20 height 12
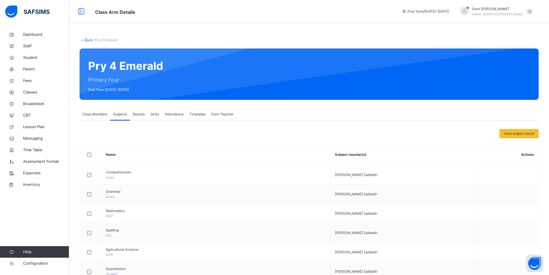
click at [93, 115] on span "Class Members" at bounding box center [94, 113] width 25 height 5
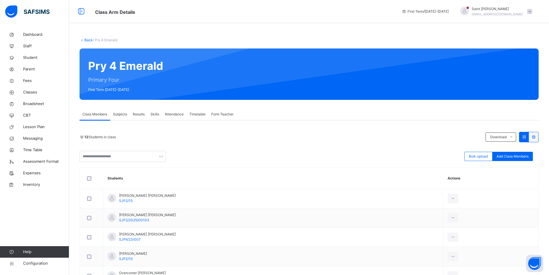
click at [87, 41] on link "Back" at bounding box center [88, 40] width 8 height 4
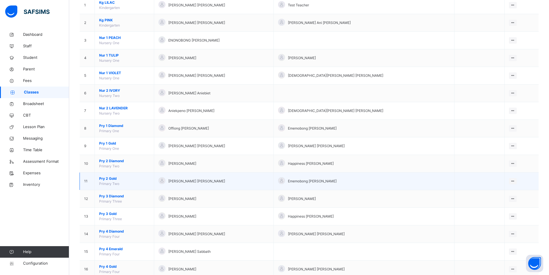
scroll to position [86, 0]
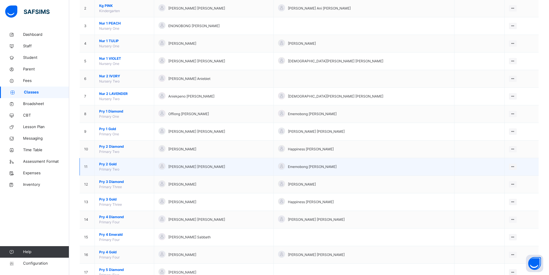
click at [110, 164] on span "Pry 2 Gold" at bounding box center [124, 163] width 50 height 5
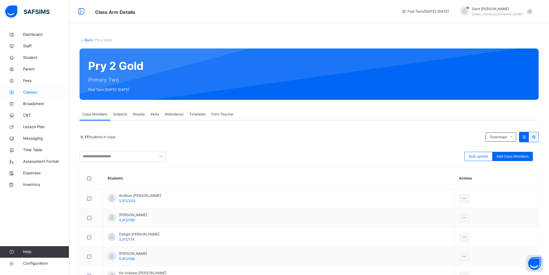
click at [31, 93] on span "Classes" at bounding box center [46, 92] width 46 height 6
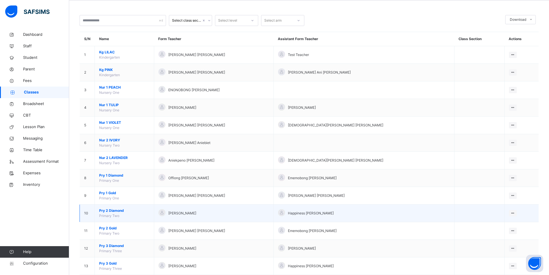
scroll to position [115, 0]
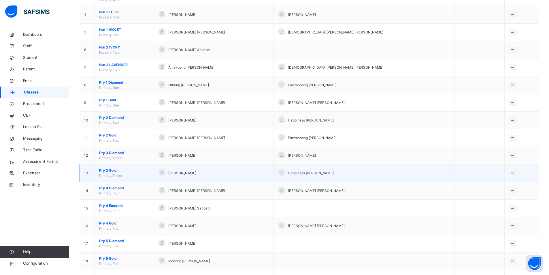
click at [110, 170] on span "Pry 3 Gold" at bounding box center [124, 170] width 50 height 5
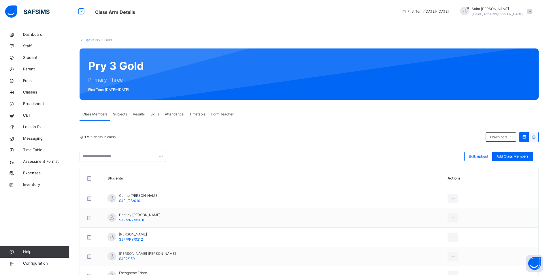
click at [226, 115] on span "Form Teacher" at bounding box center [222, 113] width 22 height 5
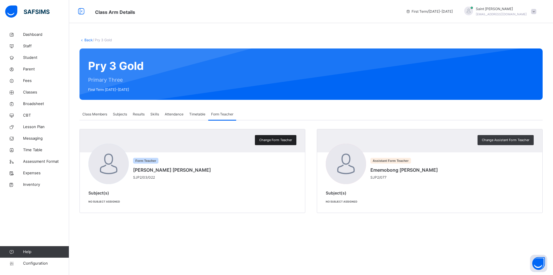
click at [277, 140] on span "Change Form Teacher" at bounding box center [275, 139] width 33 height 5
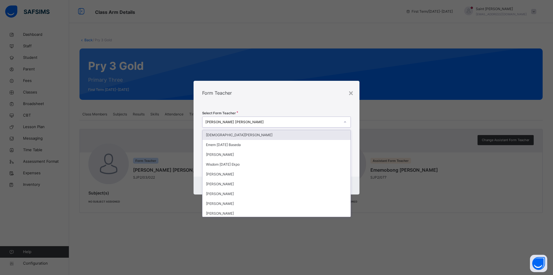
click at [346, 121] on icon at bounding box center [344, 122] width 3 height 6
type input "***"
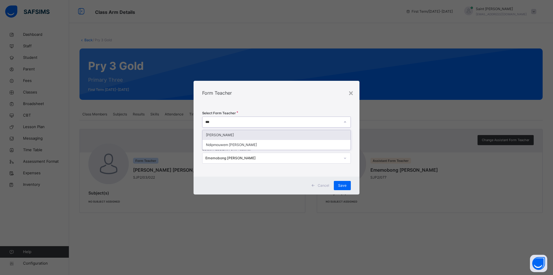
click at [244, 135] on div "[PERSON_NAME]" at bounding box center [276, 135] width 148 height 10
click at [243, 122] on div "[PERSON_NAME]" at bounding box center [272, 121] width 135 height 5
click at [266, 122] on div "[PERSON_NAME]" at bounding box center [272, 121] width 135 height 5
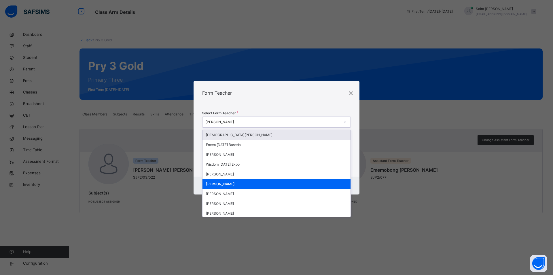
click at [346, 122] on icon at bounding box center [344, 122] width 3 height 6
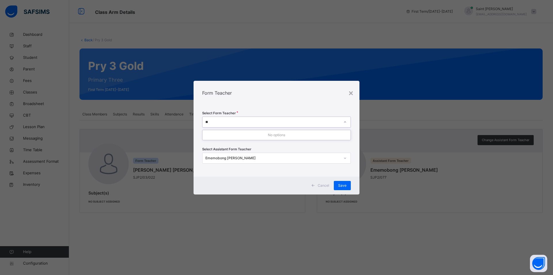
type input "*"
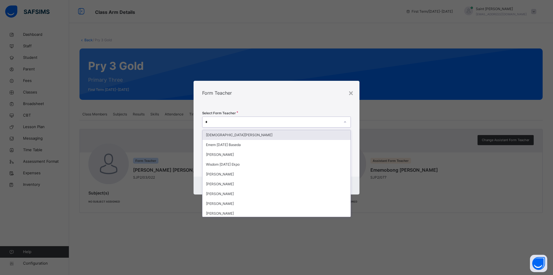
type input "**"
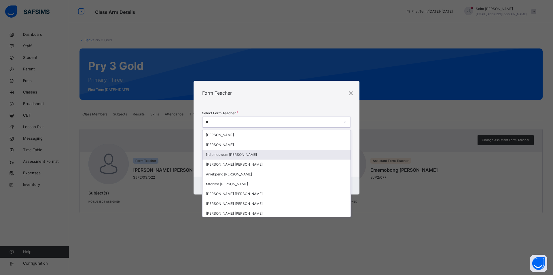
click at [222, 153] on div "Ndipmouwem [PERSON_NAME]" at bounding box center [276, 154] width 148 height 10
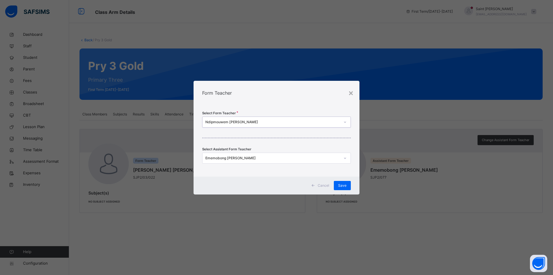
click at [309, 158] on div "Ememobong Asuquo Bassey" at bounding box center [272, 157] width 135 height 5
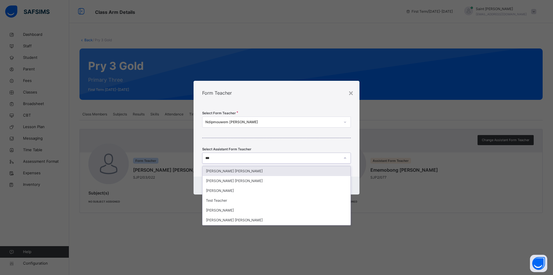
type input "****"
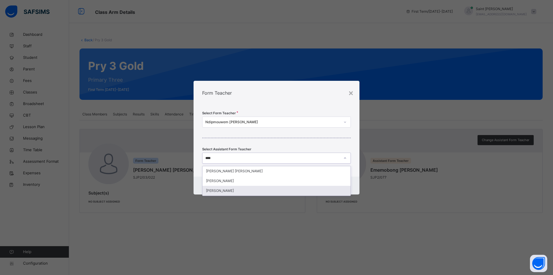
click at [237, 191] on div "[PERSON_NAME]" at bounding box center [276, 190] width 148 height 10
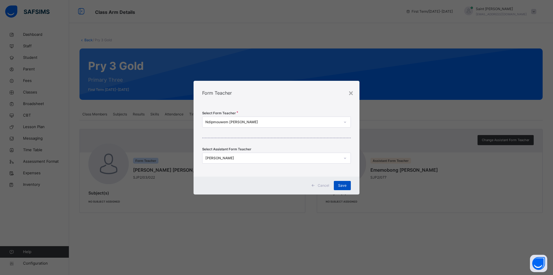
click at [341, 183] on span "Save" at bounding box center [342, 185] width 8 height 5
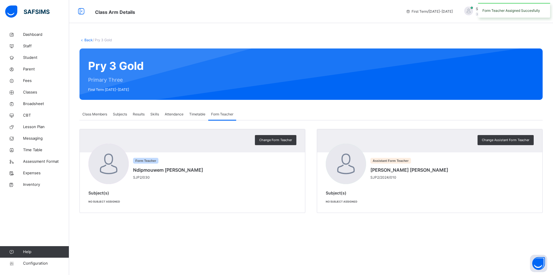
click at [118, 113] on span "Subjects" at bounding box center [120, 113] width 14 height 5
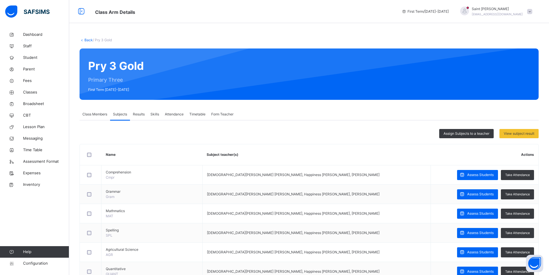
click at [478, 133] on span "Assign Subjects to a teacher" at bounding box center [466, 133] width 46 height 5
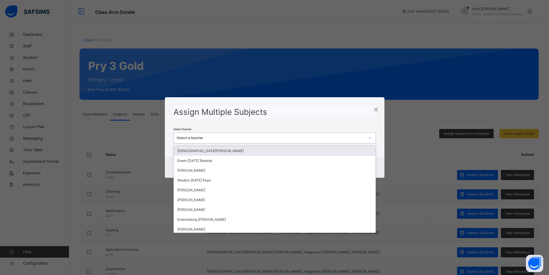
click at [314, 139] on div "Select a teacher" at bounding box center [271, 137] width 188 height 5
type input "**"
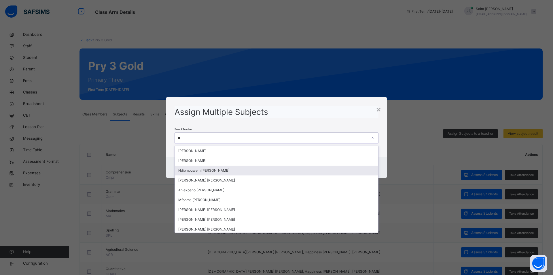
click at [215, 170] on div "Ndipmouwem [PERSON_NAME]" at bounding box center [276, 170] width 203 height 10
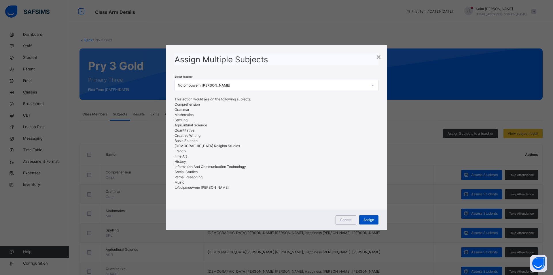
click at [370, 218] on span "Assign" at bounding box center [369, 219] width 11 height 5
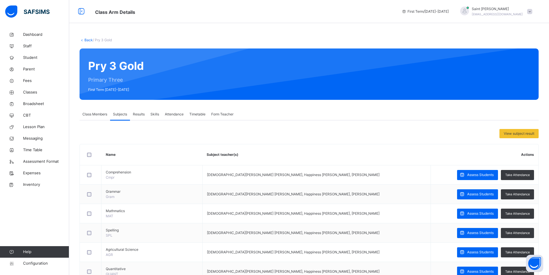
click at [98, 118] on div "Class Members" at bounding box center [94, 114] width 31 height 12
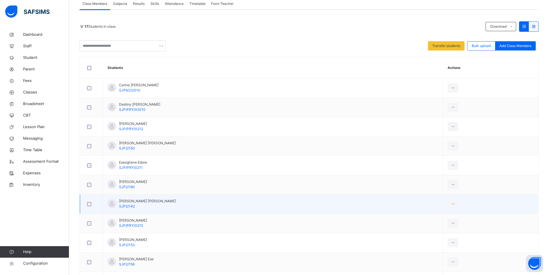
scroll to position [149, 0]
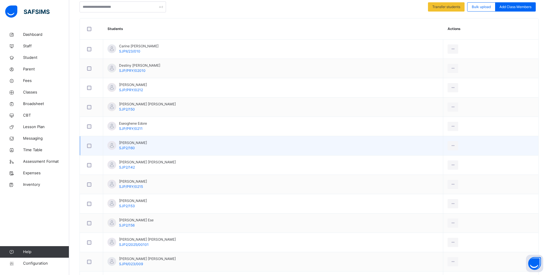
click at [87, 148] on div at bounding box center [91, 145] width 14 height 12
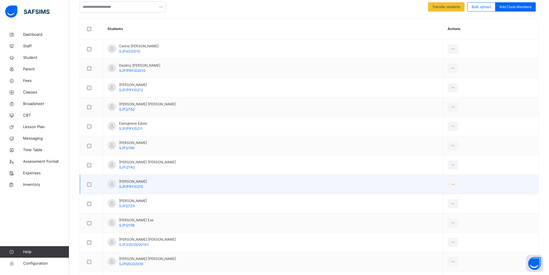
click at [88, 181] on div at bounding box center [91, 184] width 14 height 12
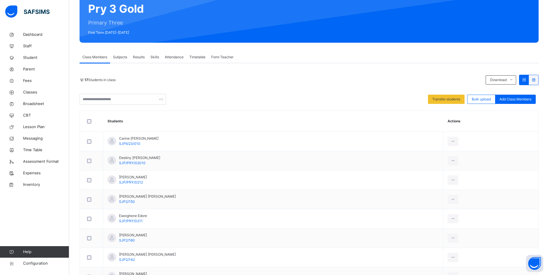
scroll to position [34, 0]
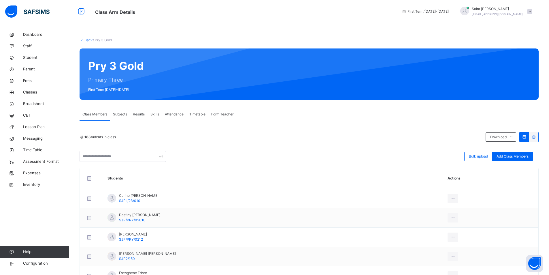
click at [124, 115] on span "Subjects" at bounding box center [120, 113] width 14 height 5
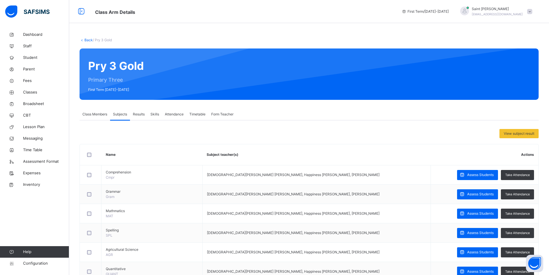
click at [224, 113] on span "Form Teacher" at bounding box center [222, 113] width 22 height 5
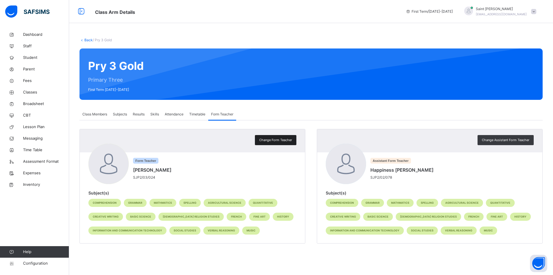
click at [274, 141] on span "Change Form Teacher" at bounding box center [275, 139] width 33 height 5
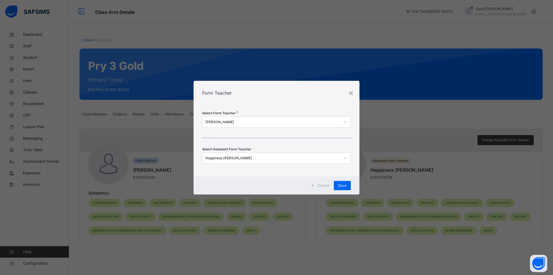
click at [266, 123] on div "[PERSON_NAME]" at bounding box center [272, 121] width 135 height 5
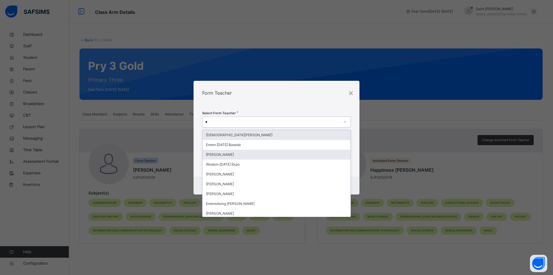
type input "**"
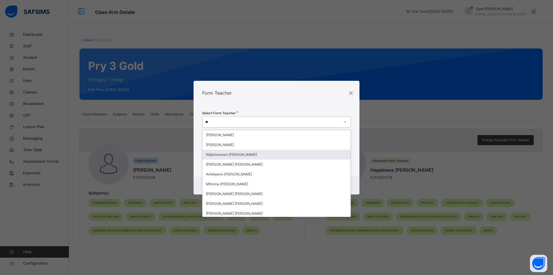
click at [251, 154] on div "Ndipmouwem [PERSON_NAME]" at bounding box center [276, 154] width 148 height 10
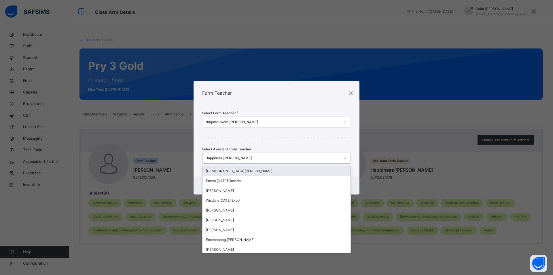
click at [249, 157] on div "Happiness [PERSON_NAME]" at bounding box center [272, 157] width 135 height 5
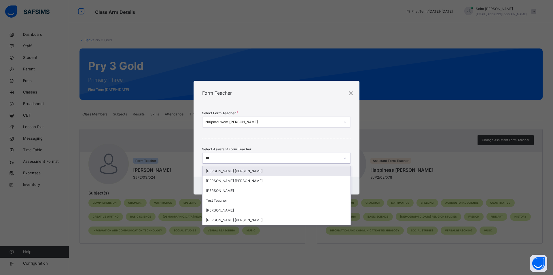
type input "****"
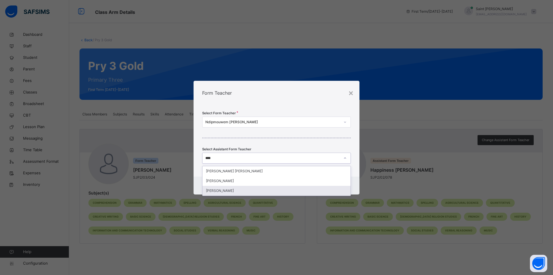
click at [230, 192] on div "[PERSON_NAME]" at bounding box center [276, 190] width 148 height 10
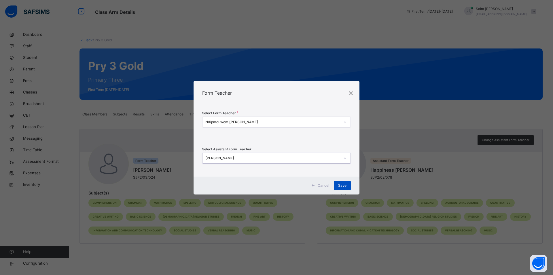
click at [340, 184] on span "Save" at bounding box center [342, 185] width 8 height 5
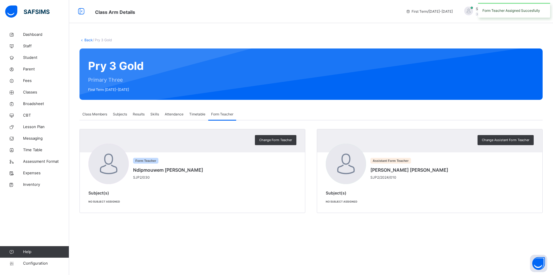
click at [124, 114] on span "Subjects" at bounding box center [120, 113] width 14 height 5
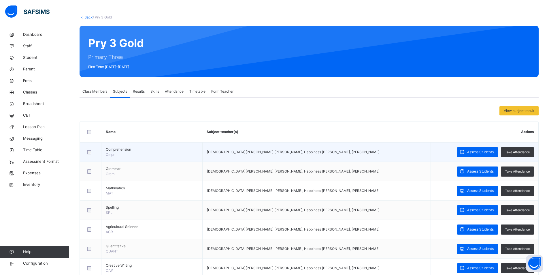
scroll to position [58, 0]
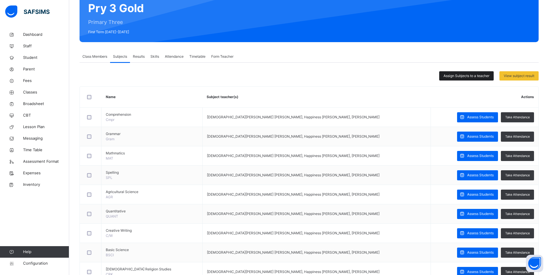
click at [462, 77] on span "Assign Subjects to a teacher" at bounding box center [466, 75] width 46 height 5
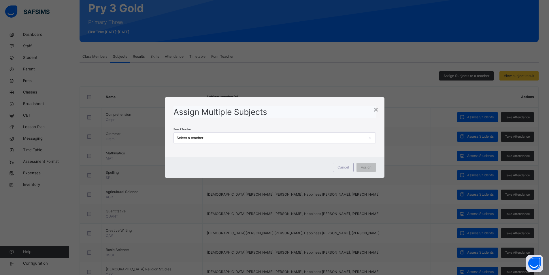
click at [372, 138] on icon at bounding box center [369, 138] width 3 height 6
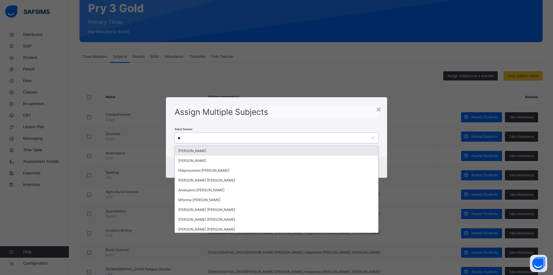
type input "***"
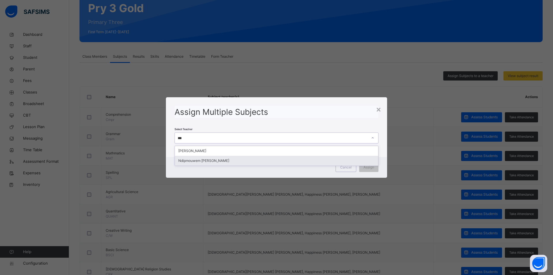
click at [219, 160] on div "Ndipmouwem [PERSON_NAME]" at bounding box center [276, 161] width 203 height 10
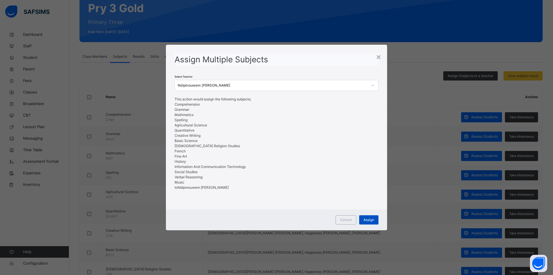
click at [368, 219] on span "Assign" at bounding box center [369, 219] width 11 height 5
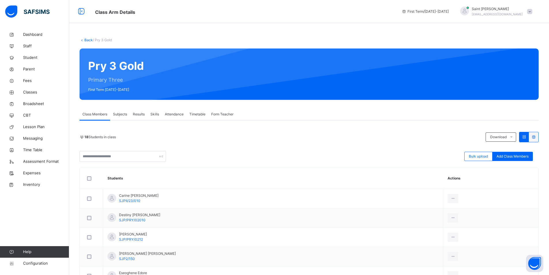
click at [124, 113] on span "Subjects" at bounding box center [120, 113] width 14 height 5
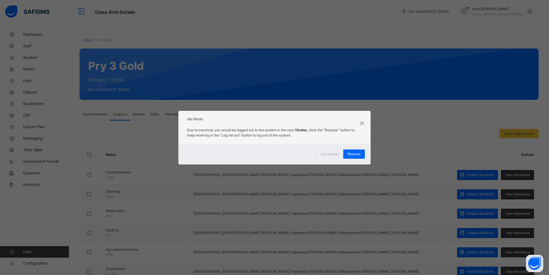
click at [348, 152] on div "Resume" at bounding box center [354, 153] width 22 height 9
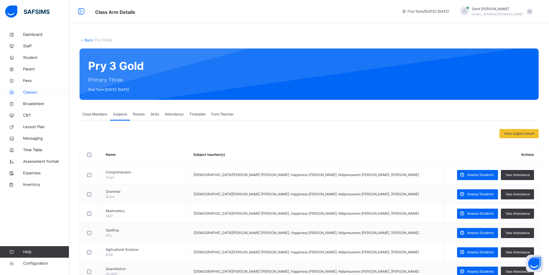
click at [33, 93] on span "Classes" at bounding box center [46, 92] width 46 height 6
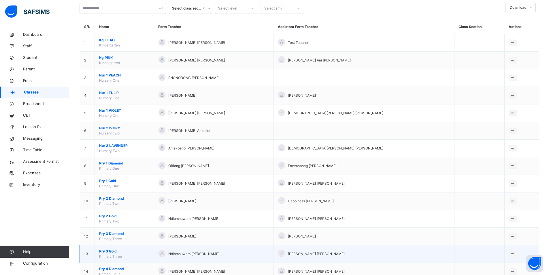
scroll to position [115, 0]
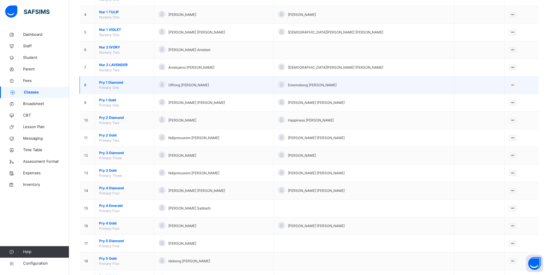
click at [113, 83] on span "Pry 1 Diamond" at bounding box center [124, 82] width 50 height 5
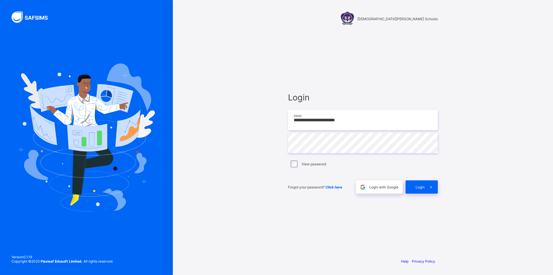
click at [344, 122] on input "**********" at bounding box center [363, 120] width 150 height 20
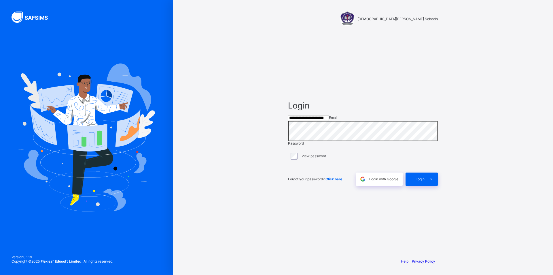
click at [329, 120] on input "**********" at bounding box center [308, 118] width 41 height 6
drag, startPoint x: 347, startPoint y: 120, endPoint x: 319, endPoint y: 122, distance: 28.0
click at [319, 121] on input "**********" at bounding box center [308, 118] width 41 height 6
type input "**********"
click at [418, 181] on span "Login" at bounding box center [420, 179] width 9 height 4
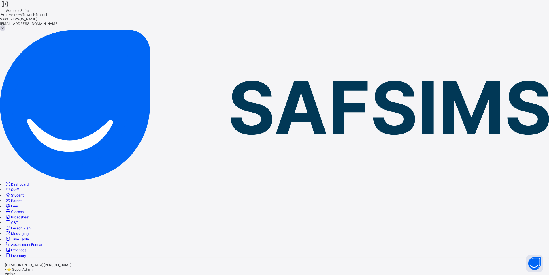
click at [24, 209] on span "Classes" at bounding box center [17, 211] width 13 height 4
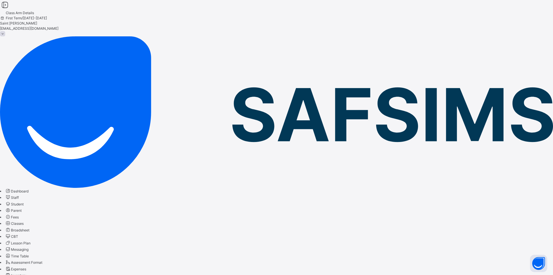
type input "*"
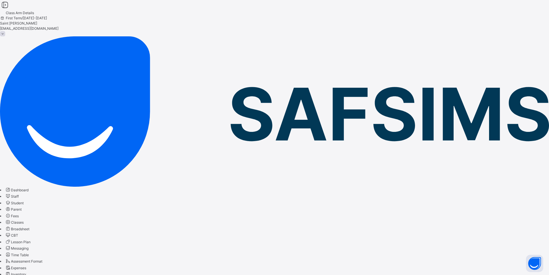
type input "****"
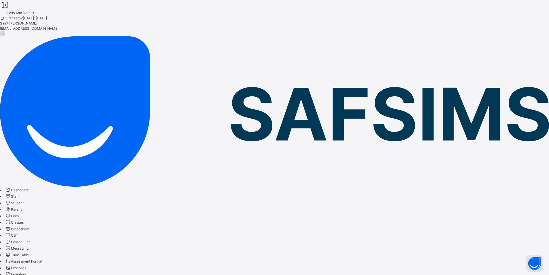
drag, startPoint x: 518, startPoint y: 156, endPoint x: 518, endPoint y: 148, distance: 7.8
type input "***"
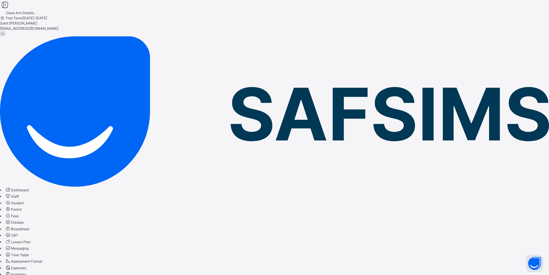
drag, startPoint x: 99, startPoint y: 148, endPoint x: 101, endPoint y: 147, distance: 2.9
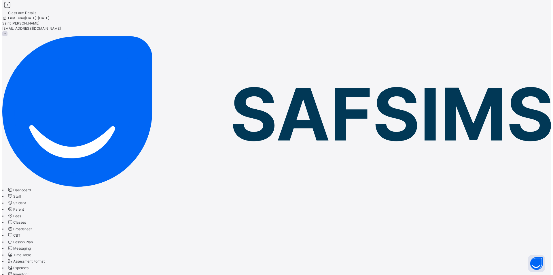
scroll to position [144, 0]
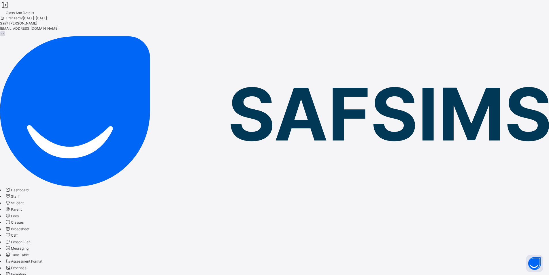
drag, startPoint x: 450, startPoint y: 158, endPoint x: 441, endPoint y: 158, distance: 9.2
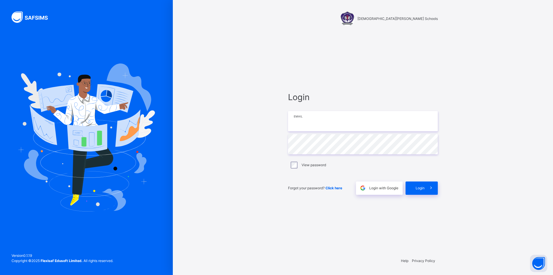
type input "**********"
drag, startPoint x: 347, startPoint y: 114, endPoint x: 347, endPoint y: 120, distance: 6.1
click at [347, 114] on input "**********" at bounding box center [363, 120] width 150 height 20
click at [347, 120] on input "**********" at bounding box center [363, 120] width 150 height 20
type input "**********"
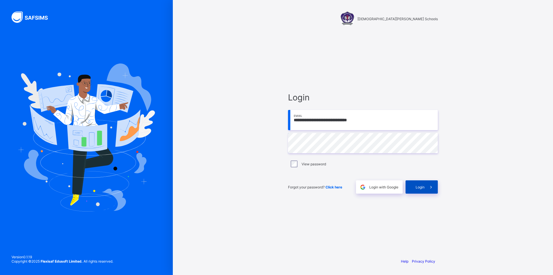
click at [418, 186] on span "Login" at bounding box center [420, 187] width 9 height 4
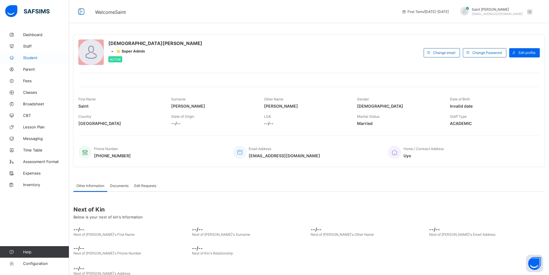
click at [36, 58] on span "Student" at bounding box center [46, 57] width 46 height 5
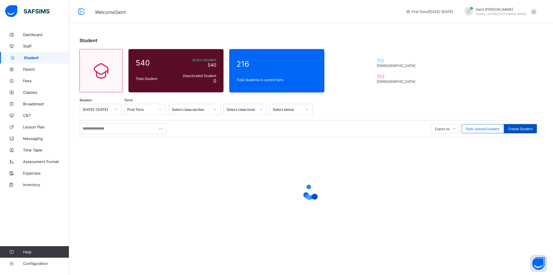
click at [518, 128] on span "Create Student" at bounding box center [520, 128] width 24 height 4
select select "**"
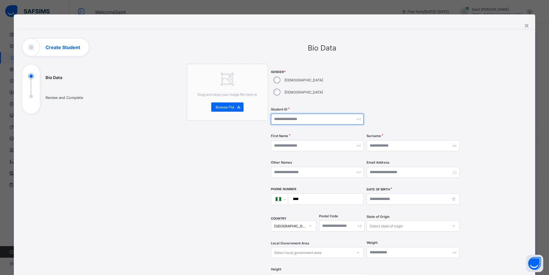
click at [282, 113] on input "text" at bounding box center [317, 118] width 93 height 11
type input "**********"
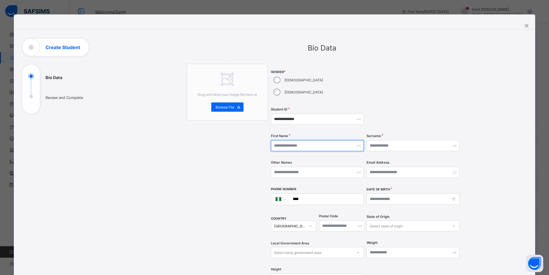
click at [294, 140] on input "text" at bounding box center [317, 145] width 93 height 11
type input "*******"
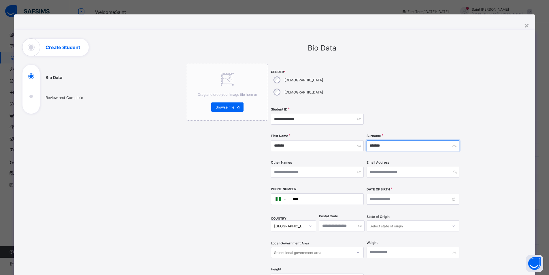
type input "*******"
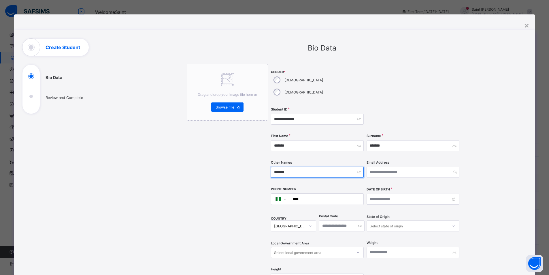
type input "*******"
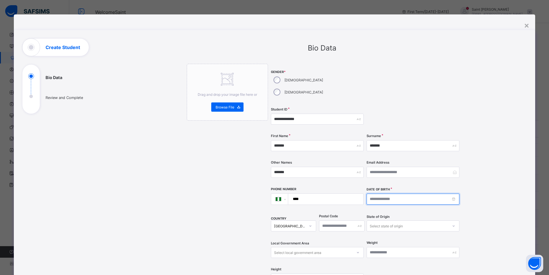
click at [378, 193] on input at bounding box center [412, 198] width 93 height 11
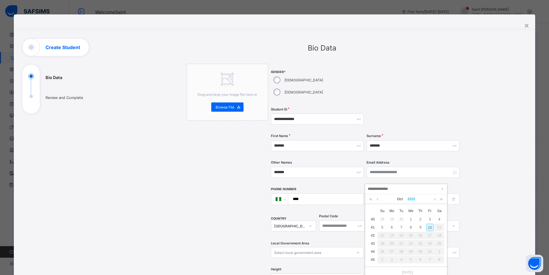
click at [414, 201] on link "2025" at bounding box center [411, 199] width 12 height 10
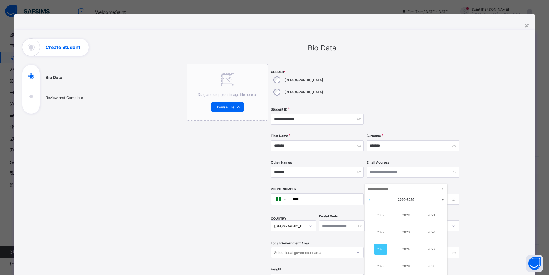
click at [370, 198] on link at bounding box center [369, 199] width 9 height 11
click at [429, 249] on link "2017" at bounding box center [431, 249] width 13 height 10
click at [383, 218] on div "1" at bounding box center [381, 218] width 7 height 7
type input "**********"
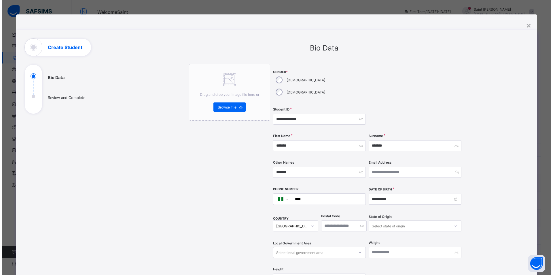
scroll to position [115, 0]
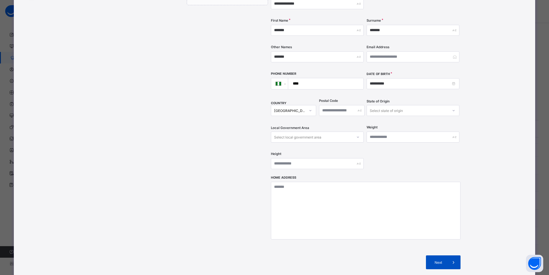
click at [448, 255] on span at bounding box center [453, 262] width 14 height 14
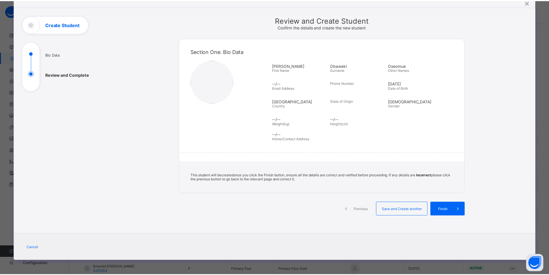
scroll to position [23, 0]
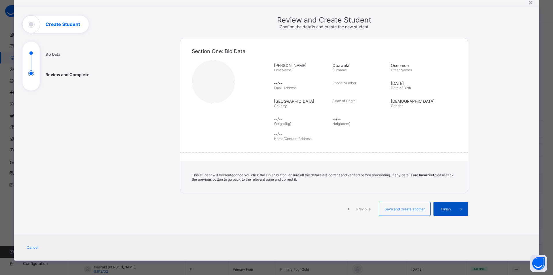
click at [448, 209] on span "Finish" at bounding box center [446, 209] width 16 height 4
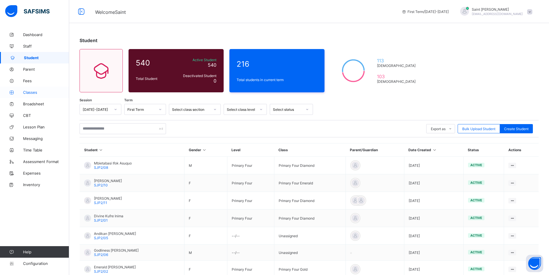
click at [36, 91] on span "Classes" at bounding box center [46, 92] width 46 height 5
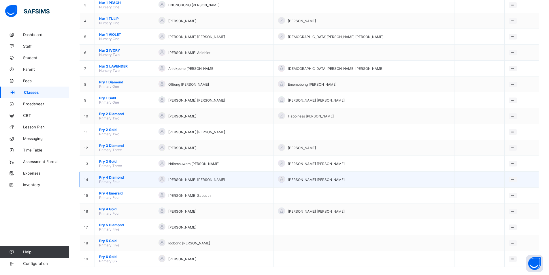
scroll to position [109, 0]
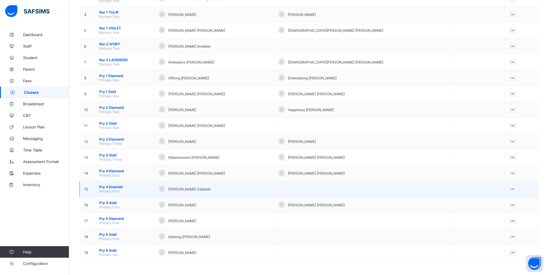
click at [108, 186] on span "Pry 4 Emerald" at bounding box center [124, 186] width 50 height 4
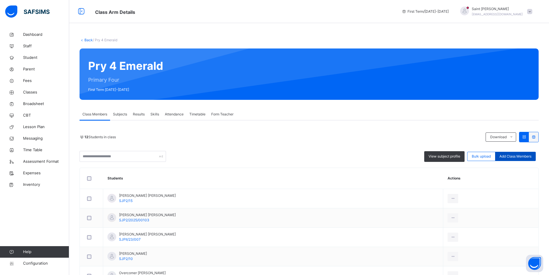
click at [516, 157] on span "Add Class Members" at bounding box center [515, 156] width 32 height 5
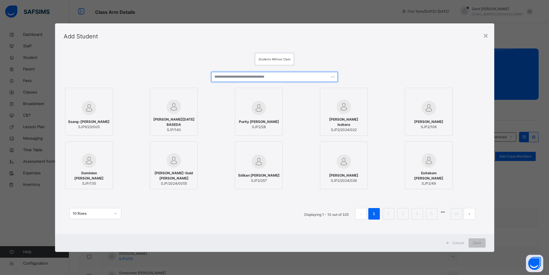
click at [223, 78] on input "text" at bounding box center [274, 77] width 126 height 10
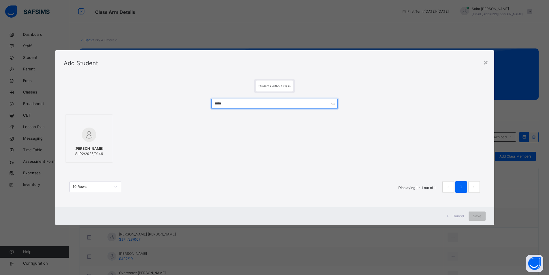
type input "*****"
click at [90, 146] on span "[PERSON_NAME]" at bounding box center [88, 148] width 29 height 5
click at [477, 217] on div "Save" at bounding box center [480, 215] width 17 height 9
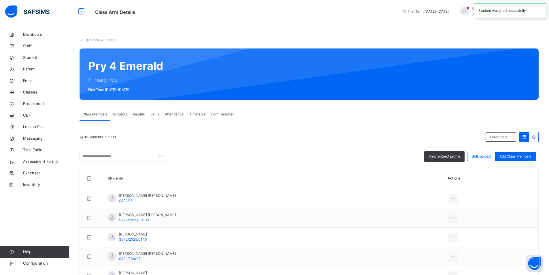
click at [123, 114] on span "Subjects" at bounding box center [120, 113] width 14 height 5
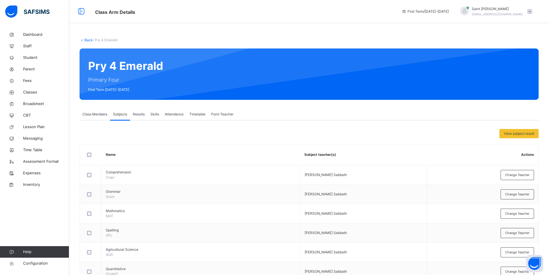
click at [95, 113] on span "Class Members" at bounding box center [94, 113] width 25 height 5
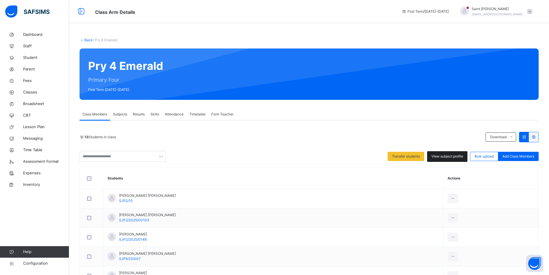
click at [444, 154] on span "View subject profile" at bounding box center [447, 156] width 32 height 5
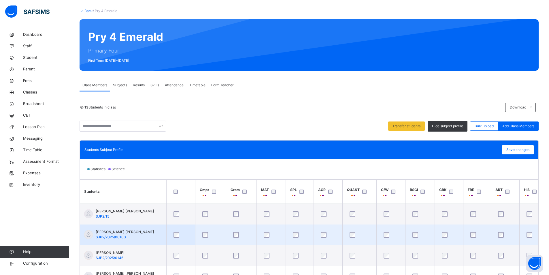
scroll to position [86, 0]
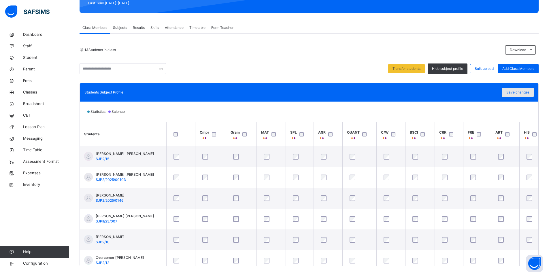
click at [521, 90] on span "Save changes" at bounding box center [517, 92] width 23 height 5
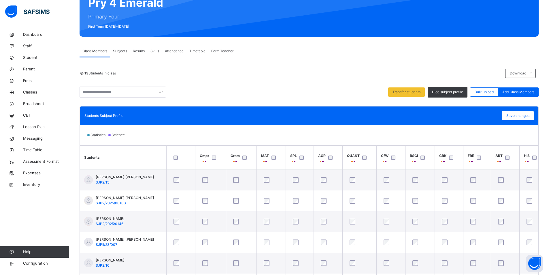
scroll to position [0, 0]
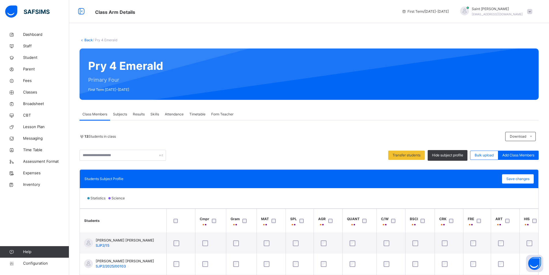
click at [222, 113] on span "Form Teacher" at bounding box center [222, 113] width 22 height 5
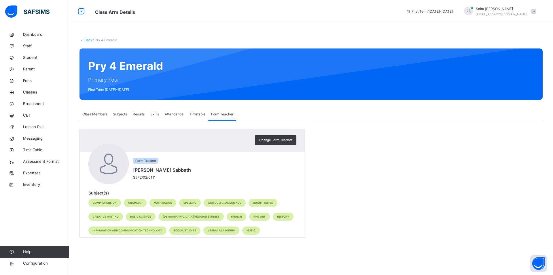
click at [201, 116] on span "Timetable" at bounding box center [197, 113] width 16 height 5
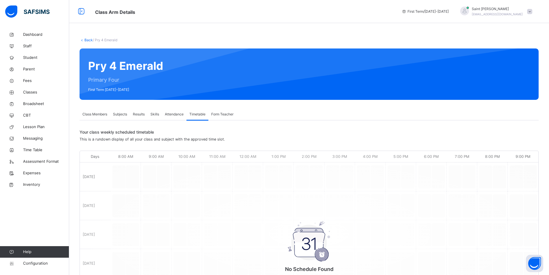
click at [155, 115] on span "Skills" at bounding box center [154, 113] width 9 height 5
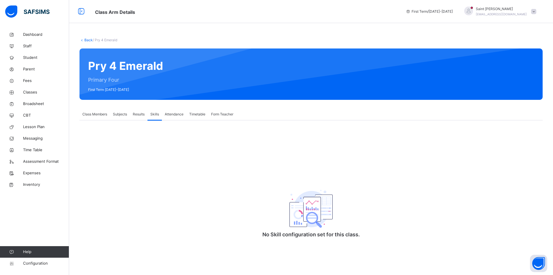
click at [139, 117] on div "Results" at bounding box center [139, 114] width 18 height 12
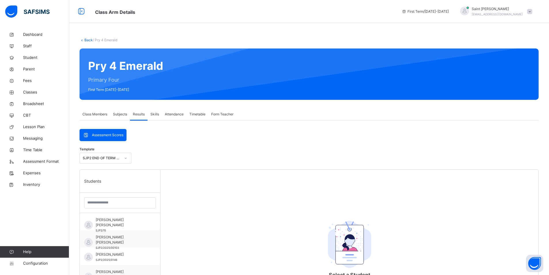
click at [121, 116] on span "Subjects" at bounding box center [120, 113] width 14 height 5
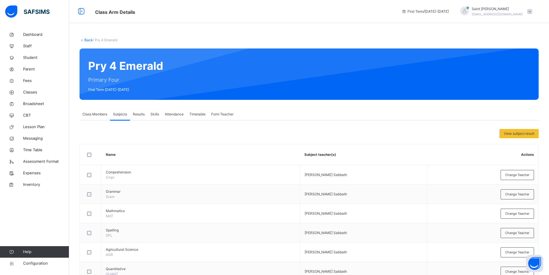
click at [139, 113] on span "Results" at bounding box center [139, 113] width 12 height 5
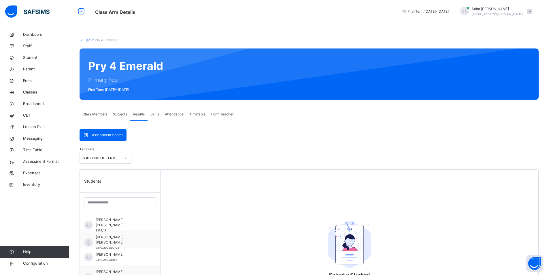
click at [113, 136] on span "Assessment Scores" at bounding box center [107, 134] width 31 height 5
click at [102, 114] on span "Class Members" at bounding box center [94, 113] width 25 height 5
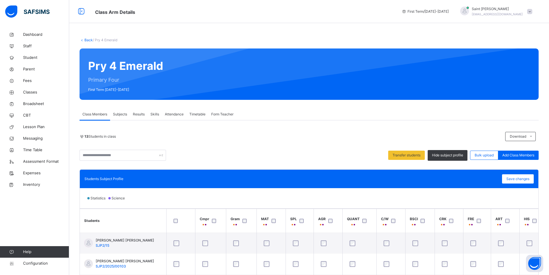
click at [90, 39] on link "Back" at bounding box center [88, 40] width 8 height 4
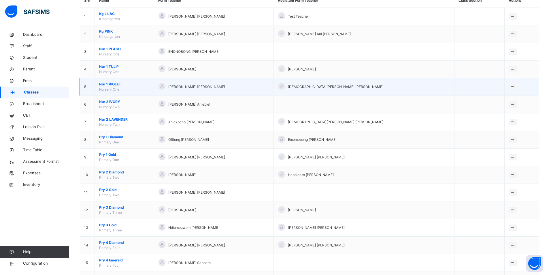
scroll to position [142, 0]
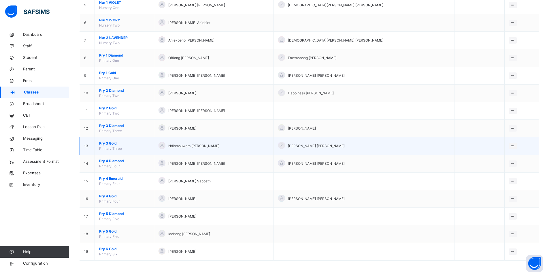
click at [112, 143] on span "Pry 3 Gold" at bounding box center [124, 143] width 50 height 5
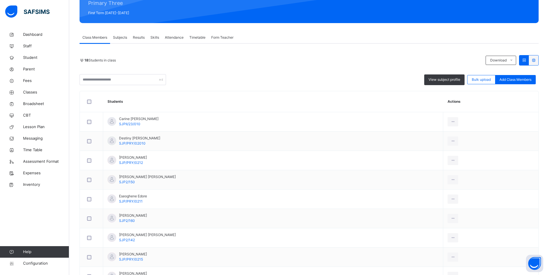
scroll to position [63, 0]
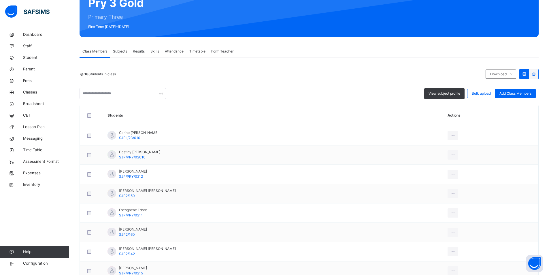
click at [119, 53] on span "Subjects" at bounding box center [120, 51] width 14 height 5
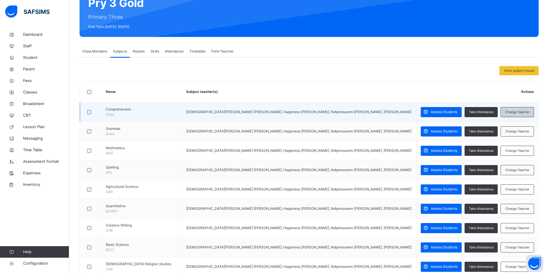
click at [516, 113] on span "Change Teacher" at bounding box center [517, 111] width 24 height 5
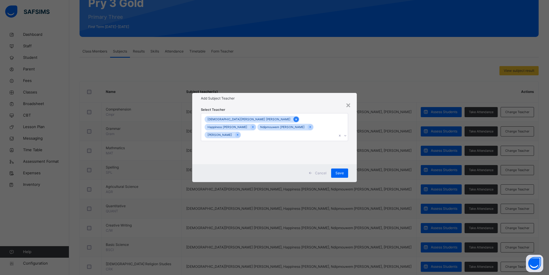
click at [294, 121] on icon at bounding box center [295, 119] width 3 height 4
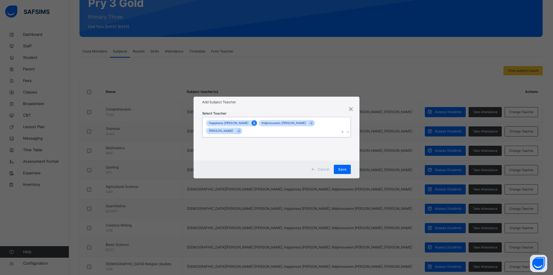
click at [253, 125] on icon at bounding box center [254, 123] width 3 height 4
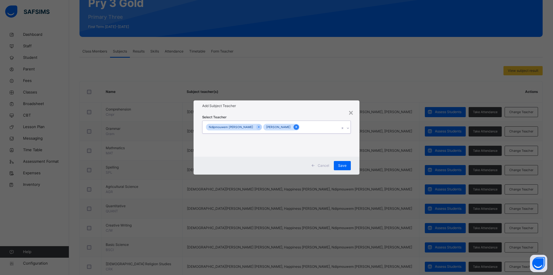
click at [295, 127] on icon at bounding box center [296, 127] width 3 height 4
click at [343, 168] on span "Save" at bounding box center [342, 165] width 8 height 5
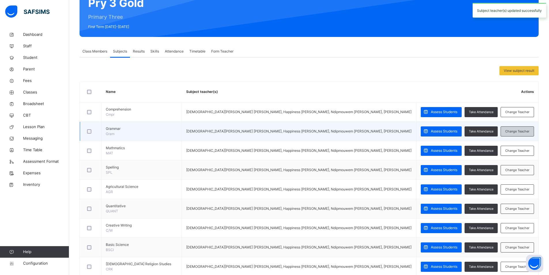
click at [515, 130] on span "Change Teacher" at bounding box center [517, 131] width 24 height 5
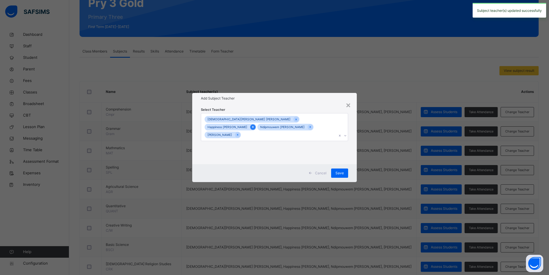
click at [254, 125] on icon at bounding box center [252, 127] width 3 height 4
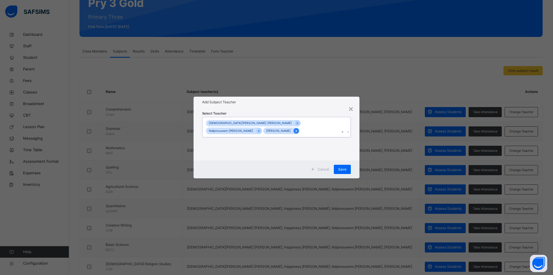
click at [297, 130] on icon at bounding box center [296, 131] width 1 height 2
click at [297, 124] on icon at bounding box center [297, 123] width 1 height 2
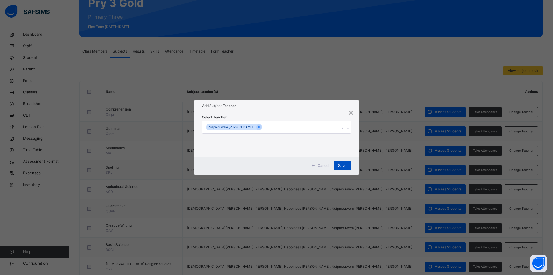
click at [343, 164] on span "Save" at bounding box center [342, 165] width 8 height 5
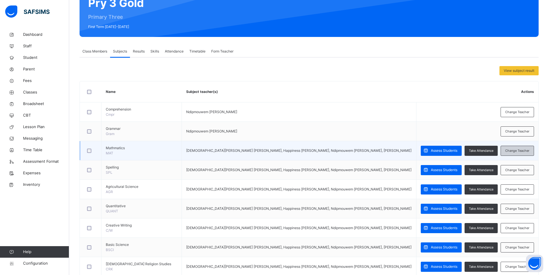
click at [523, 152] on span "Change Teacher" at bounding box center [517, 150] width 24 height 5
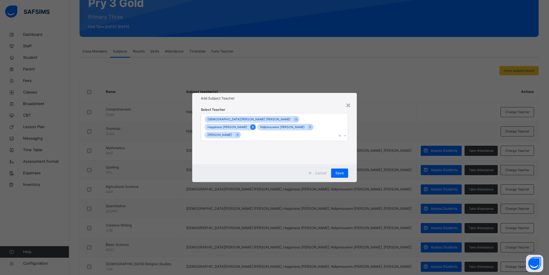
click at [254, 125] on icon at bounding box center [252, 127] width 3 height 4
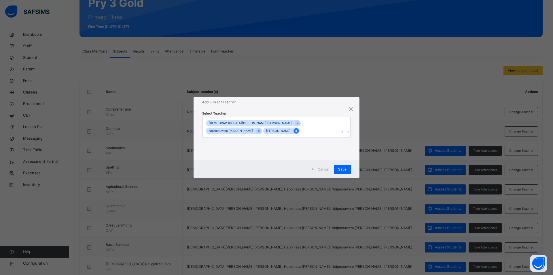
click at [297, 130] on icon at bounding box center [296, 131] width 1 height 2
click at [296, 125] on icon at bounding box center [297, 123] width 3 height 4
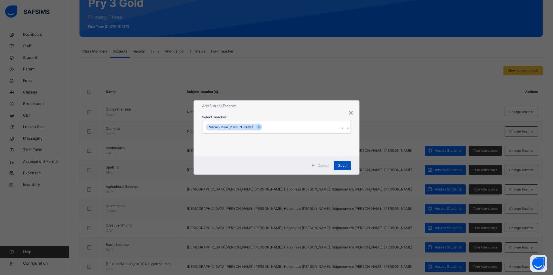
click at [340, 163] on span "Save" at bounding box center [342, 165] width 8 height 5
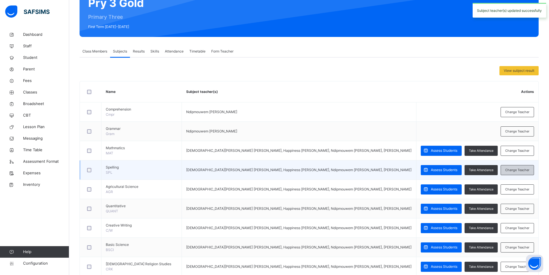
click at [519, 169] on span "Change Teacher" at bounding box center [517, 169] width 24 height 5
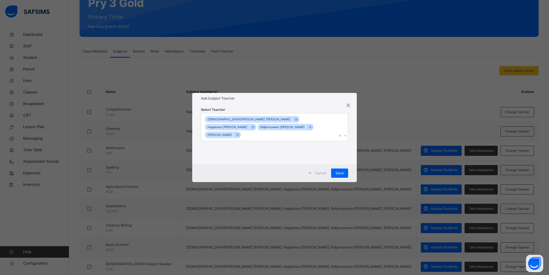
click at [294, 121] on icon at bounding box center [295, 119] width 3 height 4
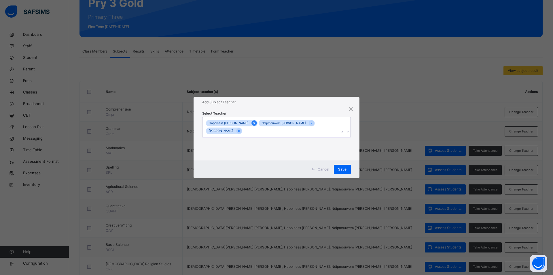
click at [253, 124] on icon at bounding box center [253, 123] width 1 height 2
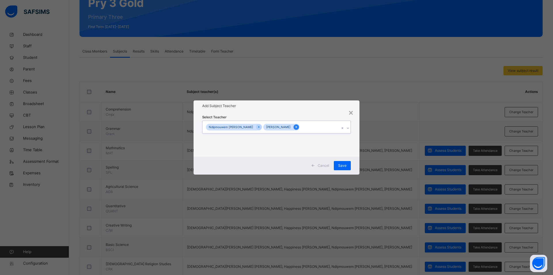
click at [295, 126] on icon at bounding box center [296, 127] width 3 height 4
drag, startPoint x: 338, startPoint y: 164, endPoint x: 391, endPoint y: 162, distance: 53.3
click at [339, 164] on div "Save" at bounding box center [342, 165] width 17 height 9
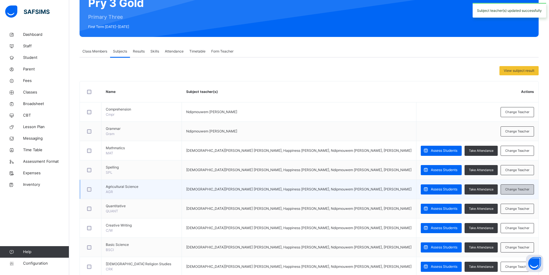
click at [513, 190] on span "Change Teacher" at bounding box center [517, 189] width 24 height 5
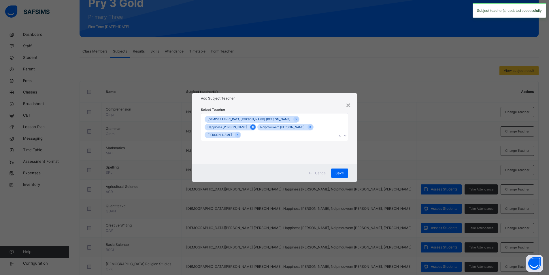
click at [254, 125] on icon at bounding box center [252, 127] width 3 height 4
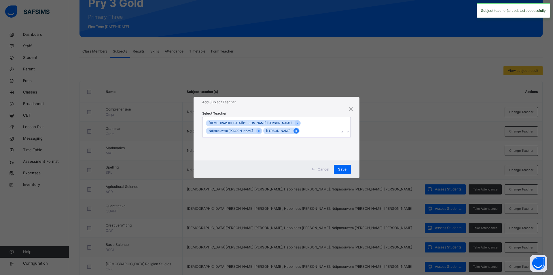
click at [297, 130] on icon at bounding box center [296, 131] width 1 height 2
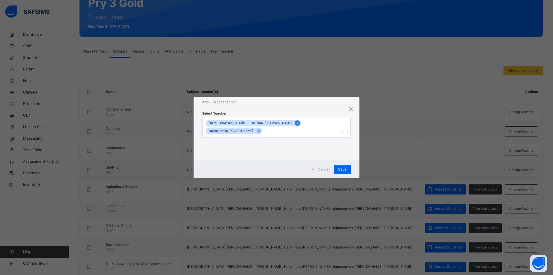
click at [297, 124] on icon at bounding box center [297, 123] width 1 height 2
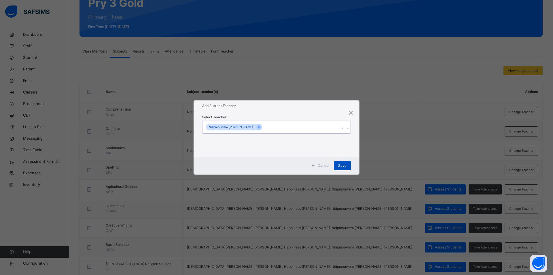
click at [338, 163] on div "Save" at bounding box center [342, 165] width 17 height 9
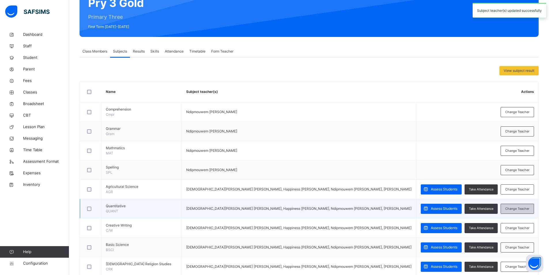
click at [511, 207] on span "Change Teacher" at bounding box center [517, 208] width 24 height 5
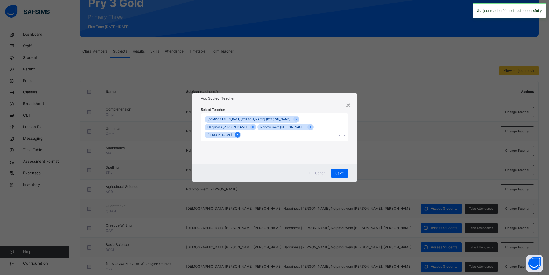
click at [236, 132] on icon at bounding box center [237, 134] width 3 height 4
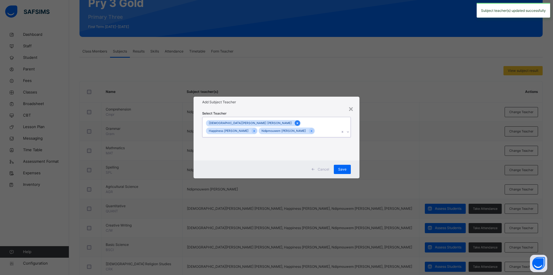
click at [296, 125] on icon at bounding box center [297, 123] width 3 height 4
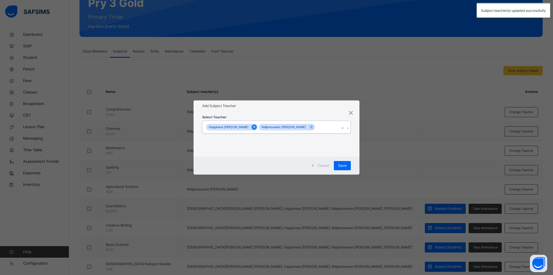
click at [253, 127] on icon at bounding box center [253, 127] width 1 height 2
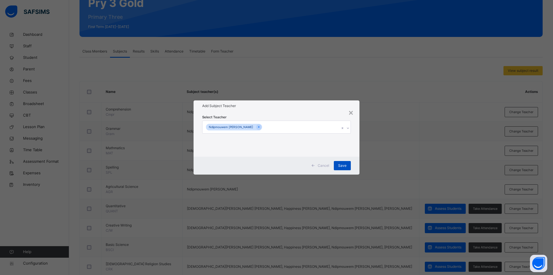
click at [340, 163] on span "Save" at bounding box center [342, 165] width 8 height 5
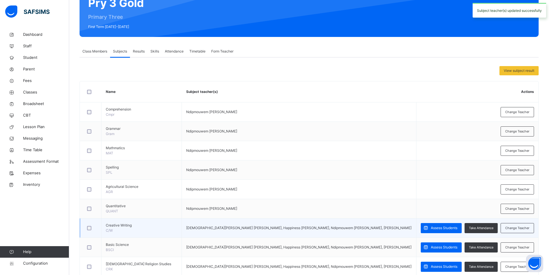
click at [521, 234] on td "Assess Students Take Attendance Change Teacher" at bounding box center [477, 227] width 122 height 19
click at [521, 229] on span "Change Teacher" at bounding box center [517, 227] width 24 height 5
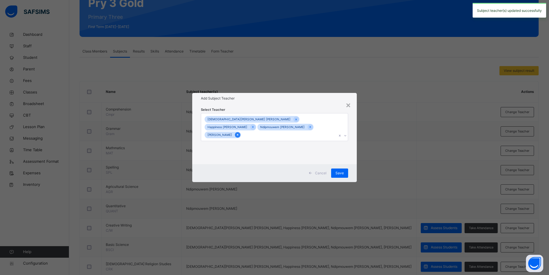
click at [236, 132] on icon at bounding box center [237, 134] width 3 height 4
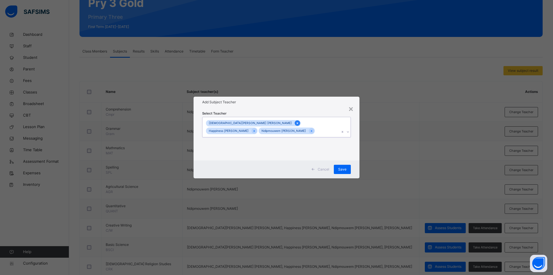
click at [295, 126] on div at bounding box center [297, 122] width 5 height 5
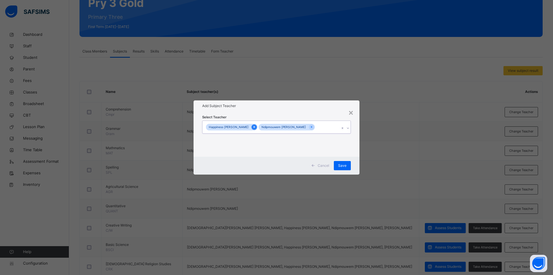
click at [253, 128] on icon at bounding box center [253, 127] width 1 height 2
click at [341, 166] on span "Save" at bounding box center [342, 165] width 8 height 5
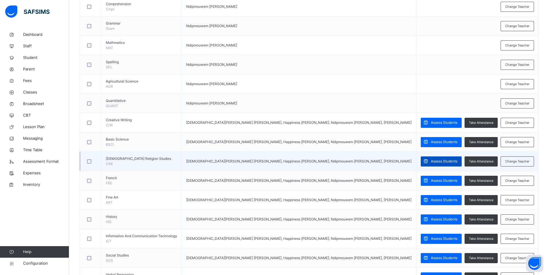
scroll to position [178, 0]
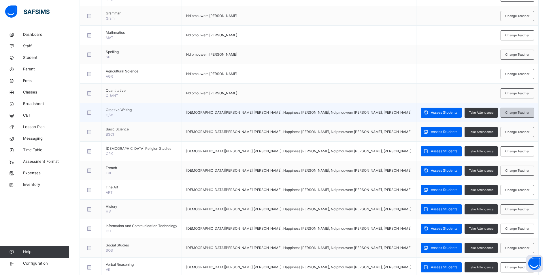
click at [519, 113] on span "Change Teacher" at bounding box center [517, 112] width 24 height 5
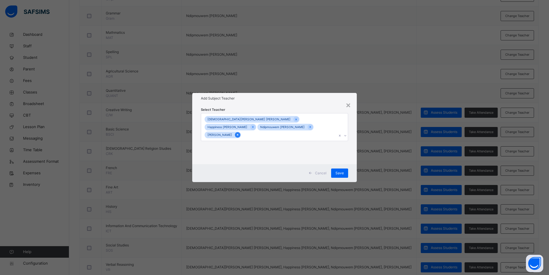
click at [236, 132] on icon at bounding box center [237, 134] width 3 height 4
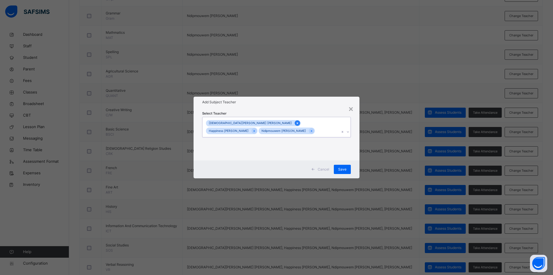
click at [296, 125] on icon at bounding box center [297, 123] width 3 height 4
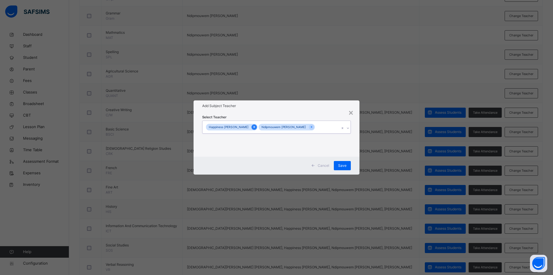
click at [253, 126] on icon at bounding box center [254, 127] width 3 height 4
click at [348, 166] on div "Save" at bounding box center [342, 165] width 17 height 9
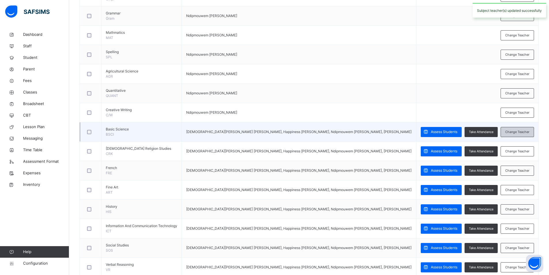
click at [514, 129] on span "Change Teacher" at bounding box center [517, 131] width 24 height 5
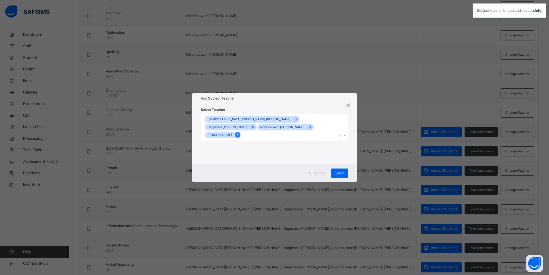
click at [236, 132] on icon at bounding box center [237, 134] width 3 height 4
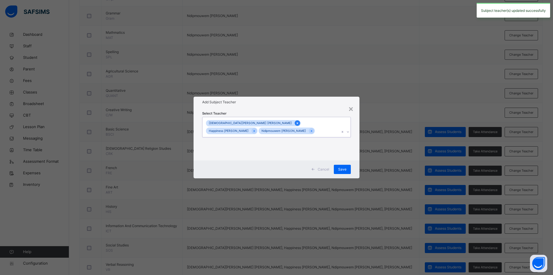
click at [295, 124] on div at bounding box center [297, 122] width 5 height 5
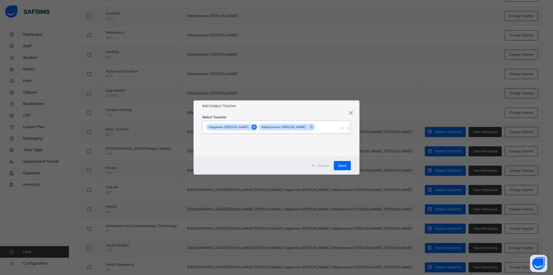
click at [253, 126] on icon at bounding box center [254, 127] width 3 height 4
click at [341, 164] on span "Save" at bounding box center [342, 165] width 8 height 5
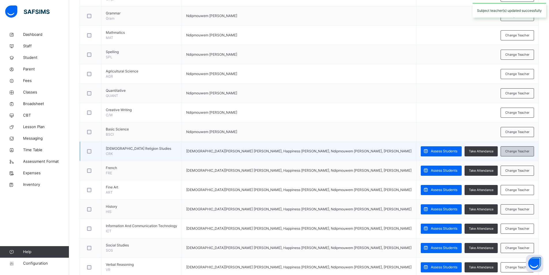
click at [512, 152] on span "Change Teacher" at bounding box center [517, 151] width 24 height 5
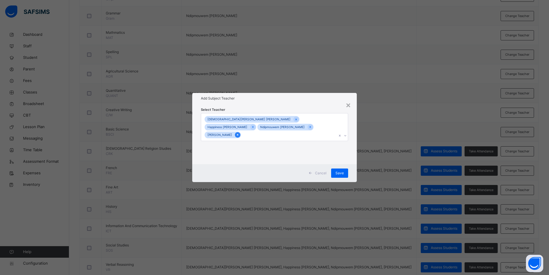
click at [237, 134] on icon at bounding box center [237, 135] width 1 height 2
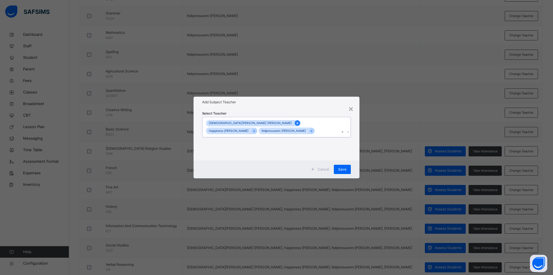
click at [297, 124] on icon at bounding box center [297, 123] width 1 height 2
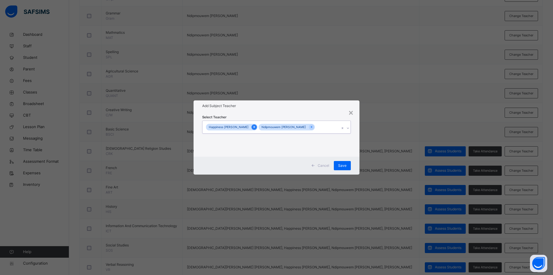
click at [253, 128] on icon at bounding box center [254, 127] width 3 height 4
drag, startPoint x: 342, startPoint y: 164, endPoint x: 349, endPoint y: 165, distance: 6.4
click at [342, 164] on span "Save" at bounding box center [342, 165] width 8 height 5
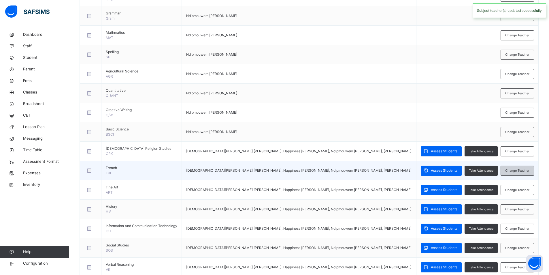
click at [515, 172] on span "Change Teacher" at bounding box center [517, 170] width 24 height 5
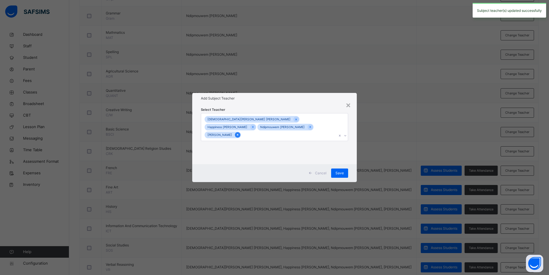
click at [236, 132] on icon at bounding box center [237, 134] width 3 height 4
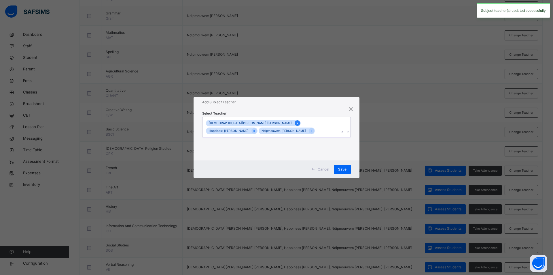
click at [297, 124] on icon at bounding box center [297, 123] width 1 height 2
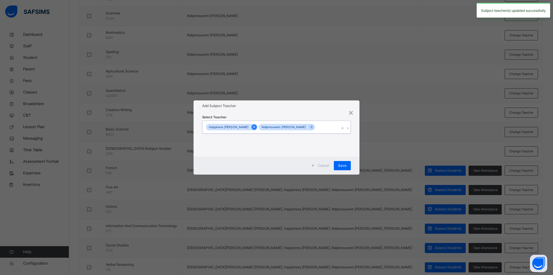
click at [253, 127] on icon at bounding box center [254, 127] width 3 height 4
click at [338, 164] on div "Save" at bounding box center [342, 165] width 17 height 9
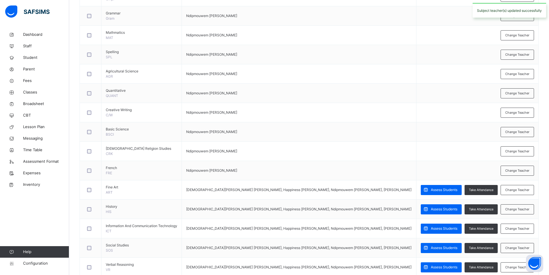
click at [519, 188] on div "Change Teacher" at bounding box center [516, 190] width 33 height 10
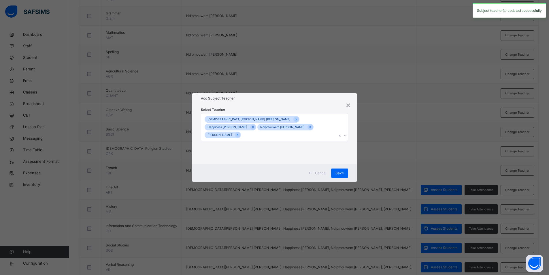
drag, startPoint x: 232, startPoint y: 130, endPoint x: 236, endPoint y: 129, distance: 4.3
click at [236, 132] on icon at bounding box center [237, 134] width 3 height 4
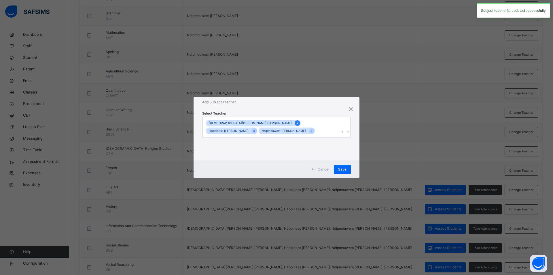
click at [296, 125] on icon at bounding box center [297, 123] width 3 height 4
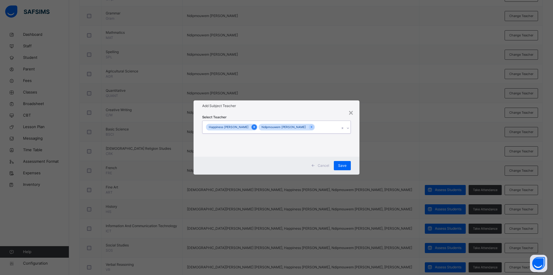
click at [253, 128] on icon at bounding box center [254, 127] width 3 height 4
click at [340, 166] on span "Save" at bounding box center [342, 165] width 8 height 5
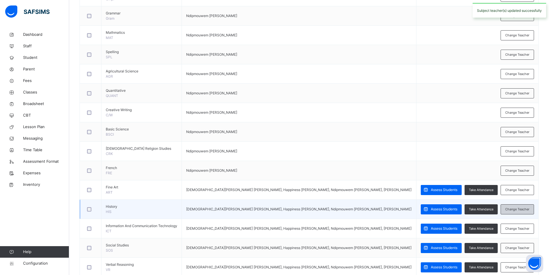
click at [520, 209] on span "Change Teacher" at bounding box center [517, 209] width 24 height 5
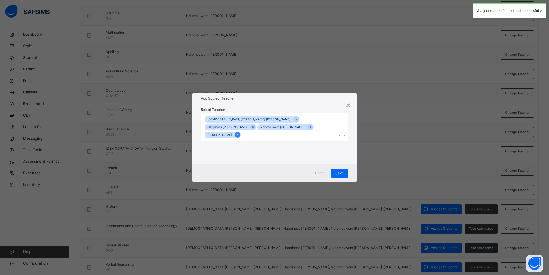
click at [236, 132] on icon at bounding box center [237, 134] width 3 height 4
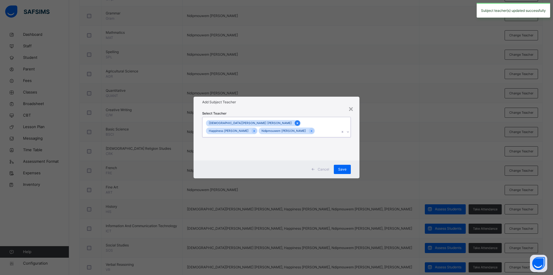
click at [296, 125] on icon at bounding box center [297, 123] width 3 height 4
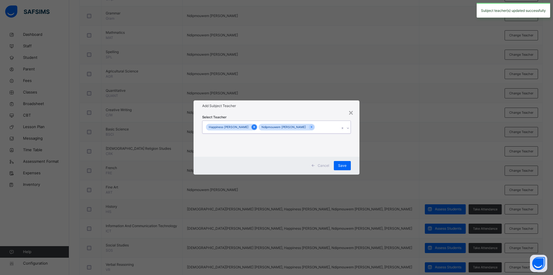
click at [253, 127] on icon at bounding box center [254, 127] width 3 height 4
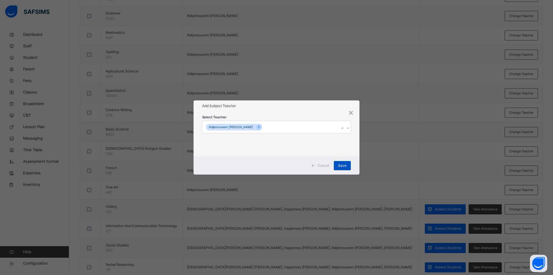
click at [343, 166] on span "Save" at bounding box center [342, 165] width 8 height 5
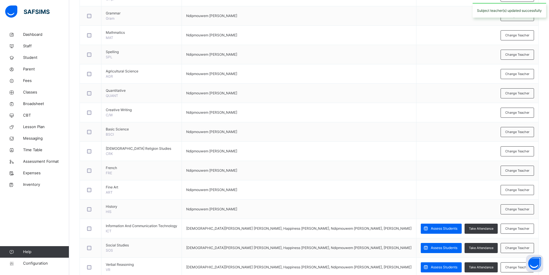
click at [521, 230] on span "Change Teacher" at bounding box center [517, 228] width 24 height 5
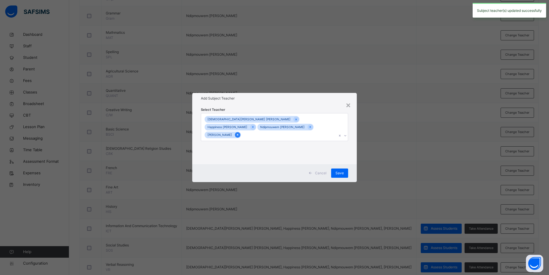
click at [237, 134] on icon at bounding box center [237, 135] width 1 height 2
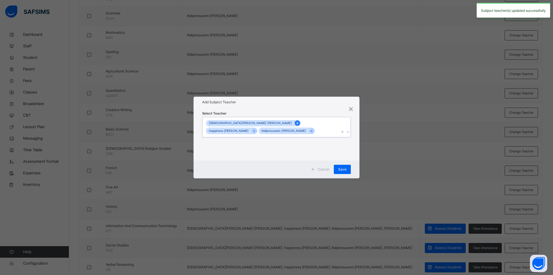
click at [295, 126] on div at bounding box center [297, 122] width 5 height 5
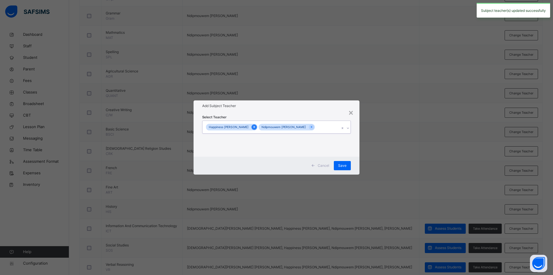
click at [253, 126] on icon at bounding box center [254, 127] width 3 height 4
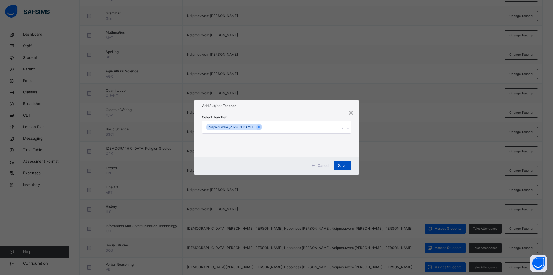
click at [342, 166] on span "Save" at bounding box center [342, 165] width 8 height 5
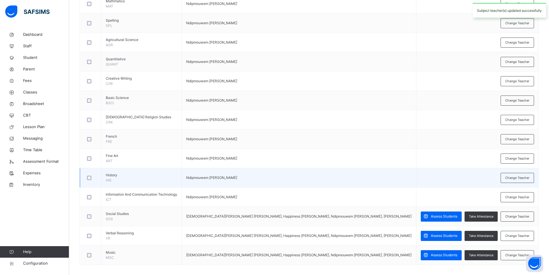
scroll to position [214, 0]
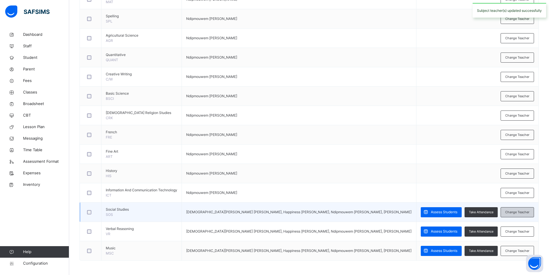
click at [517, 211] on span "Change Teacher" at bounding box center [517, 211] width 24 height 5
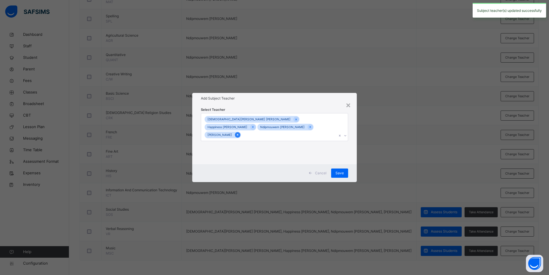
click at [236, 132] on icon at bounding box center [237, 134] width 3 height 4
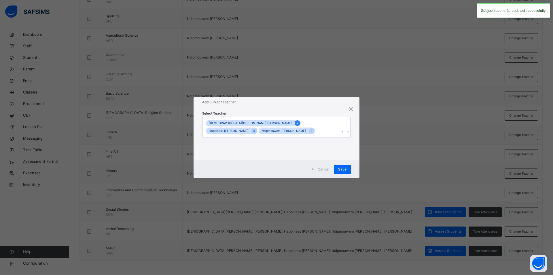
click at [296, 125] on icon at bounding box center [297, 123] width 3 height 4
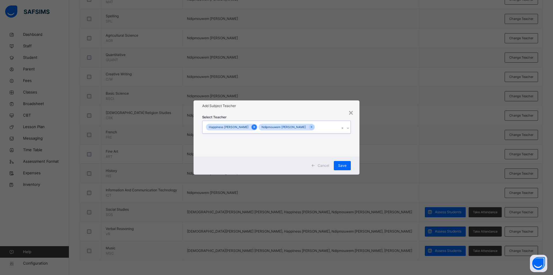
click at [253, 127] on icon at bounding box center [254, 127] width 3 height 4
click at [342, 163] on span "Save" at bounding box center [342, 165] width 8 height 5
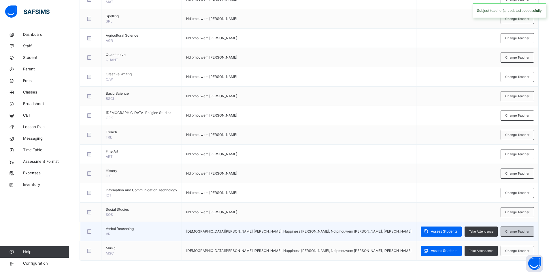
click at [517, 233] on span "Change Teacher" at bounding box center [517, 231] width 24 height 5
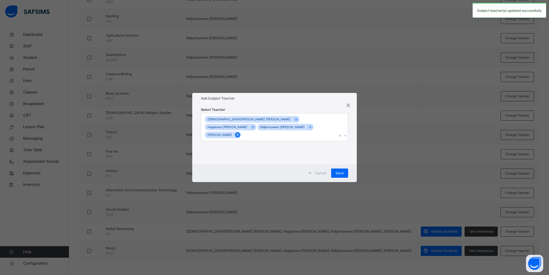
click at [236, 132] on icon at bounding box center [237, 134] width 3 height 4
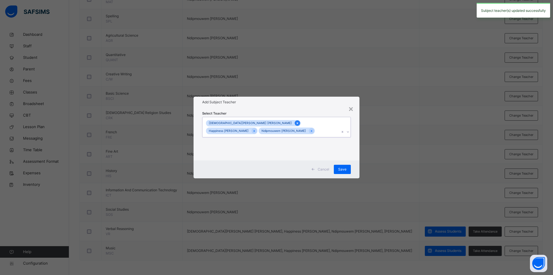
click at [297, 124] on icon at bounding box center [297, 123] width 1 height 2
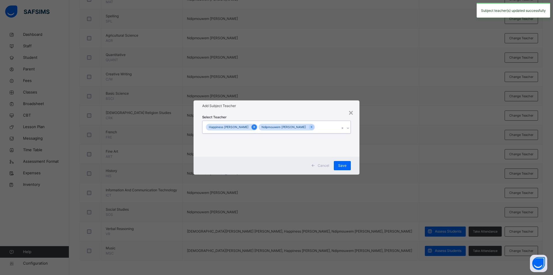
click at [251, 126] on div at bounding box center [253, 126] width 5 height 5
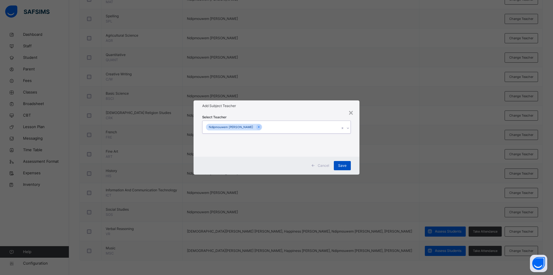
click at [344, 165] on span "Save" at bounding box center [342, 165] width 8 height 5
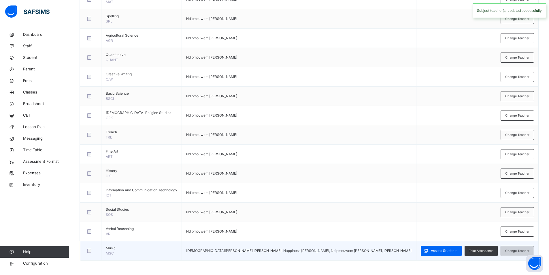
click at [517, 252] on span "Change Teacher" at bounding box center [517, 250] width 24 height 5
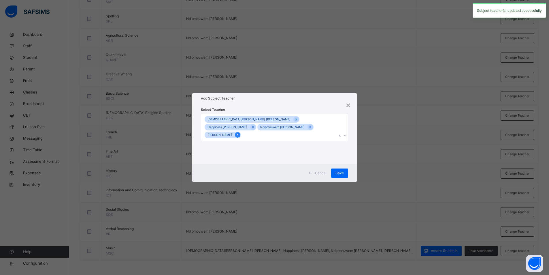
click at [236, 132] on icon at bounding box center [237, 134] width 3 height 4
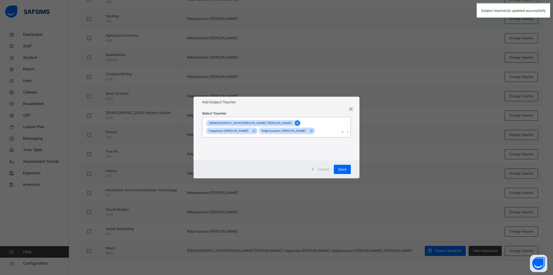
click at [296, 125] on icon at bounding box center [297, 123] width 3 height 4
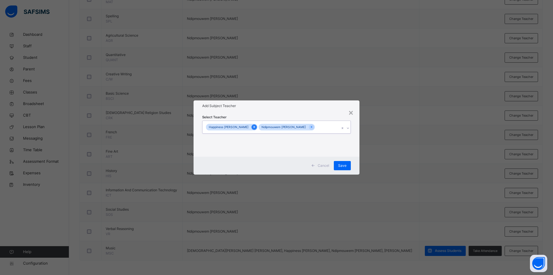
click at [253, 125] on icon at bounding box center [254, 127] width 3 height 4
click at [343, 164] on span "Save" at bounding box center [342, 165] width 8 height 5
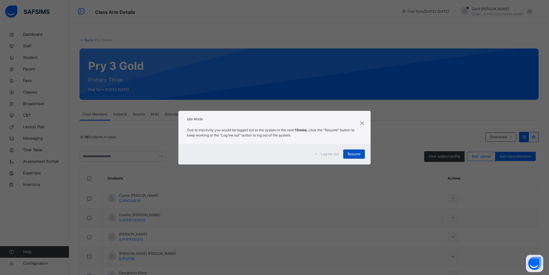
click at [357, 155] on span "Resume" at bounding box center [353, 153] width 13 height 5
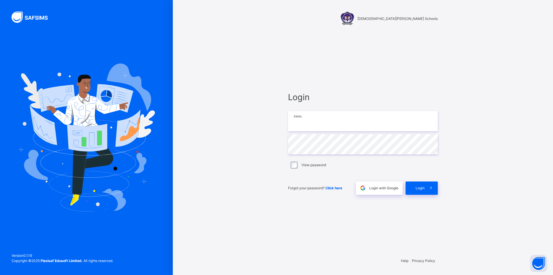
type input "**********"
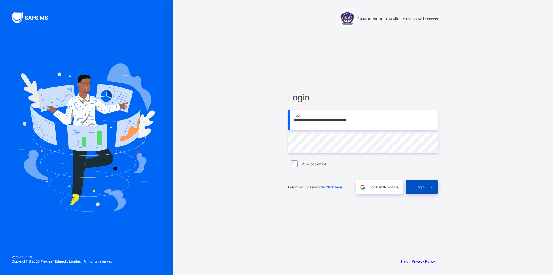
click at [411, 187] on div "Login" at bounding box center [422, 186] width 32 height 13
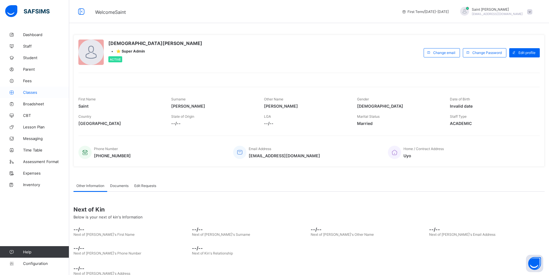
click at [33, 92] on span "Classes" at bounding box center [46, 92] width 46 height 5
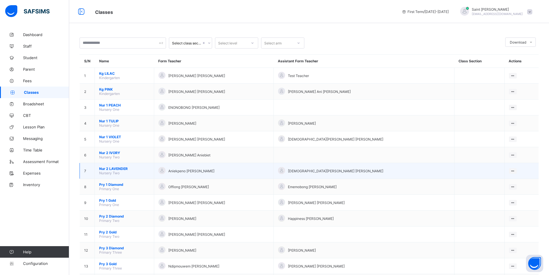
scroll to position [109, 0]
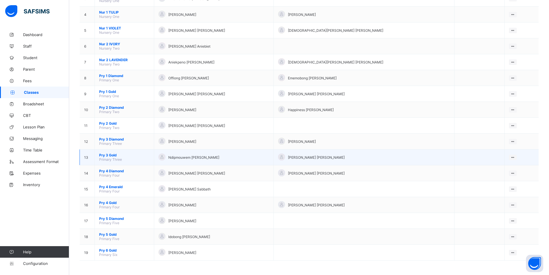
click at [112, 154] on span "Pry 3 Gold" at bounding box center [124, 155] width 50 height 4
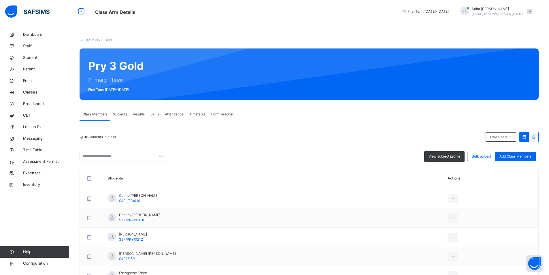
click at [119, 115] on span "Subjects" at bounding box center [120, 113] width 14 height 5
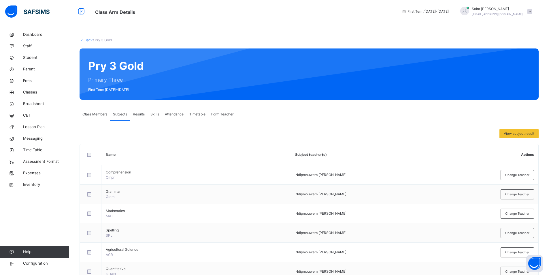
click at [99, 117] on div "Class Members" at bounding box center [94, 114] width 31 height 12
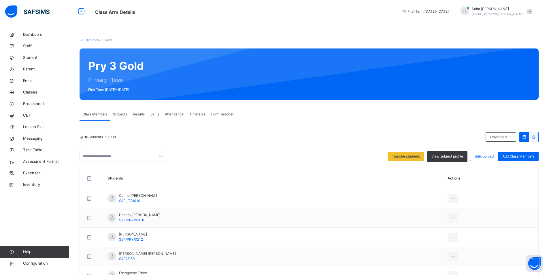
drag, startPoint x: 443, startPoint y: 156, endPoint x: 400, endPoint y: 160, distance: 43.2
click at [443, 156] on span "View subject profile" at bounding box center [447, 156] width 32 height 5
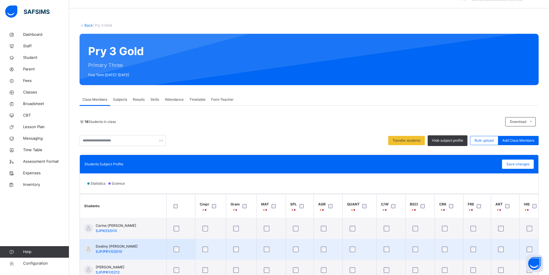
scroll to position [95, 0]
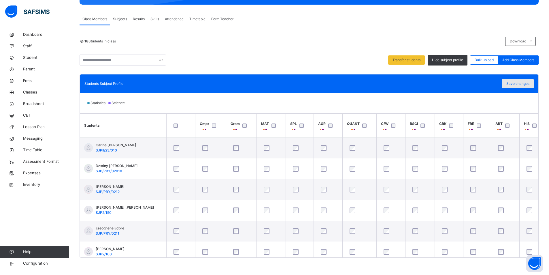
click at [521, 83] on span "Save changes" at bounding box center [517, 83] width 23 height 5
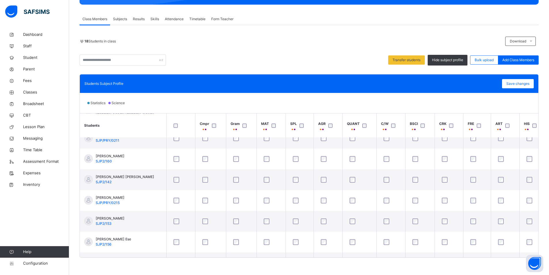
scroll to position [0, 0]
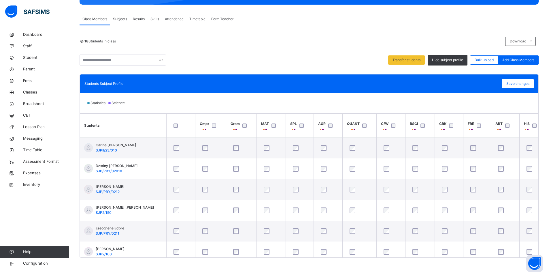
click at [125, 19] on span "Subjects" at bounding box center [120, 18] width 14 height 5
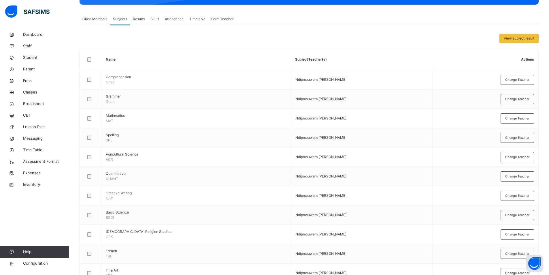
click at [92, 58] on div at bounding box center [91, 59] width 10 height 4
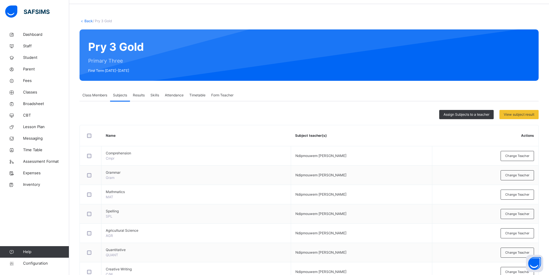
scroll to position [9, 0]
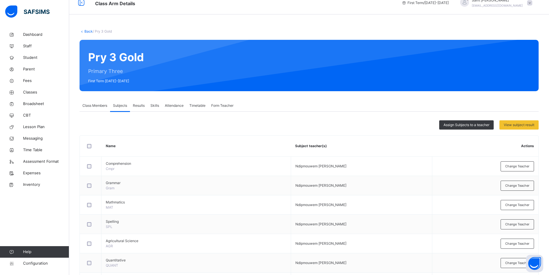
click at [221, 108] on span "Form Teacher" at bounding box center [222, 105] width 22 height 5
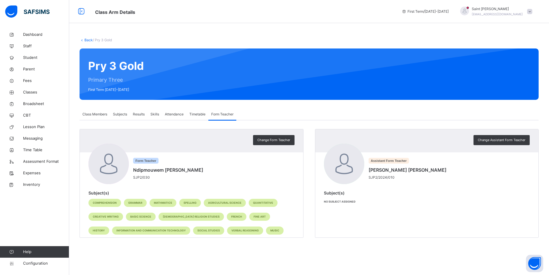
scroll to position [0, 0]
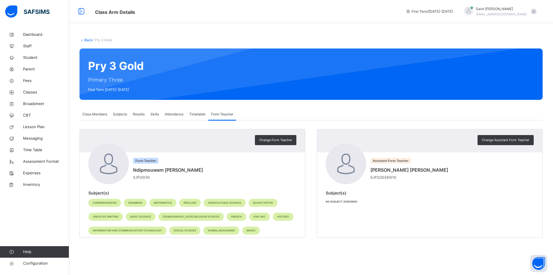
click at [140, 114] on span "Results" at bounding box center [139, 113] width 12 height 5
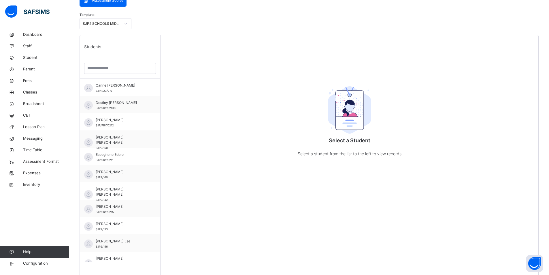
scroll to position [72, 0]
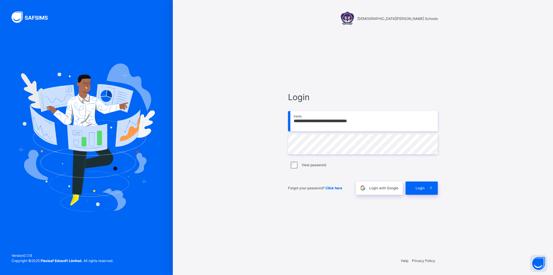
type input "**********"
click at [418, 186] on span "Login" at bounding box center [420, 187] width 9 height 5
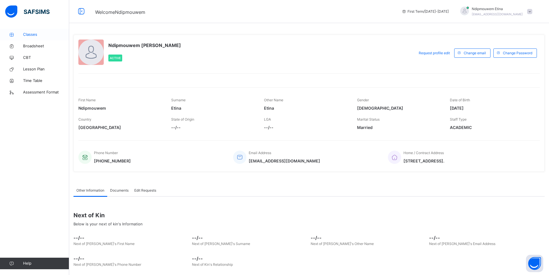
click at [38, 35] on span "Classes" at bounding box center [46, 35] width 46 height 6
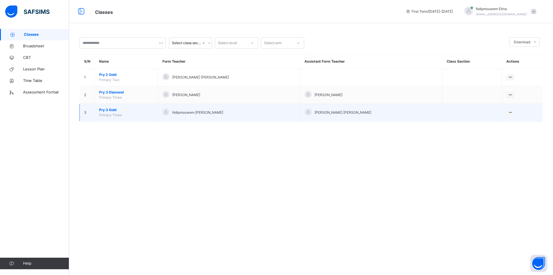
click at [114, 108] on span "Pry 3 Gold" at bounding box center [126, 109] width 54 height 5
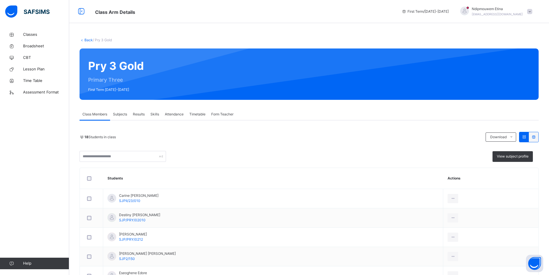
click at [124, 114] on span "Subjects" at bounding box center [120, 113] width 14 height 5
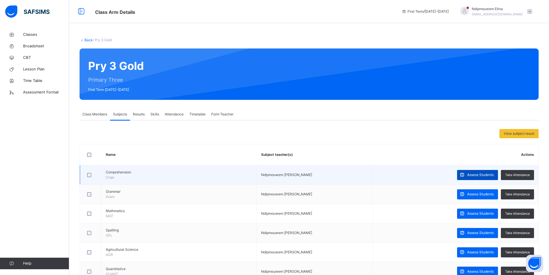
click at [474, 174] on span "Assess Students" at bounding box center [480, 174] width 26 height 5
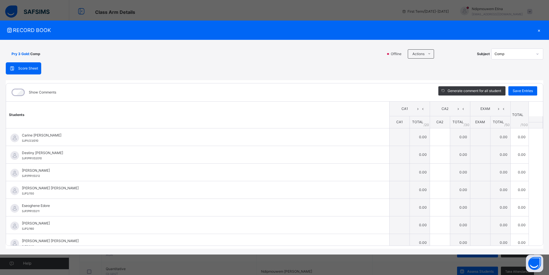
click at [539, 30] on div "×" at bounding box center [538, 30] width 9 height 8
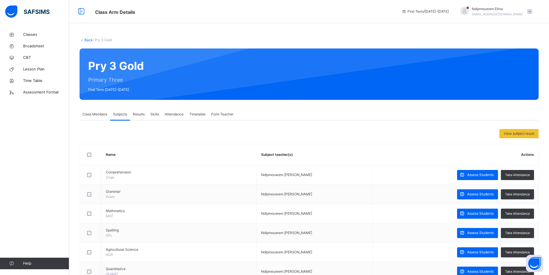
click at [532, 10] on span at bounding box center [529, 11] width 5 height 5
click at [518, 61] on span "Logout" at bounding box center [513, 61] width 38 height 8
